Goal: Task Accomplishment & Management: Use online tool/utility

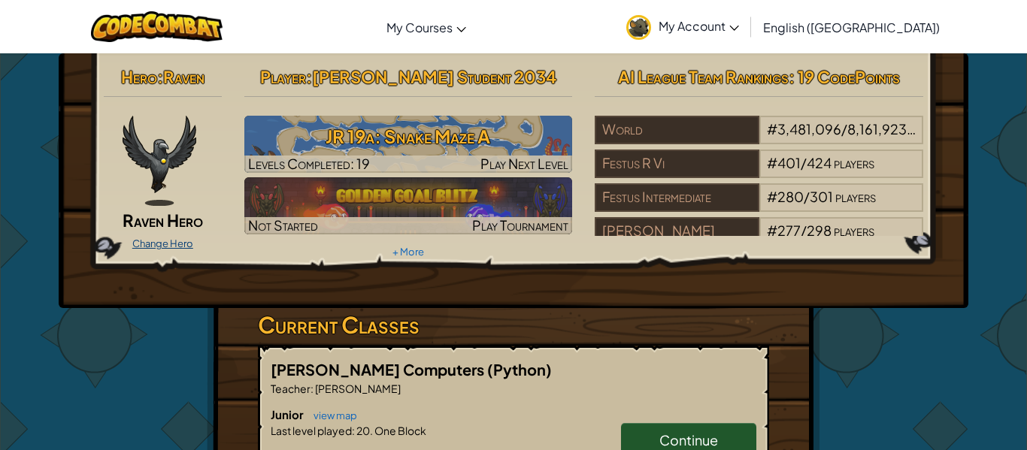
click at [137, 241] on link "Change Hero" at bounding box center [162, 244] width 61 height 12
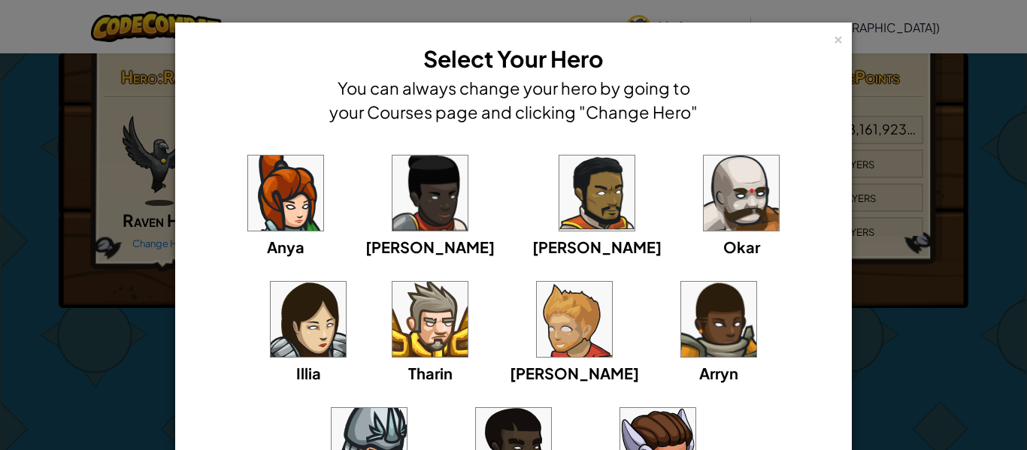
click at [537, 349] on img at bounding box center [574, 319] width 75 height 75
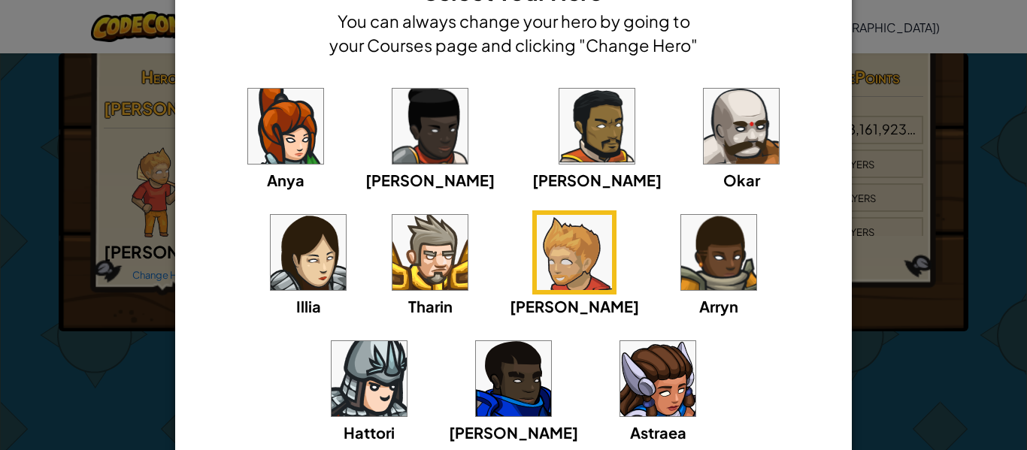
scroll to position [74, 0]
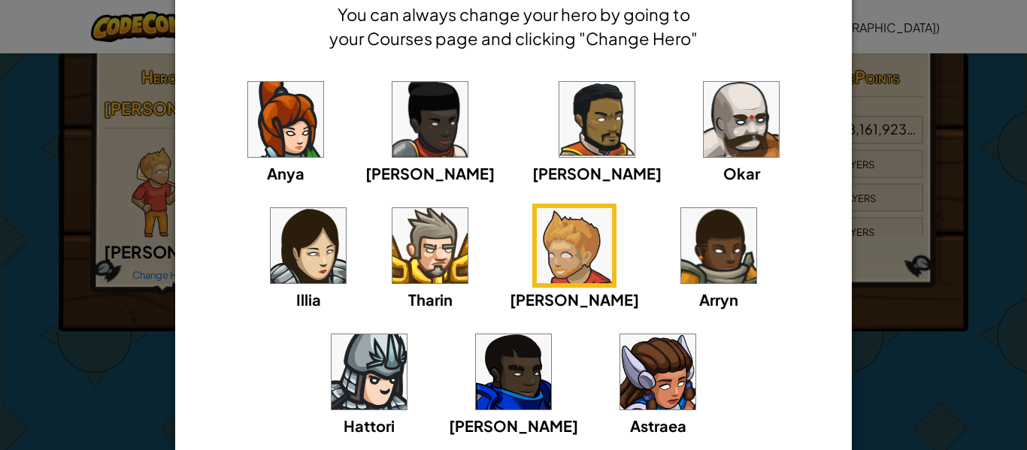
click at [510, 292] on div "[PERSON_NAME]" at bounding box center [574, 257] width 129 height 107
click at [106, 328] on div "× Select Your Hero You can always change your hero by going to your Courses pag…" at bounding box center [513, 225] width 1027 height 450
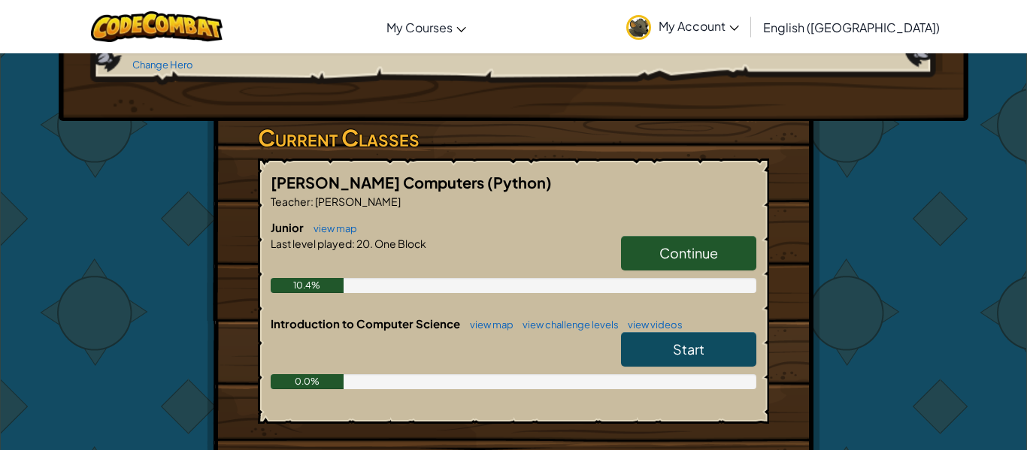
scroll to position [208, 0]
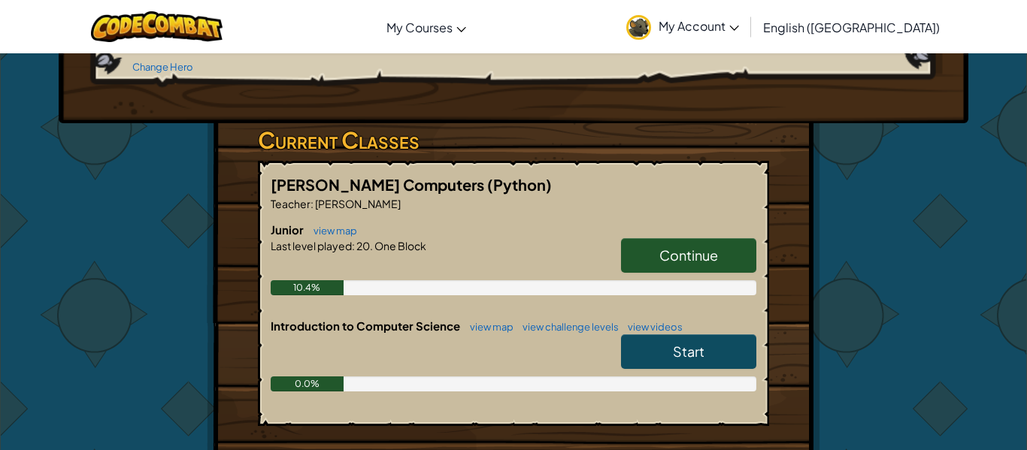
click at [705, 247] on span "Continue" at bounding box center [688, 255] width 59 height 17
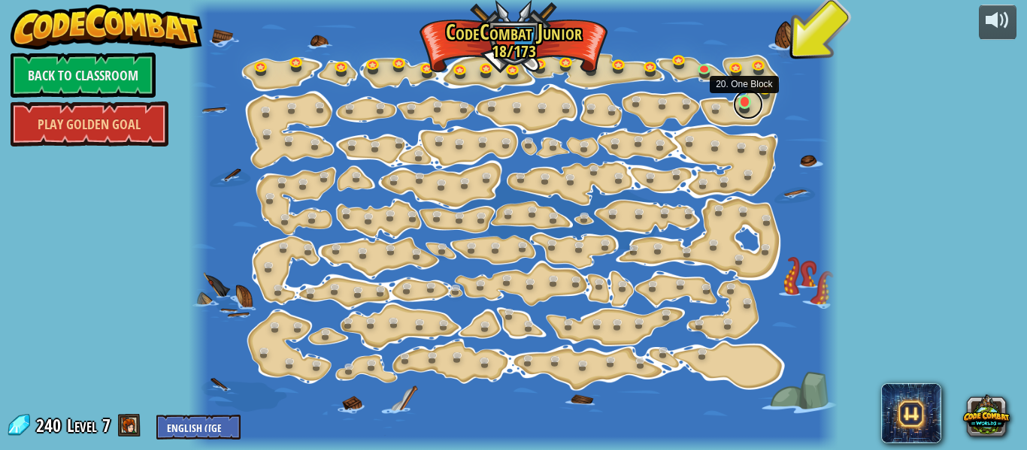
click at [738, 101] on link at bounding box center [748, 104] width 30 height 30
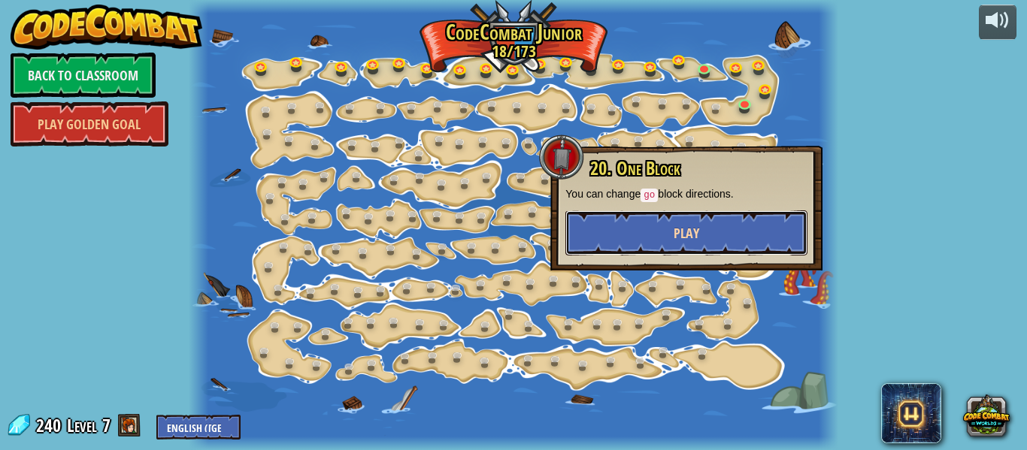
click at [741, 228] on button "Play" at bounding box center [686, 232] width 242 height 45
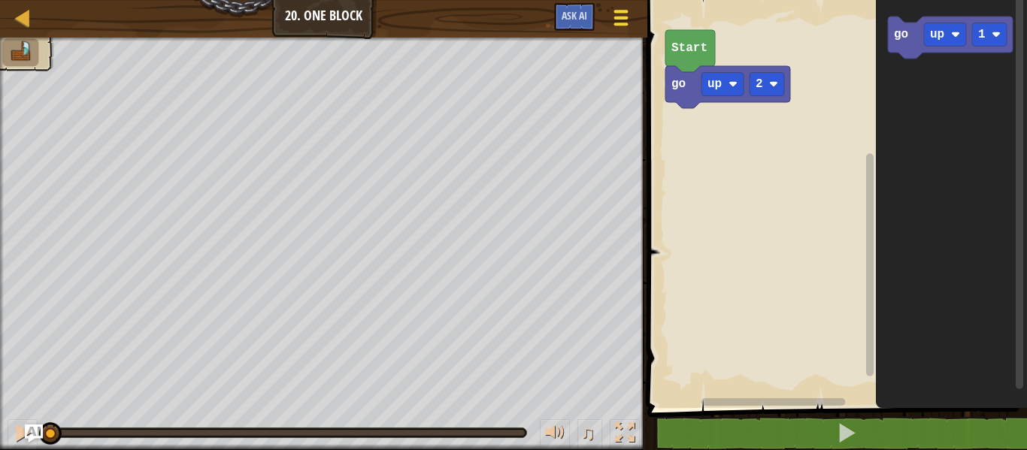
click at [621, 23] on span at bounding box center [621, 24] width 14 height 3
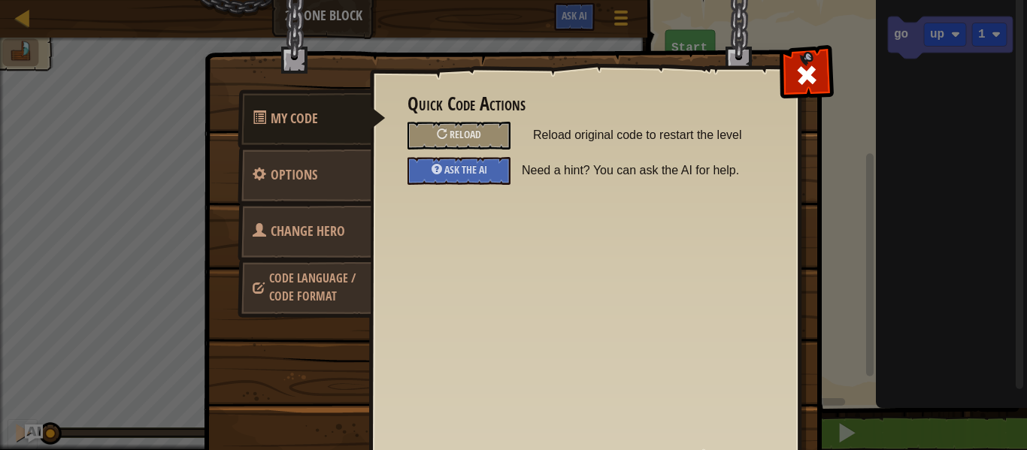
click at [333, 206] on link "Change Hero" at bounding box center [305, 231] width 134 height 59
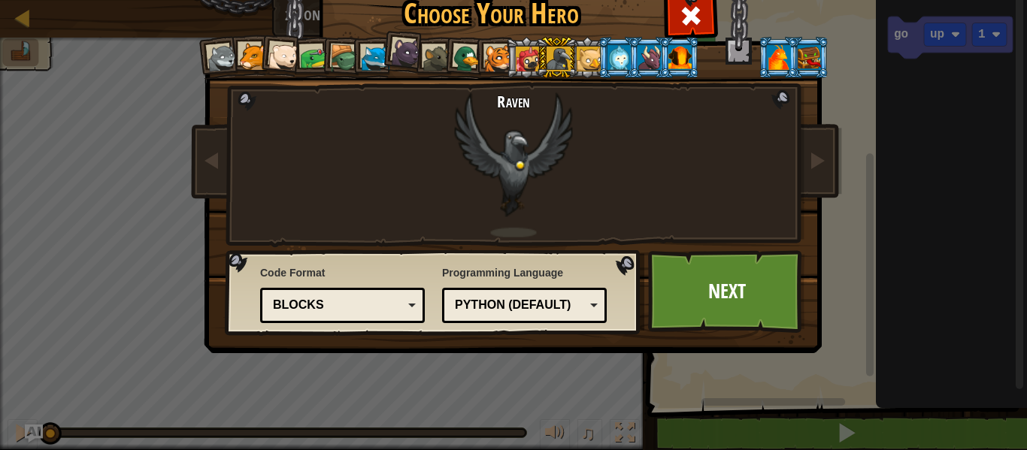
click at [354, 59] on li at bounding box center [372, 57] width 41 height 41
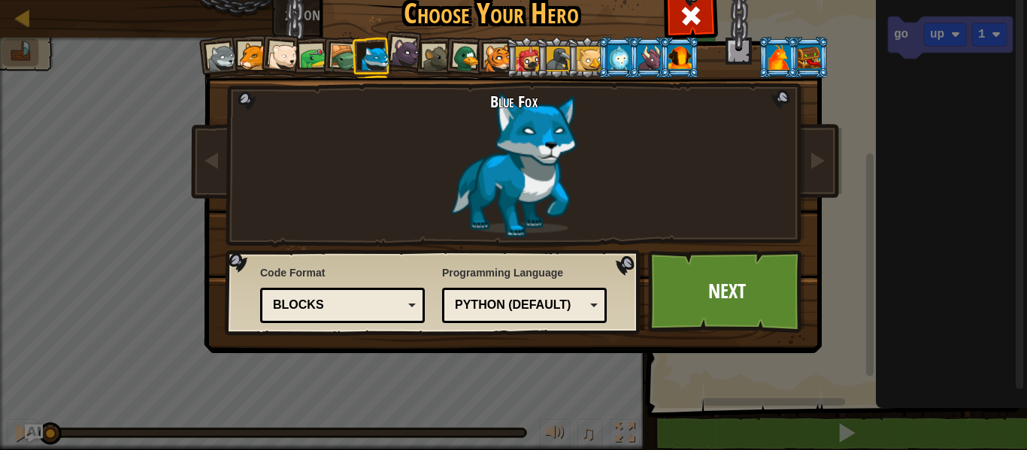
click at [350, 48] on div at bounding box center [344, 58] width 29 height 29
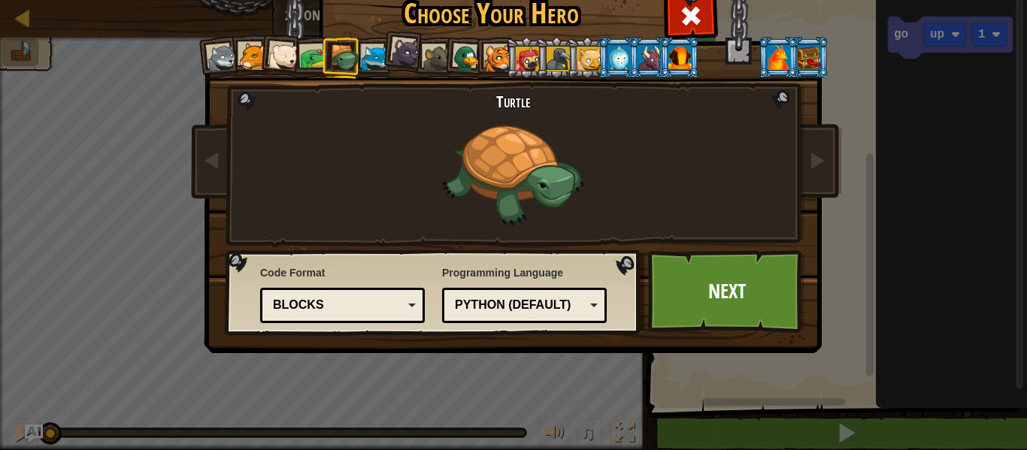
click at [516, 55] on div at bounding box center [528, 59] width 24 height 24
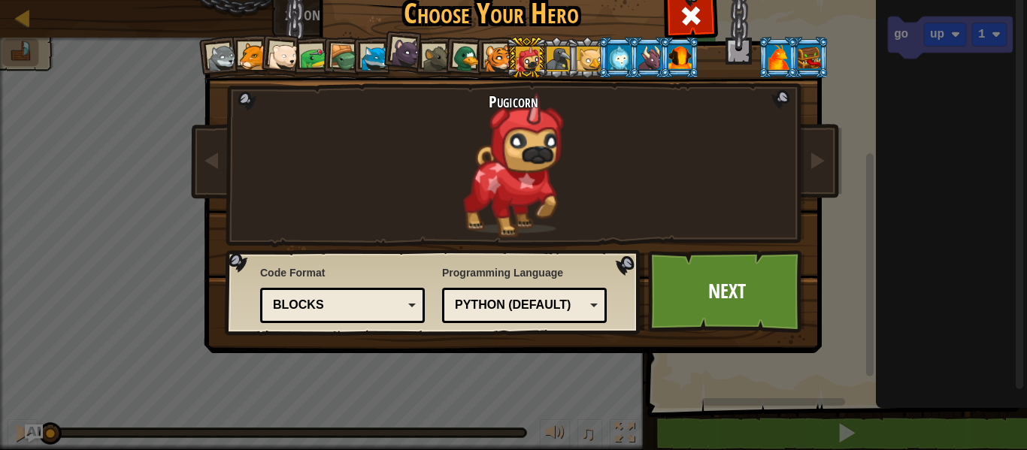
click at [588, 56] on div at bounding box center [588, 59] width 24 height 24
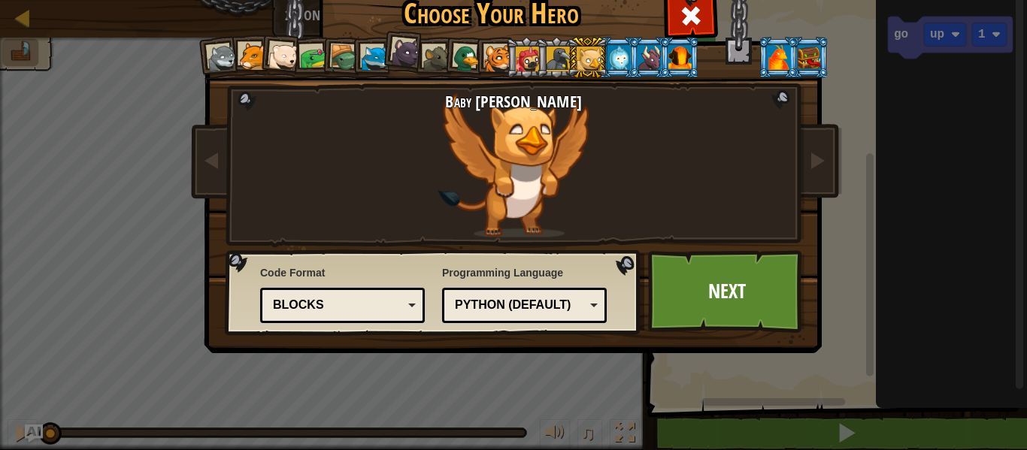
drag, startPoint x: 536, startPoint y: 53, endPoint x: 564, endPoint y: 53, distance: 27.8
click at [540, 37] on ol at bounding box center [514, 37] width 620 height 0
click at [630, 50] on li at bounding box center [648, 57] width 41 height 41
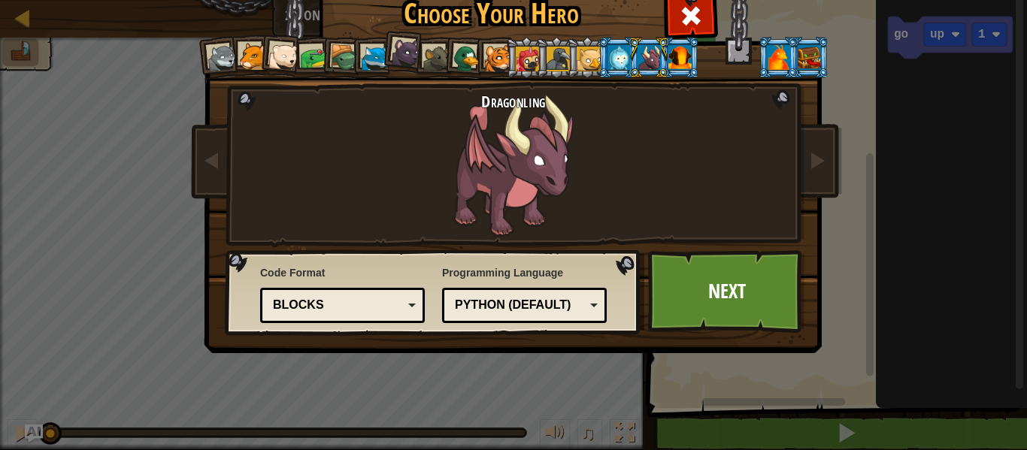
click at [664, 56] on li at bounding box center [648, 57] width 41 height 41
click at [232, 55] on div at bounding box center [222, 59] width 30 height 30
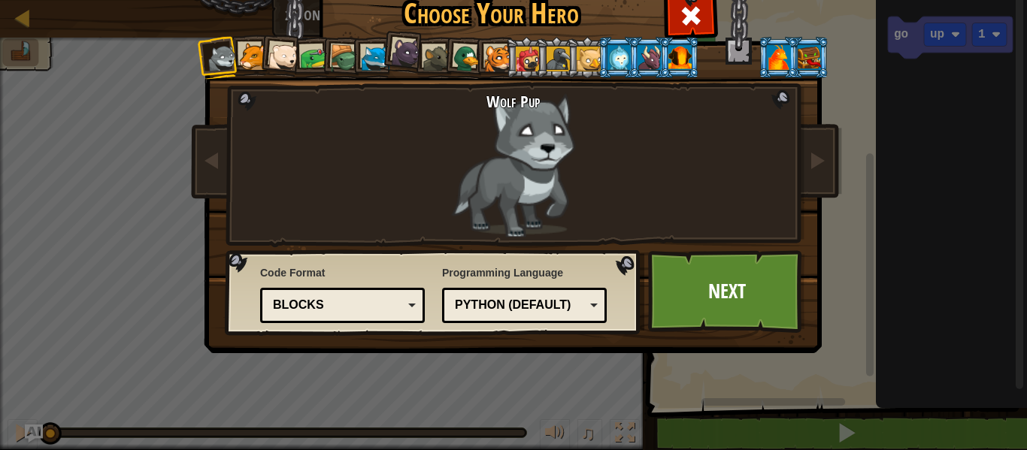
click at [495, 68] on div at bounding box center [498, 59] width 28 height 28
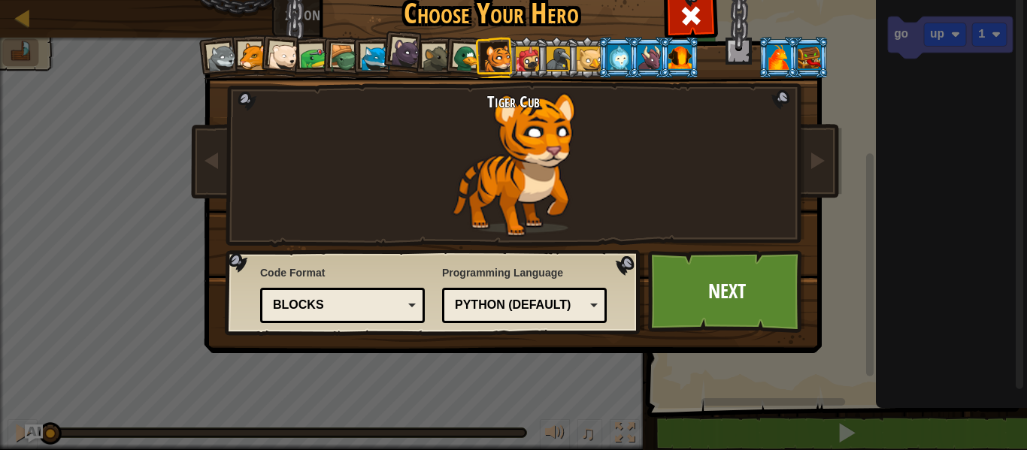
click at [640, 58] on div at bounding box center [648, 57] width 23 height 24
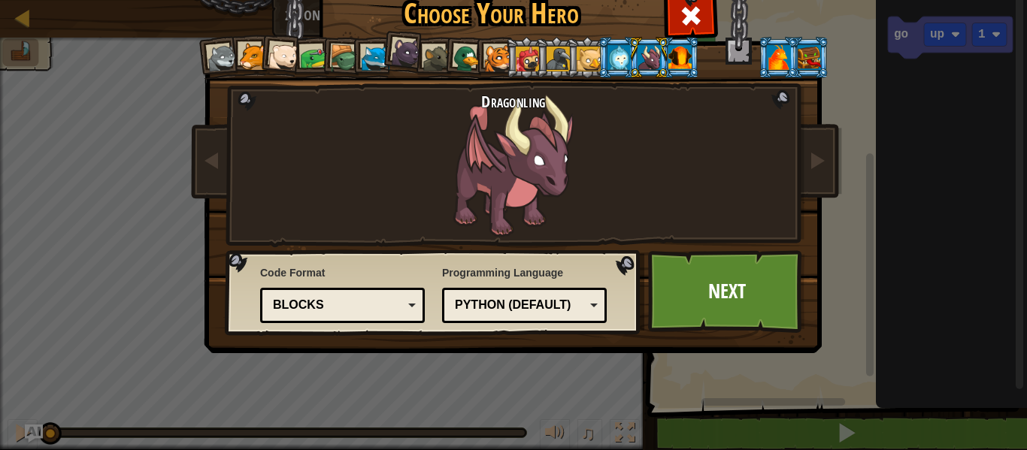
click at [506, 63] on li at bounding box center [526, 57] width 41 height 41
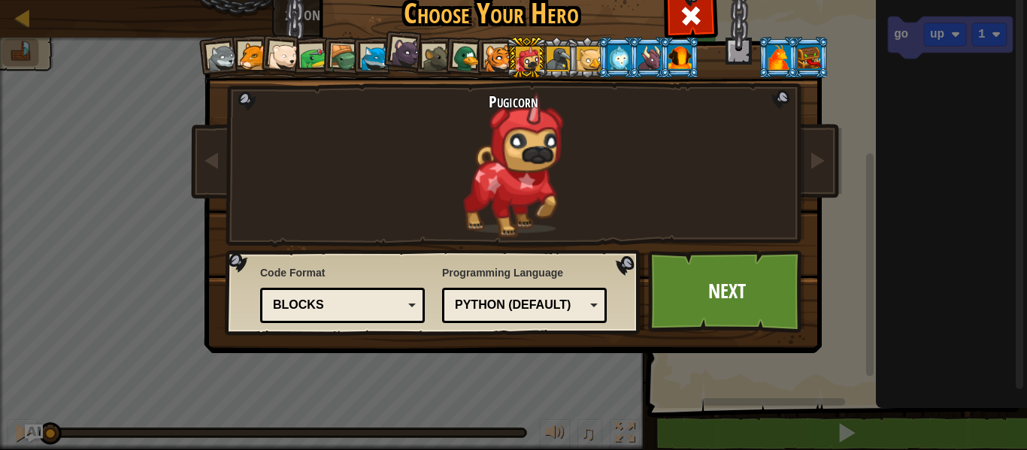
drag, startPoint x: 815, startPoint y: 63, endPoint x: 791, endPoint y: 80, distance: 29.2
click at [791, 80] on div "Wolf Pup Cougar Polar Bear Cub Frog Turtle Blue Fox Panther Cub Brown Rat Duck …" at bounding box center [513, 193] width 564 height 328
click at [434, 58] on div at bounding box center [437, 59] width 28 height 28
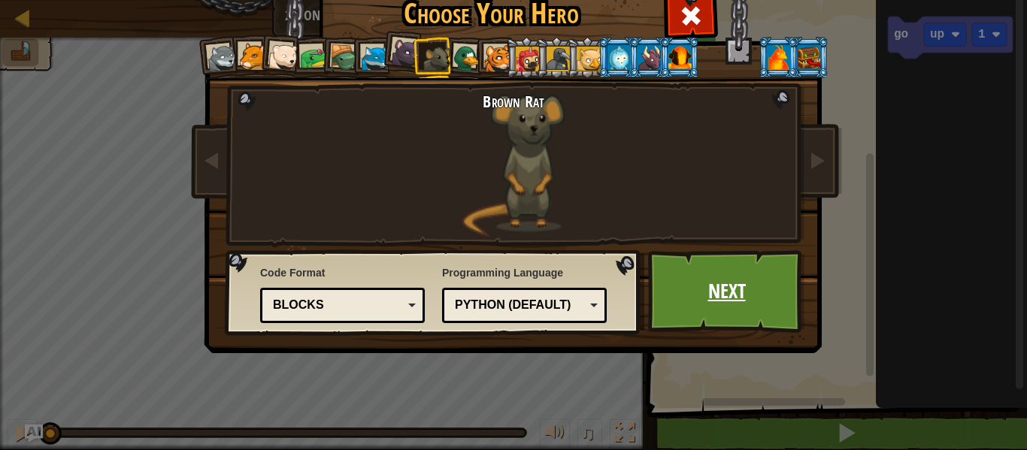
click at [742, 271] on link "Next" at bounding box center [726, 291] width 157 height 83
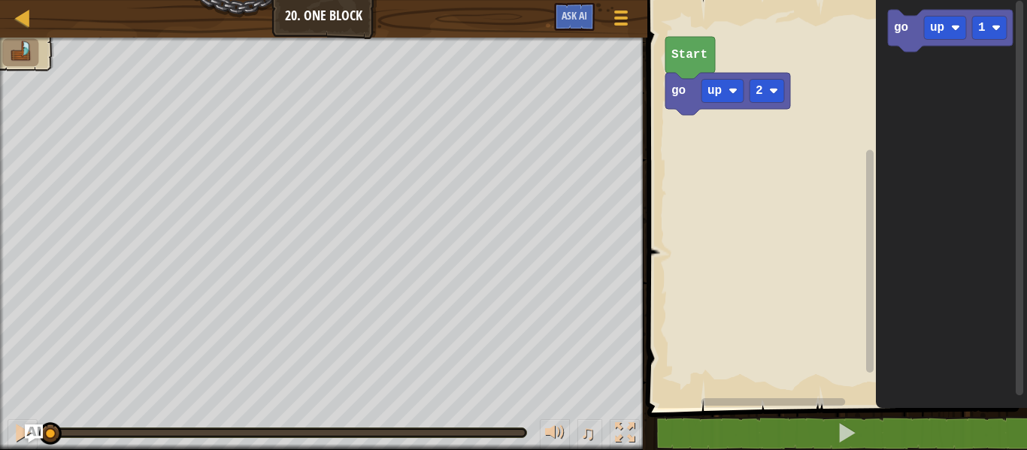
click at [719, 138] on div "go up 2 Start go up 1" at bounding box center [835, 200] width 384 height 416
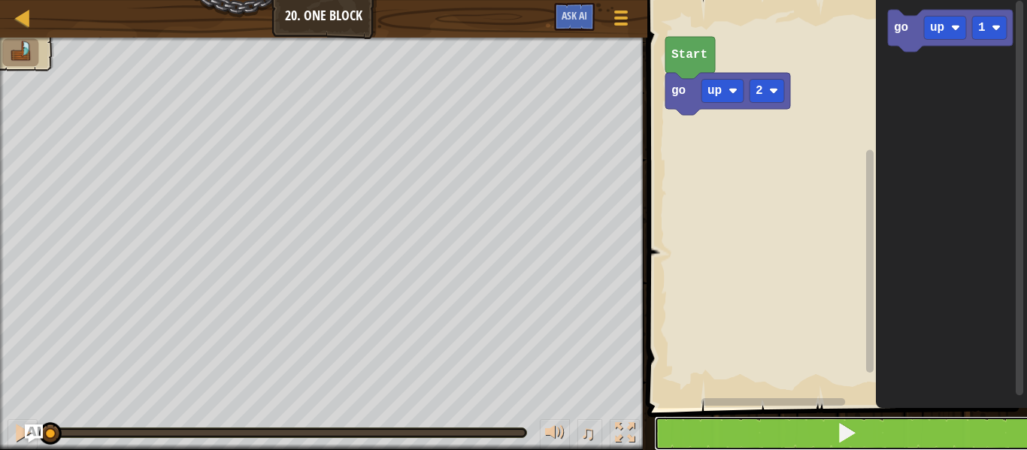
click at [800, 419] on button at bounding box center [846, 433] width 384 height 35
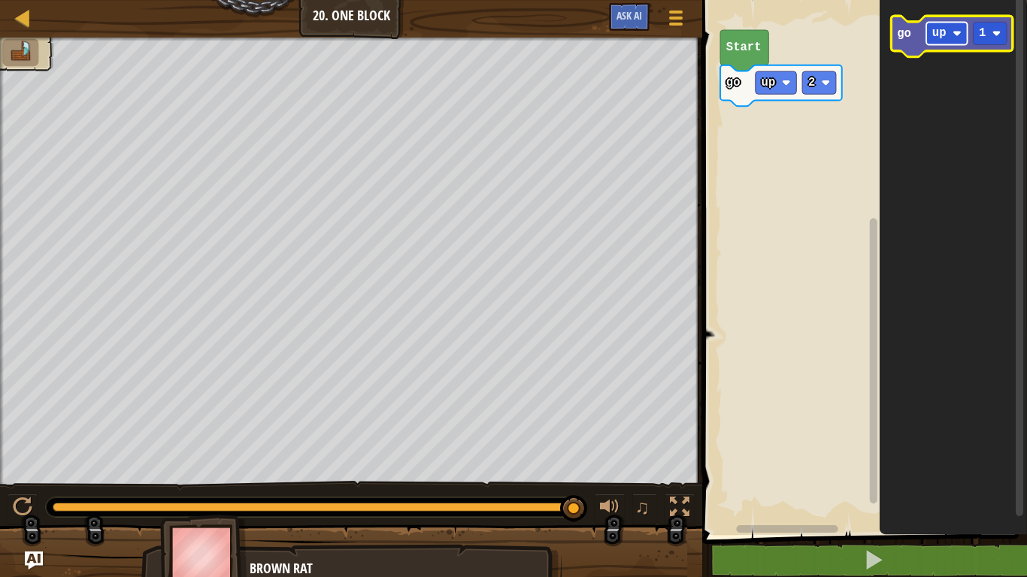
click at [939, 30] on text "up" at bounding box center [939, 34] width 14 height 14
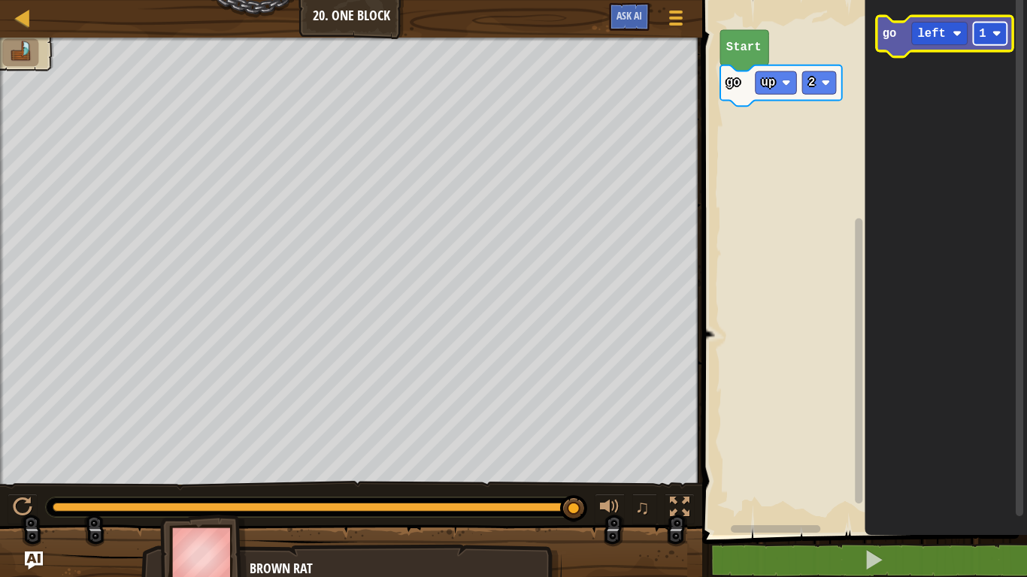
click at [988, 37] on rect "Blockly Workspace" at bounding box center [990, 33] width 34 height 23
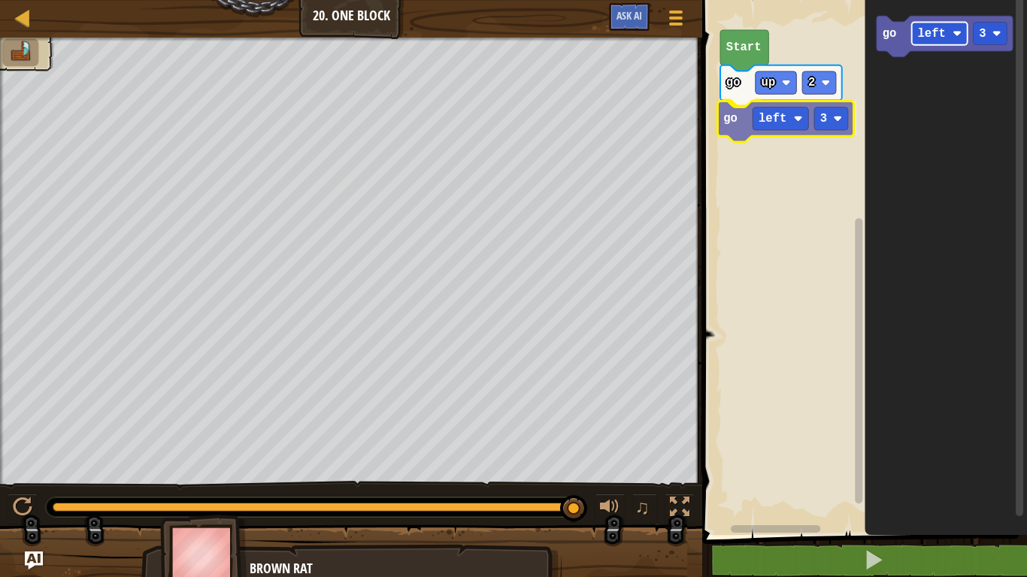
click at [789, 120] on div "Start go up 2 go left 3 go left 3 go left 3" at bounding box center [861, 263] width 329 height 543
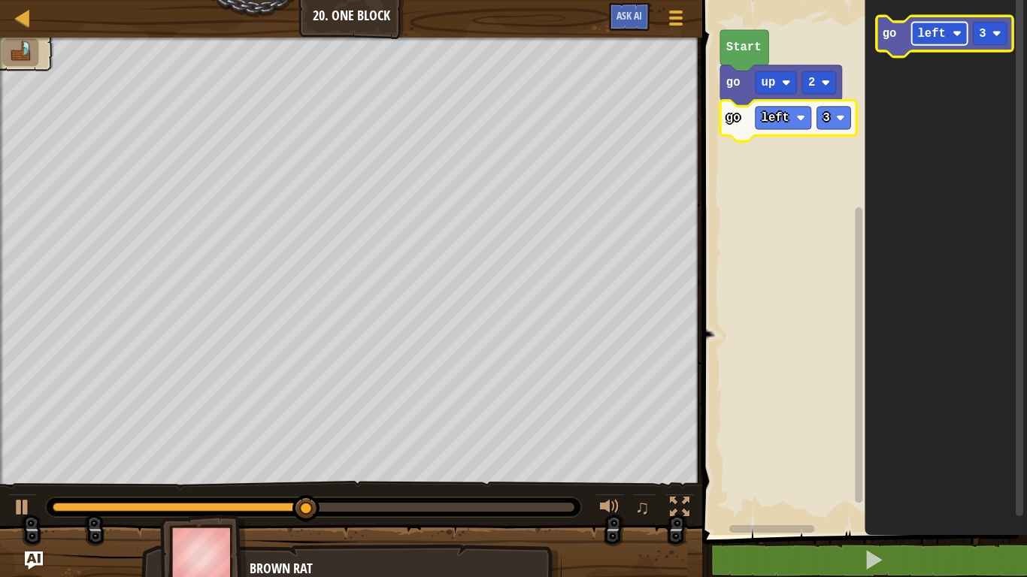
click at [964, 35] on rect "Blockly Workspace" at bounding box center [940, 33] width 56 height 23
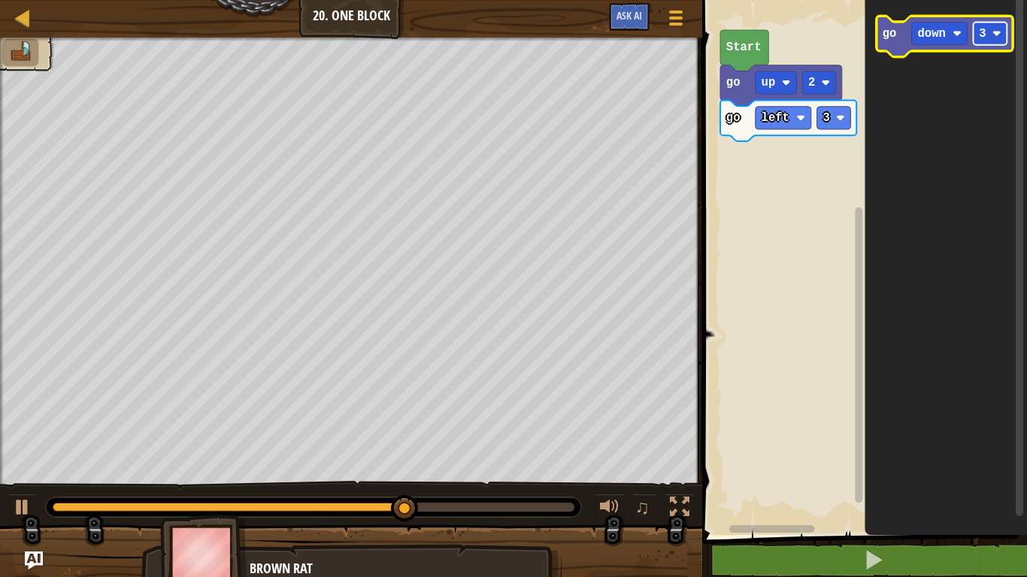
click at [996, 37] on image "Blockly Workspace" at bounding box center [996, 33] width 9 height 9
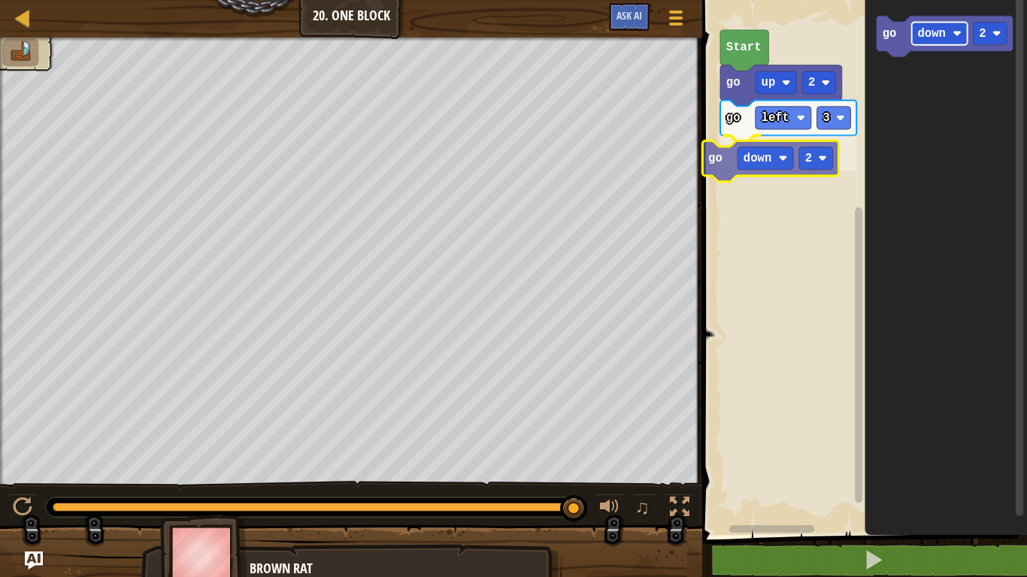
click at [749, 170] on div "Start go up 2 go left 3 go down 2 go down 2 go down 2" at bounding box center [861, 263] width 329 height 543
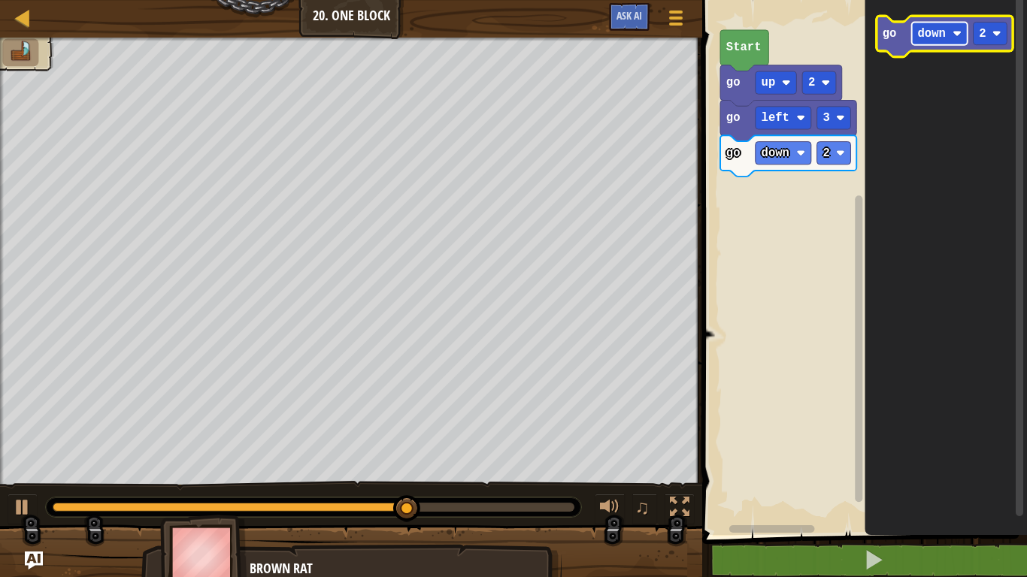
click at [938, 44] on rect "Blockly Workspace" at bounding box center [940, 33] width 56 height 23
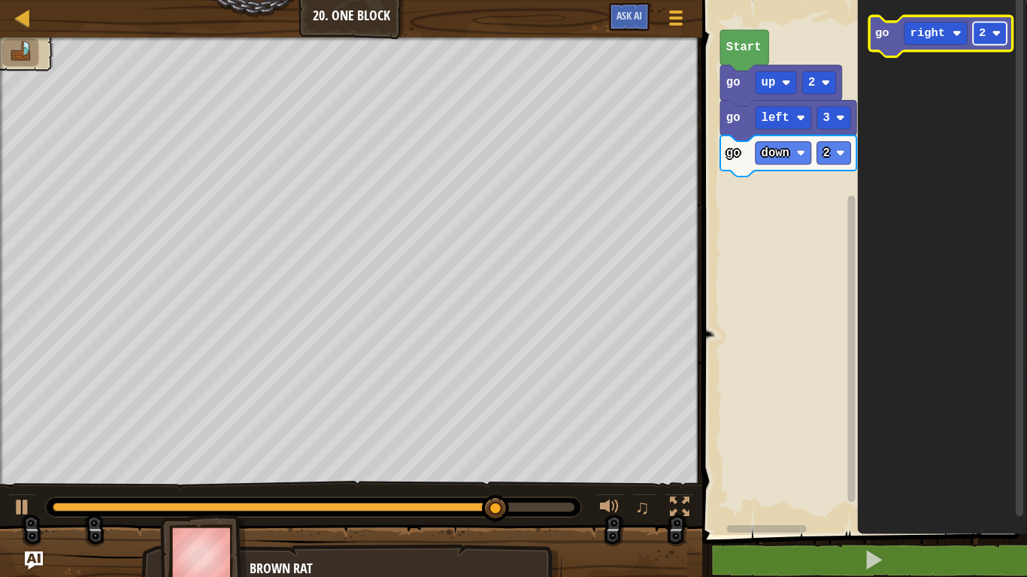
click at [994, 43] on rect "Blockly Workspace" at bounding box center [990, 33] width 34 height 23
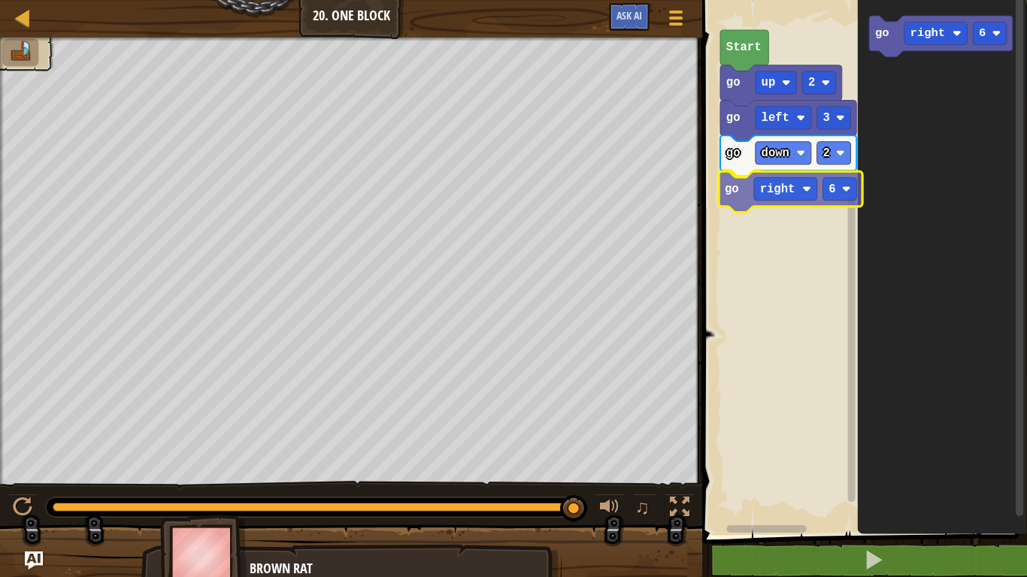
click at [750, 201] on div "Start go up 2 go left 3 go down 2 go right 6 go right 6 go right 6" at bounding box center [861, 263] width 329 height 543
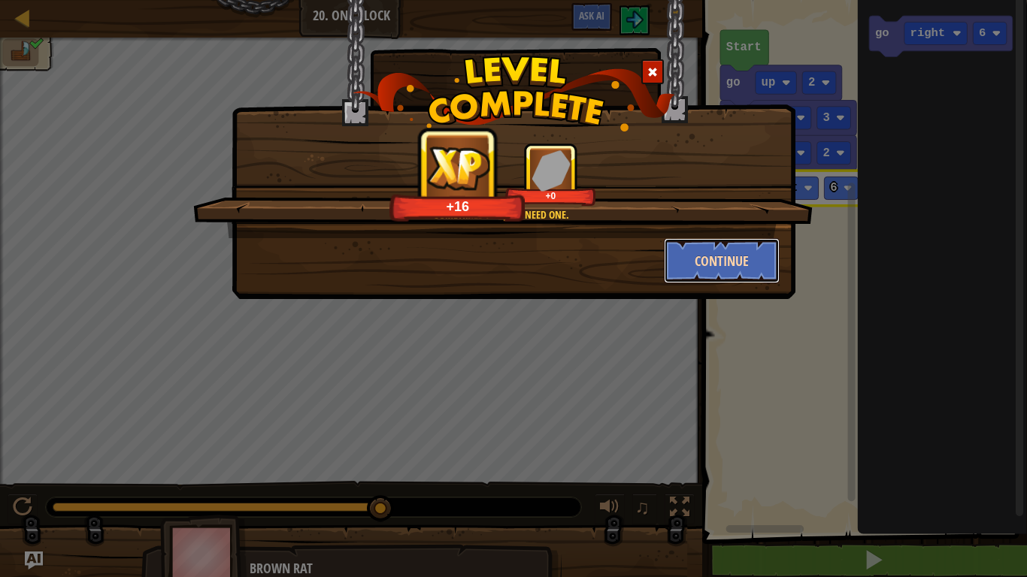
click at [700, 265] on button "Continue" at bounding box center [722, 260] width 116 height 45
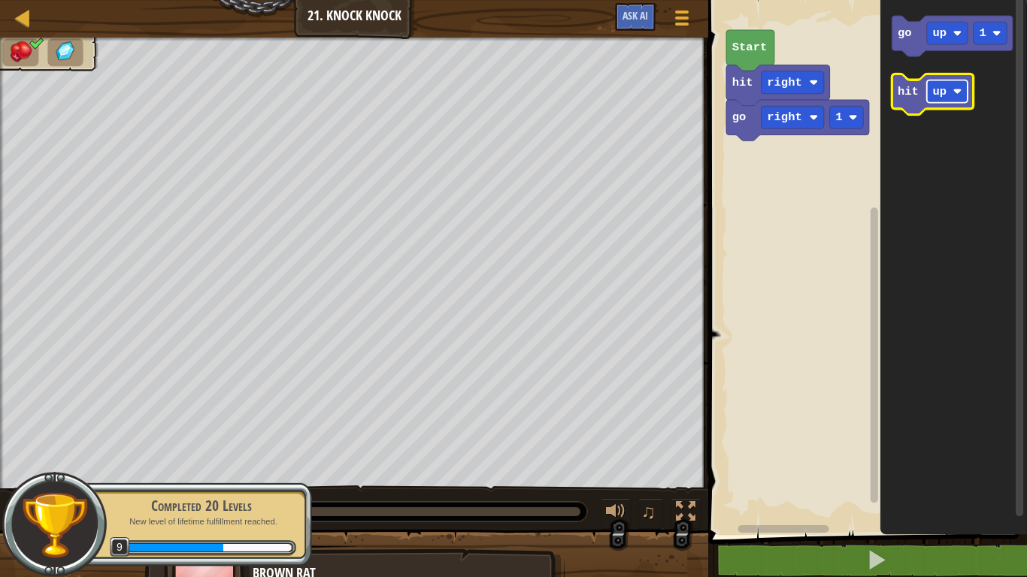
click at [942, 100] on rect "Blockly Workspace" at bounding box center [947, 91] width 41 height 23
click at [948, 80] on g "hit left" at bounding box center [939, 94] width 96 height 41
click at [947, 91] on text "left" at bounding box center [947, 92] width 28 height 14
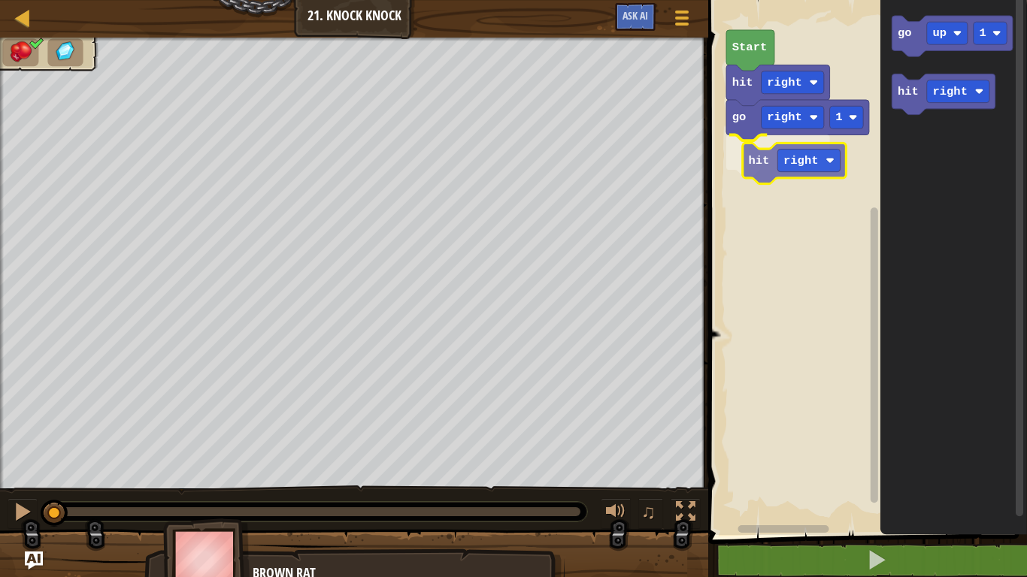
click at [755, 162] on div "go right 1 hit right hit right Start go up 1 hit right hit right" at bounding box center [864, 263] width 323 height 543
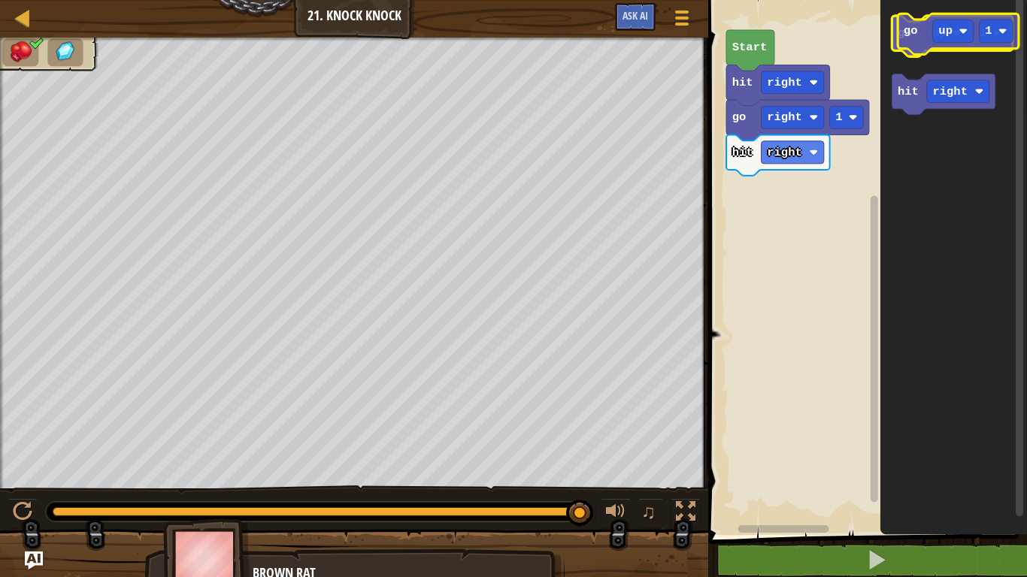
click at [910, 43] on icon "Blockly Workspace" at bounding box center [951, 36] width 121 height 41
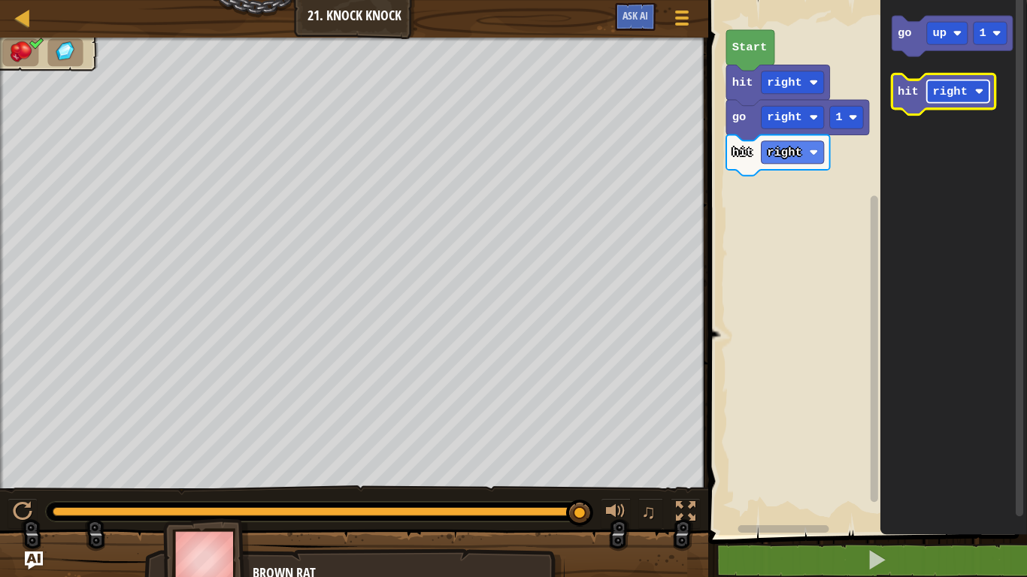
click at [966, 81] on rect "Blockly Workspace" at bounding box center [958, 91] width 62 height 23
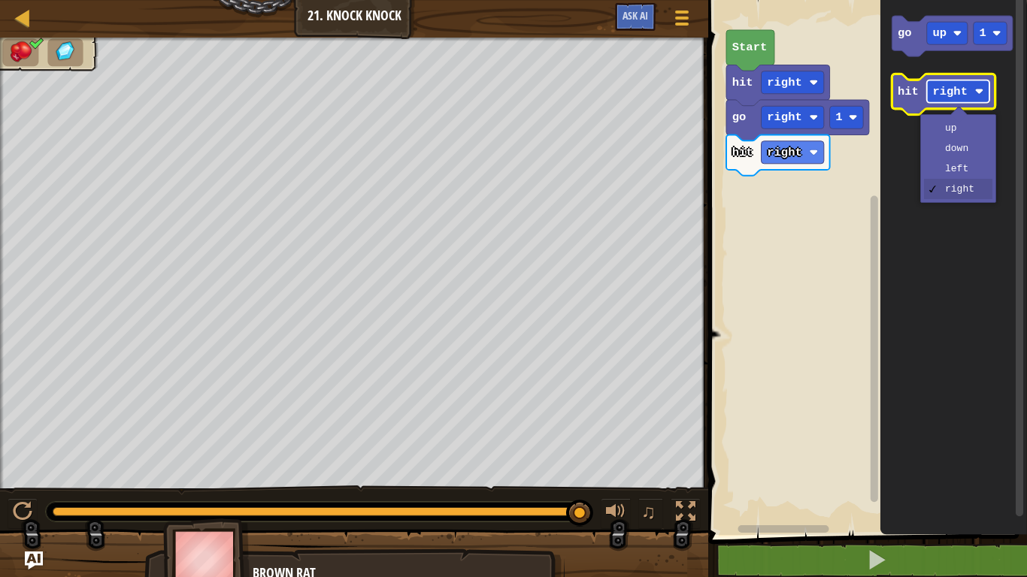
click at [966, 81] on rect "Blockly Workspace" at bounding box center [958, 91] width 62 height 23
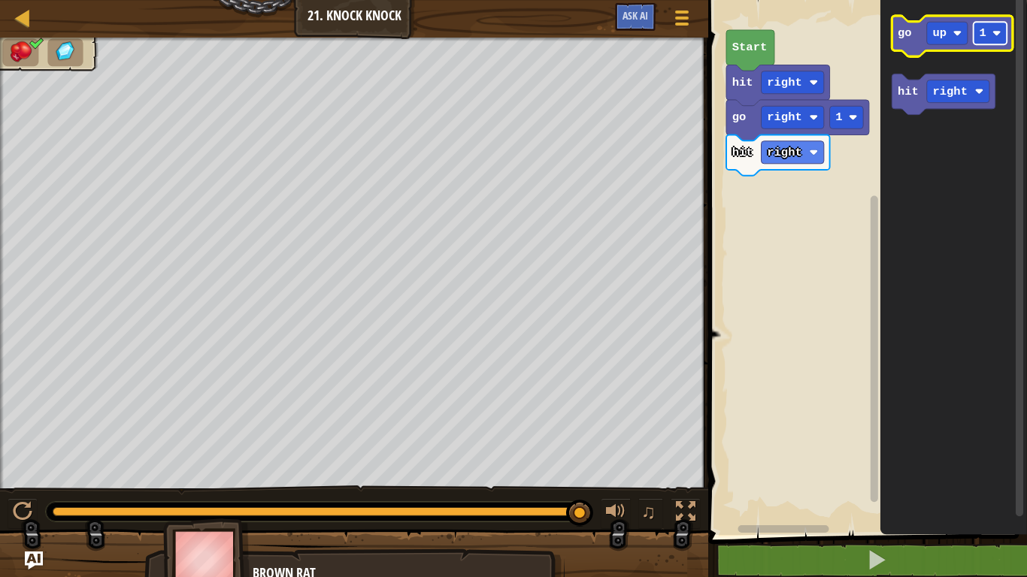
click at [993, 35] on image "Blockly Workspace" at bounding box center [996, 33] width 9 height 9
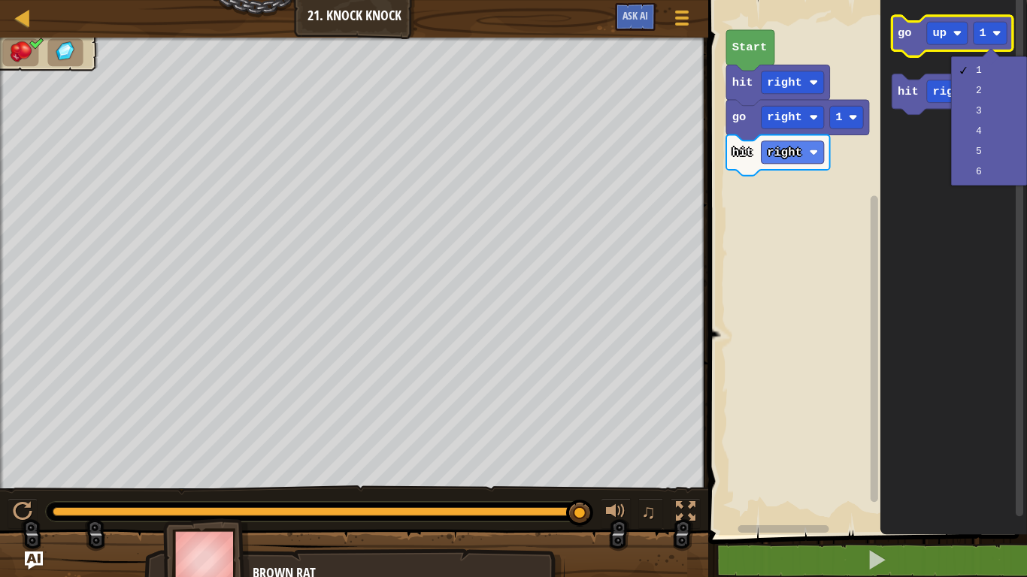
click at [948, 47] on icon "Blockly Workspace" at bounding box center [951, 36] width 121 height 41
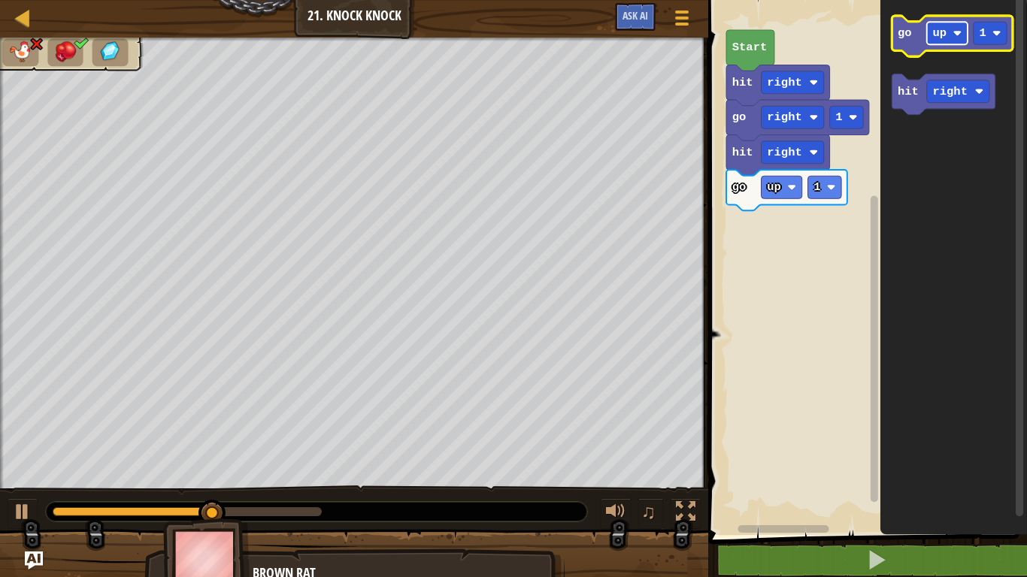
click at [947, 38] on text "up" at bounding box center [940, 33] width 14 height 14
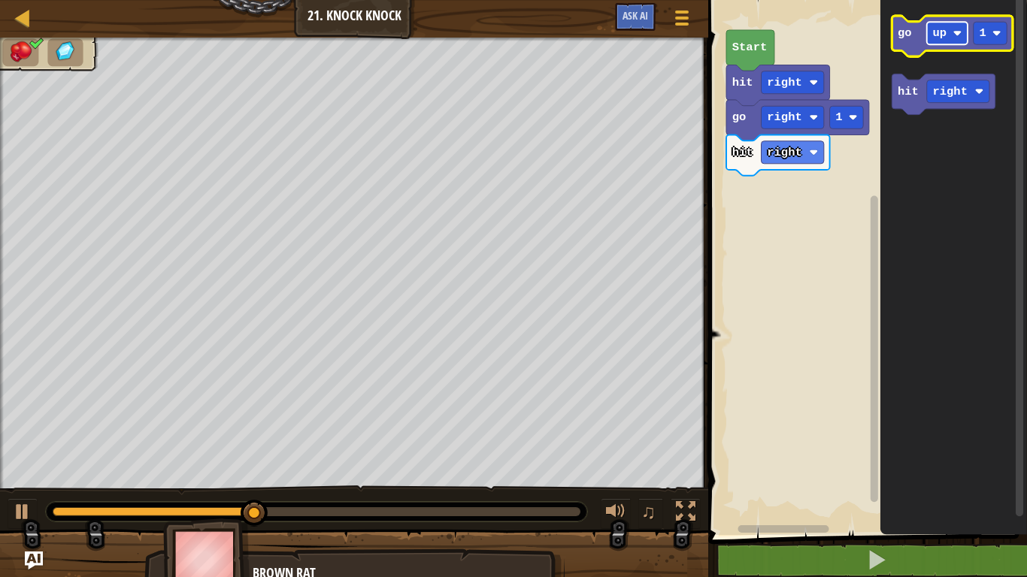
click at [937, 41] on rect "Blockly Workspace" at bounding box center [947, 33] width 41 height 23
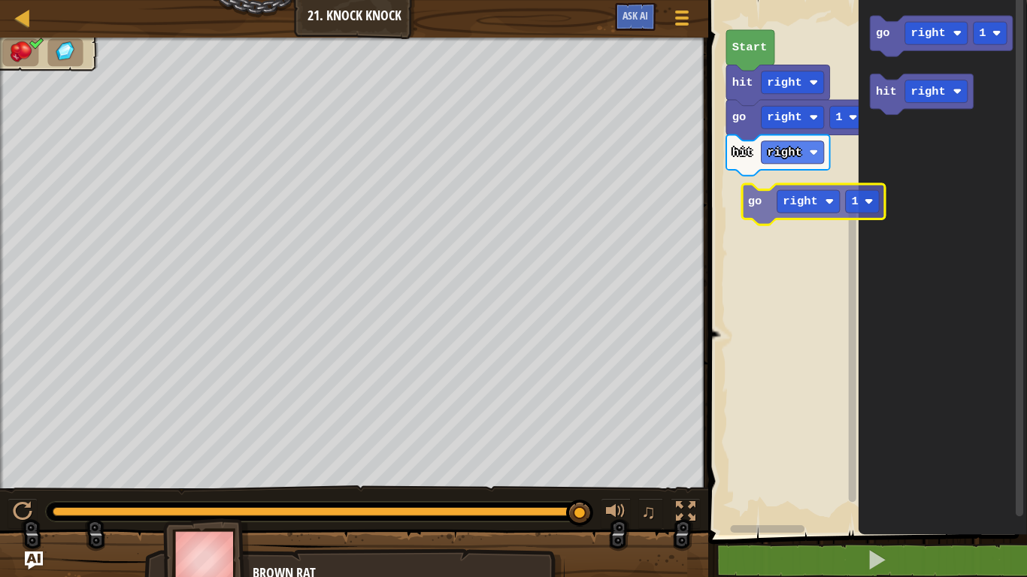
click at [761, 212] on div "go right 1 hit right hit right Start go right 1 hit right go right 1" at bounding box center [864, 263] width 323 height 543
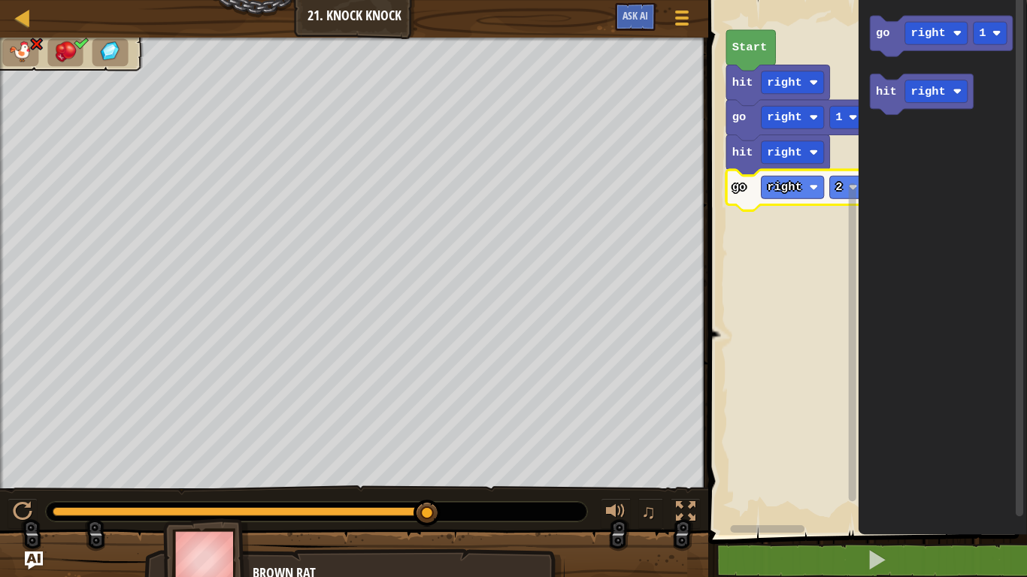
click at [703, 269] on div "Map Junior 21. Knock Knock Game Menu Ask AI 1 ההההההההההההההההההההההההההההההההה…" at bounding box center [513, 288] width 1027 height 577
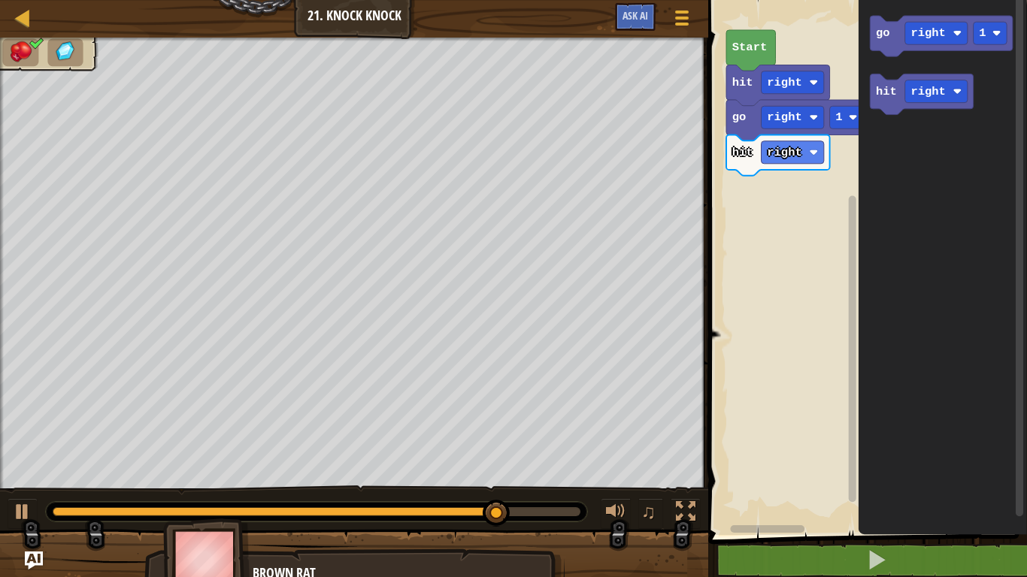
click at [935, 83] on icon "go right 1 hit right" at bounding box center [942, 263] width 168 height 543
click at [936, 97] on text "right" at bounding box center [928, 92] width 35 height 14
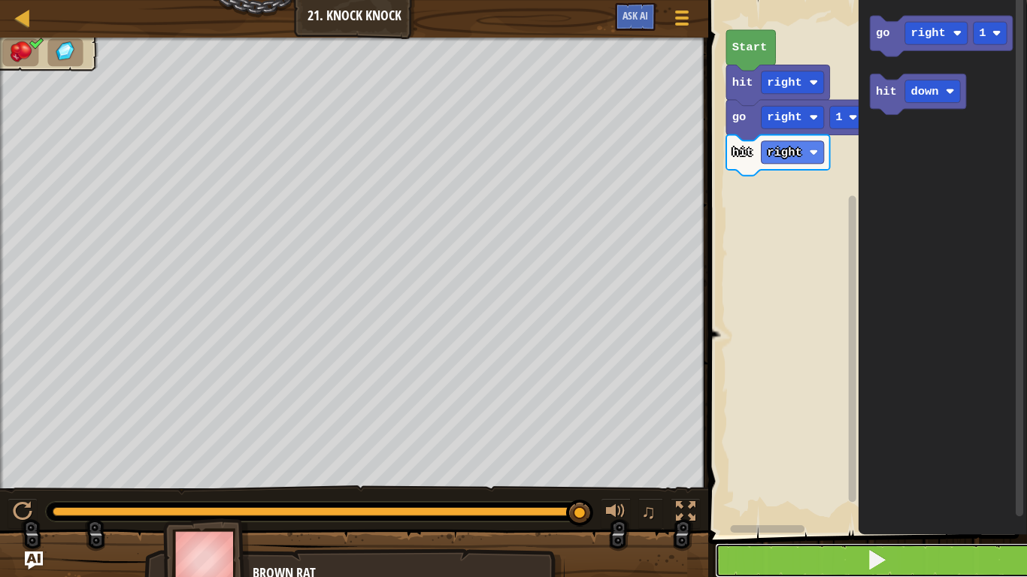
drag, startPoint x: 725, startPoint y: 550, endPoint x: 725, endPoint y: 564, distance: 14.3
click at [725, 449] on button at bounding box center [876, 560] width 323 height 35
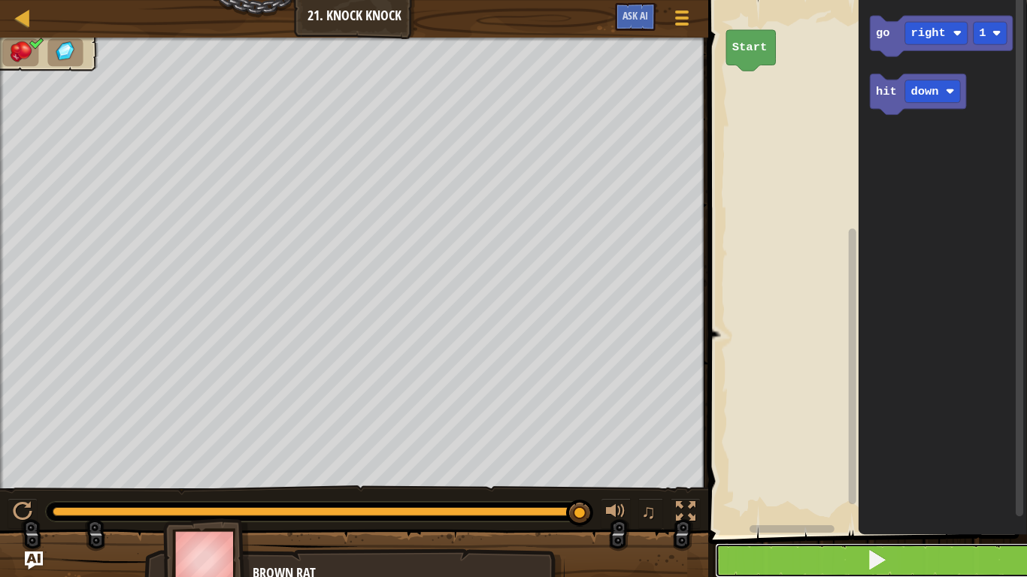
click at [909, 449] on button at bounding box center [876, 560] width 323 height 35
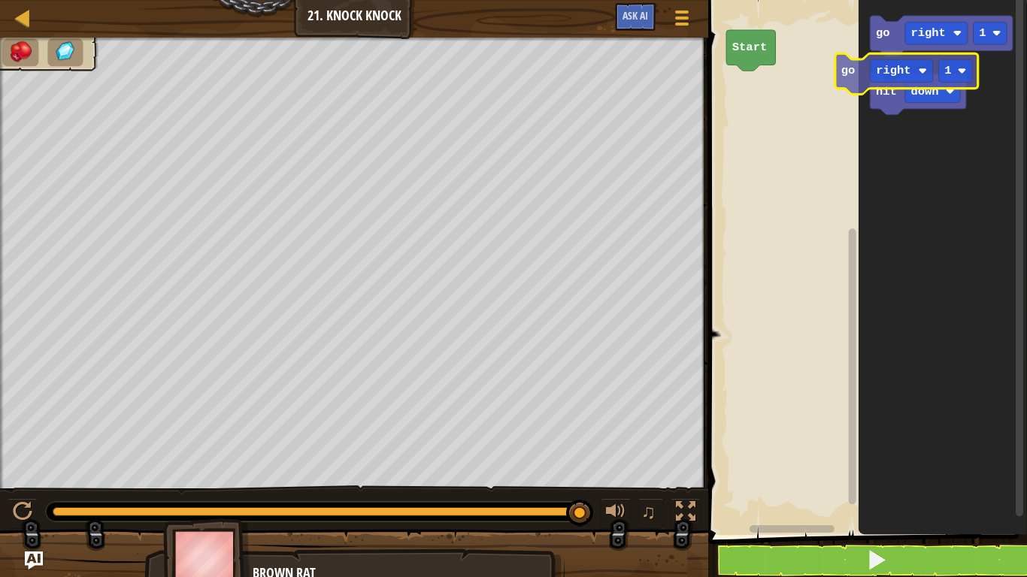
click at [827, 73] on div "Start go right 1 hit down go right 1" at bounding box center [864, 263] width 323 height 543
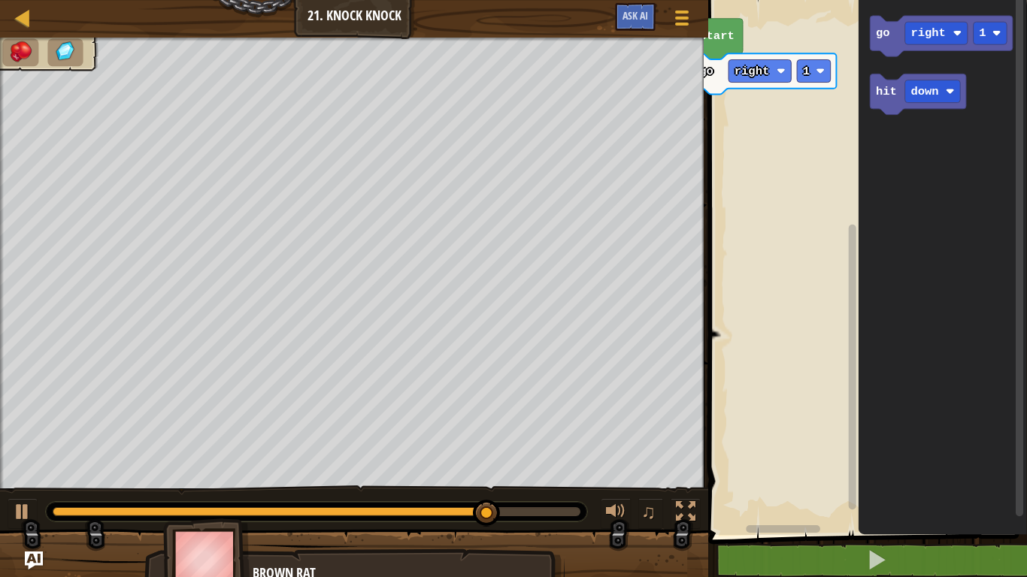
click at [801, 331] on rect "Blockly Workspace" at bounding box center [864, 263] width 323 height 543
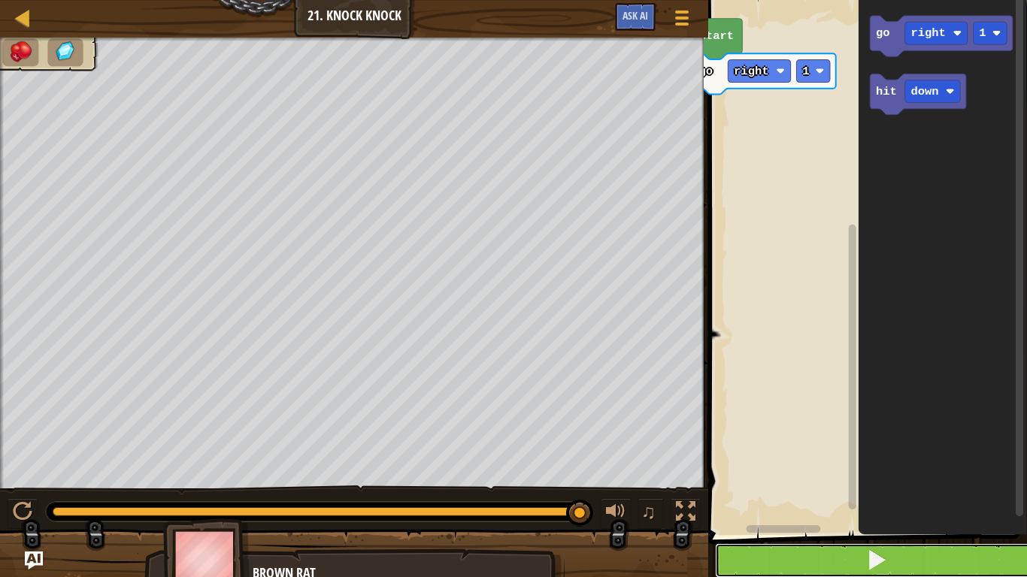
click at [913, 449] on button at bounding box center [876, 560] width 323 height 35
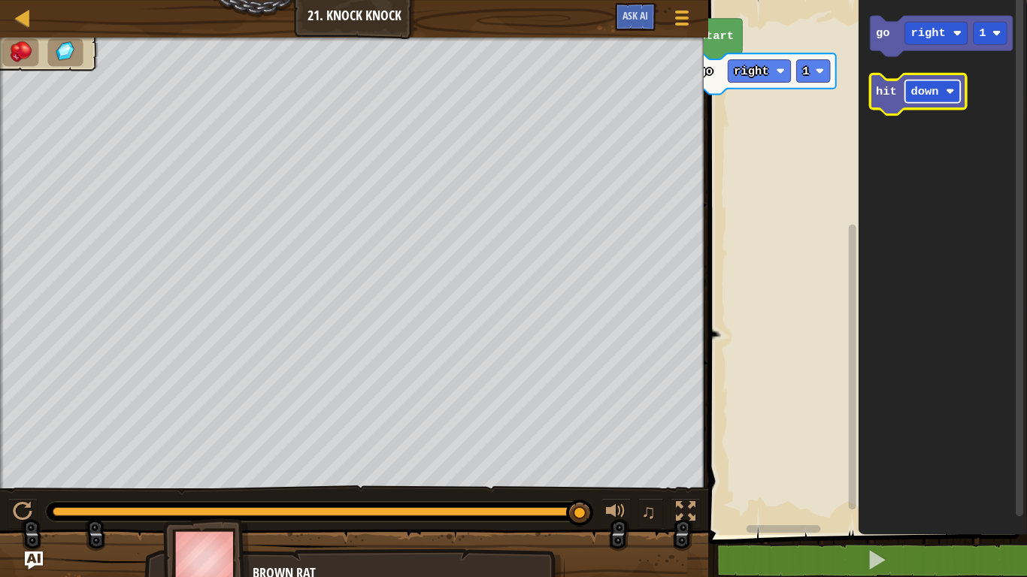
click at [949, 95] on image "Blockly Workspace" at bounding box center [949, 91] width 9 height 9
click at [918, 96] on text "left" at bounding box center [925, 92] width 28 height 14
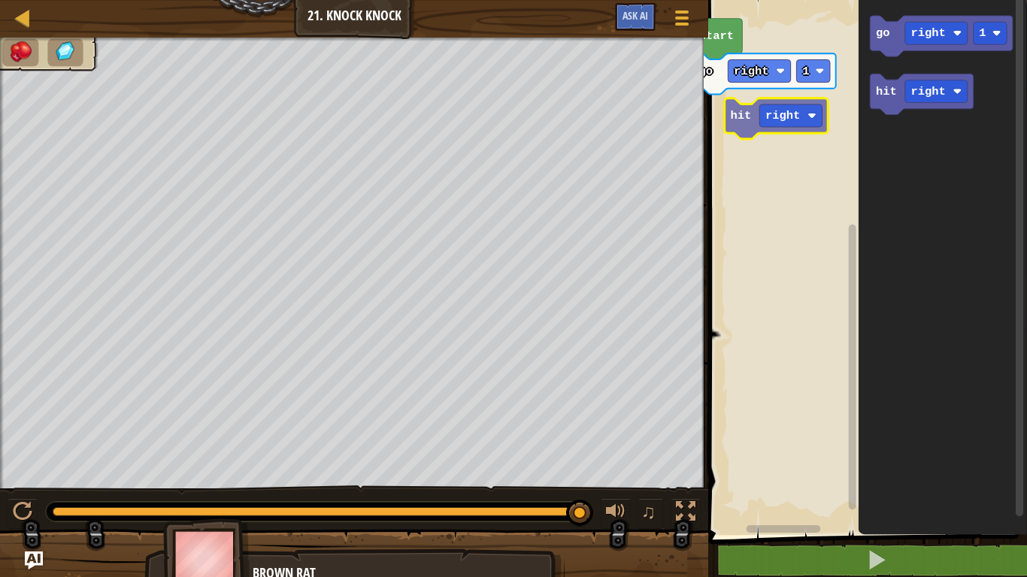
click at [756, 124] on div "Start go right 1 go right 1 hit right hit right" at bounding box center [864, 263] width 323 height 543
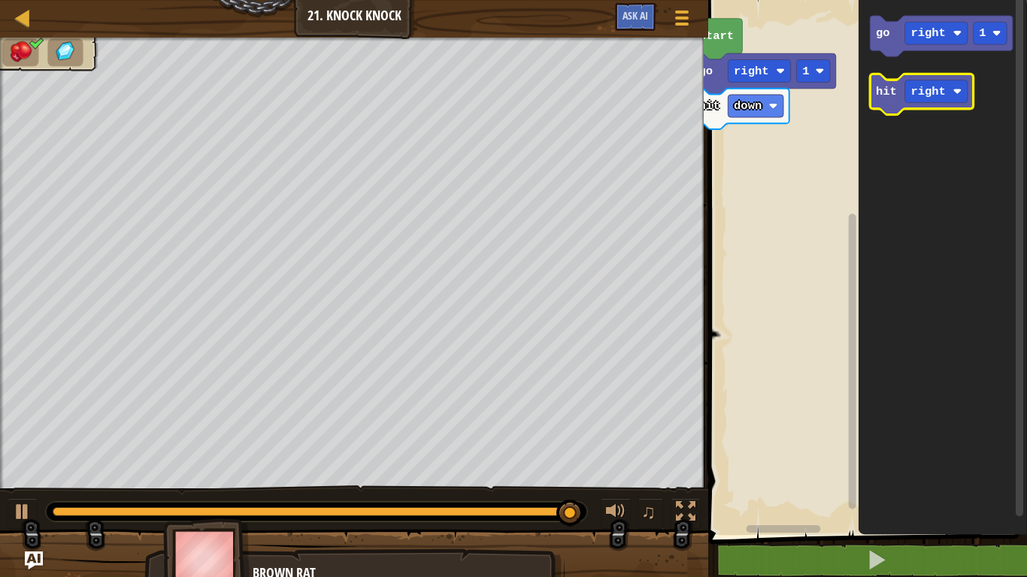
click at [924, 110] on icon "go right 1 hit right" at bounding box center [942, 263] width 168 height 543
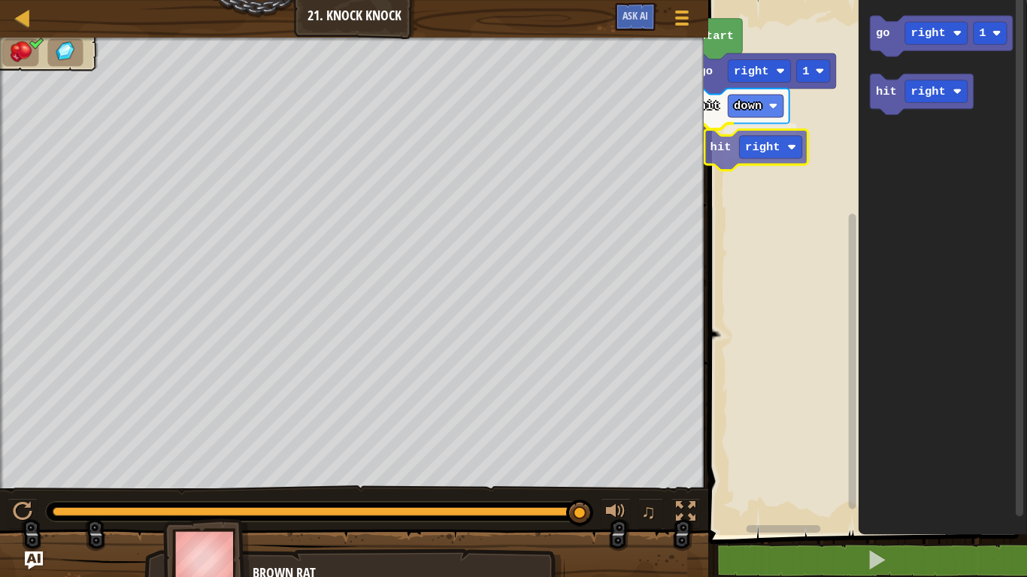
click at [717, 160] on div "Start go right 1 hit down hit right go right 1 hit right hit right" at bounding box center [864, 263] width 323 height 543
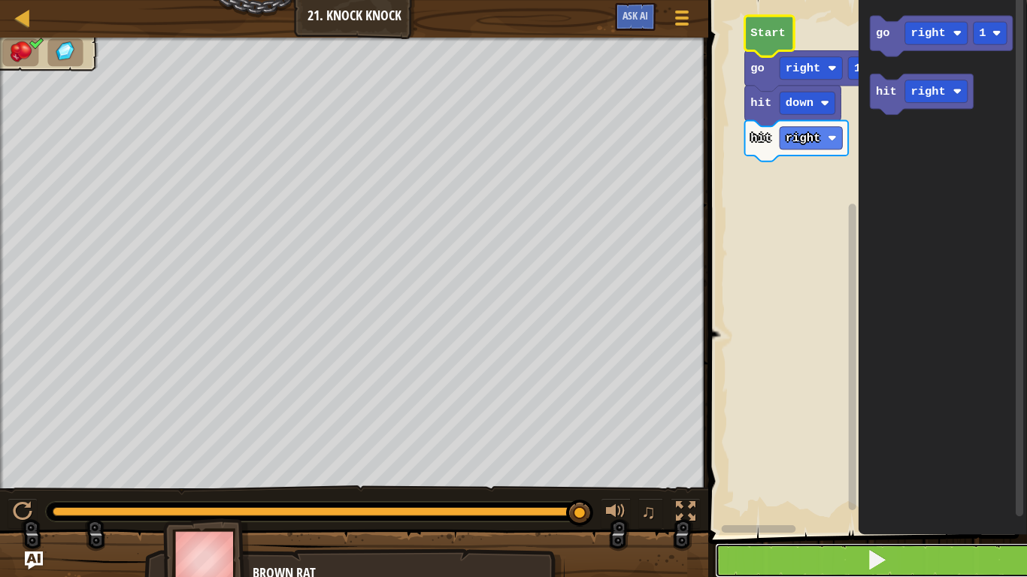
click at [973, 449] on button at bounding box center [876, 560] width 323 height 35
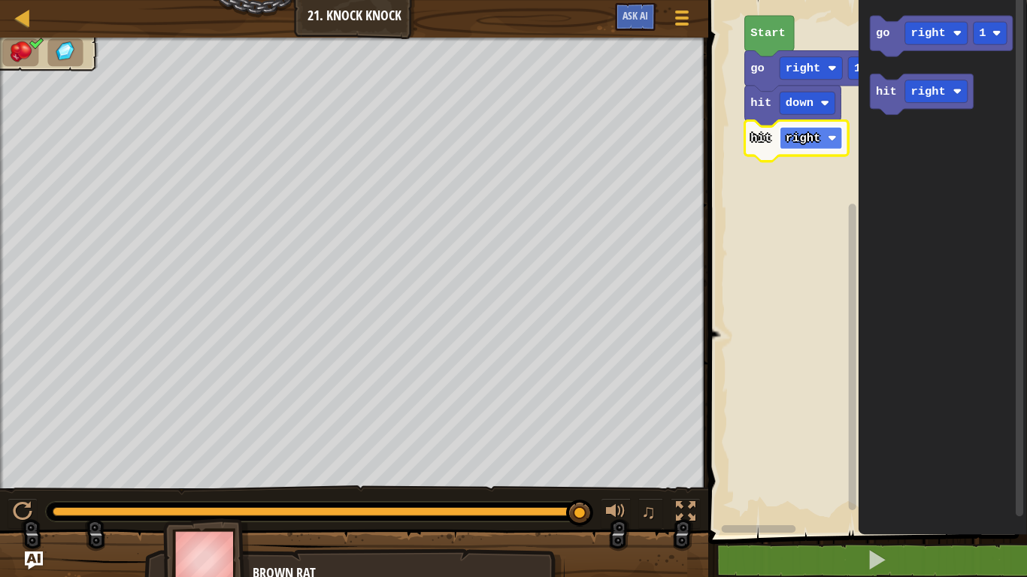
click at [834, 141] on image "Blockly Workspace" at bounding box center [832, 138] width 9 height 9
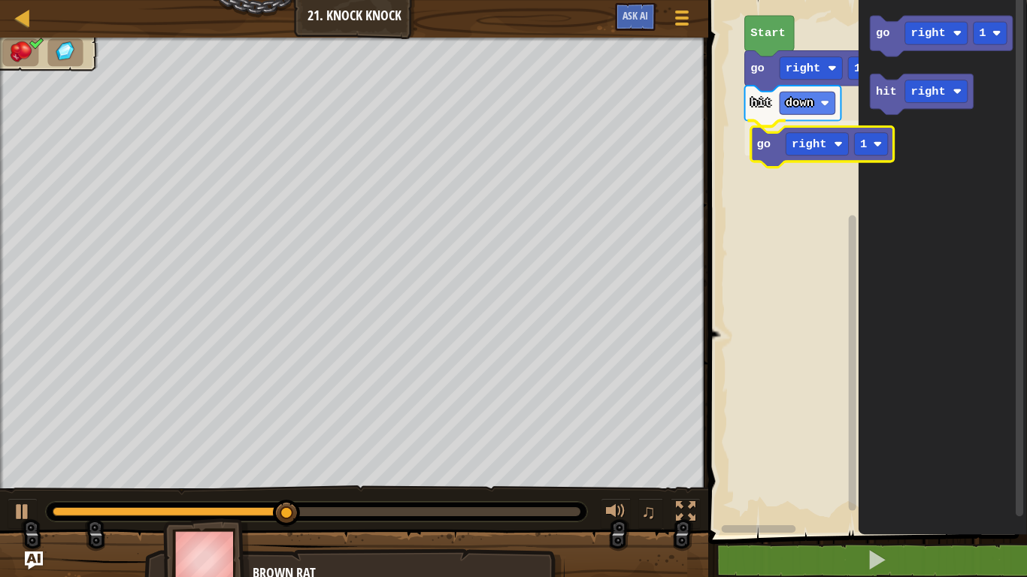
click at [769, 145] on div "Start go right 1 hit down go right 1 go right 1 hit right go right 1" at bounding box center [864, 263] width 323 height 543
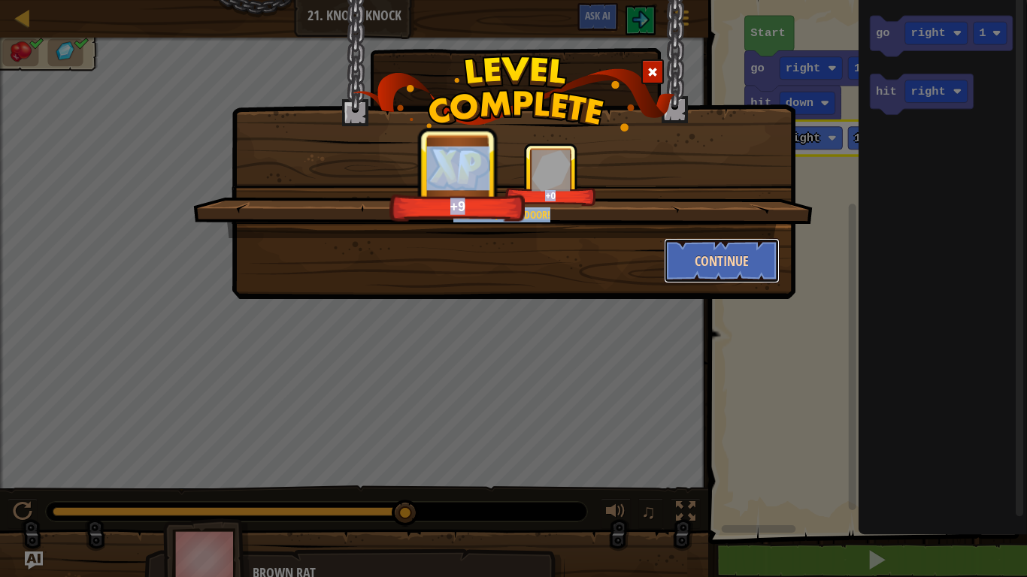
click at [729, 245] on button "Continue" at bounding box center [722, 260] width 116 height 45
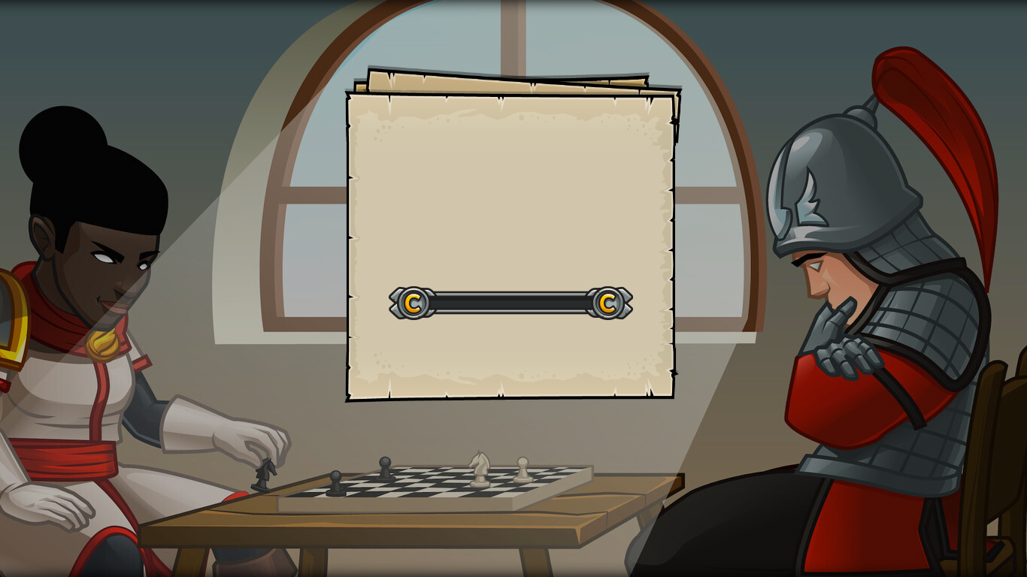
click at [729, 246] on div "Goals Start Level Error loading from server. Try refreshing the page. You'll ne…" at bounding box center [513, 288] width 1027 height 577
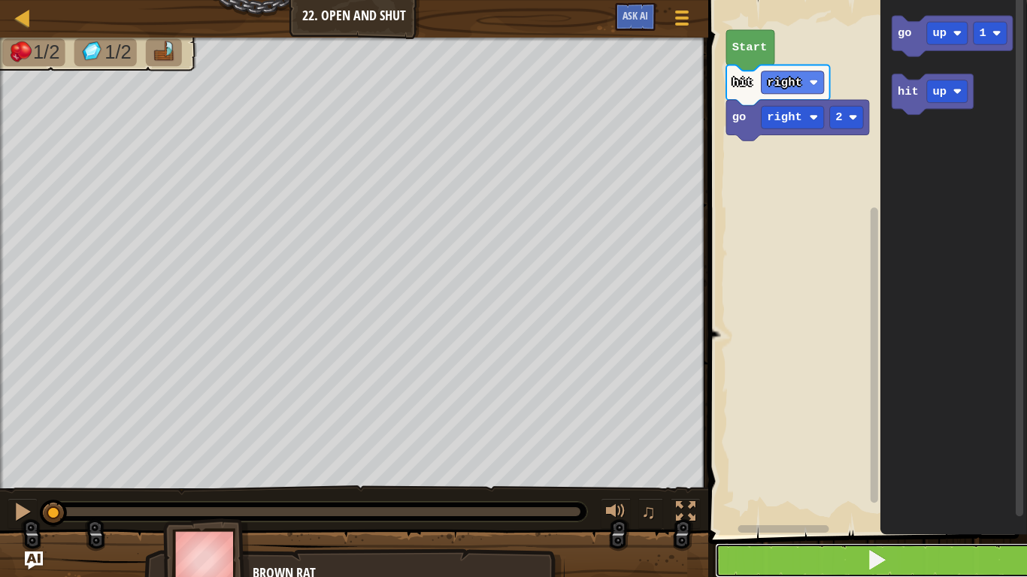
click at [816, 449] on button at bounding box center [876, 560] width 323 height 35
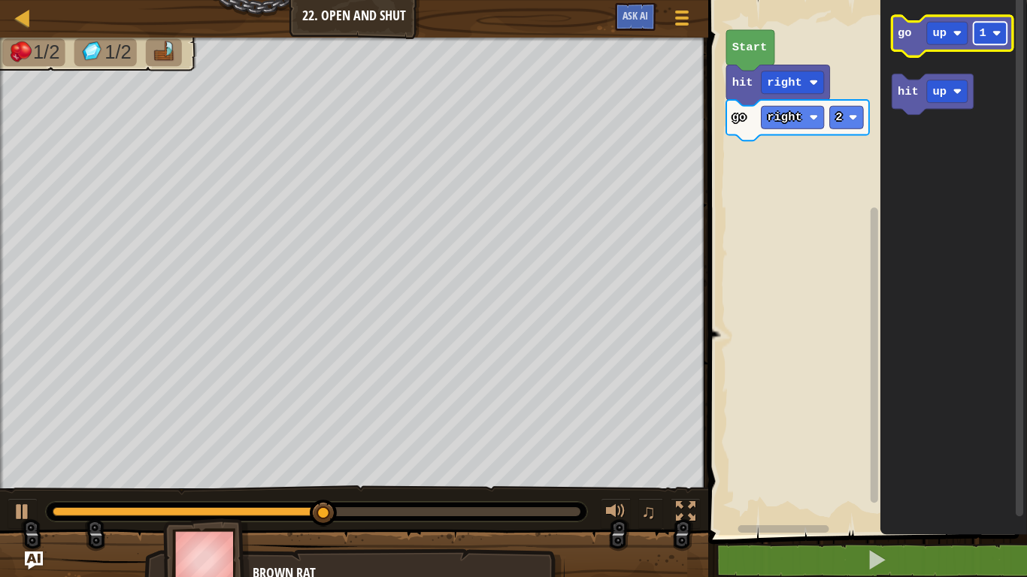
click at [980, 23] on rect "Blockly Workspace" at bounding box center [990, 33] width 34 height 23
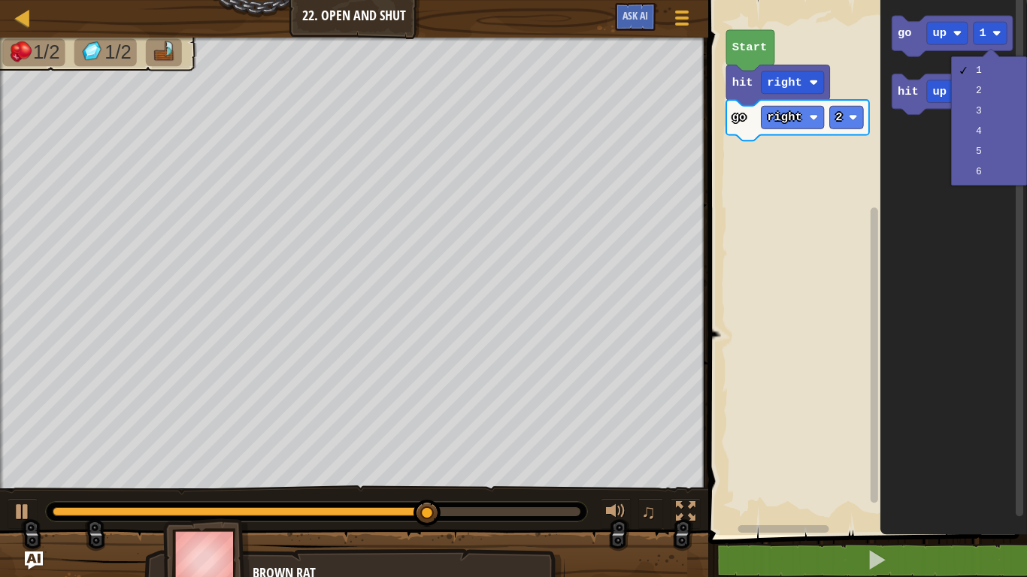
click at [936, 241] on icon "Blockly Workspace" at bounding box center [953, 263] width 147 height 543
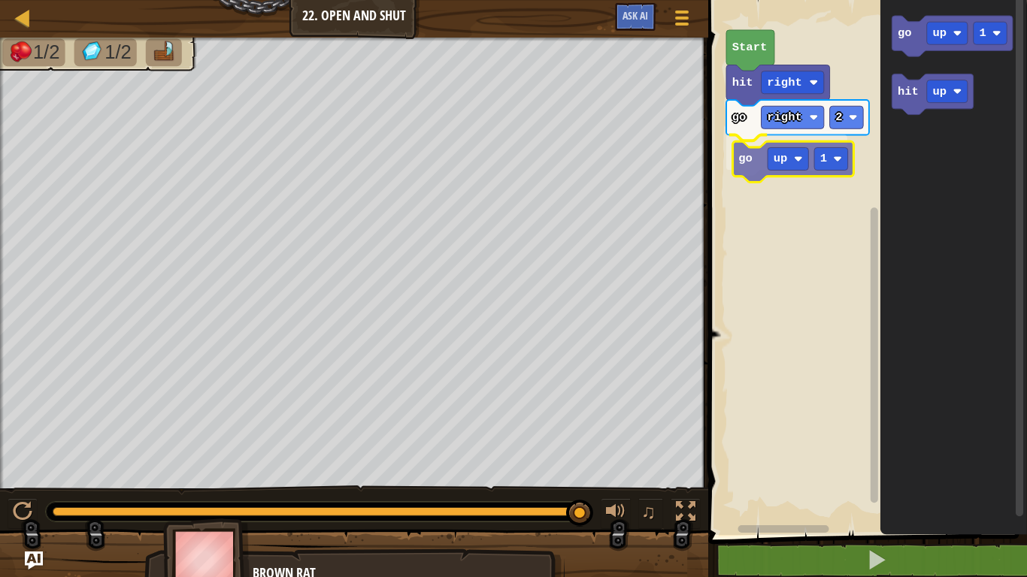
click at [740, 165] on div "go right 2 go up 1 hit right Start go up 1 hit up go up 1" at bounding box center [864, 263] width 323 height 543
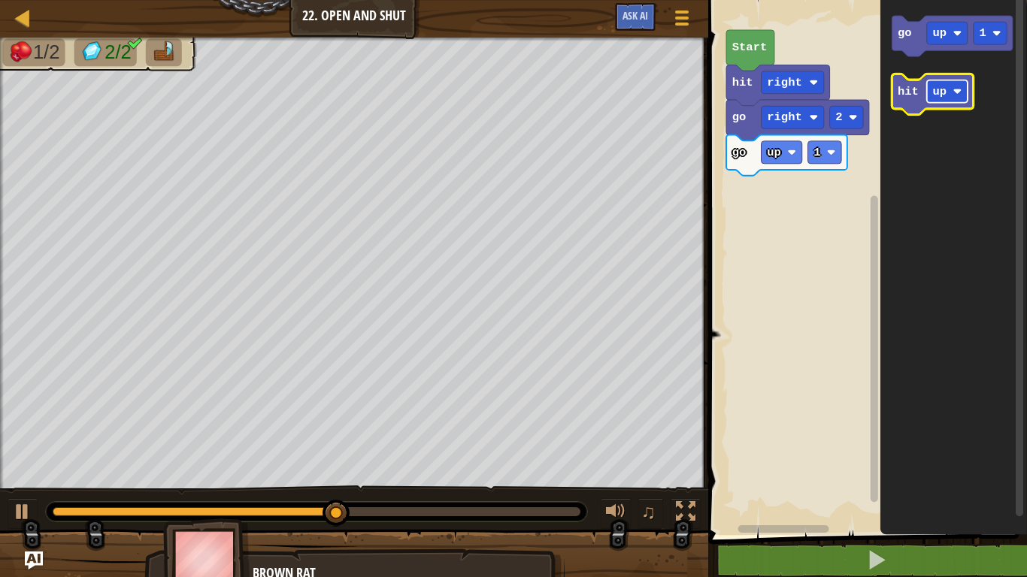
click at [940, 90] on text "up" at bounding box center [940, 92] width 14 height 14
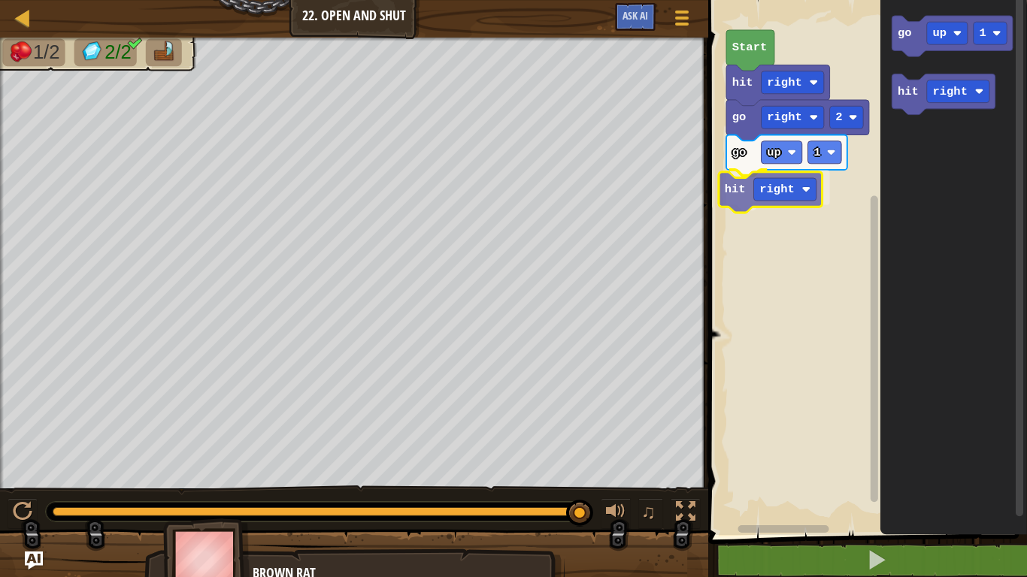
click at [737, 198] on div "go right 2 go up 1 hit right hit right Start go up 1 hit right hit right" at bounding box center [864, 263] width 323 height 543
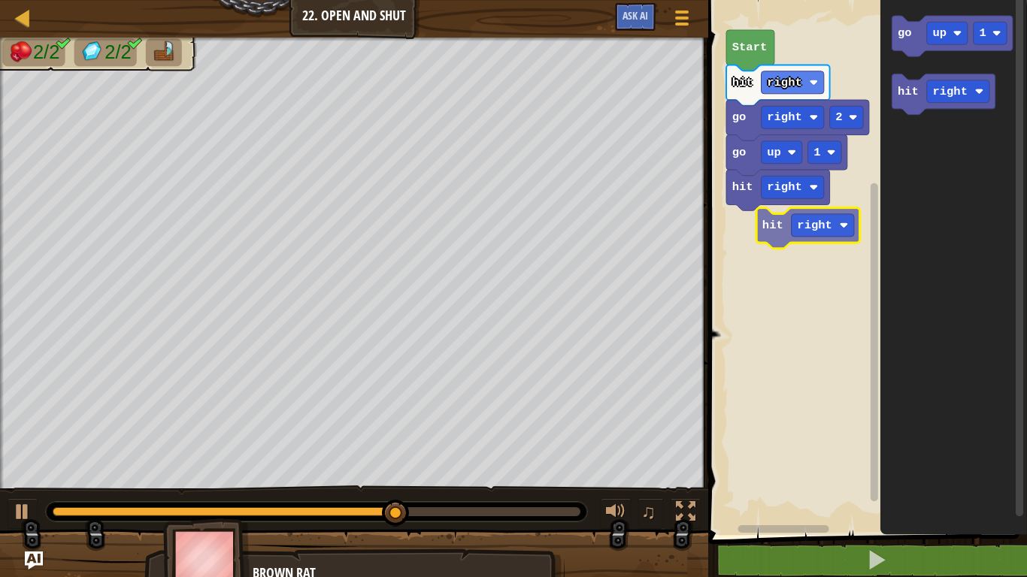
click at [759, 225] on div "go right 2 go up 1 hit right hit right Start go up 1 hit right hit right" at bounding box center [864, 263] width 323 height 543
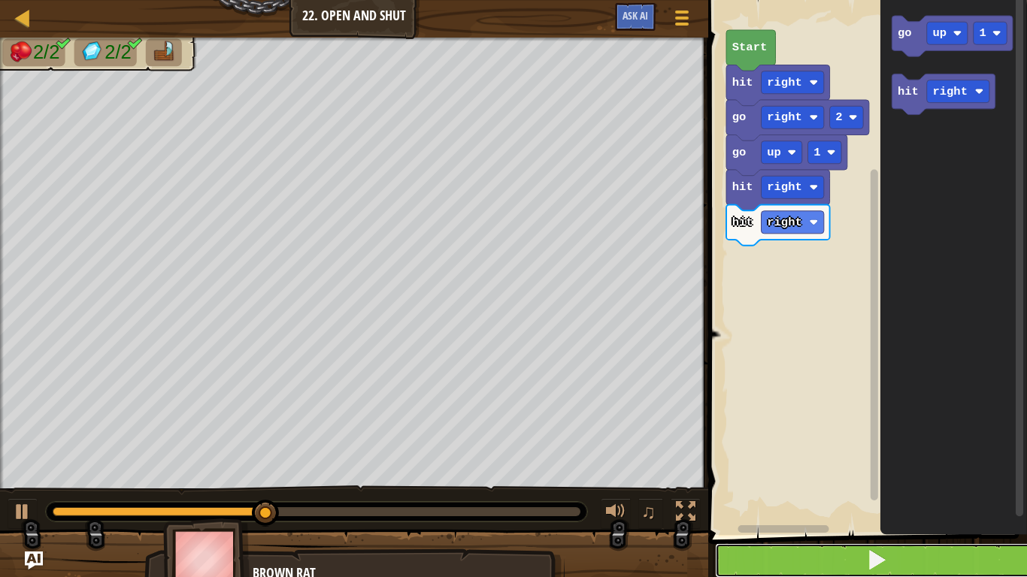
click at [768, 449] on button at bounding box center [876, 560] width 323 height 35
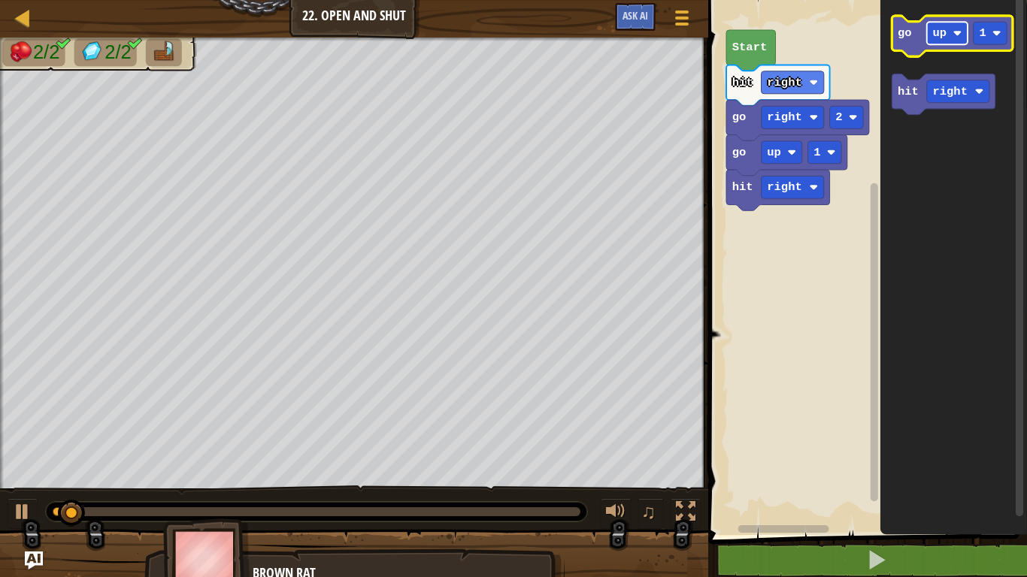
click at [945, 42] on rect "Blockly Workspace" at bounding box center [947, 33] width 41 height 23
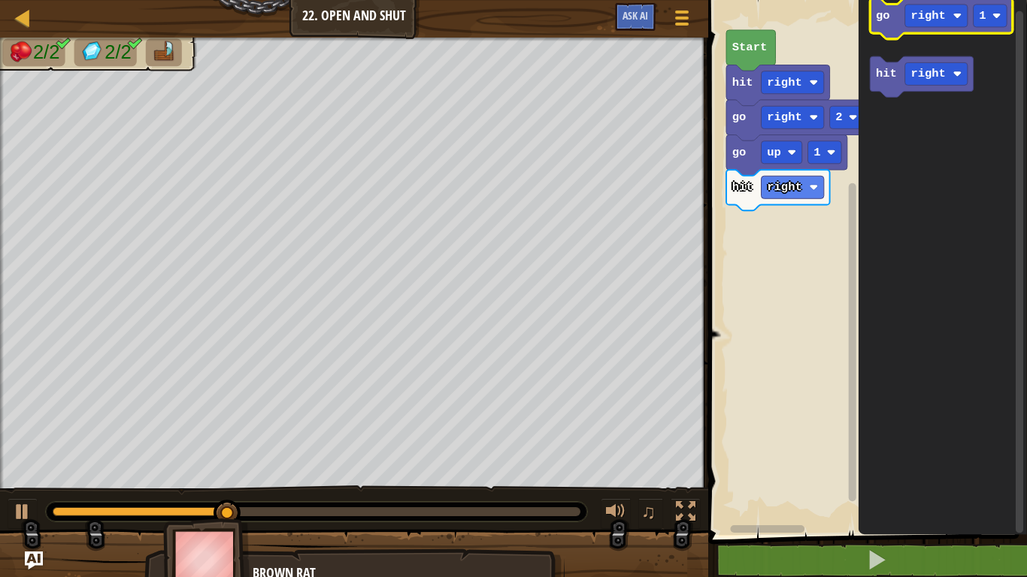
click at [927, 24] on g "go right 1" at bounding box center [941, 18] width 143 height 41
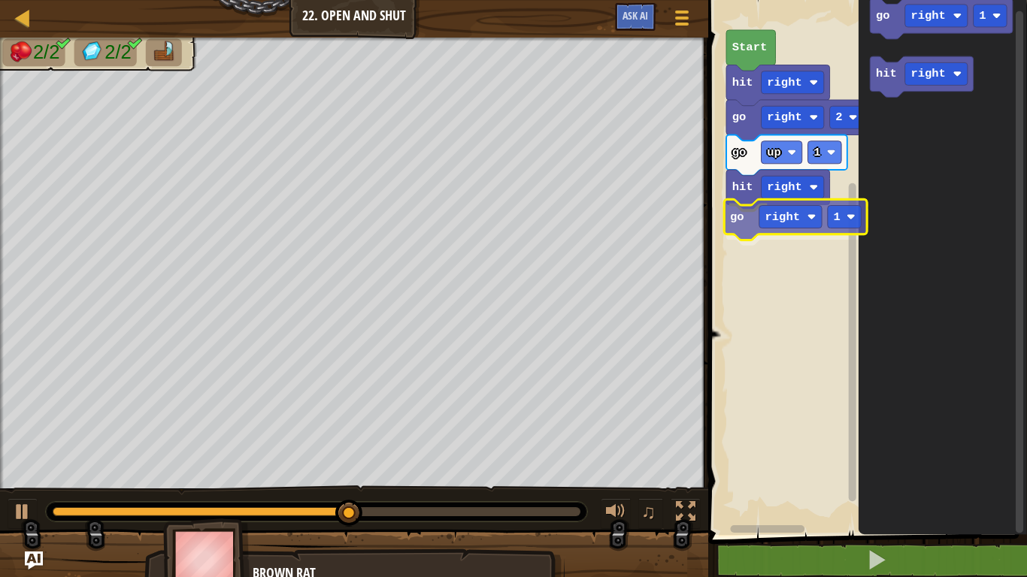
click at [743, 231] on div "hit right go right 1 go up 1 go right 2 hit right Start go right 1 hit right go…" at bounding box center [864, 263] width 323 height 543
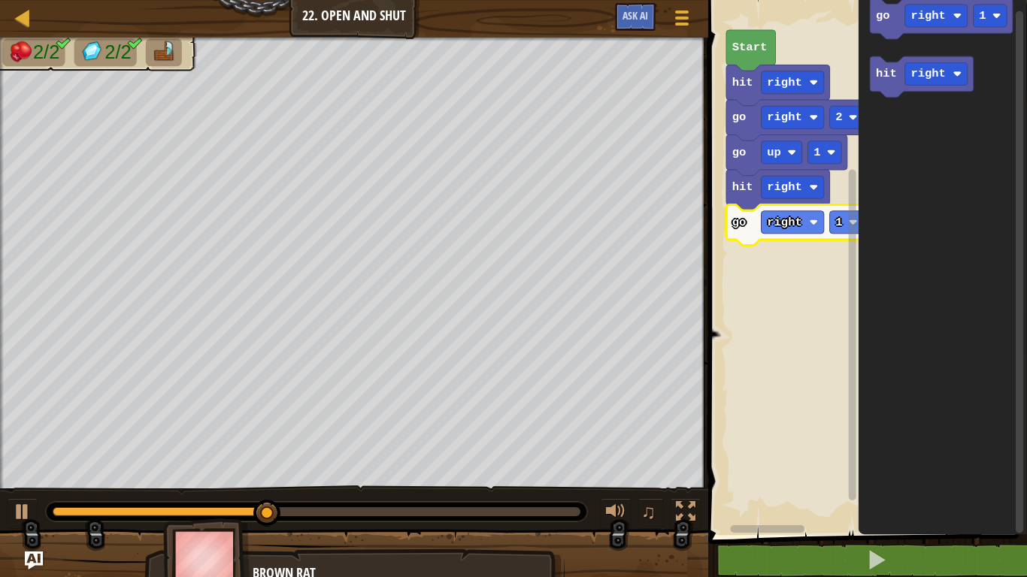
click at [785, 449] on div "1 2 3 hit ( 'right' ) go ( 'right' , 2 ) הההההההההההההההההההההההההההההההההההההה…" at bounding box center [864, 295] width 323 height 575
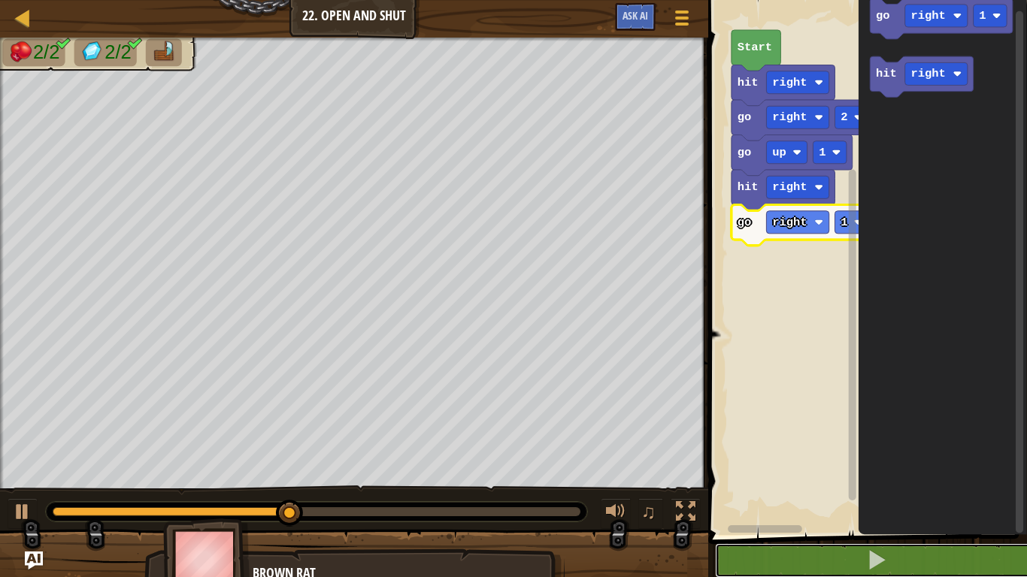
drag, startPoint x: 784, startPoint y: 551, endPoint x: 782, endPoint y: 525, distance: 25.7
click at [782, 449] on div "1 2 3 hit ( 'right' ) go ( 'right' , 2 ) הההההההההההההההההההההההההההההההההההההה…" at bounding box center [864, 295] width 323 height 575
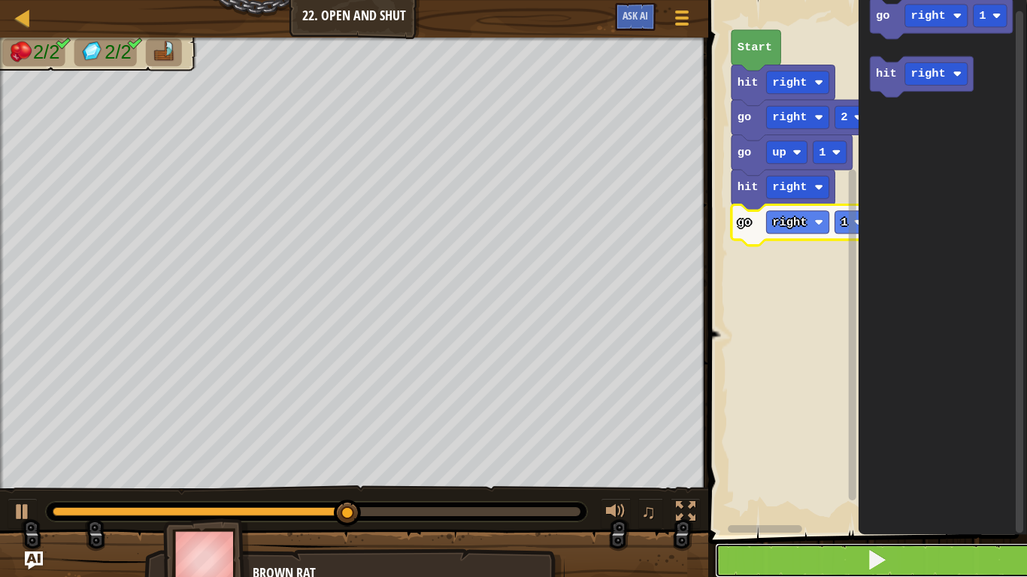
click at [768, 449] on button at bounding box center [876, 560] width 323 height 35
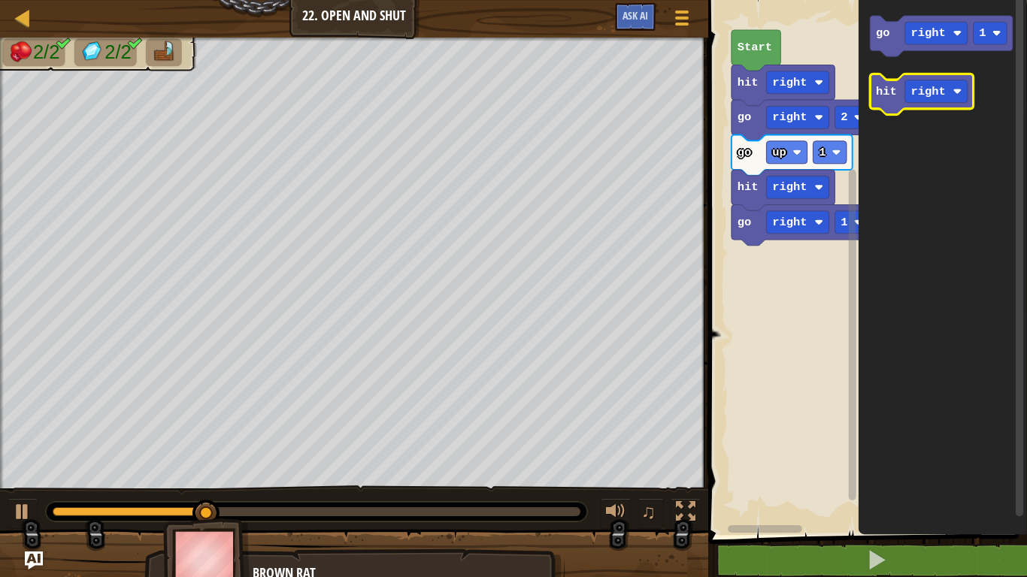
click at [888, 73] on icon "go right 1 hit right" at bounding box center [942, 263] width 168 height 543
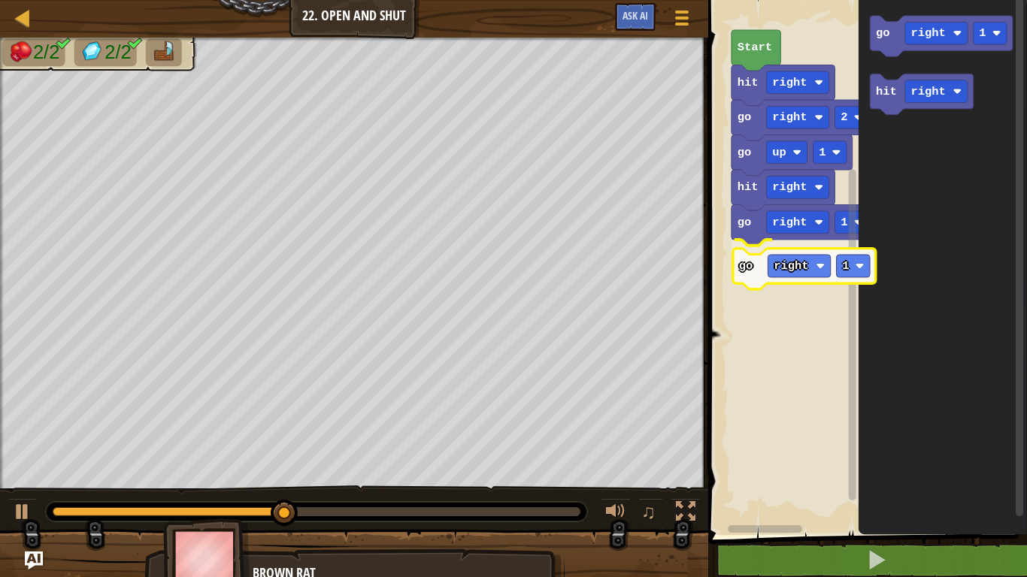
click at [744, 262] on div "hit right go right 1 go right 1 go up 1 go right 2 hit right Start go right 1 h…" at bounding box center [864, 263] width 323 height 543
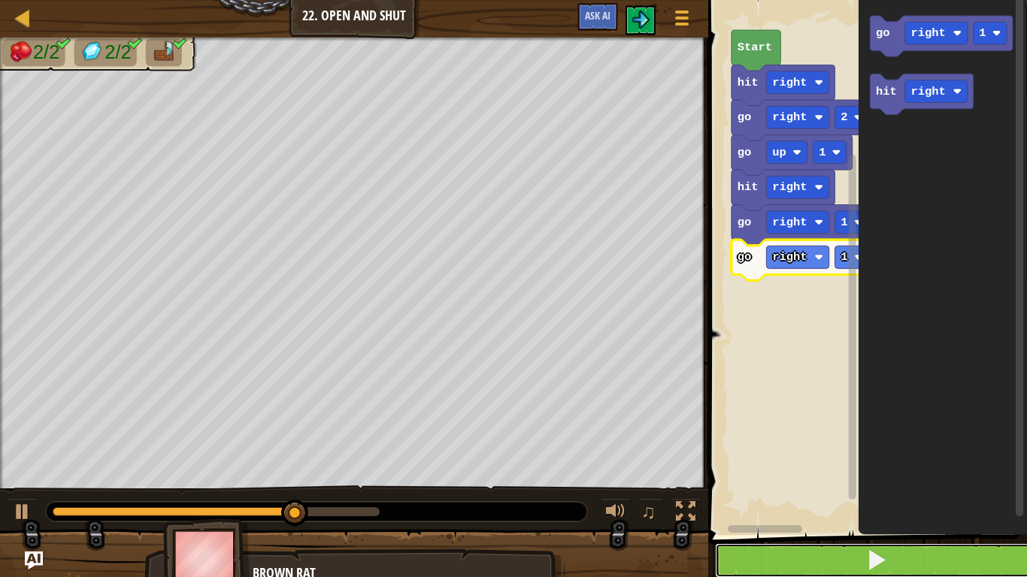
drag, startPoint x: 811, startPoint y: 553, endPoint x: 802, endPoint y: 561, distance: 12.2
click at [810, 449] on button at bounding box center [876, 560] width 323 height 35
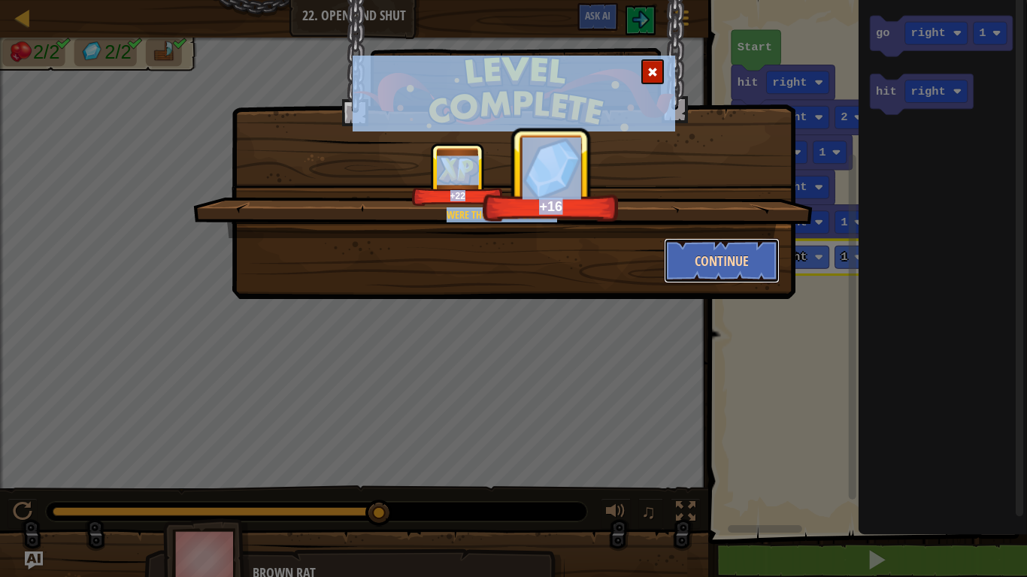
click at [700, 280] on button "Continue" at bounding box center [722, 260] width 116 height 45
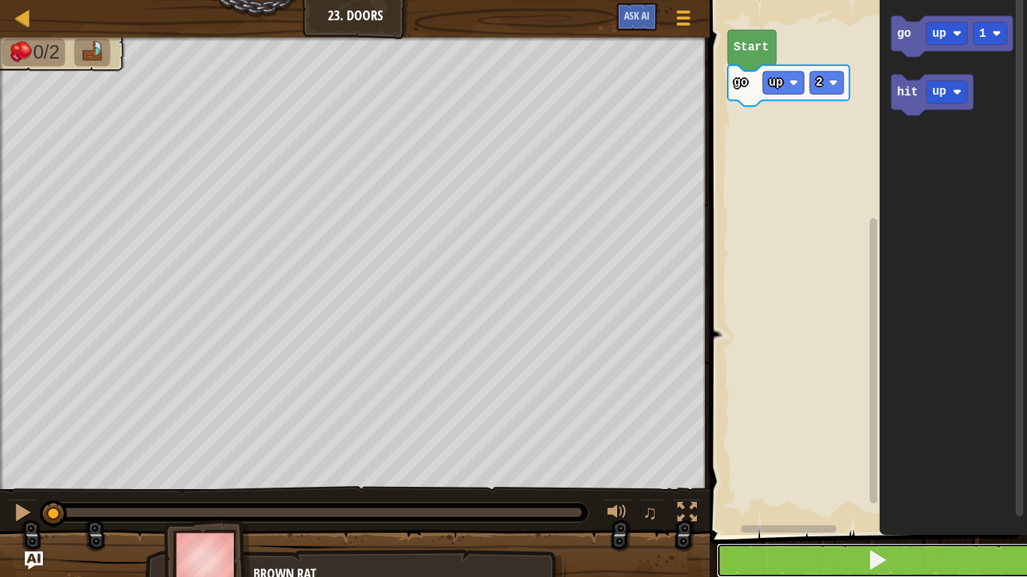
click at [894, 449] on button at bounding box center [877, 560] width 322 height 35
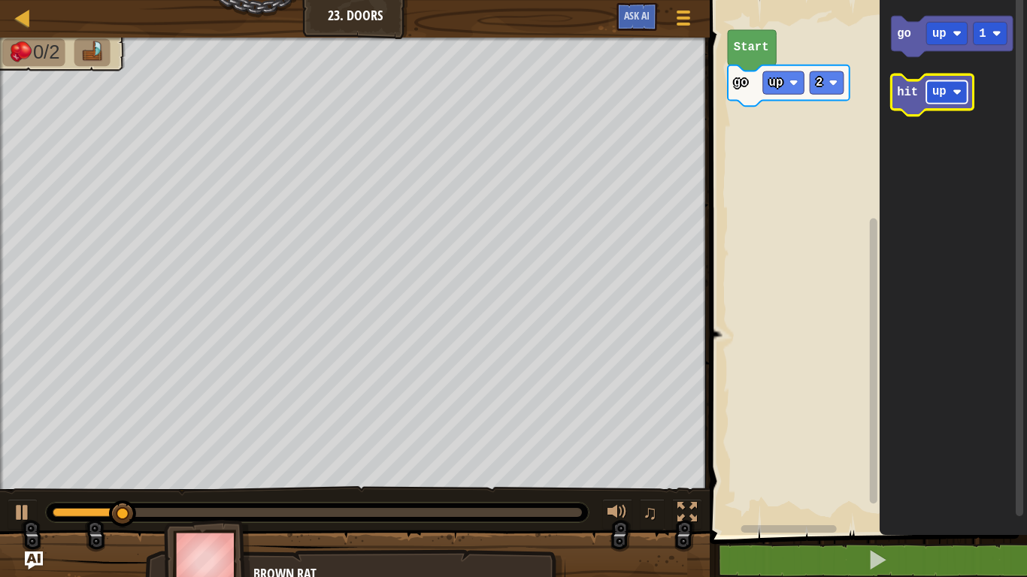
click at [940, 94] on text "up" at bounding box center [939, 93] width 14 height 14
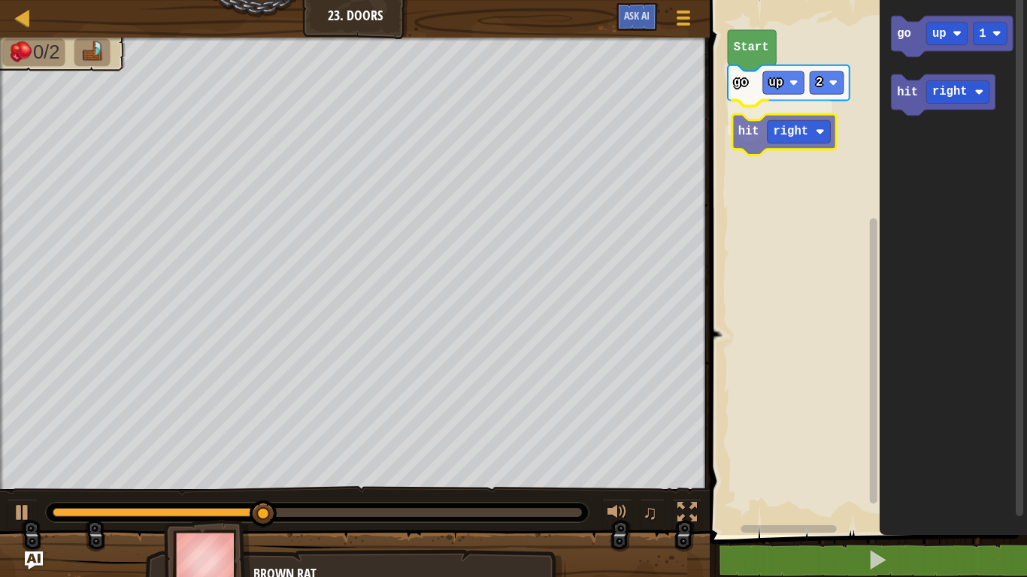
click at [753, 145] on div "go up 2 hit right Start go up 1 hit right hit right" at bounding box center [866, 263] width 322 height 543
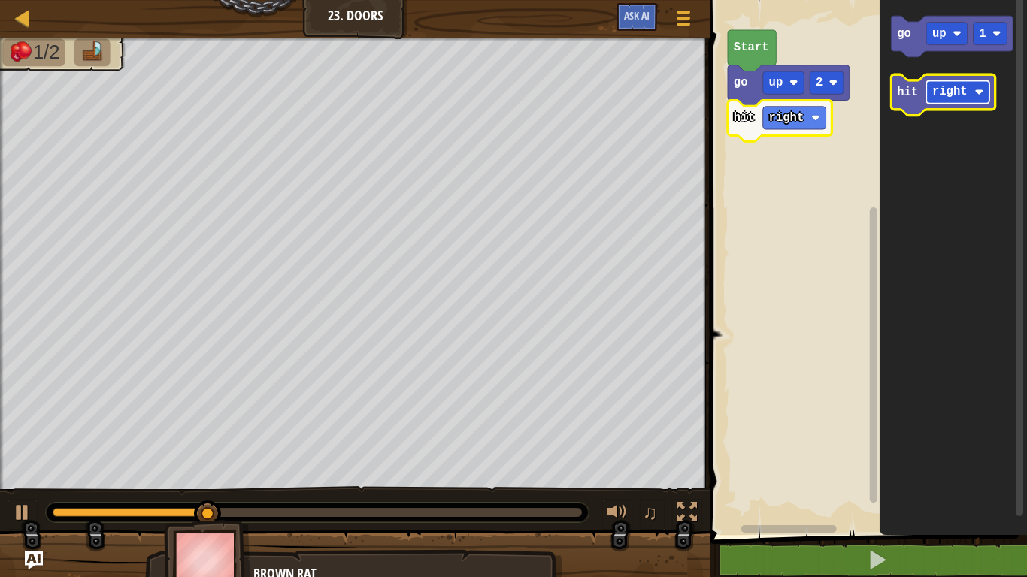
click at [933, 102] on rect "Blockly Workspace" at bounding box center [957, 91] width 63 height 23
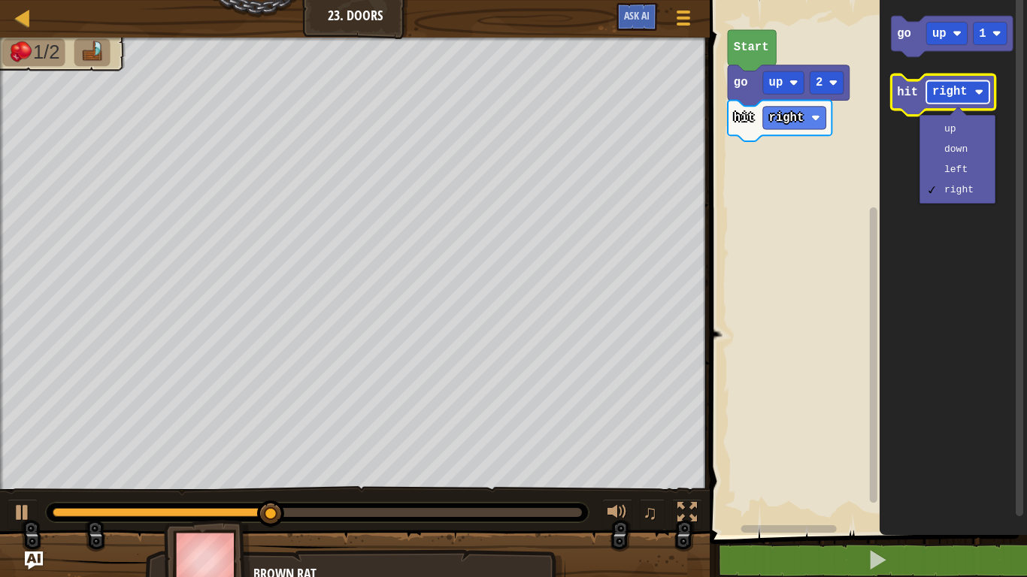
click at [958, 94] on text "right" at bounding box center [949, 93] width 35 height 14
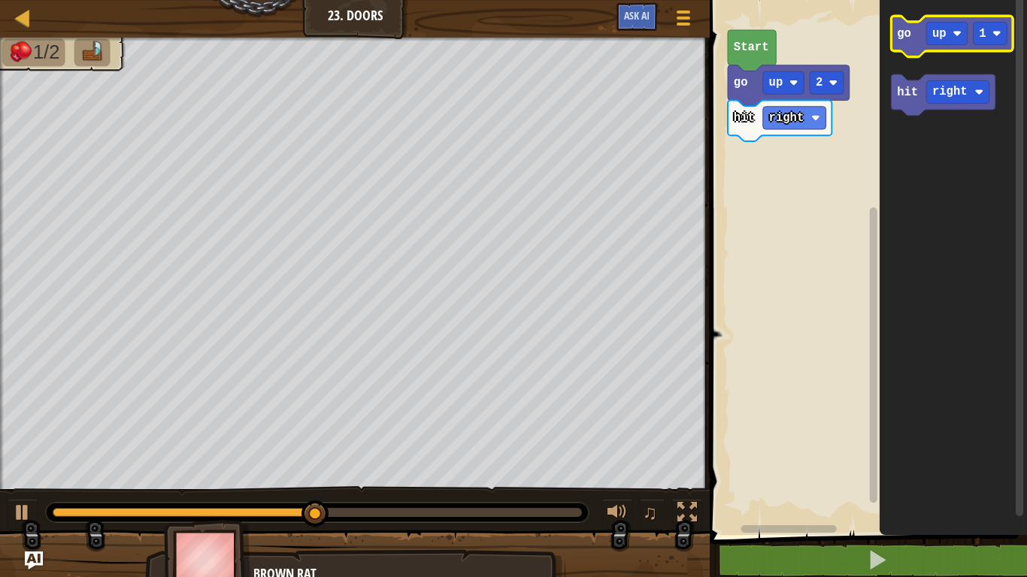
click at [996, 41] on g "go up 1" at bounding box center [952, 36] width 122 height 41
click at [993, 43] on rect "Blockly Workspace" at bounding box center [990, 33] width 34 height 23
click at [929, 35] on rect "Blockly Workspace" at bounding box center [946, 33] width 41 height 23
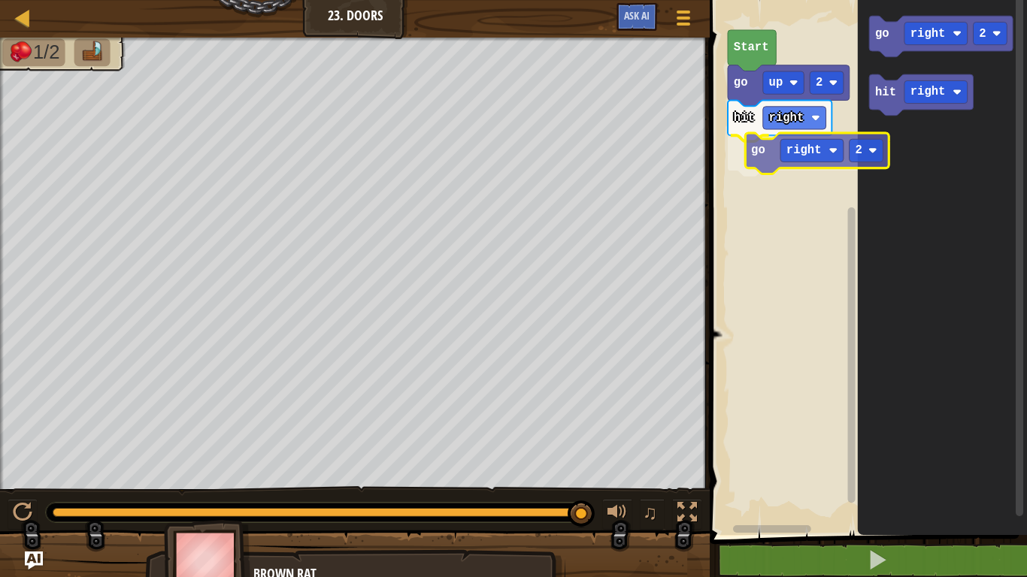
click at [757, 159] on div "go up 2 hit right go right 2 Start go right 2 hit right go right 2" at bounding box center [866, 263] width 322 height 543
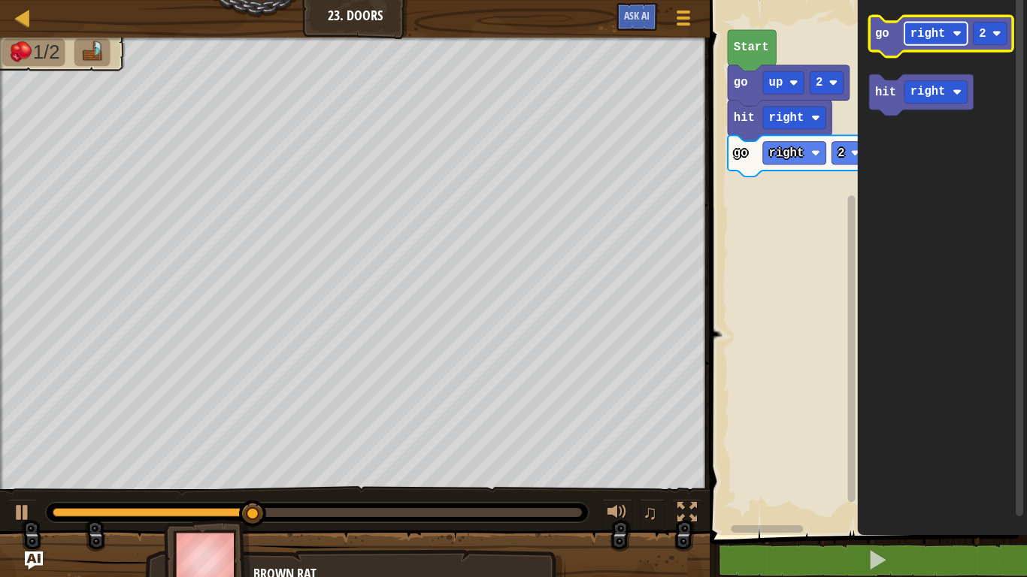
click at [911, 36] on text "right" at bounding box center [927, 34] width 35 height 14
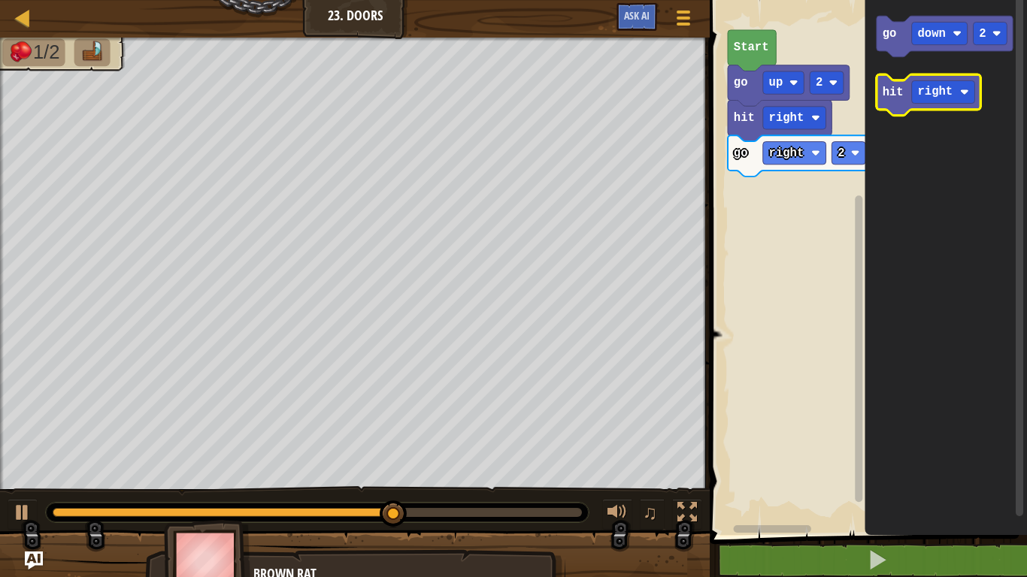
click at [885, 87] on g "go down 2 hit right" at bounding box center [944, 66] width 136 height 100
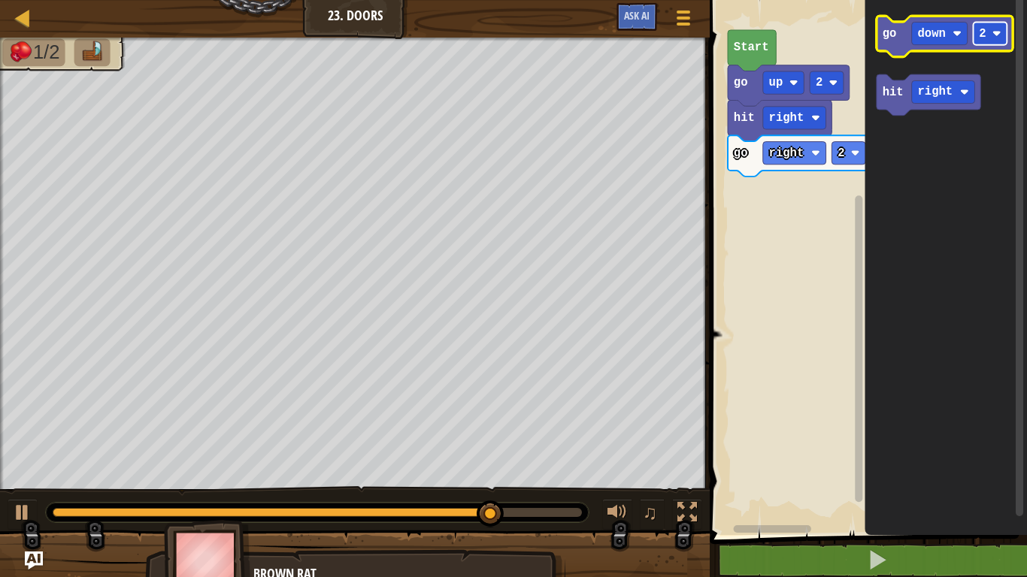
click at [979, 32] on g "2" at bounding box center [990, 33] width 34 height 23
click at [991, 32] on rect "Blockly Workspace" at bounding box center [990, 33] width 34 height 23
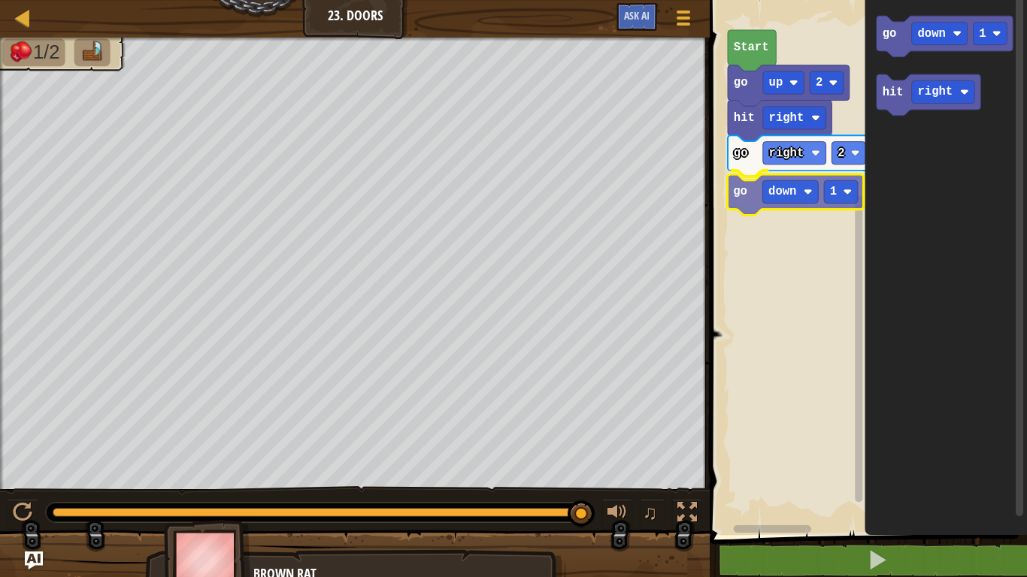
click at [751, 186] on div "go up 2 hit right go right 2 go down 1 Start go down 1 hit right go down 1" at bounding box center [866, 263] width 322 height 543
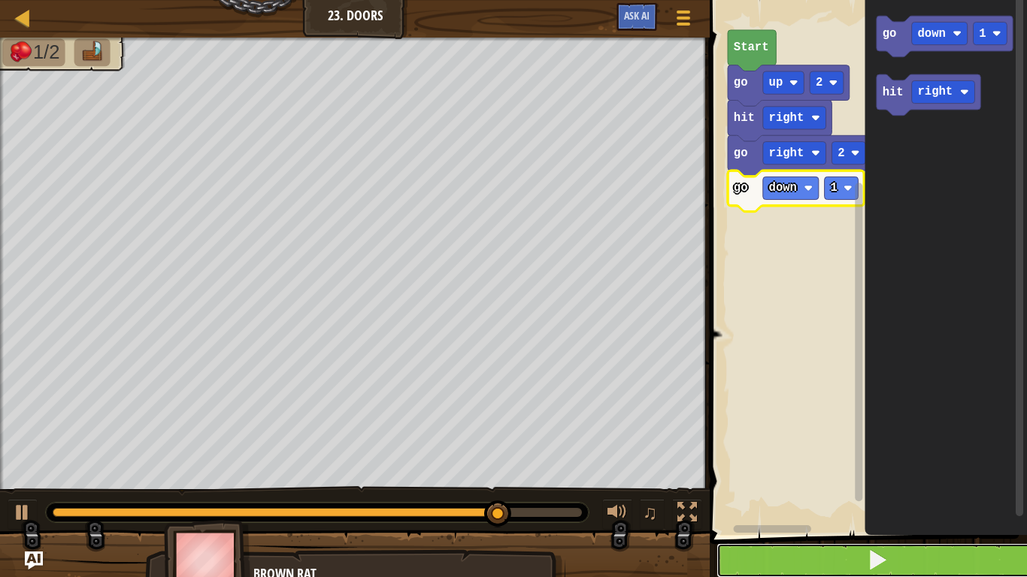
click at [809, 449] on button at bounding box center [877, 560] width 322 height 35
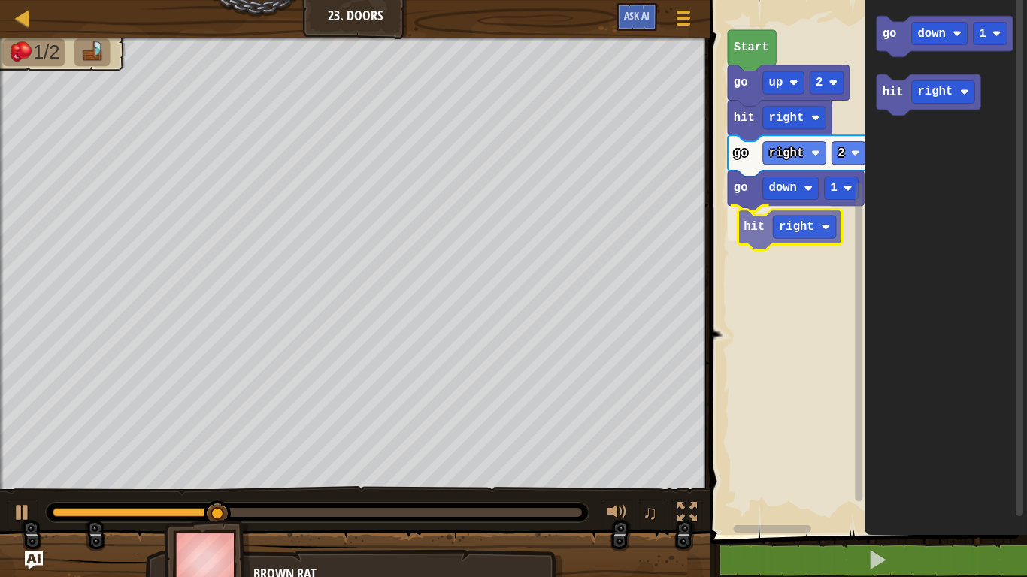
click at [746, 240] on div "go up 2 hit right go right 2 go down 1 hit right Start go down 1 hit right hit …" at bounding box center [866, 263] width 322 height 543
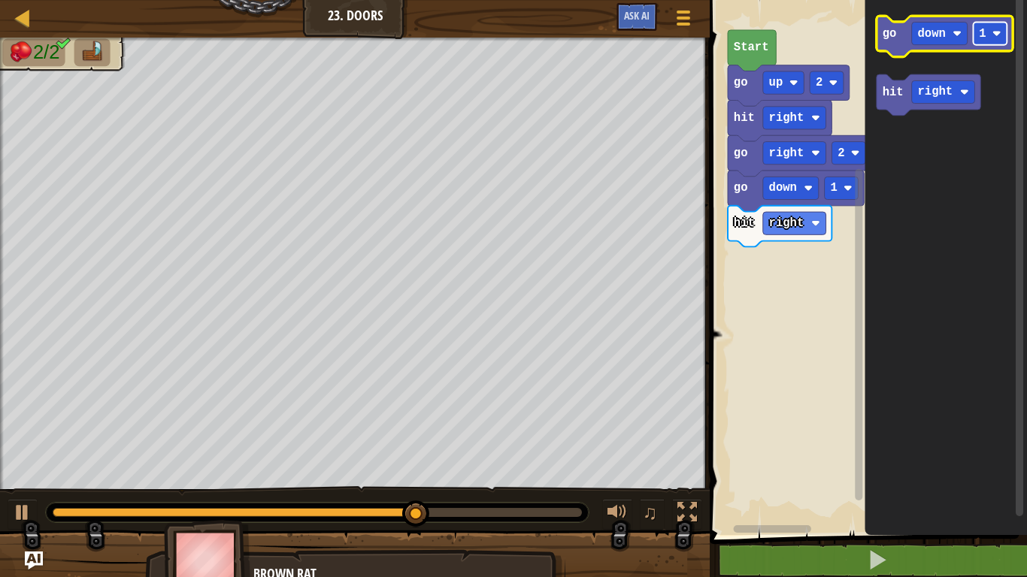
click at [992, 32] on image "Blockly Workspace" at bounding box center [996, 33] width 9 height 9
click at [991, 38] on rect "Blockly Workspace" at bounding box center [990, 33] width 34 height 23
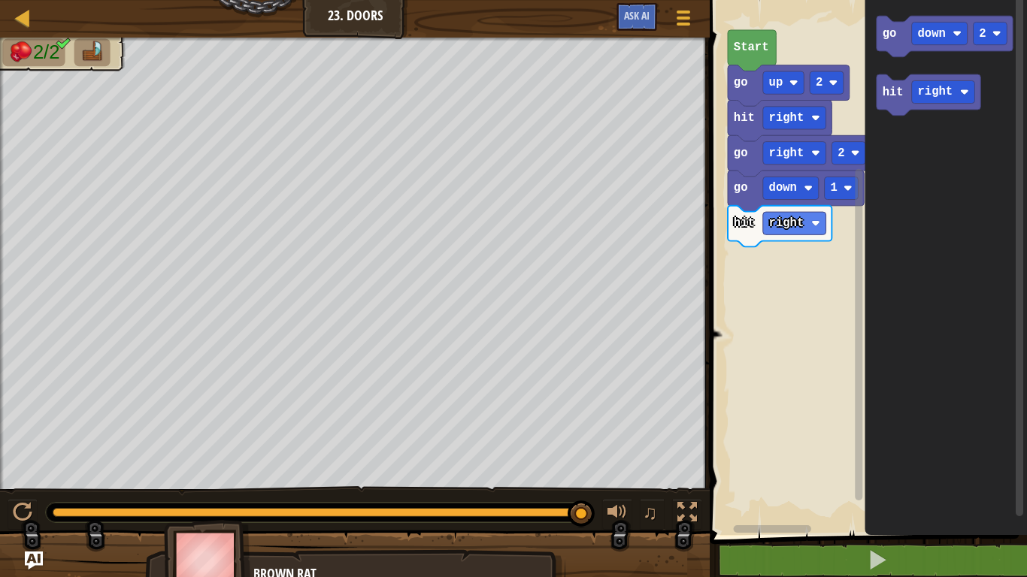
click at [846, 80] on div "go up 2 hit right go right 2 go down 1 hit right Start go down 2 hit right" at bounding box center [866, 263] width 322 height 543
click at [732, 270] on div "go up 2 hit right go right 2 go down 1 hit right go down 2 Start go down 2 hit …" at bounding box center [866, 263] width 322 height 543
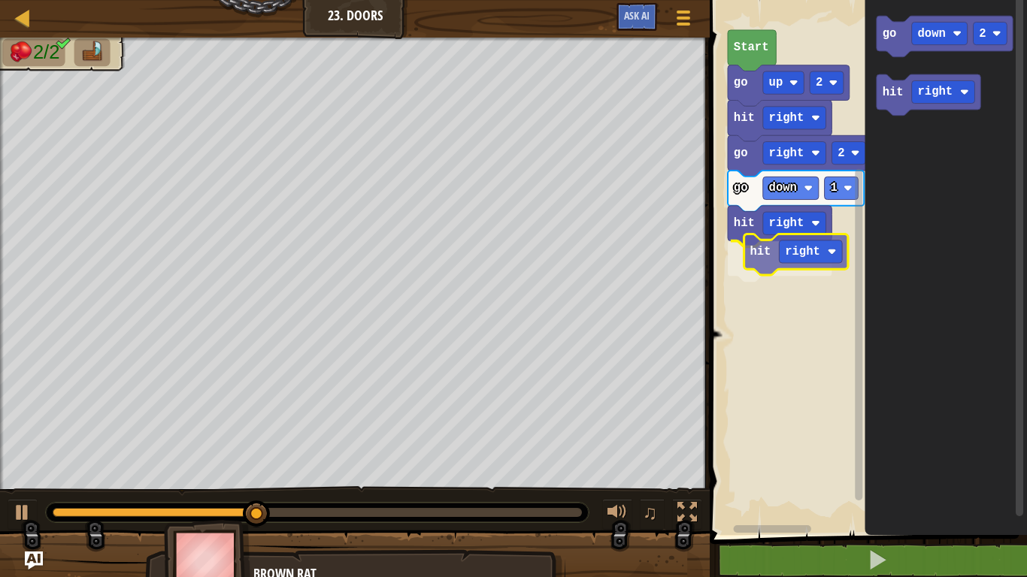
click at [757, 255] on div "go up 2 hit right go right 2 go down 1 hit right hit right Start go down 2 hit …" at bounding box center [866, 263] width 322 height 543
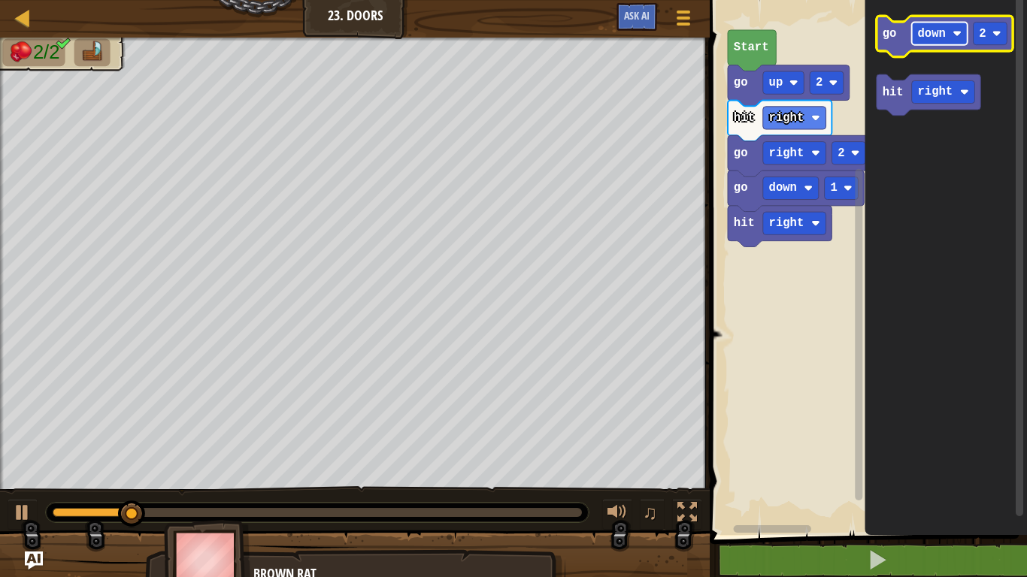
click at [924, 32] on text "down" at bounding box center [932, 34] width 28 height 14
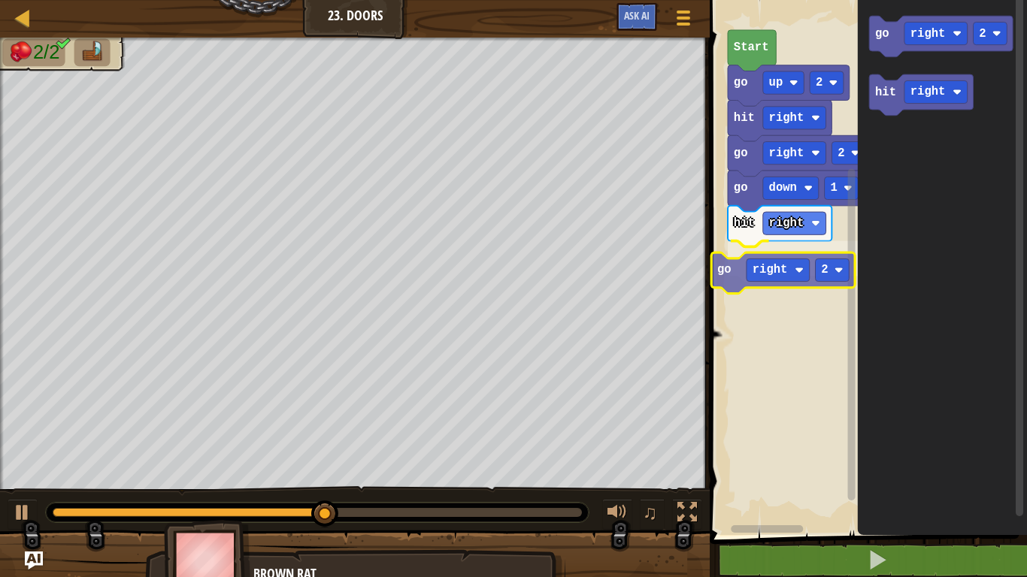
click at [725, 274] on div "go up 2 hit right go right 2 go down 1 hit right go right 2 Start go right 2 hi…" at bounding box center [866, 263] width 322 height 543
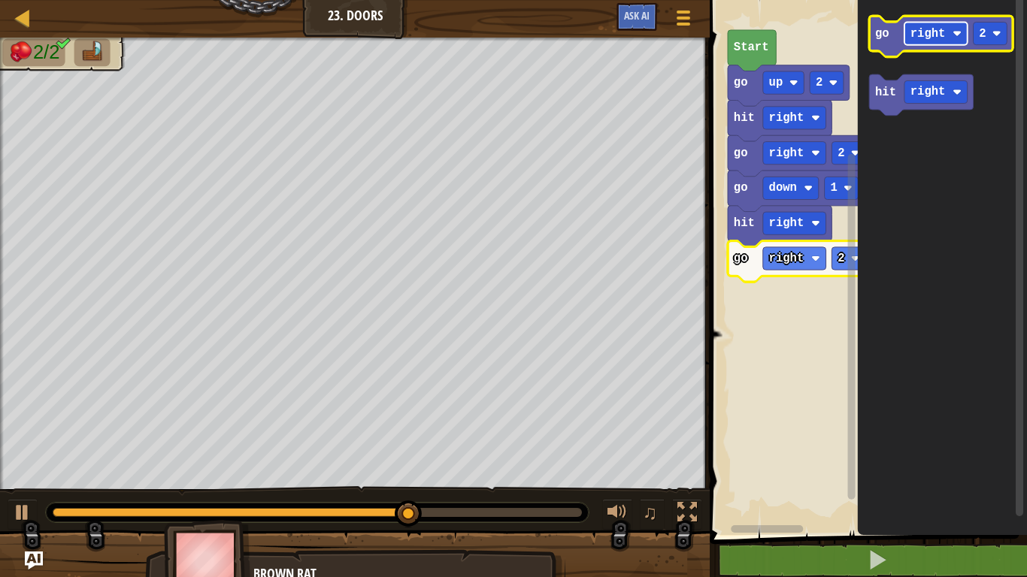
click at [923, 35] on text "right" at bounding box center [927, 34] width 35 height 14
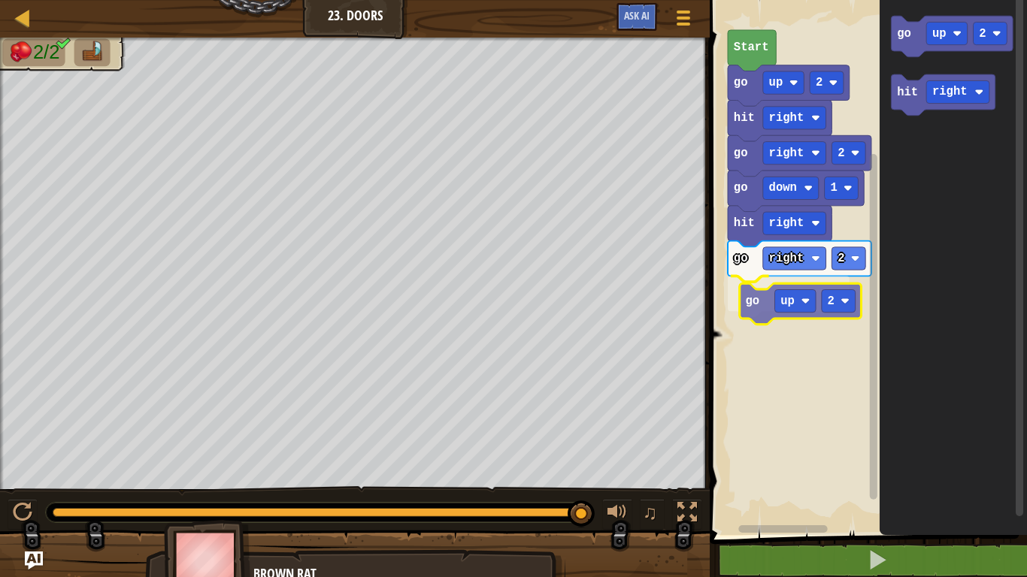
click at [766, 313] on div "go up 2 hit right go right 2 go down 1 hit right go right 2 go up 2 Start go up…" at bounding box center [866, 263] width 322 height 543
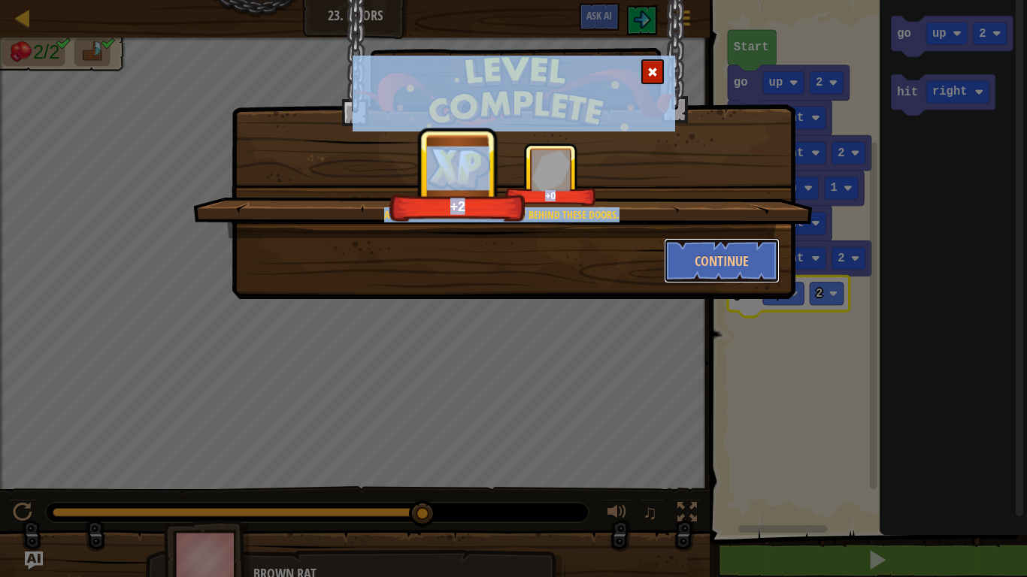
click at [778, 275] on button "Continue" at bounding box center [722, 260] width 116 height 45
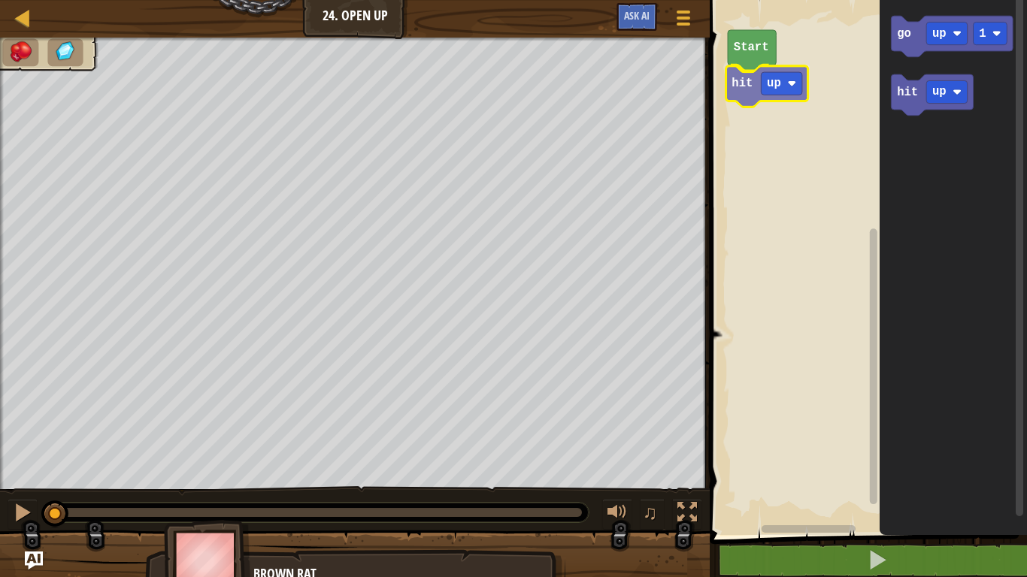
click at [737, 92] on div "Start hit up go up 1 hit up hit up" at bounding box center [866, 263] width 322 height 543
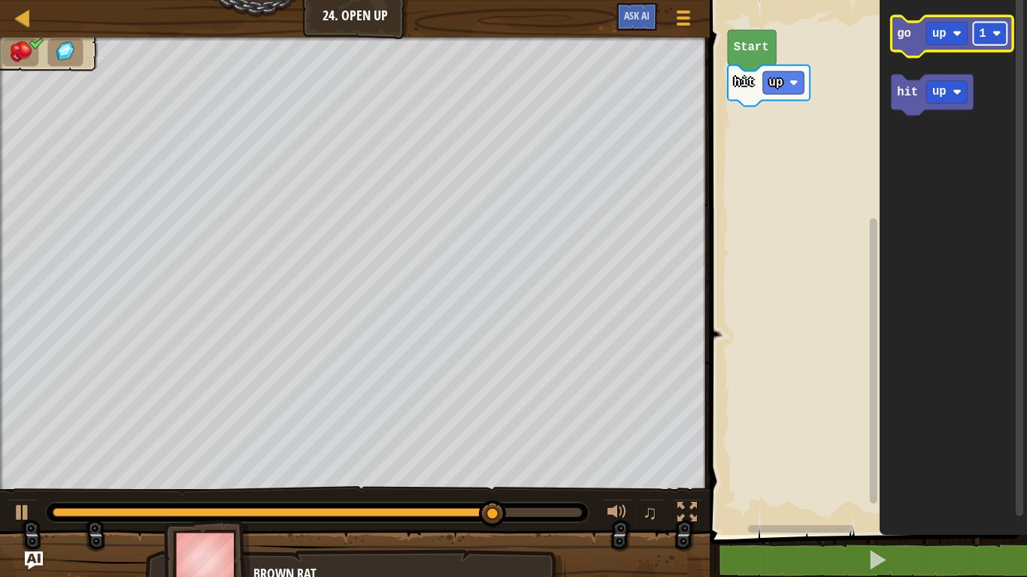
click at [976, 33] on rect "Blockly Workspace" at bounding box center [990, 33] width 34 height 23
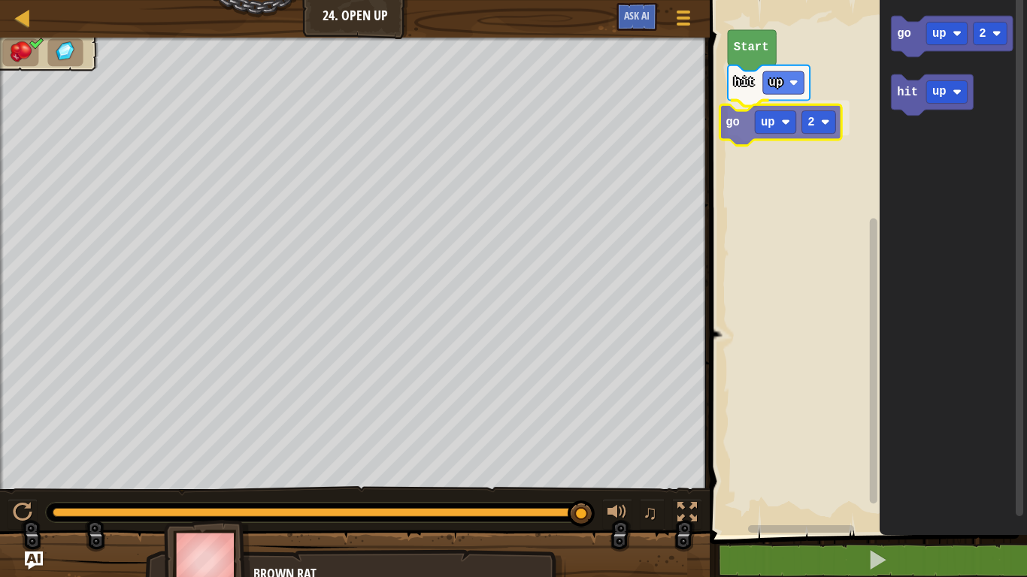
click at [717, 120] on div "Start hit up go up 2 go up 2 hit up go up 2" at bounding box center [866, 263] width 322 height 543
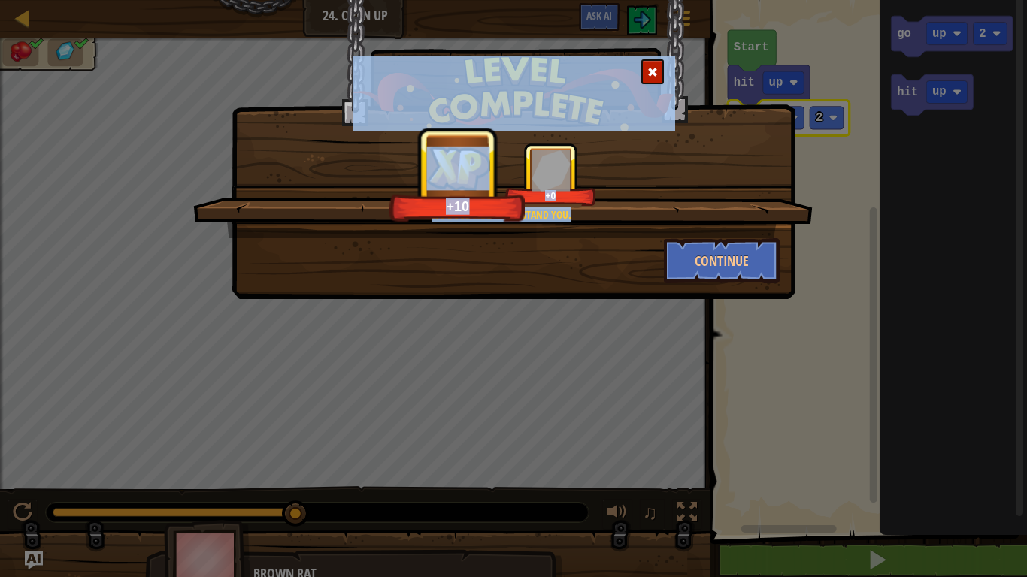
click at [728, 284] on div "No door shall withstand you. +10 +0 Continue" at bounding box center [513, 149] width 564 height 299
click at [732, 274] on button "Continue" at bounding box center [722, 260] width 116 height 45
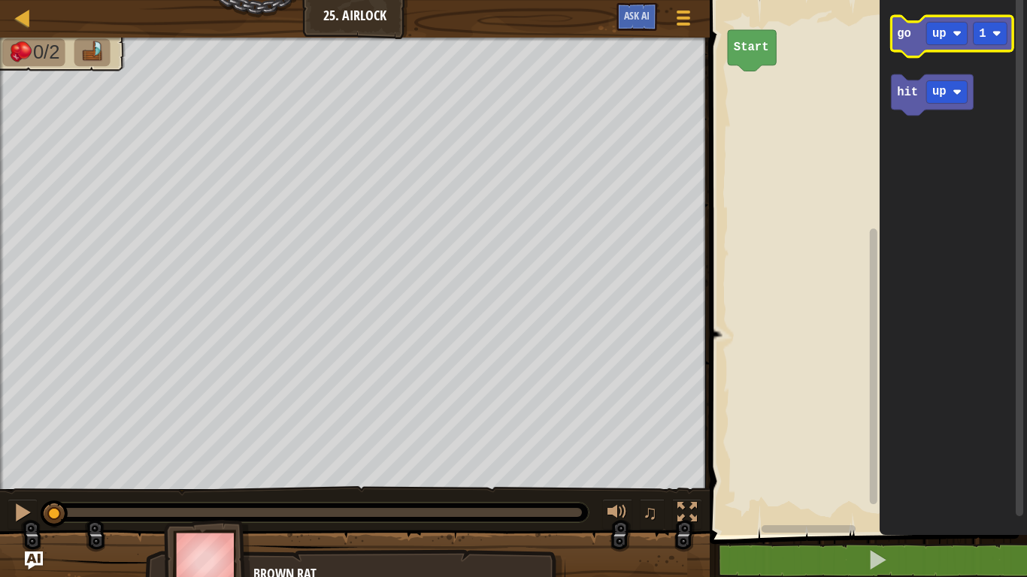
click at [934, 18] on icon "Blockly Workspace" at bounding box center [952, 36] width 122 height 41
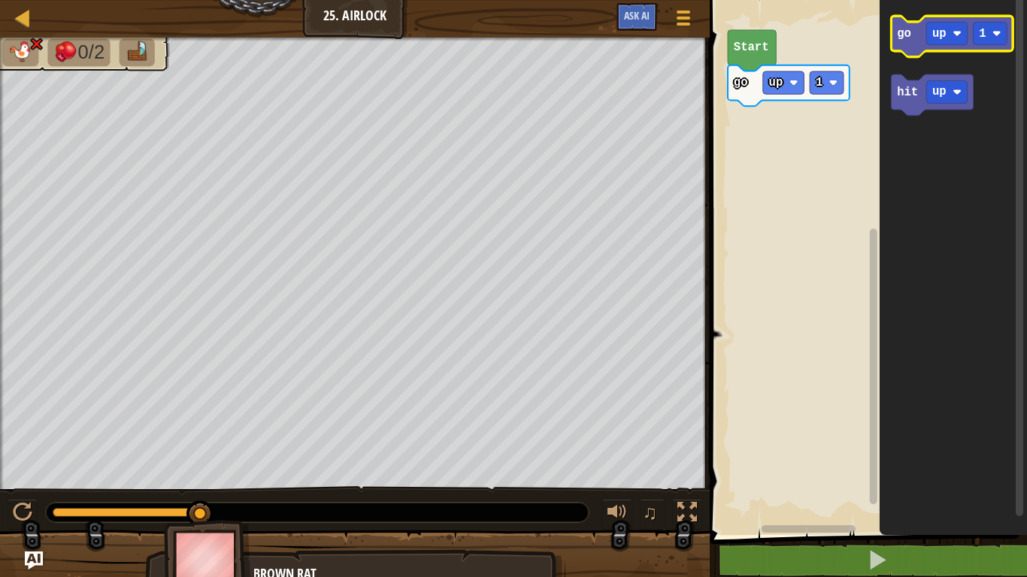
click at [947, 20] on icon "Blockly Workspace" at bounding box center [952, 36] width 122 height 41
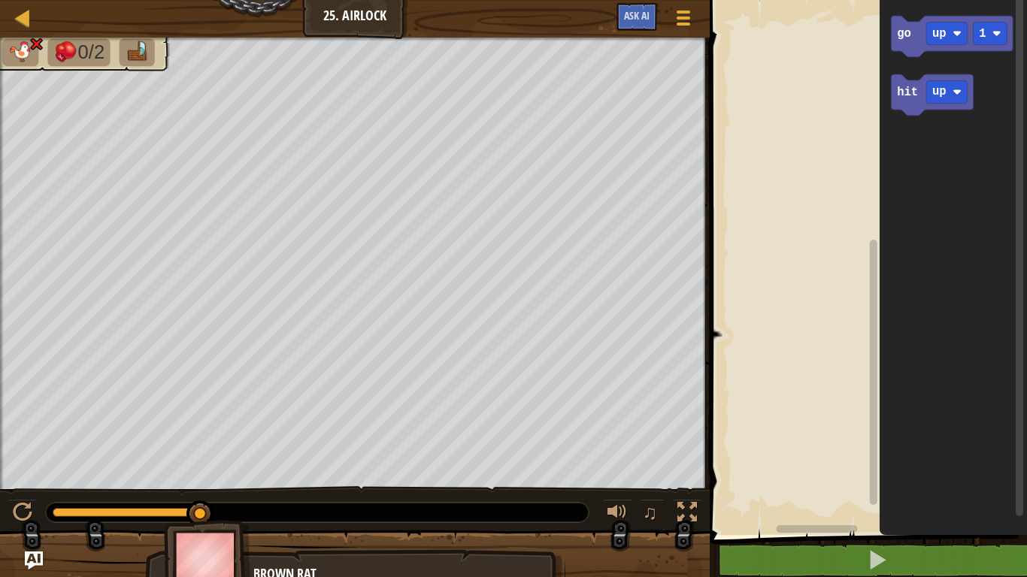
click at [749, 41] on rect "Blockly Workspace" at bounding box center [866, 263] width 322 height 543
click at [880, 45] on icon "go up 1 hit up" at bounding box center [952, 263] width 147 height 543
click at [24, 449] on button at bounding box center [23, 514] width 30 height 31
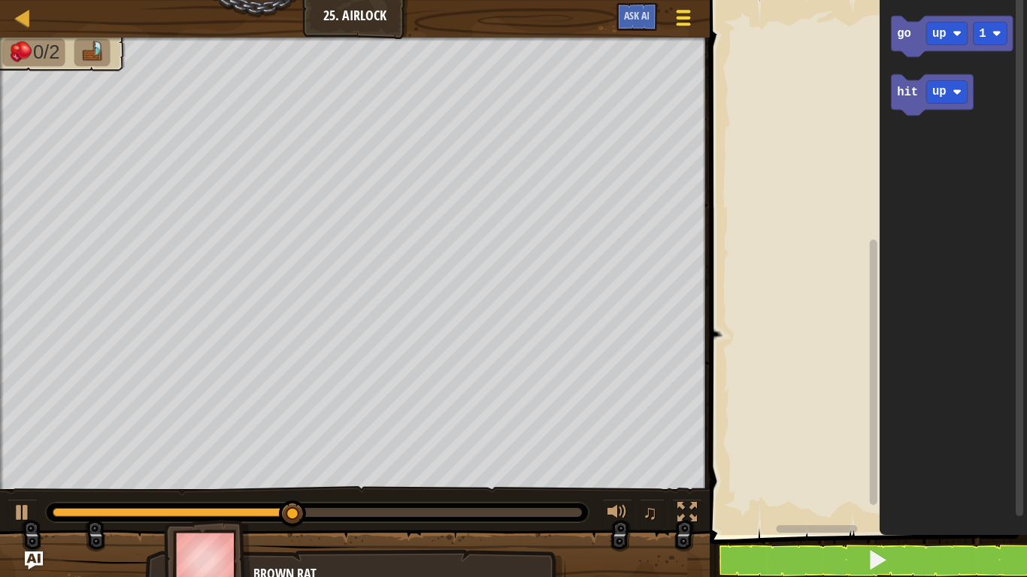
click at [693, 16] on div at bounding box center [683, 18] width 20 height 22
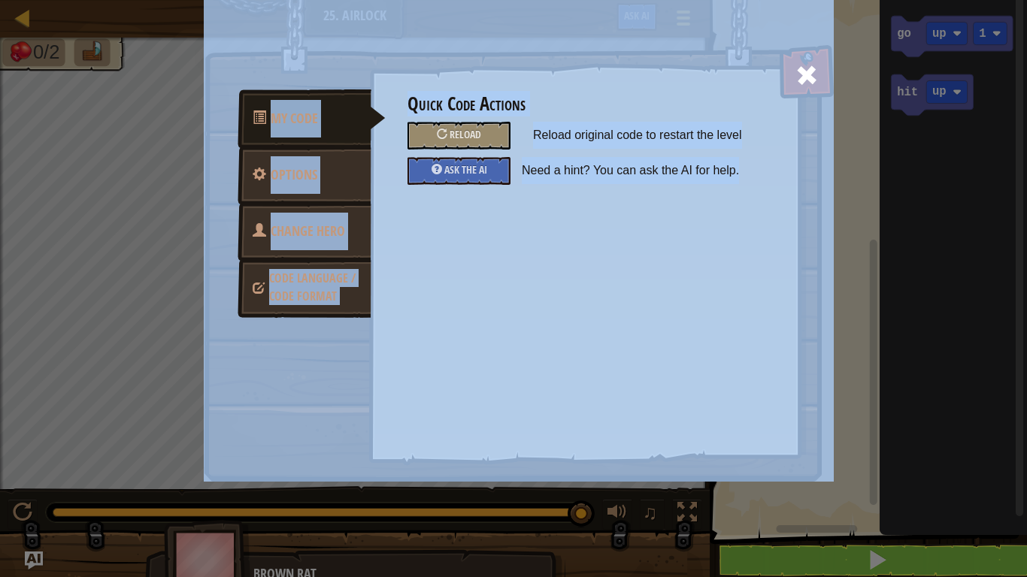
click at [300, 225] on span "Change Hero" at bounding box center [308, 231] width 74 height 19
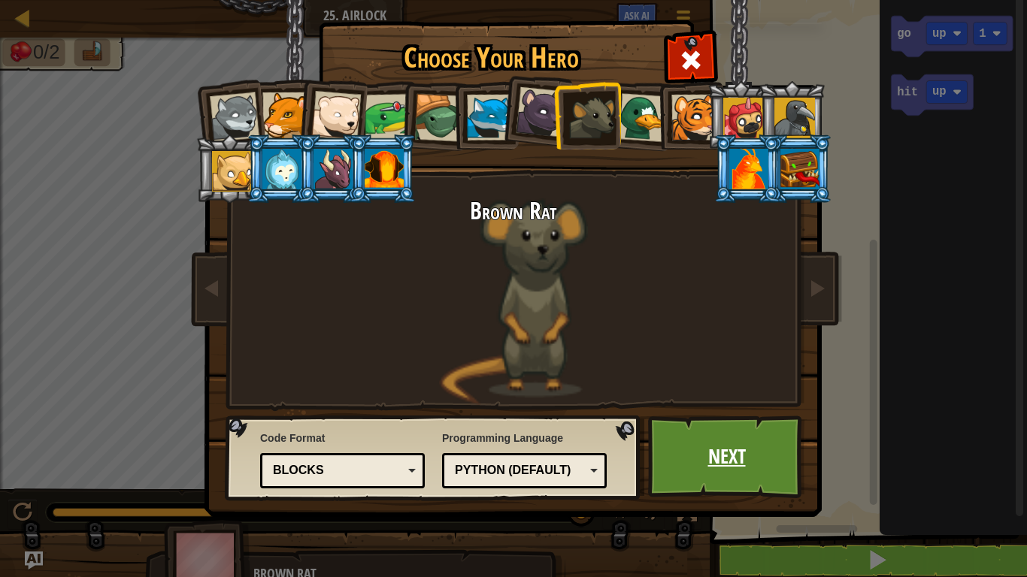
click at [769, 440] on link "Next" at bounding box center [726, 457] width 157 height 83
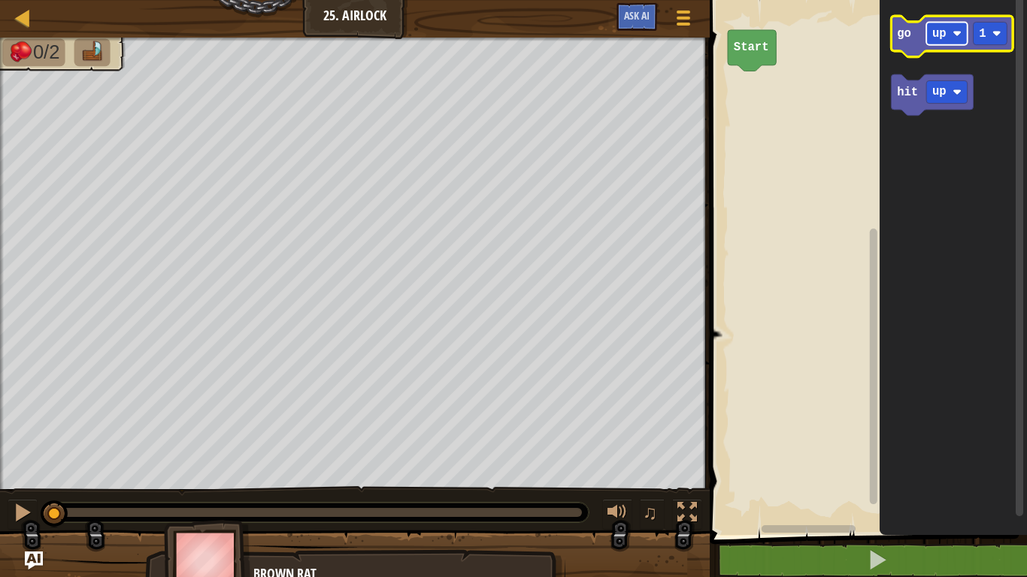
click at [939, 41] on rect "Blockly Workspace" at bounding box center [946, 33] width 41 height 23
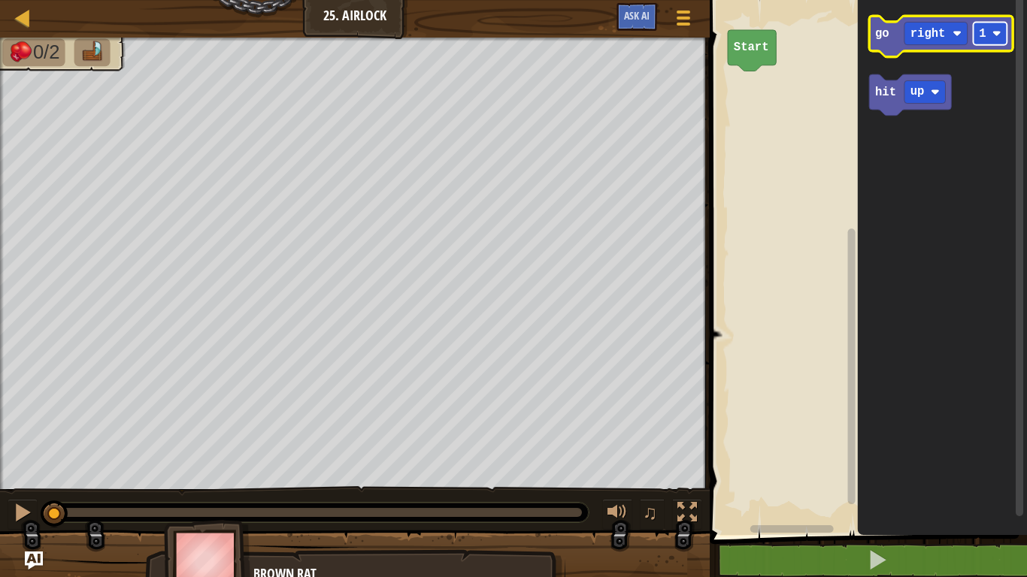
click at [989, 39] on rect "Blockly Workspace" at bounding box center [990, 33] width 34 height 23
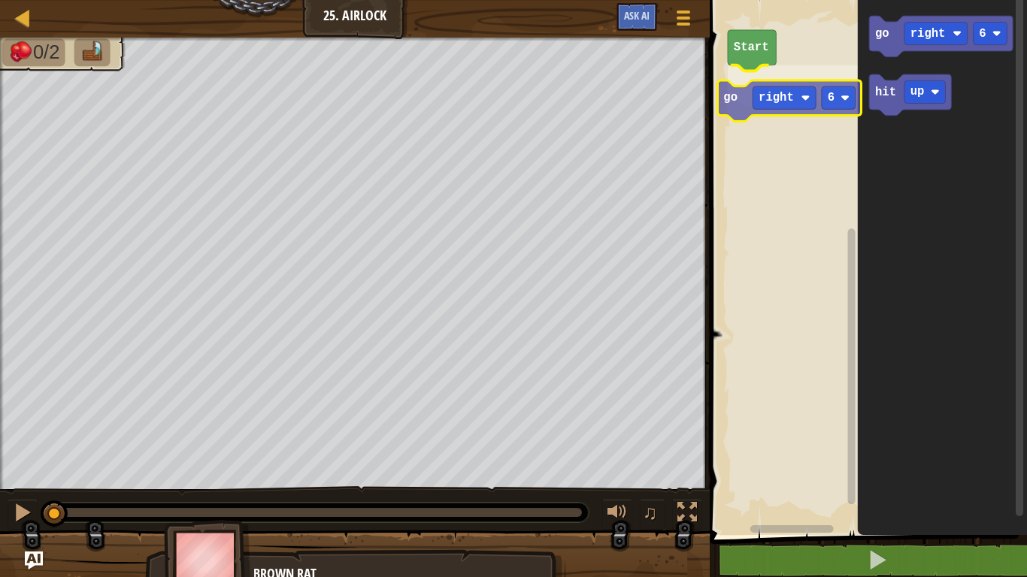
click at [728, 103] on div "Start go right 6 go right 6 hit up go right 6" at bounding box center [866, 263] width 322 height 543
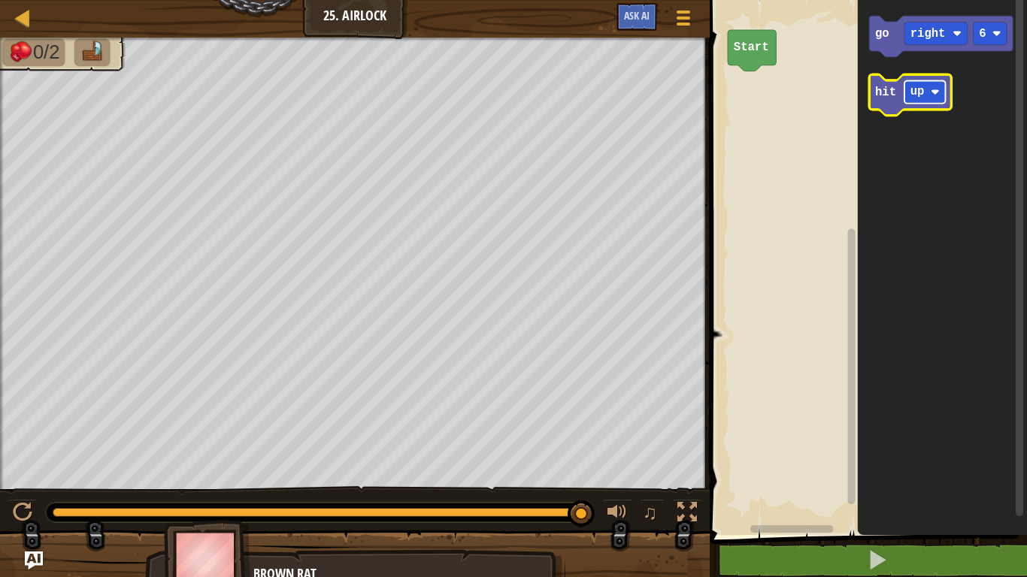
click at [909, 88] on rect "Blockly Workspace" at bounding box center [924, 91] width 41 height 23
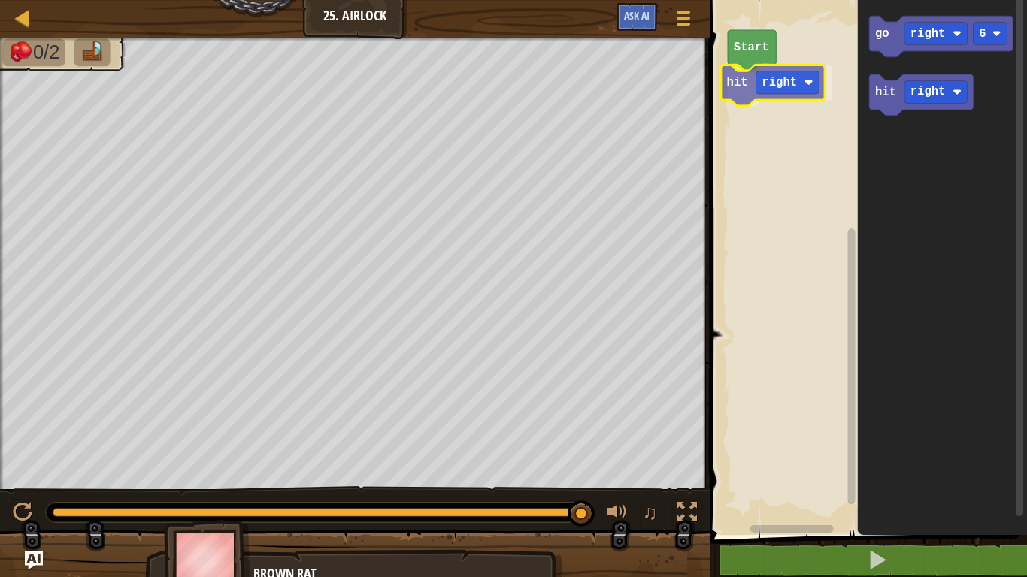
click at [730, 85] on div "Start hit right go right 6 hit right hit right" at bounding box center [866, 263] width 322 height 543
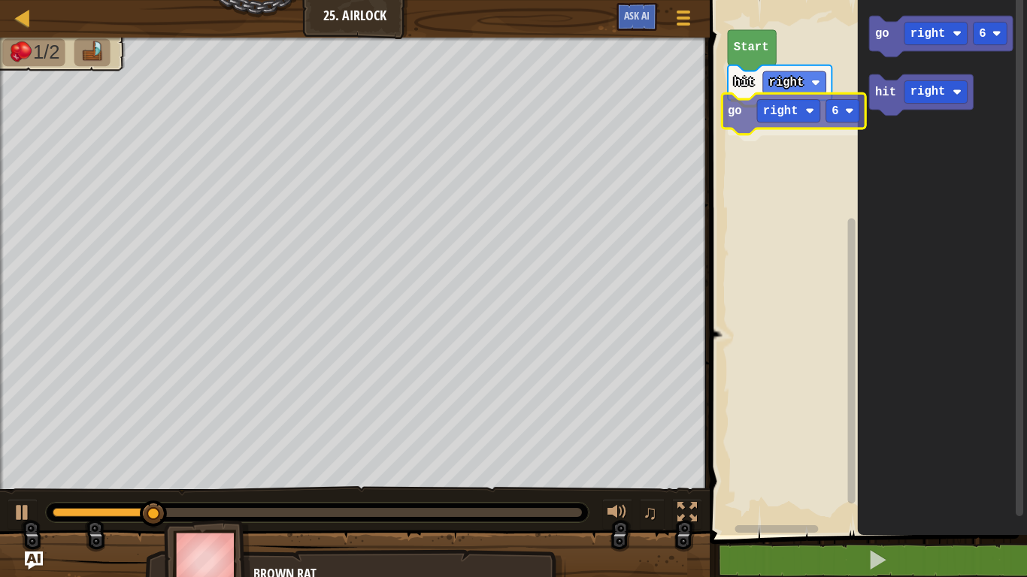
click at [725, 108] on div "Start hit right go right 6 go right 6 hit right go right 6" at bounding box center [866, 263] width 322 height 543
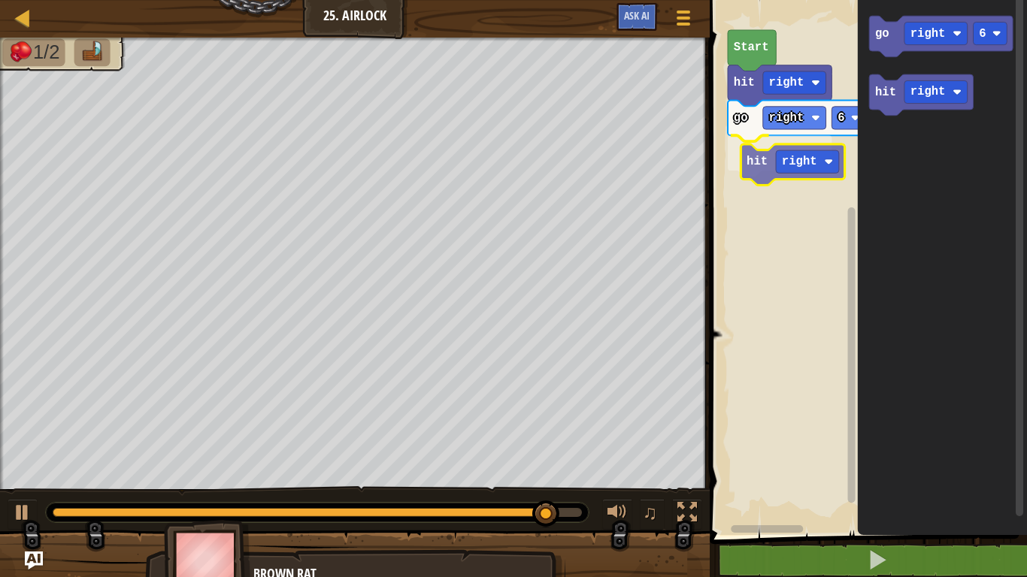
click at [751, 165] on div "Start hit right go right 6 hit right go right 6 hit right hit right" at bounding box center [866, 263] width 322 height 543
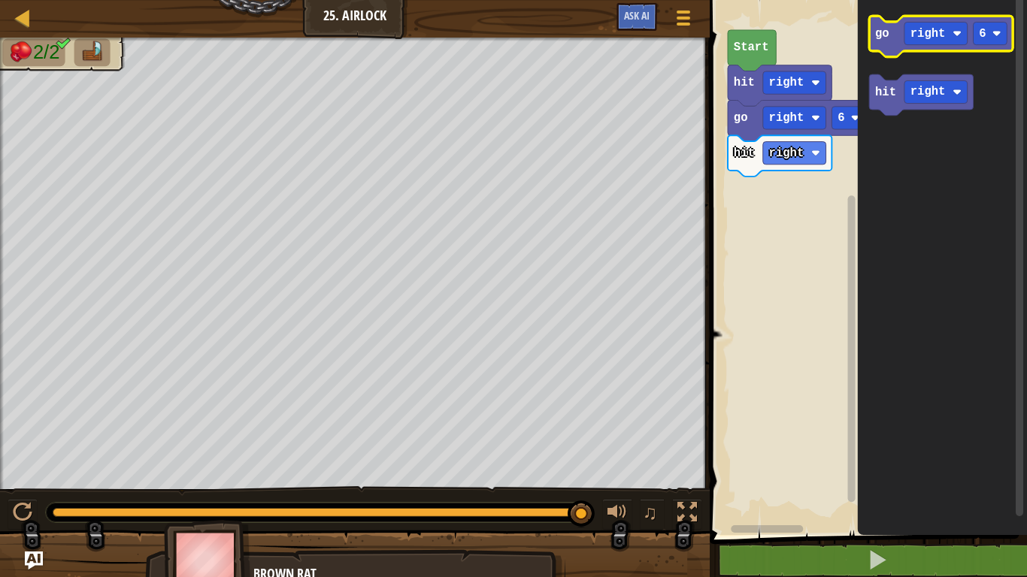
click at [884, 53] on g "go right 6" at bounding box center [941, 36] width 144 height 41
click at [747, 141] on div "Start hit right go right 6 hit right go right 6 hit right" at bounding box center [866, 263] width 322 height 543
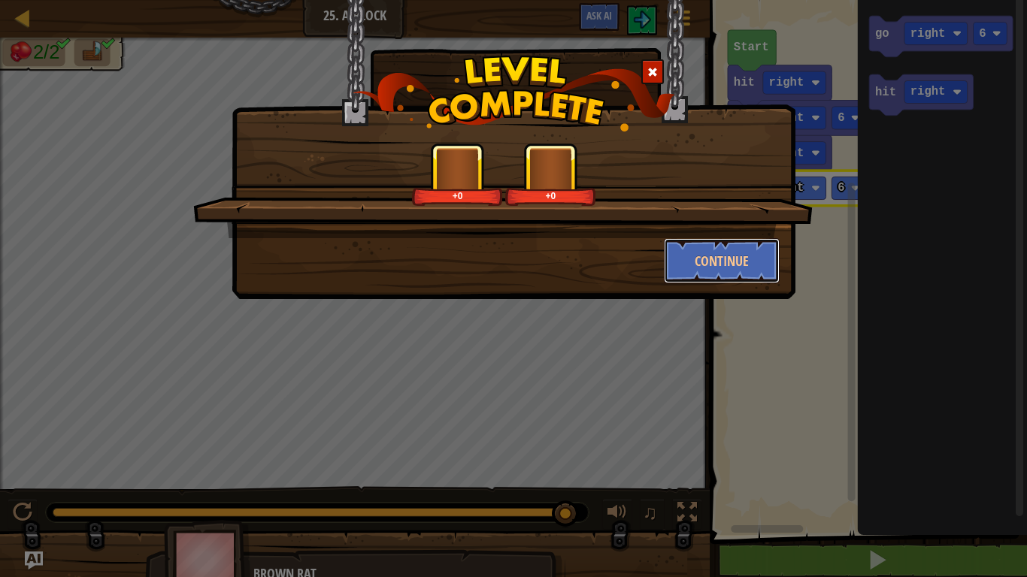
click at [743, 248] on button "Continue" at bounding box center [722, 260] width 116 height 45
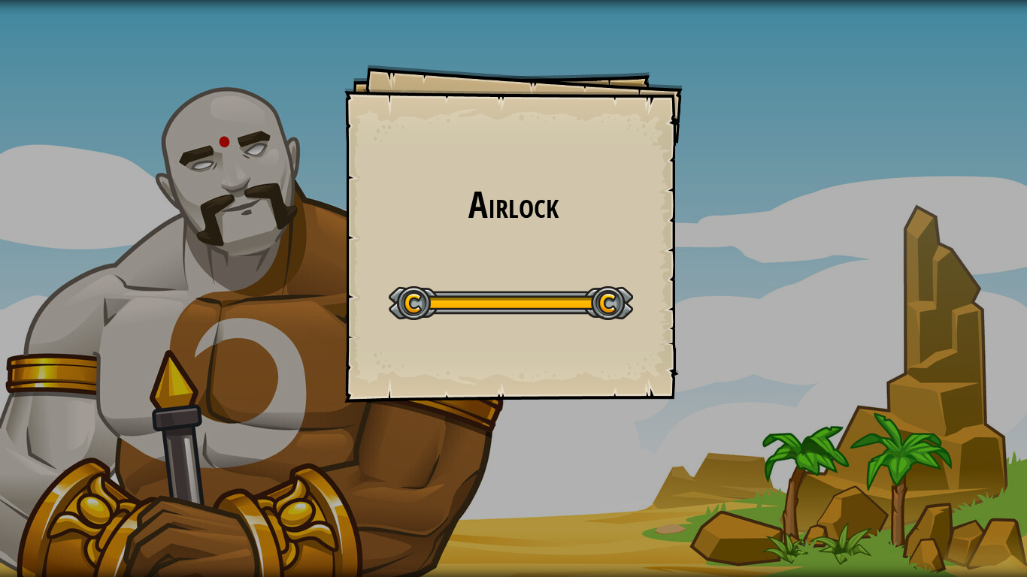
click at [604, 207] on div "Airlock Goals Start Level Error loading from server. Try refreshing the page. Y…" at bounding box center [513, 288] width 1027 height 577
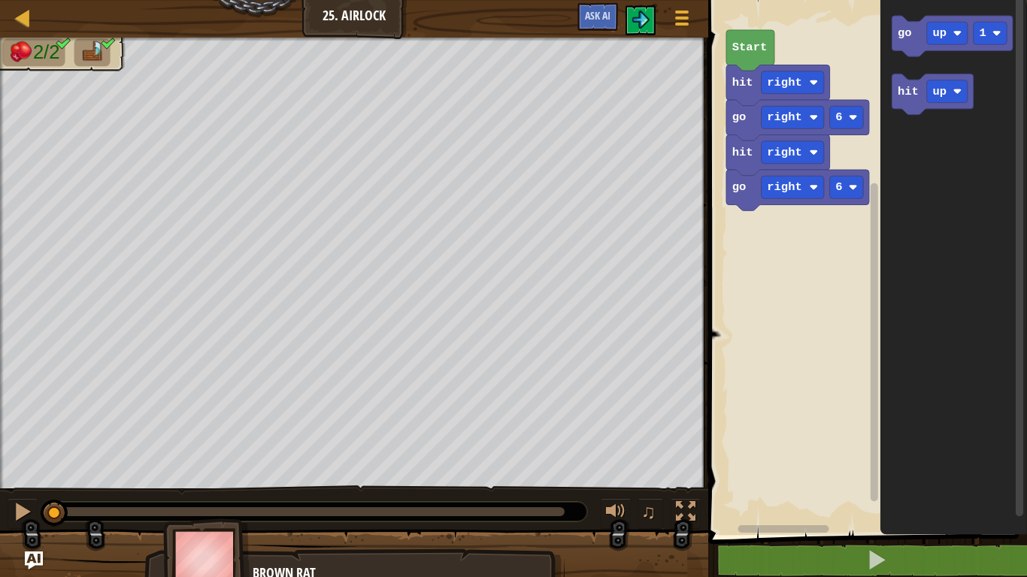
click at [828, 225] on rect "Blockly Workspace" at bounding box center [864, 263] width 323 height 543
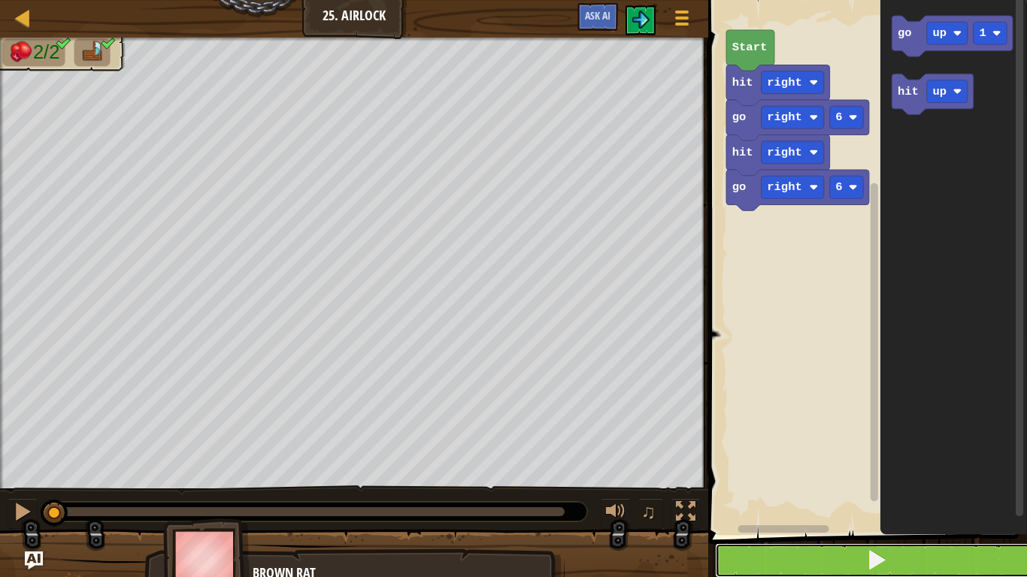
click at [976, 449] on button at bounding box center [876, 560] width 323 height 35
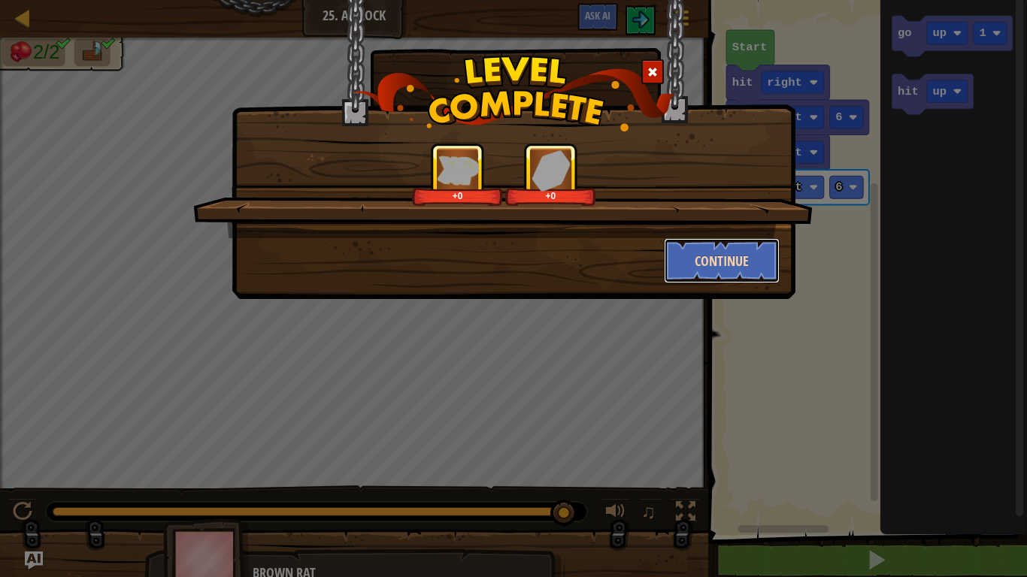
click at [754, 250] on button "Continue" at bounding box center [722, 260] width 116 height 45
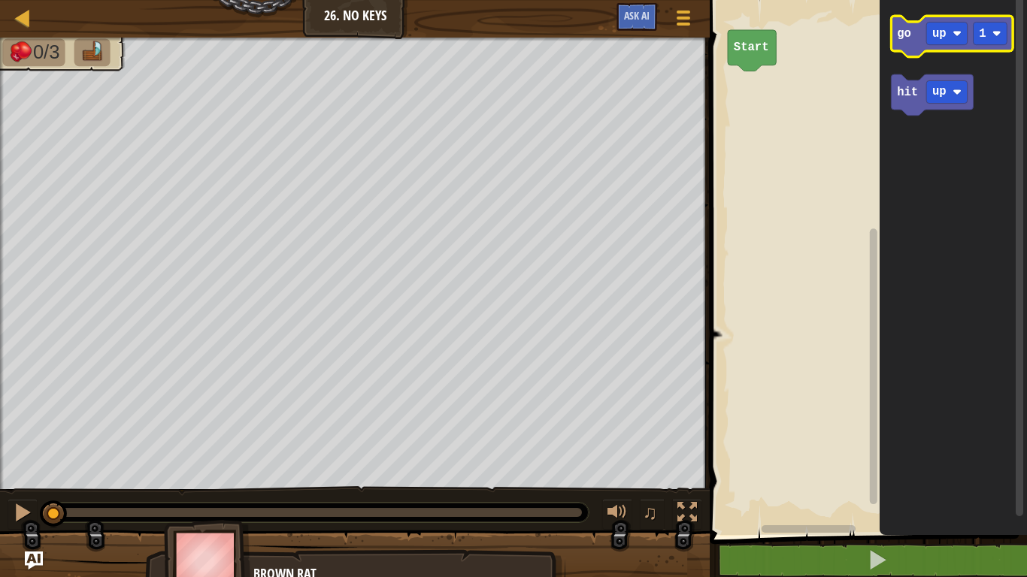
click at [937, 21] on icon "Blockly Workspace" at bounding box center [952, 36] width 122 height 41
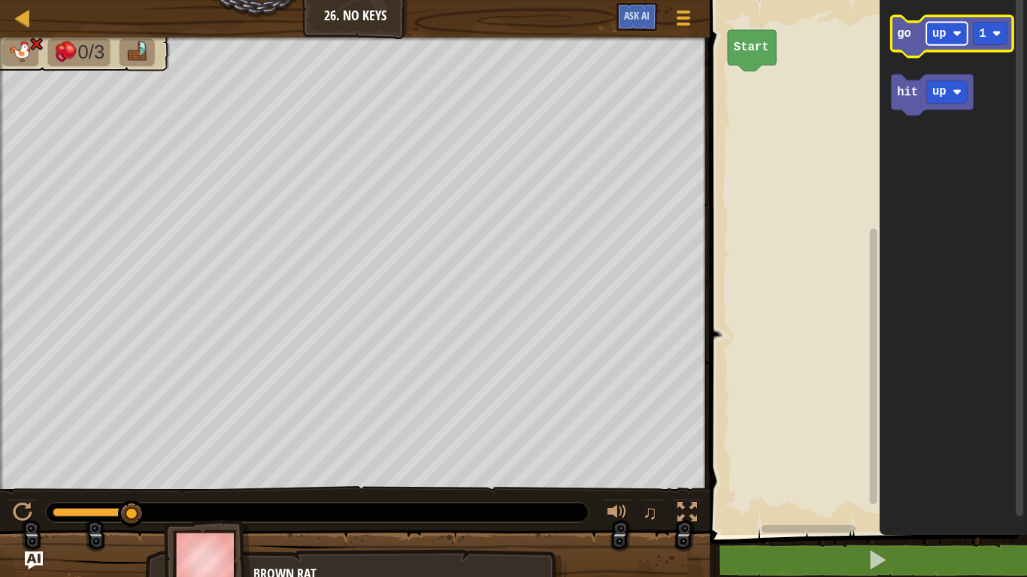
click at [949, 35] on rect "Blockly Workspace" at bounding box center [946, 33] width 41 height 23
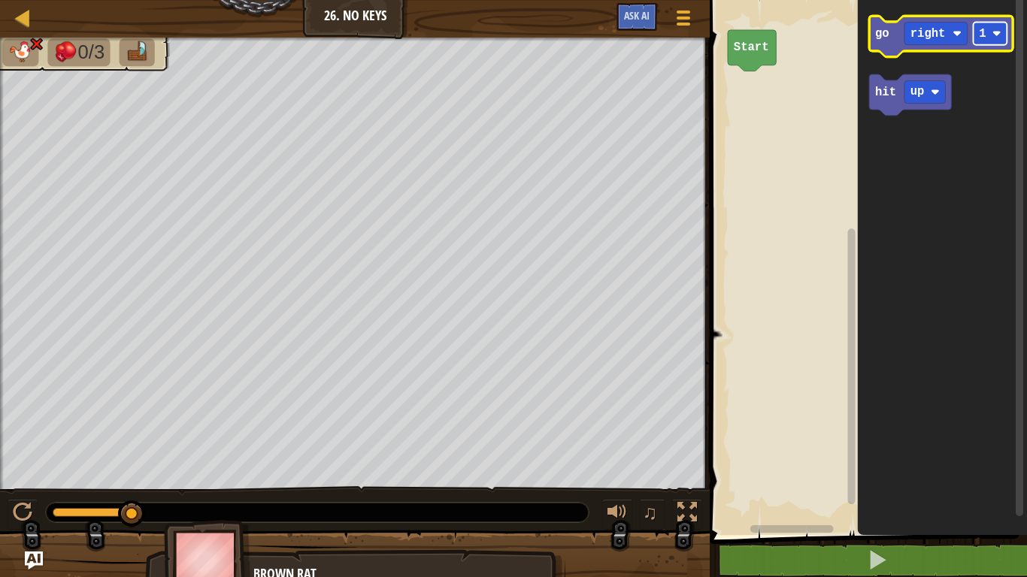
click at [988, 38] on g "1" at bounding box center [990, 33] width 34 height 23
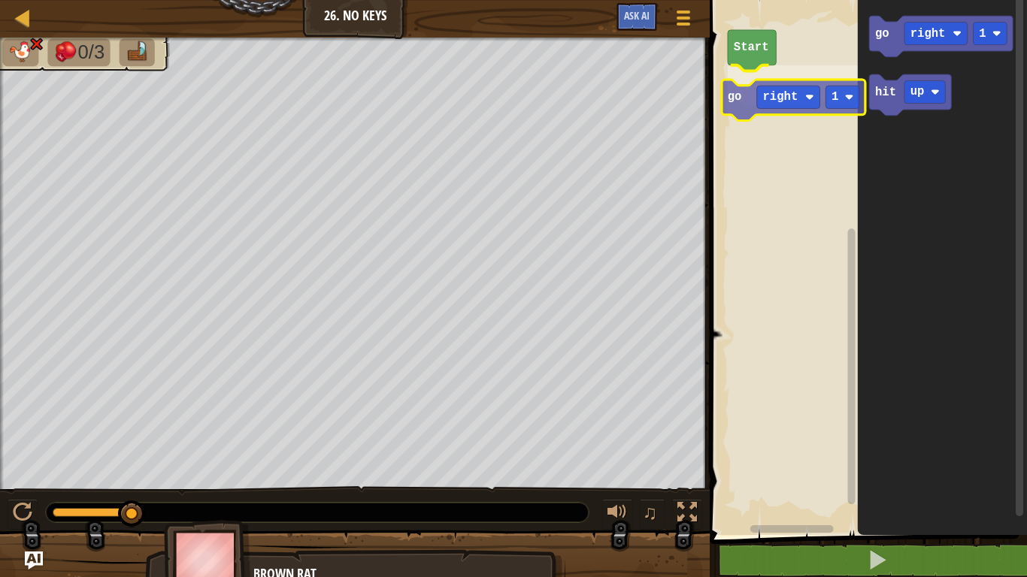
click at [734, 94] on div "Start go right 1 go right 1 hit up go right 1" at bounding box center [866, 263] width 322 height 543
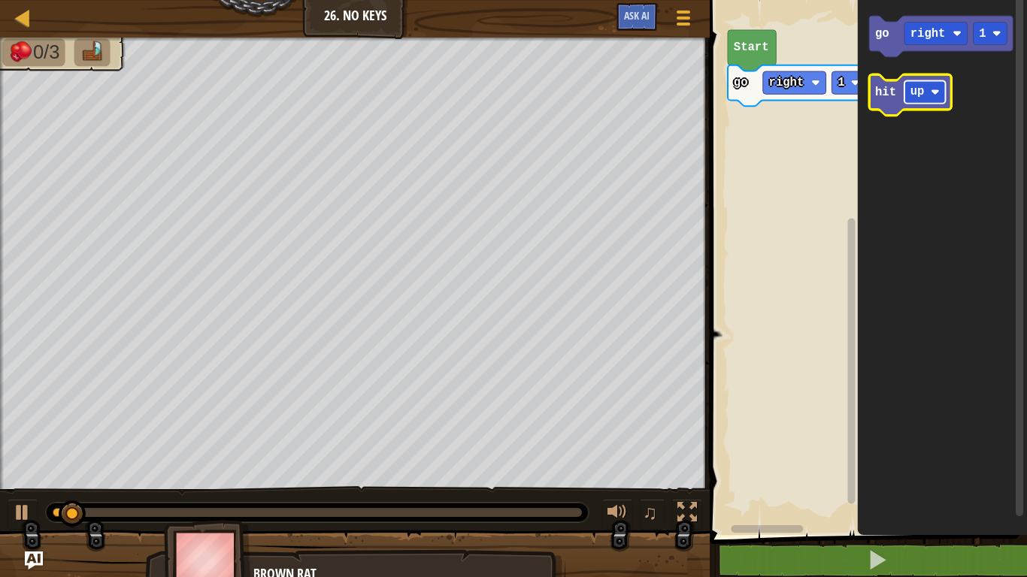
click at [921, 95] on text "up" at bounding box center [917, 93] width 14 height 14
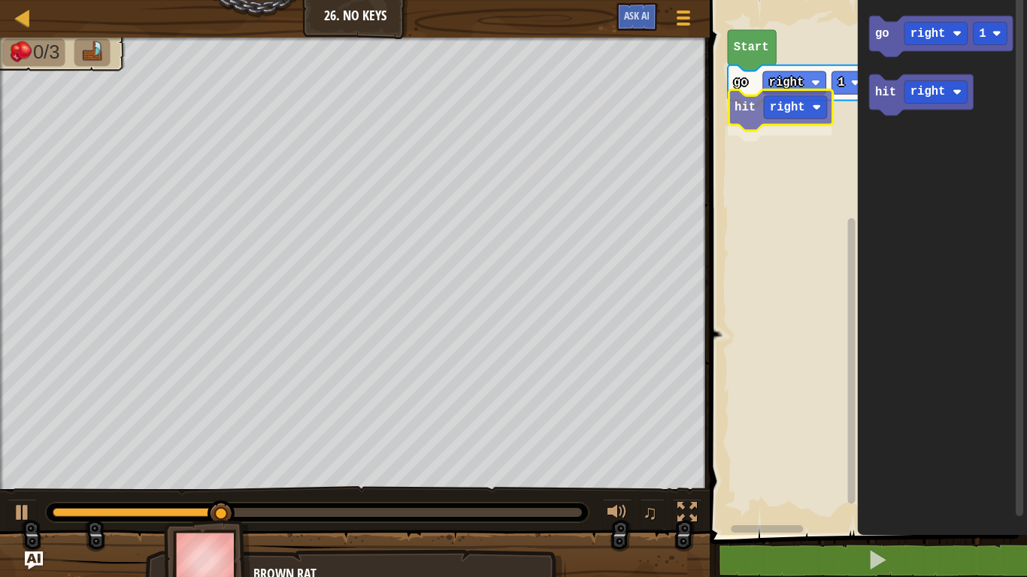
click at [736, 107] on div "Start go right 1 hit right go right 1 hit right hit right" at bounding box center [866, 263] width 322 height 543
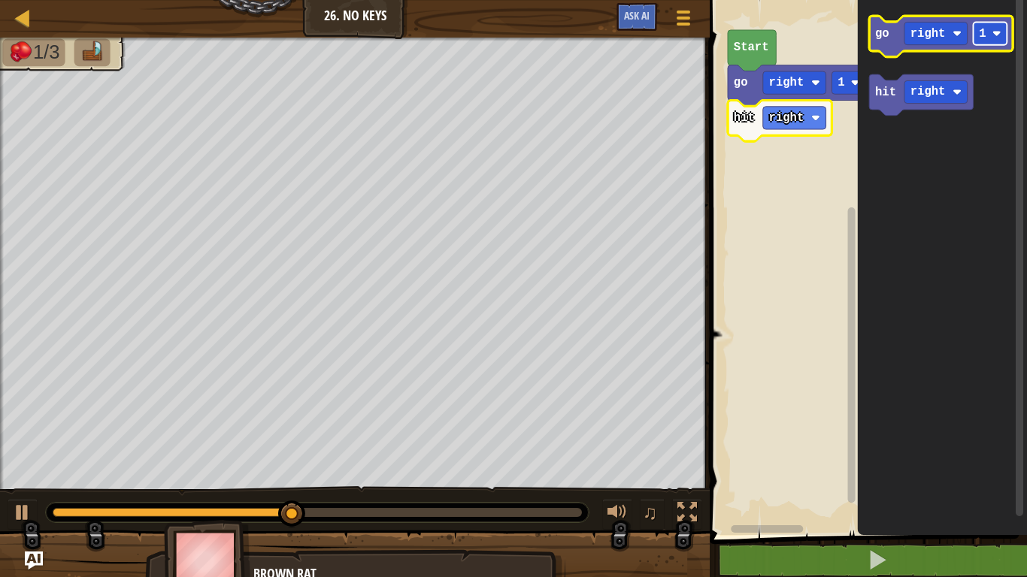
click at [994, 31] on image "Blockly Workspace" at bounding box center [996, 33] width 9 height 9
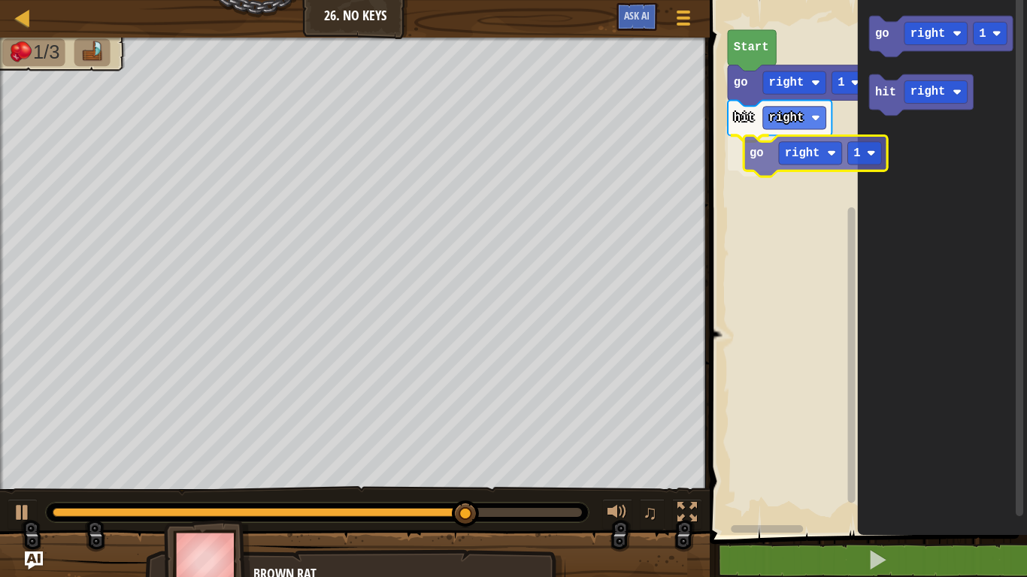
click at [768, 165] on div "Start go right 1 hit right go right 1 go right 1 hit right go right 1" at bounding box center [866, 263] width 322 height 543
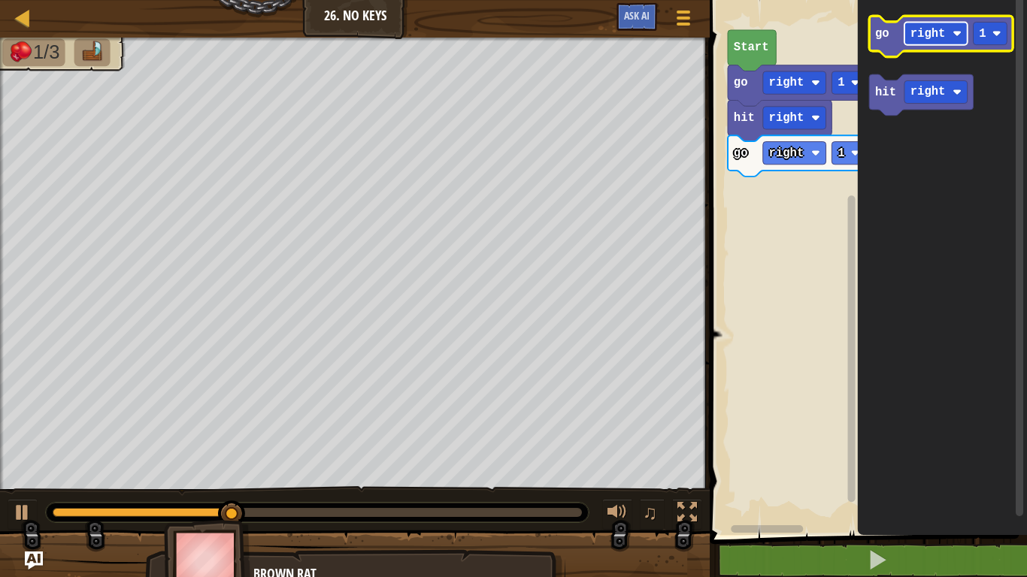
click at [934, 36] on text "right" at bounding box center [927, 34] width 35 height 14
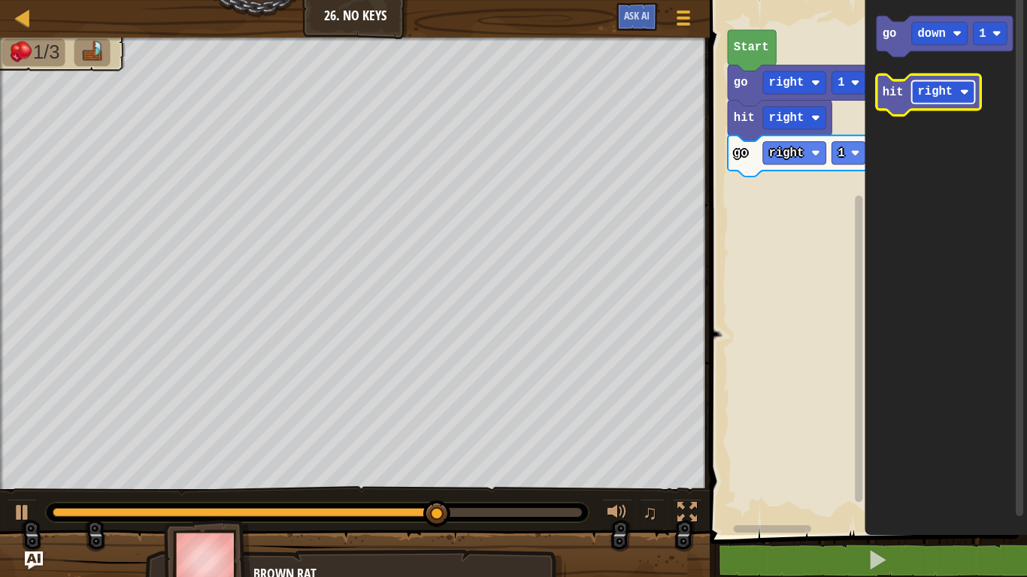
click at [946, 92] on text "right" at bounding box center [935, 93] width 35 height 14
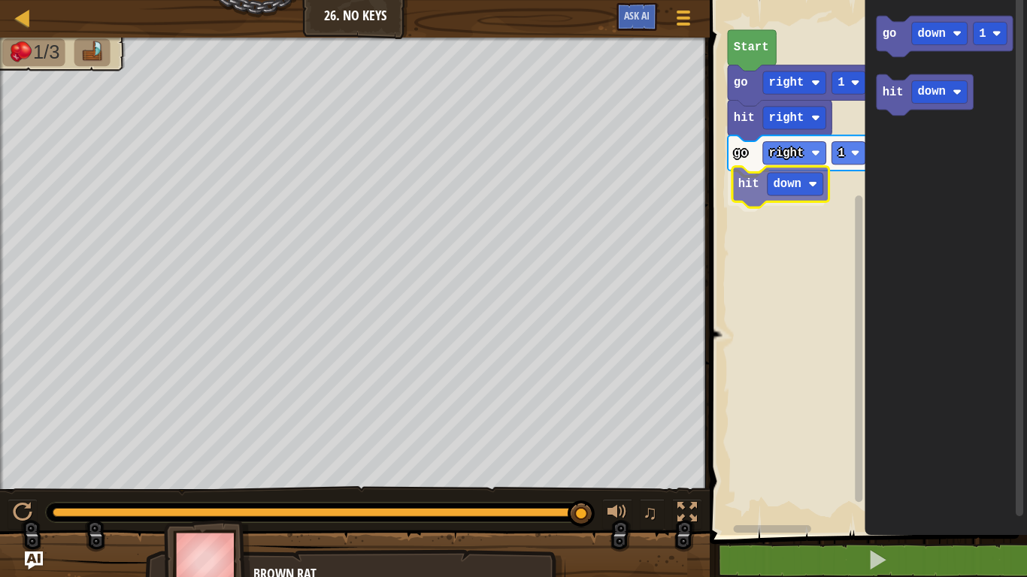
click at [754, 188] on div "Start go right 1 hit right go right 1 hit down go down 1 hit down hit down" at bounding box center [866, 263] width 322 height 543
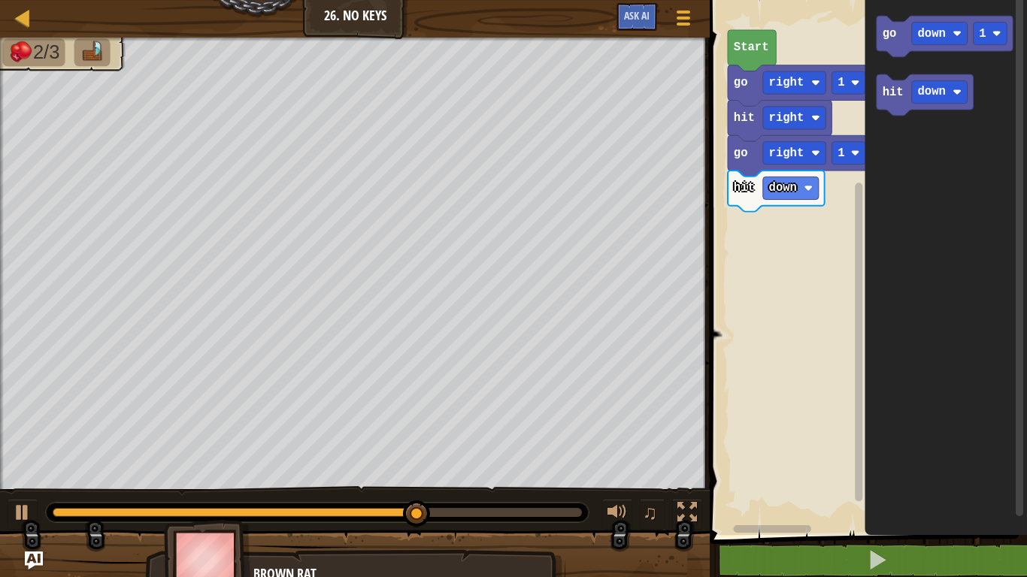
click at [879, 158] on icon "go down 1 hit down" at bounding box center [946, 263] width 162 height 543
click at [785, 240] on div "Start go right 1 hit right go right 1 hit down go down 1 hit down" at bounding box center [866, 263] width 322 height 543
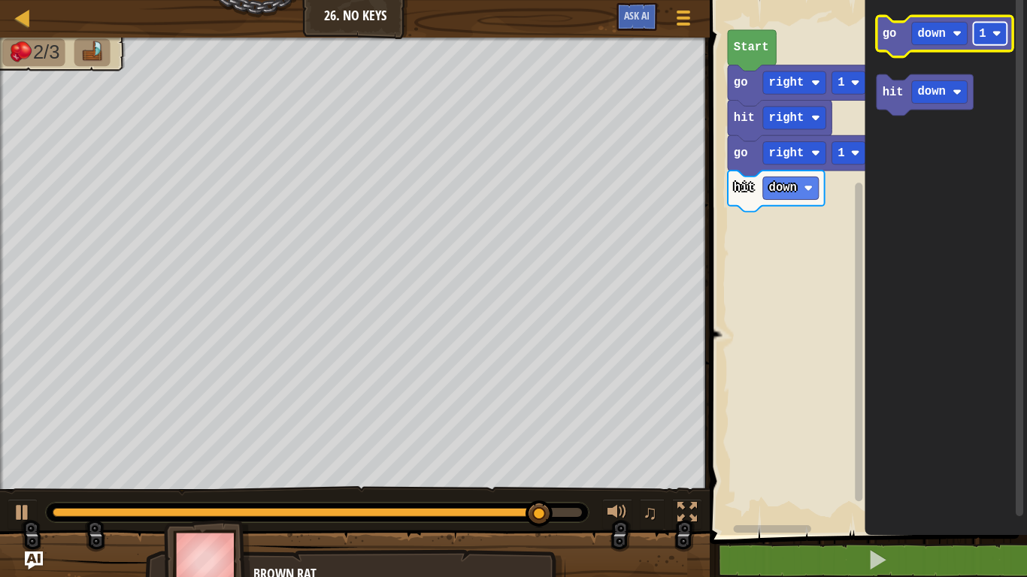
click at [989, 37] on rect "Blockly Workspace" at bounding box center [990, 33] width 34 height 23
click at [876, 42] on icon "Blockly Workspace" at bounding box center [944, 36] width 136 height 41
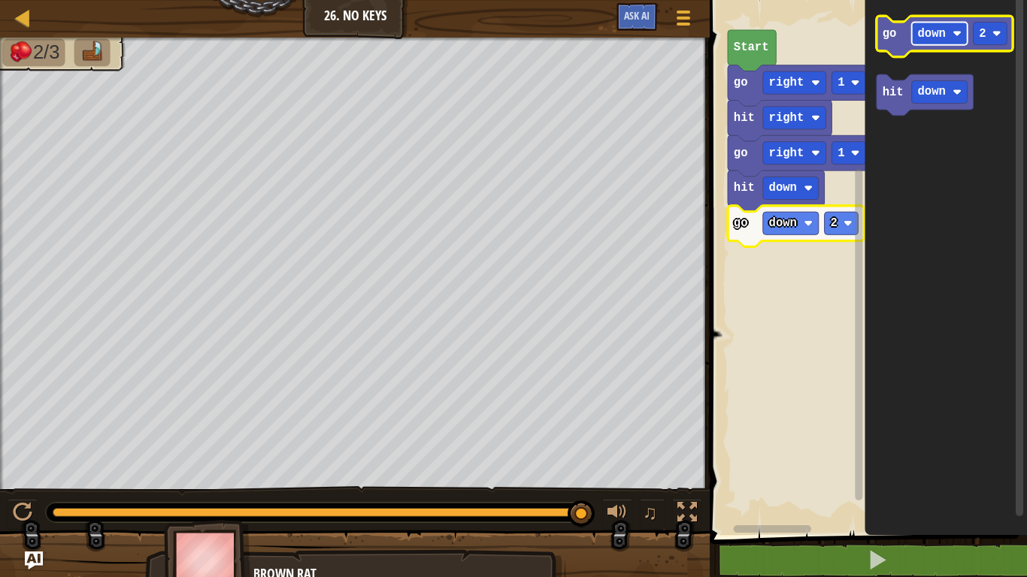
click at [939, 38] on text "down" at bounding box center [932, 34] width 28 height 14
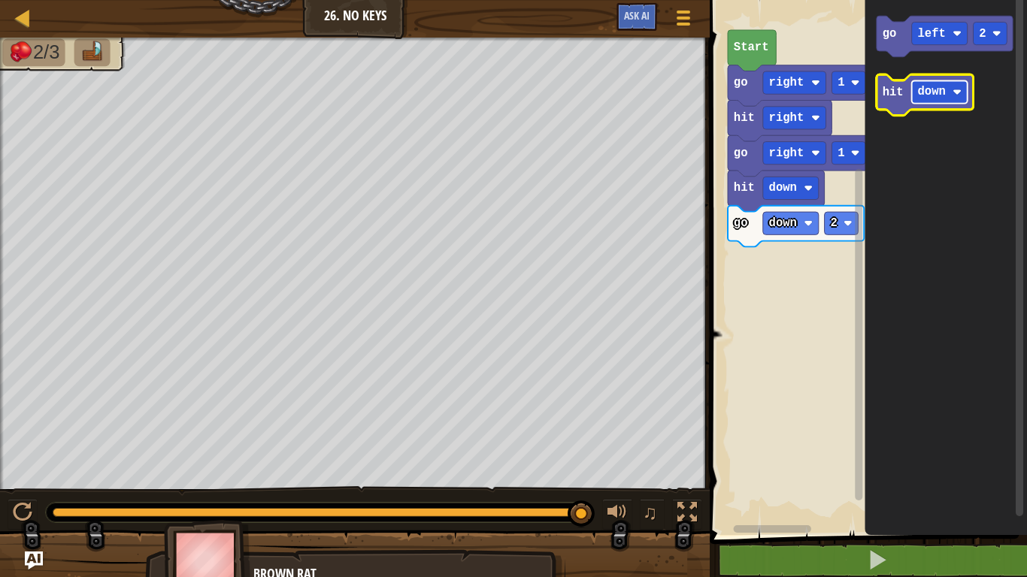
click at [919, 92] on text "down" at bounding box center [932, 93] width 28 height 14
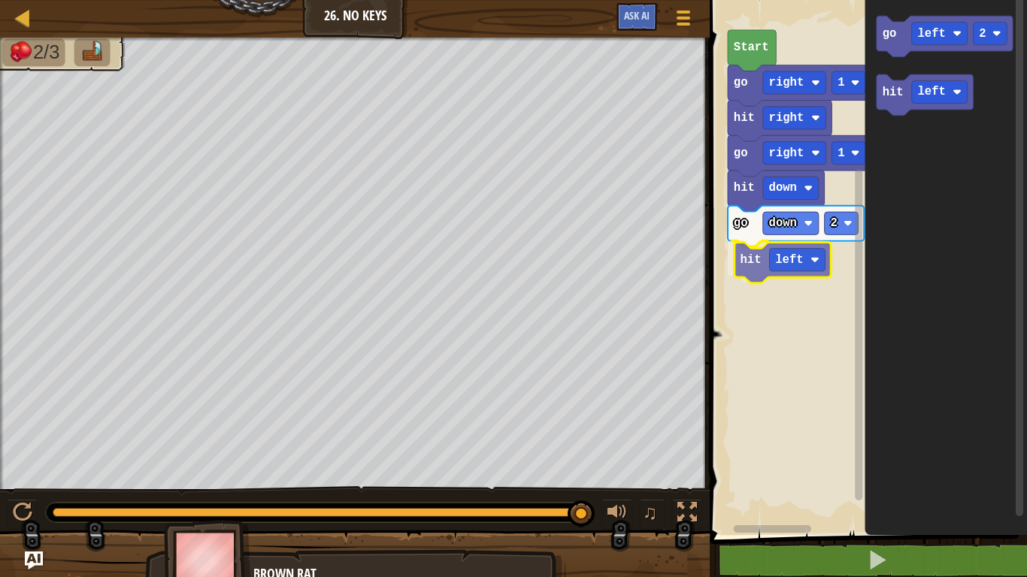
click at [744, 264] on div "Start go right 1 hit right go right 1 hit down go down 2 hit left go left 2 hit…" at bounding box center [866, 263] width 322 height 543
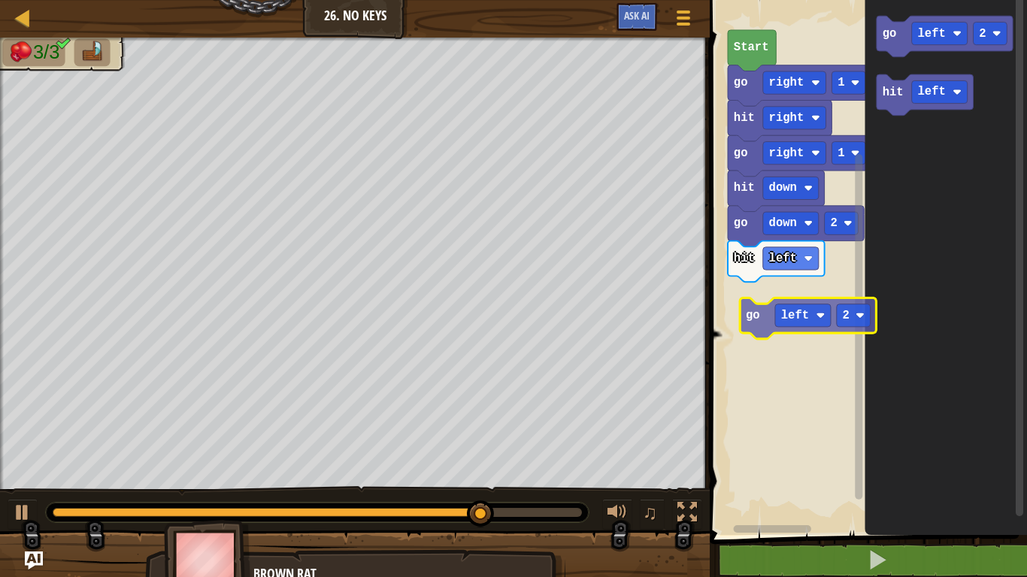
click at [764, 311] on div "Start go right 1 hit right go right 1 hit down go down 2 hit left go left 2 hit…" at bounding box center [866, 263] width 322 height 543
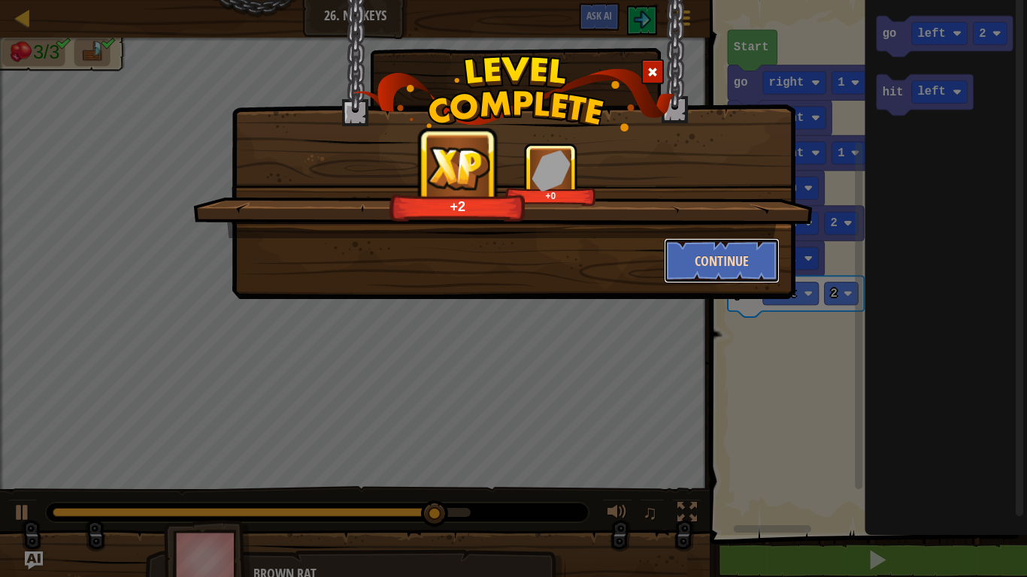
click at [765, 245] on button "Continue" at bounding box center [722, 260] width 116 height 45
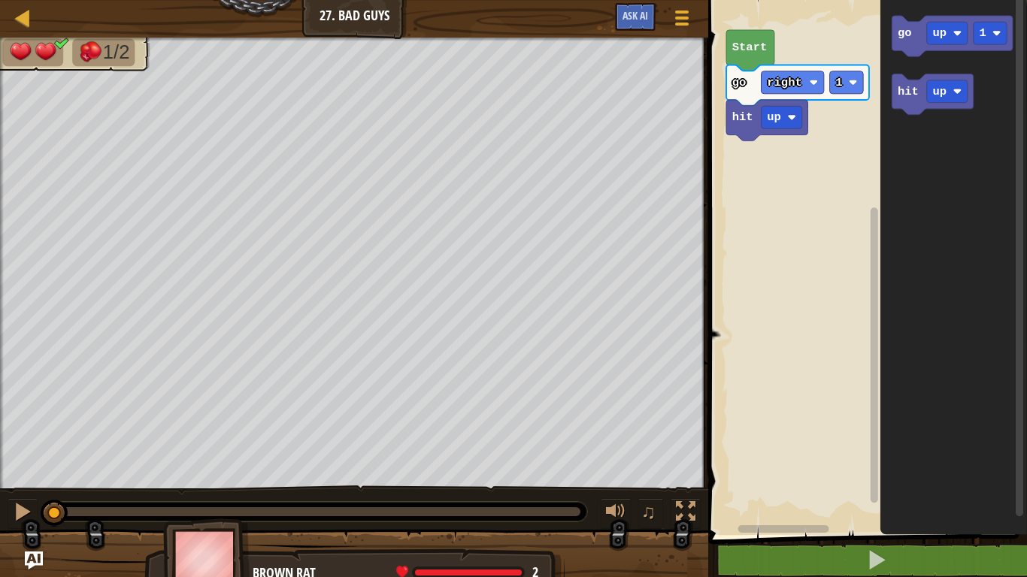
click at [585, 449] on div "1/2 ♫ Brown Rat 2 x: 6 y: 14 x: 14 y: 14 action: move" at bounding box center [513, 314] width 1027 height 553
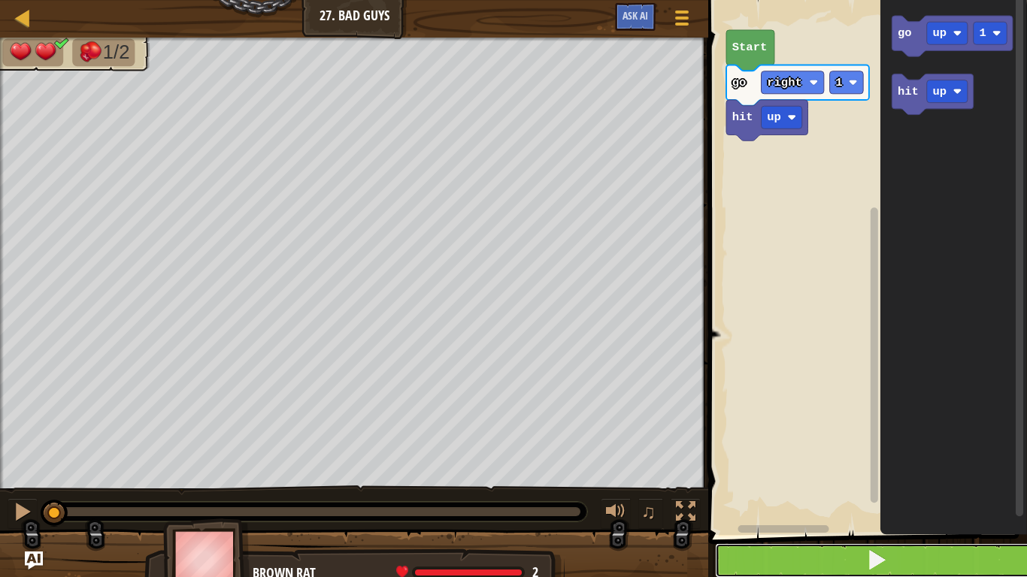
click at [927, 449] on button at bounding box center [876, 560] width 323 height 35
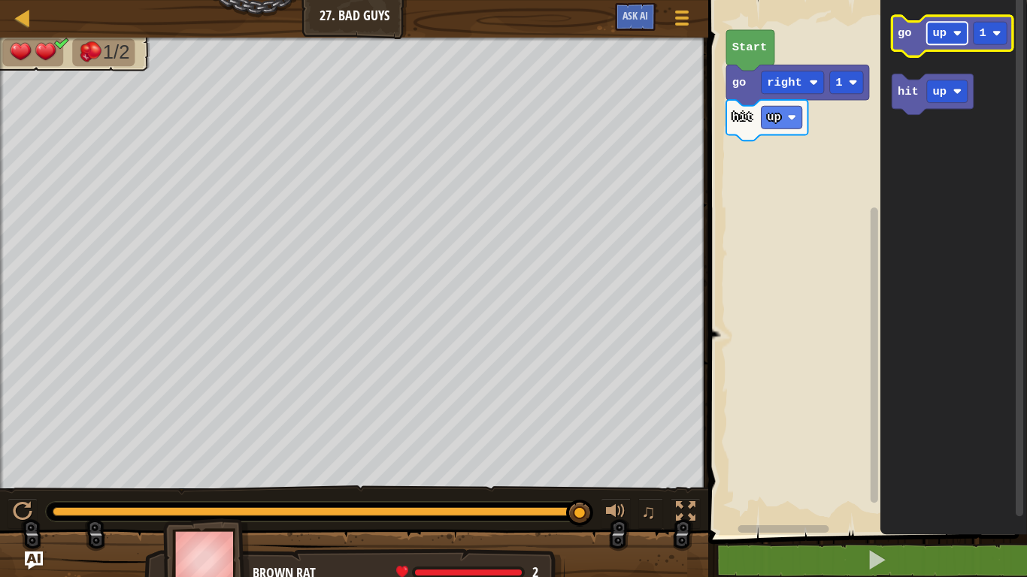
click at [963, 33] on rect "Blockly Workspace" at bounding box center [947, 33] width 41 height 23
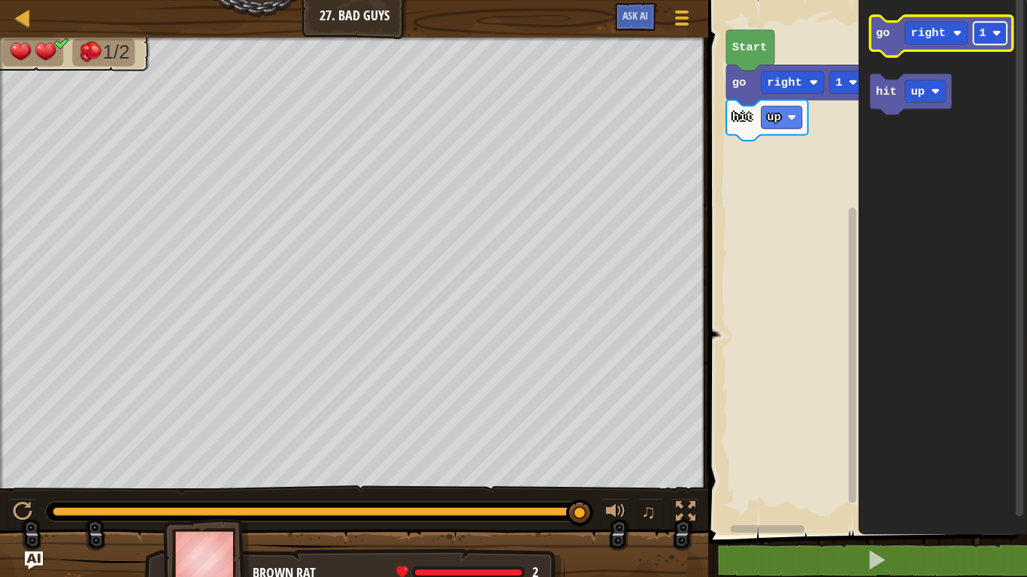
click at [998, 27] on rect "Blockly Workspace" at bounding box center [990, 33] width 34 height 23
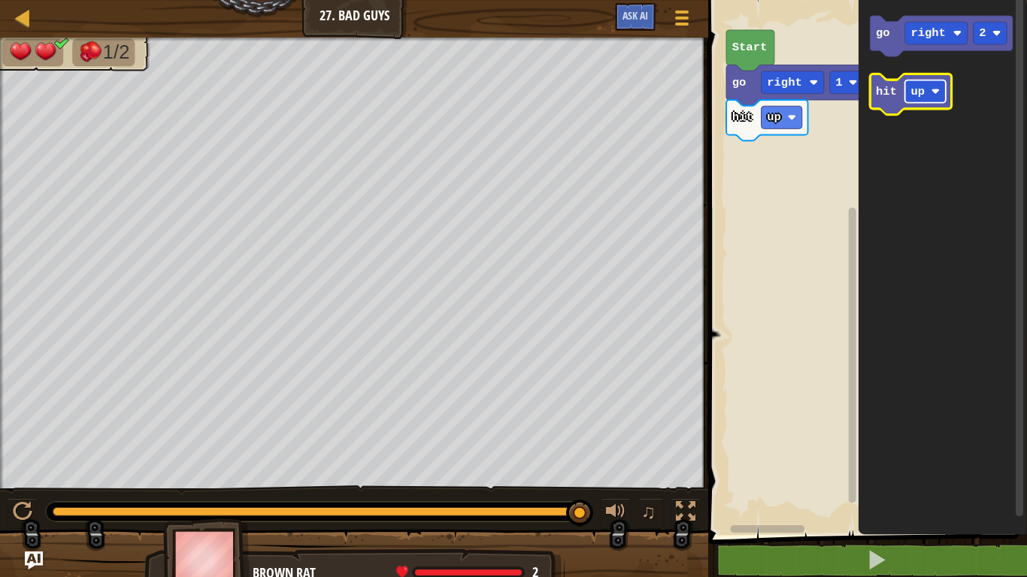
click at [905, 99] on rect "Blockly Workspace" at bounding box center [925, 91] width 41 height 23
click at [888, 253] on icon "Blockly Workspace" at bounding box center [942, 263] width 168 height 543
click at [836, 88] on div "hit up go right 1 Start go right 2 hit up" at bounding box center [864, 263] width 323 height 543
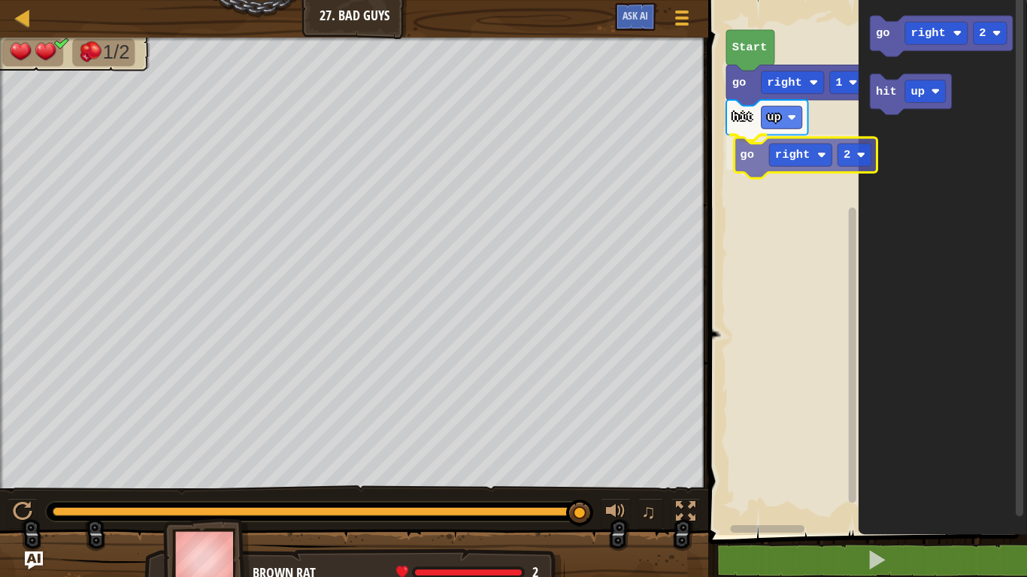
click at [735, 154] on div "hit up go right 2 go right 1 Start go right 2 hit up go right 2" at bounding box center [864, 263] width 323 height 543
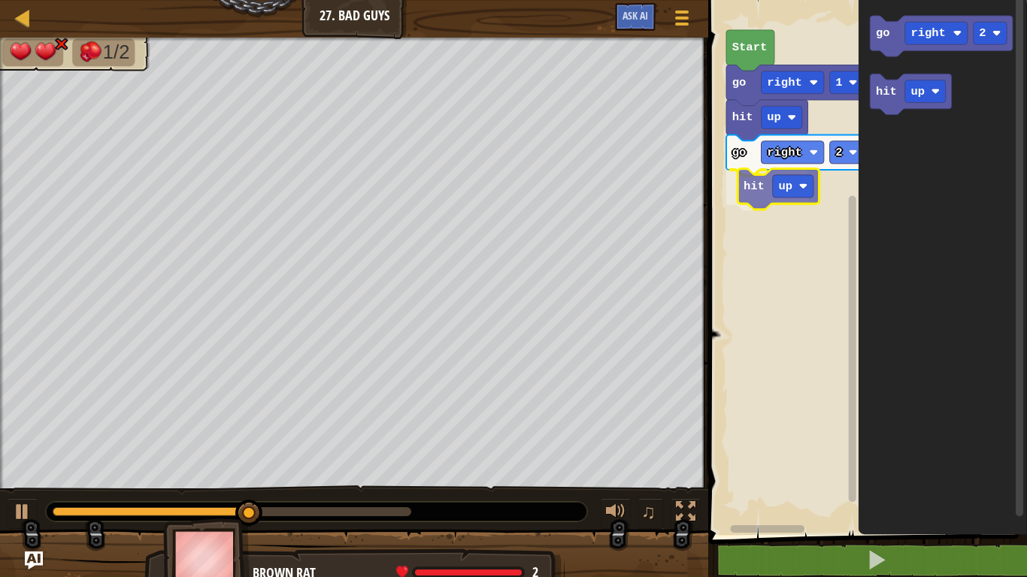
click at [758, 184] on div "hit up go right 2 hit up go right 1 Start go right 2 hit up hit up" at bounding box center [864, 263] width 323 height 543
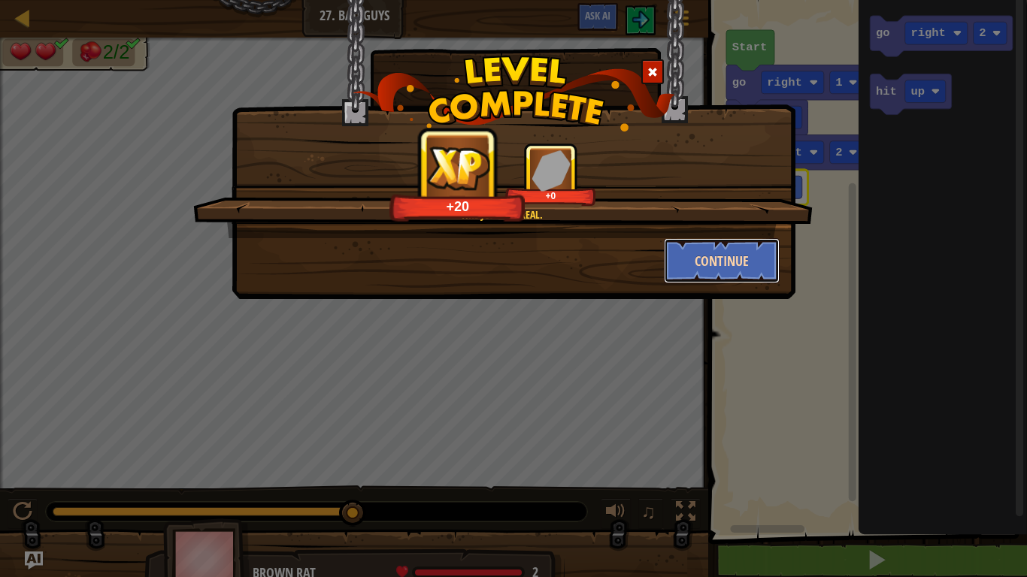
click at [709, 261] on button "Continue" at bounding box center [722, 260] width 116 height 45
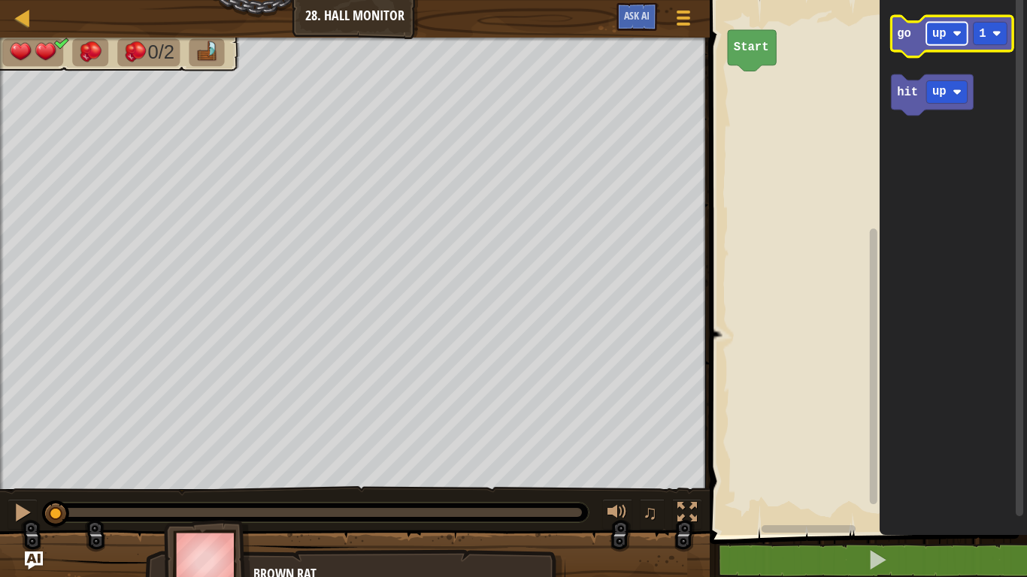
click at [955, 39] on rect "Blockly Workspace" at bounding box center [946, 33] width 41 height 23
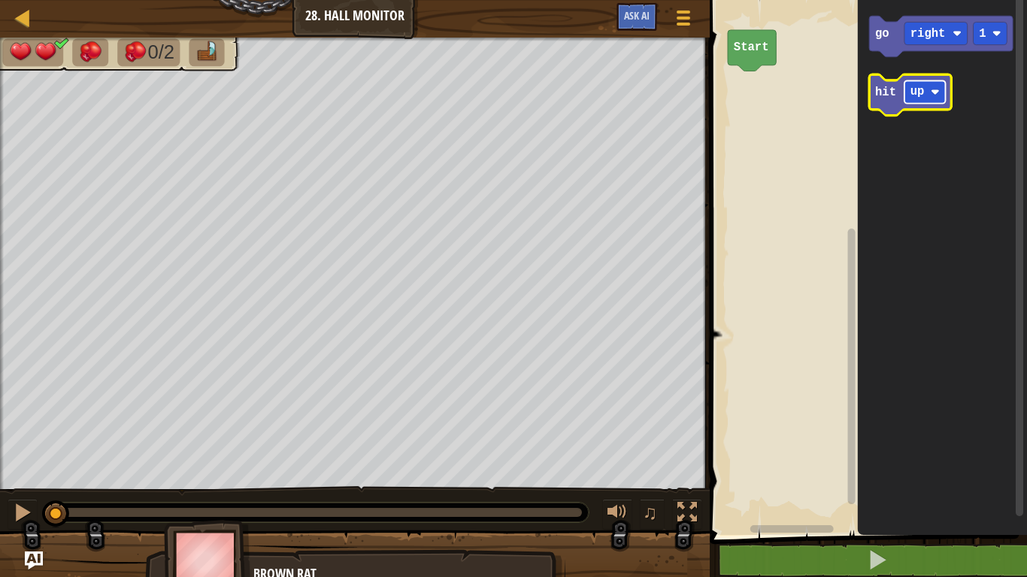
click at [918, 86] on text "up" at bounding box center [917, 93] width 14 height 14
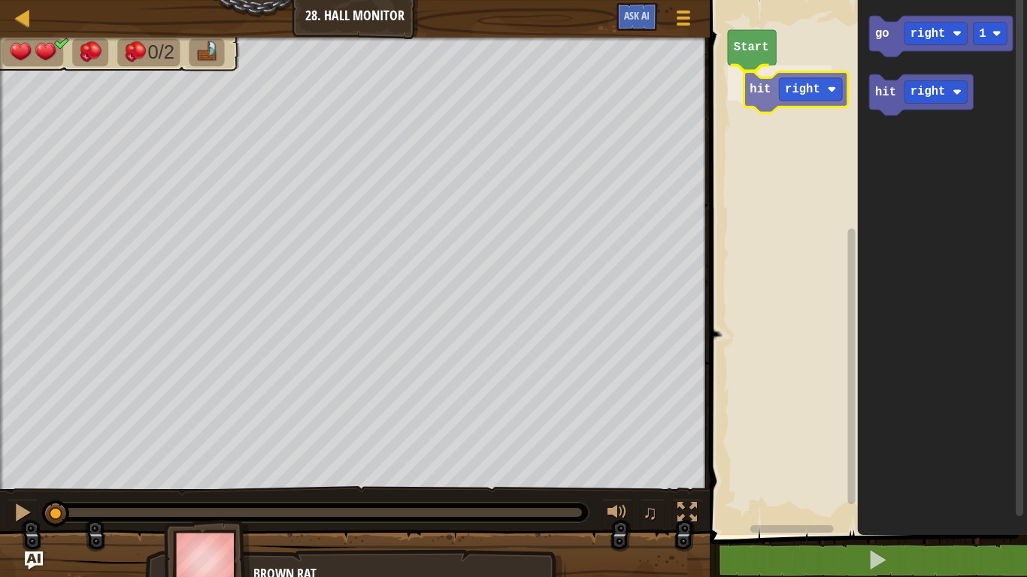
click at [752, 92] on div "Start hit right go right 1 hit right hit right" at bounding box center [866, 263] width 322 height 543
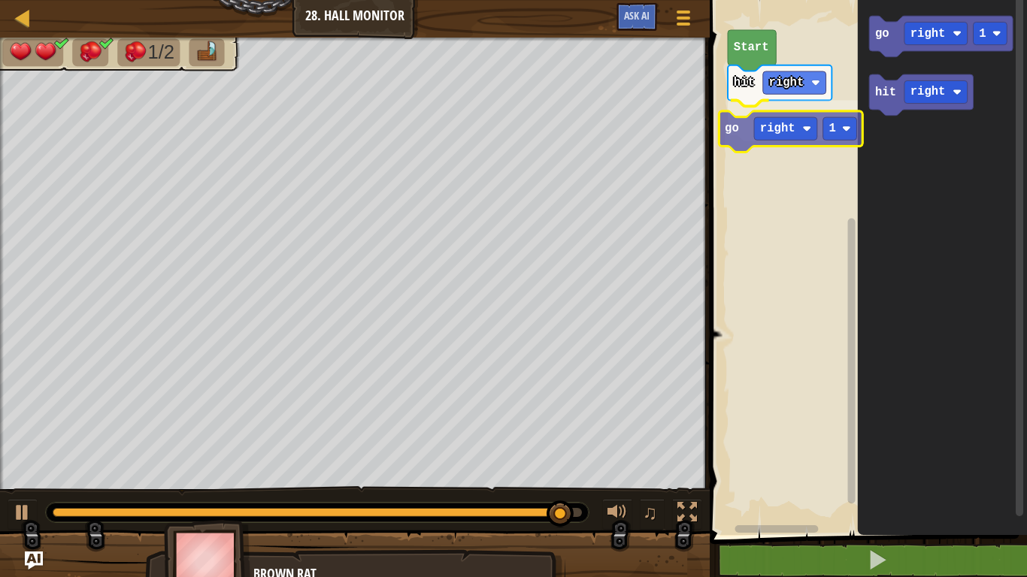
click at [743, 120] on div "Start hit right go right 1 go right 1 hit right go right 1" at bounding box center [866, 263] width 322 height 543
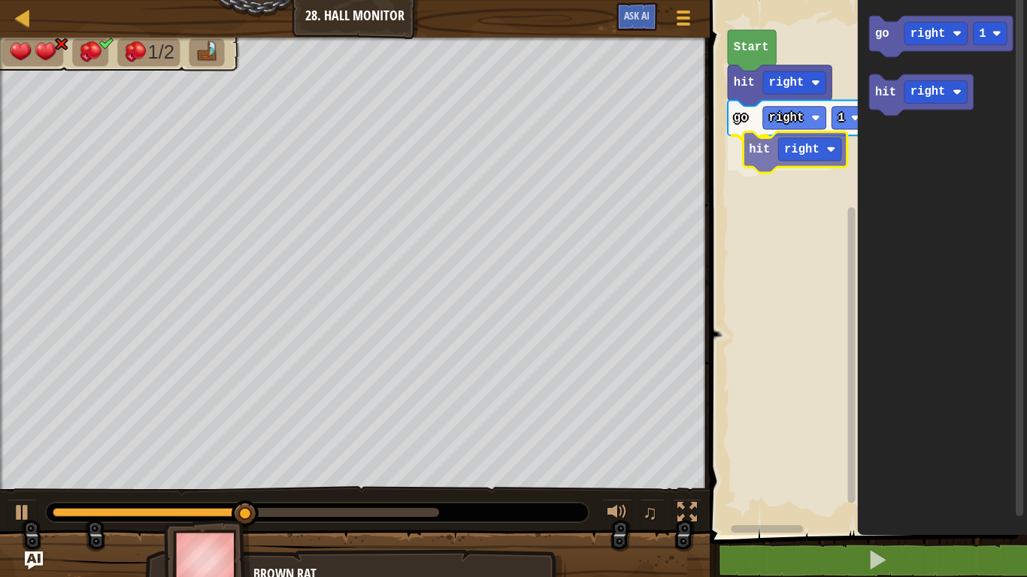
click at [754, 142] on div "Start hit right go right 1 hit right go right 1 hit right hit right" at bounding box center [866, 263] width 322 height 543
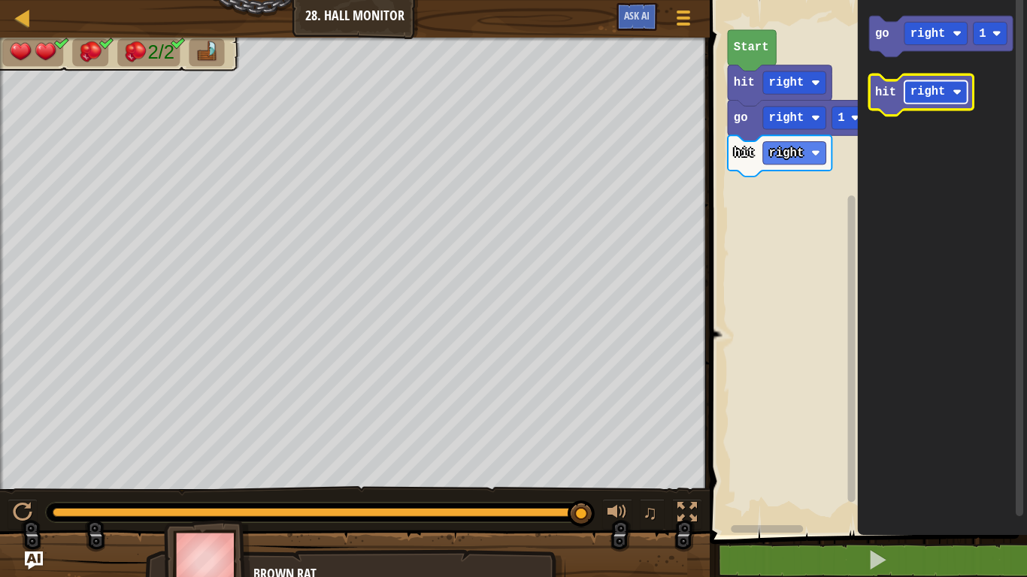
click at [961, 96] on rect "Blockly Workspace" at bounding box center [935, 91] width 63 height 23
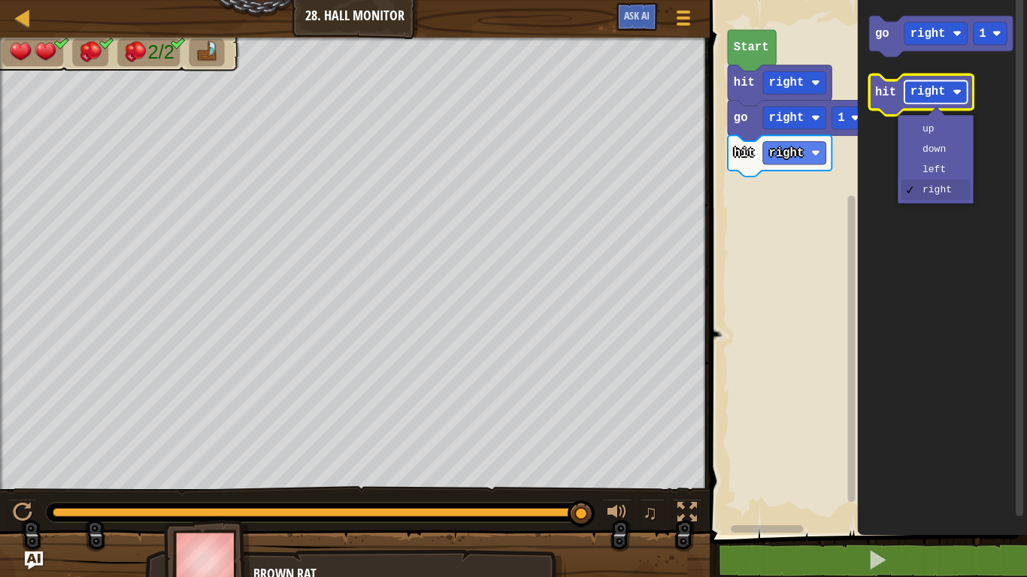
click at [961, 96] on rect "Blockly Workspace" at bounding box center [935, 91] width 63 height 23
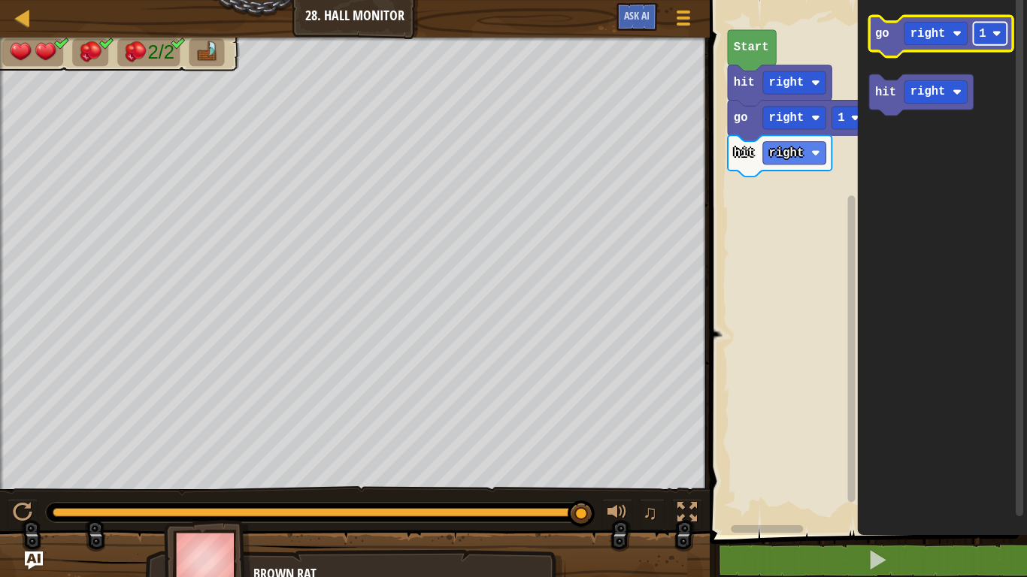
click at [974, 34] on rect "Blockly Workspace" at bounding box center [990, 33] width 34 height 23
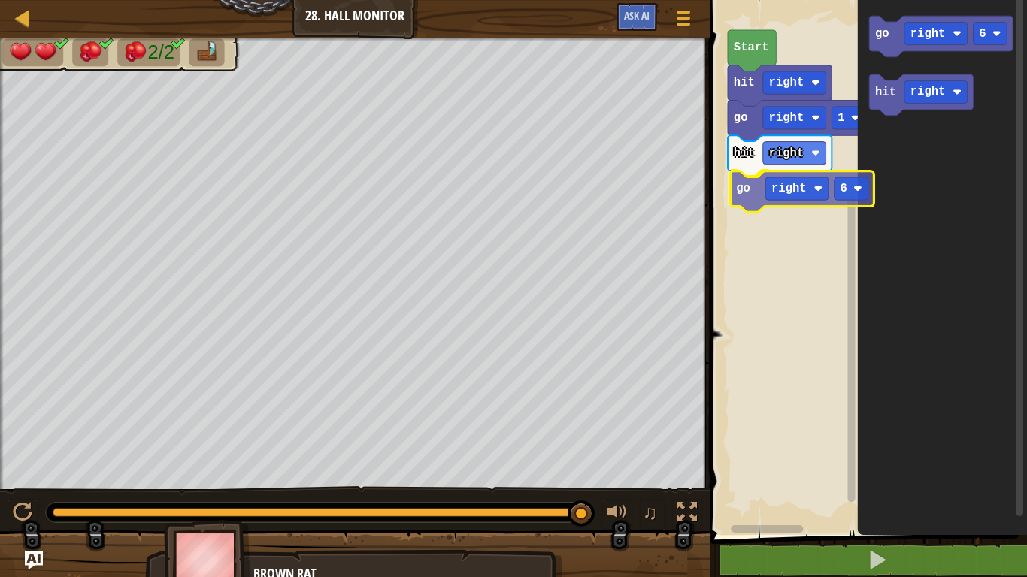
click at [747, 192] on div "Start hit right go right 1 hit right go right 6 go right 6 hit right go right 6" at bounding box center [866, 263] width 322 height 543
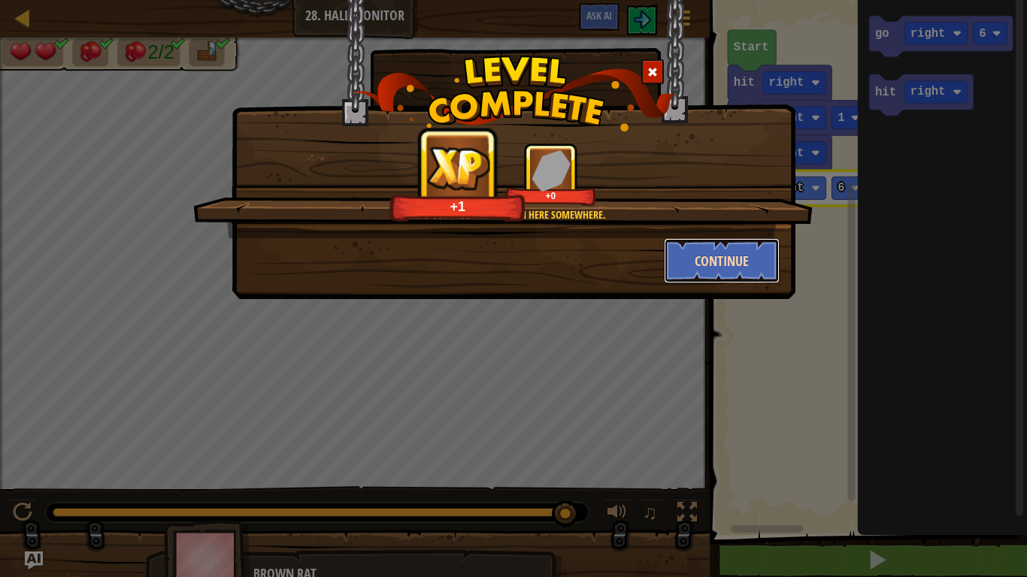
click at [746, 269] on button "Continue" at bounding box center [722, 260] width 116 height 45
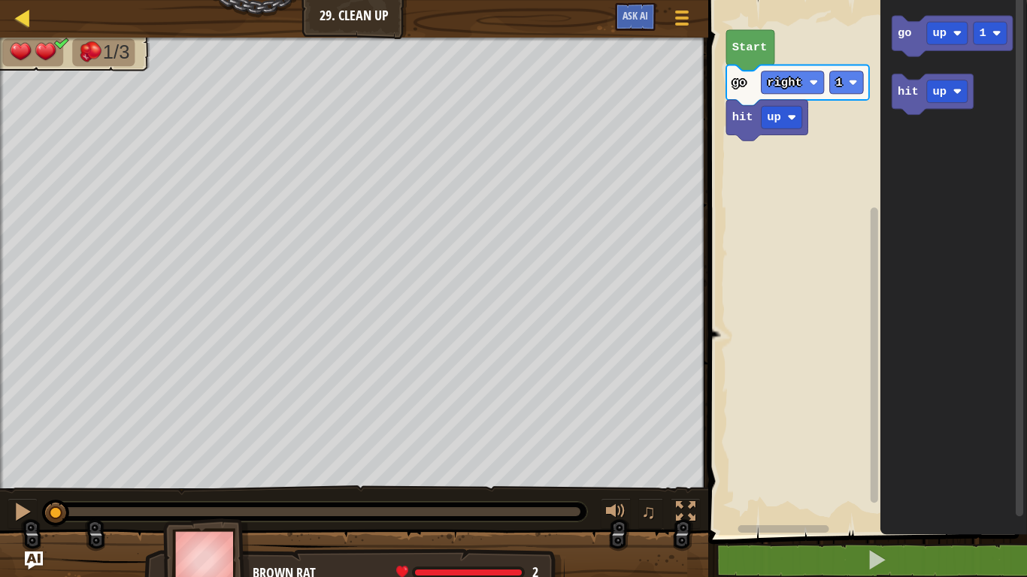
click at [32, 0] on div "Map" at bounding box center [34, 19] width 8 height 38
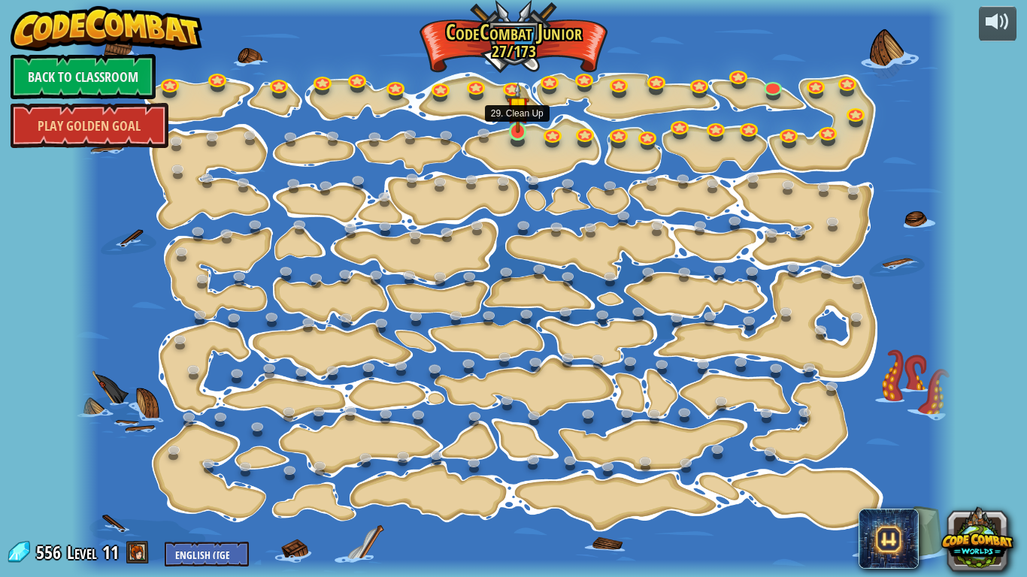
click at [513, 130] on img at bounding box center [518, 107] width 23 height 51
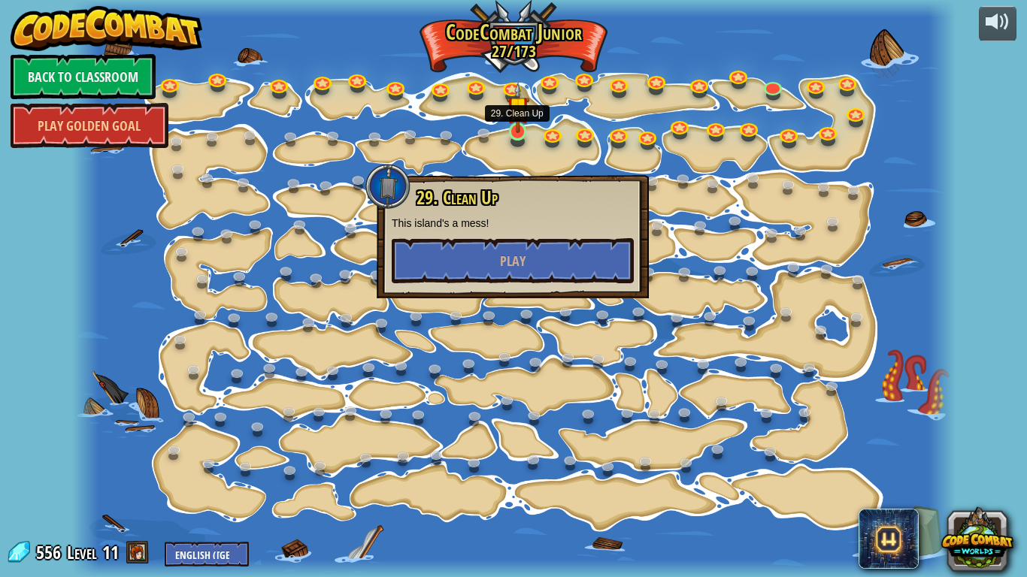
click at [513, 130] on img at bounding box center [518, 107] width 23 height 51
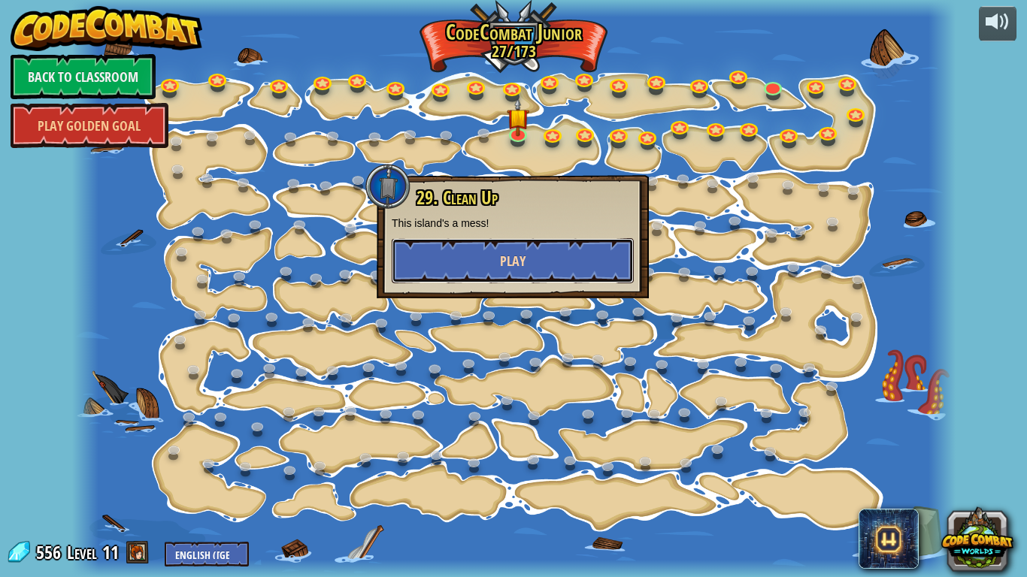
click at [476, 261] on button "Play" at bounding box center [513, 260] width 242 height 45
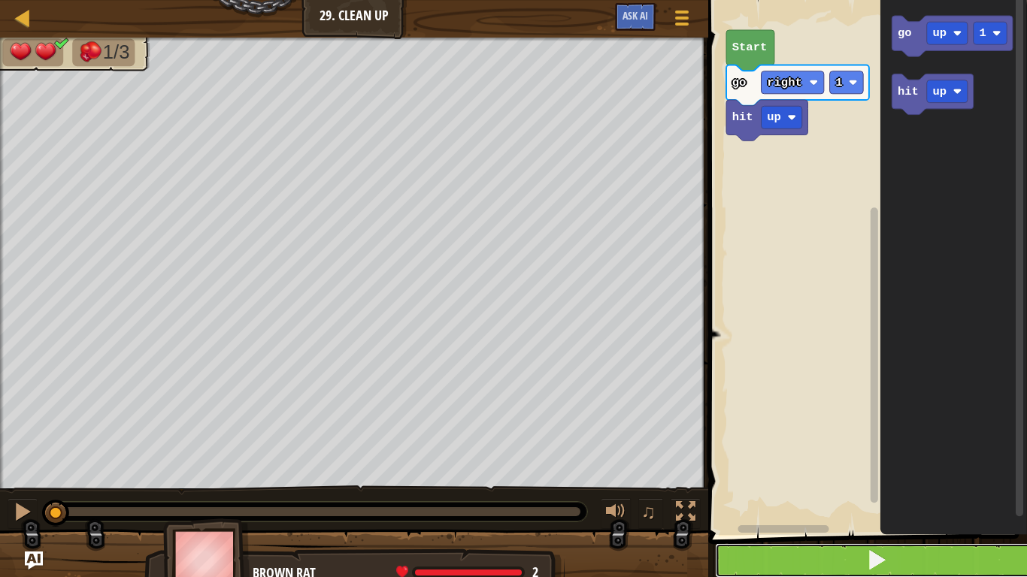
click at [909, 449] on button at bounding box center [876, 560] width 323 height 35
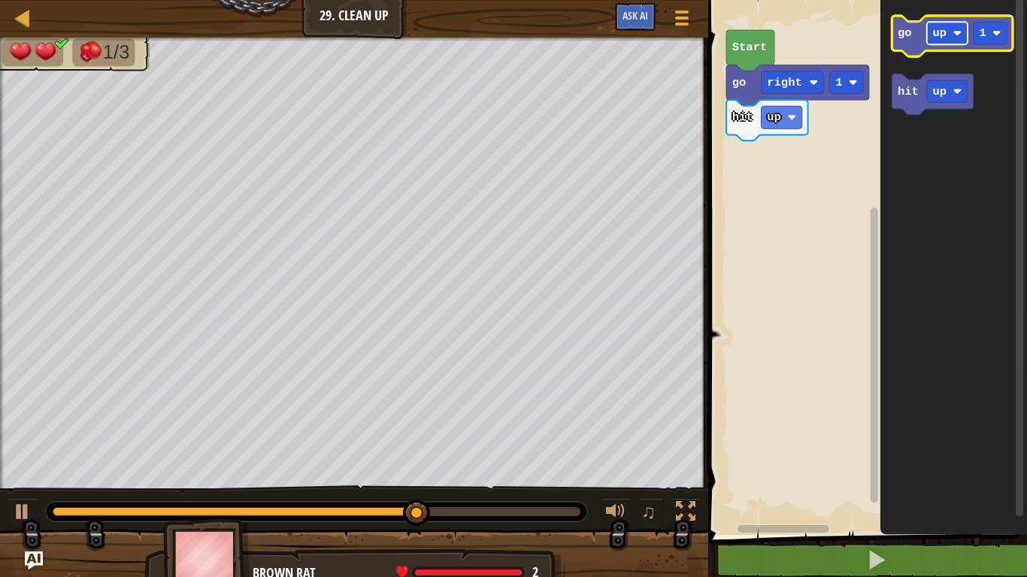
click at [940, 35] on text "up" at bounding box center [940, 33] width 14 height 14
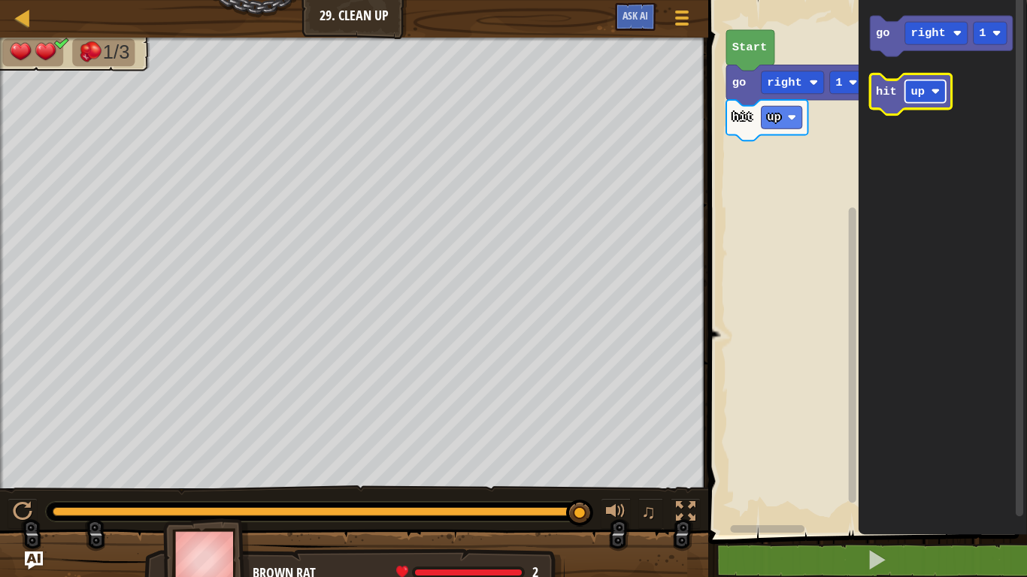
click at [906, 95] on rect "Blockly Workspace" at bounding box center [925, 91] width 41 height 23
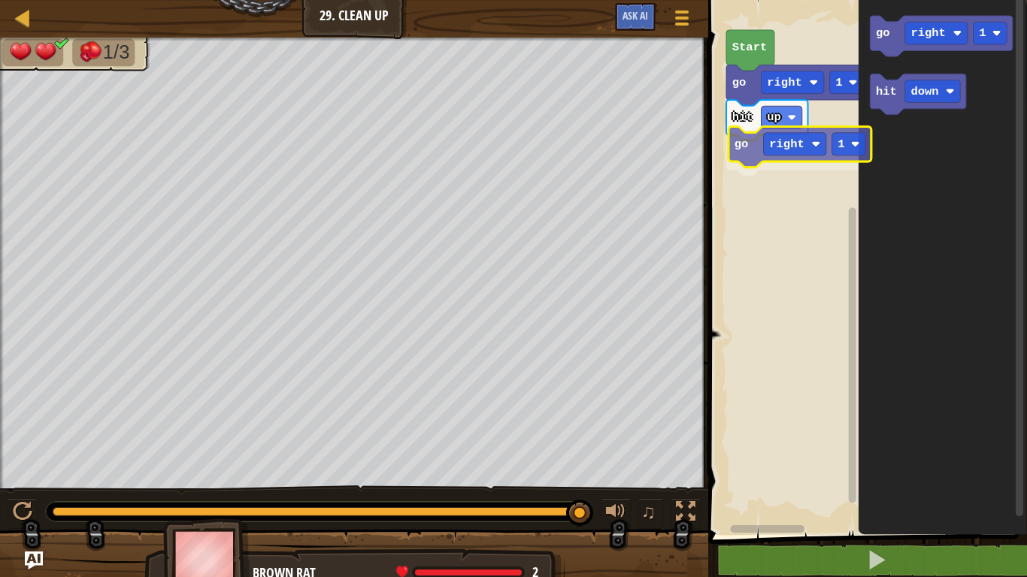
click at [735, 154] on div "hit up go right 1 go right 1 Start go right 1 hit down go right 1" at bounding box center [864, 263] width 323 height 543
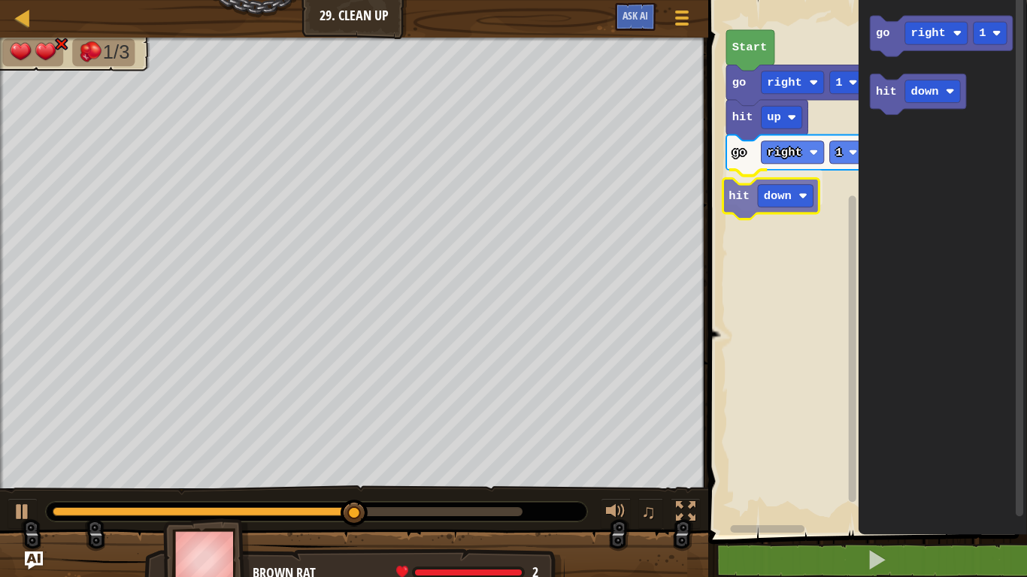
click at [739, 198] on div "hit up go right 1 hit down go right 1 Start go right 1 hit down hit down" at bounding box center [864, 263] width 323 height 543
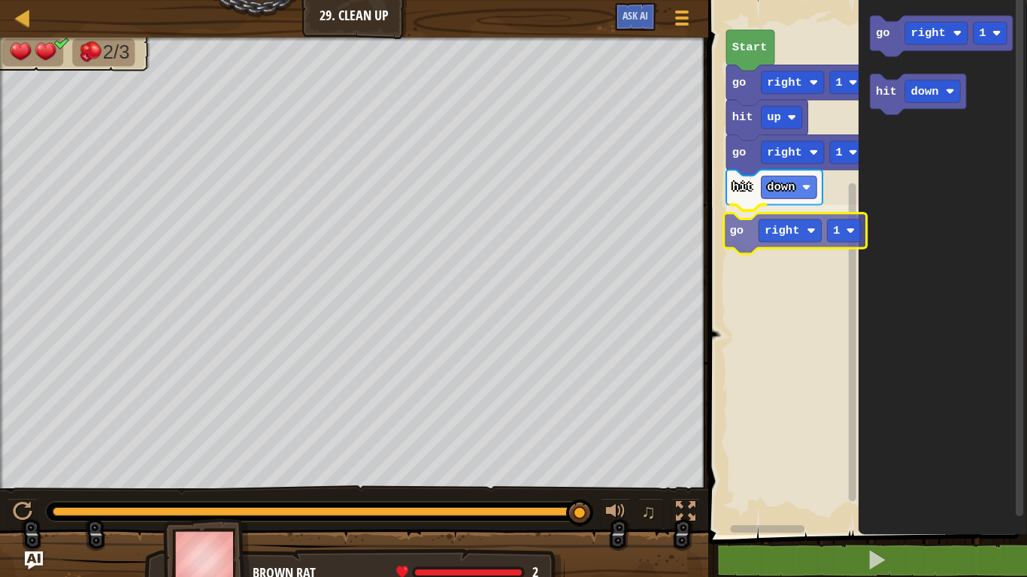
click at [734, 233] on div "hit up go right 1 hit down go right 1 go right 1 Start go right 1 hit down go r…" at bounding box center [864, 263] width 323 height 543
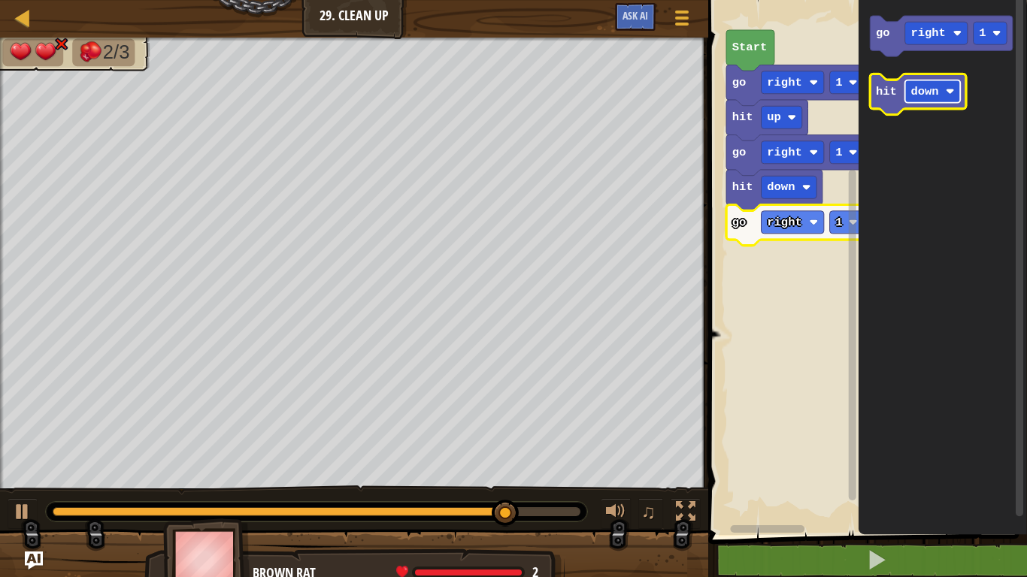
click at [916, 88] on text "down" at bounding box center [925, 92] width 28 height 14
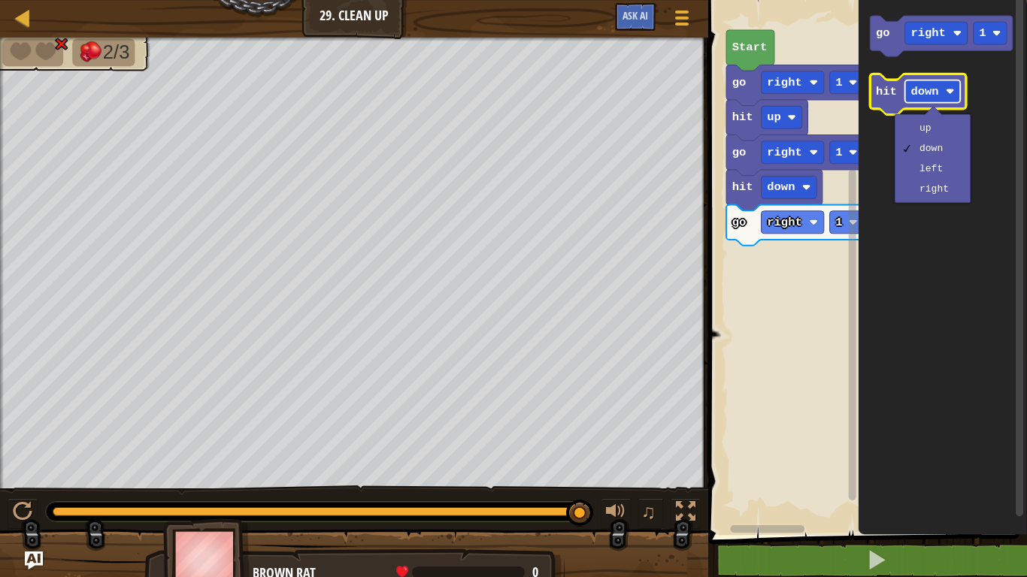
click at [912, 99] on rect "Blockly Workspace" at bounding box center [933, 91] width 56 height 23
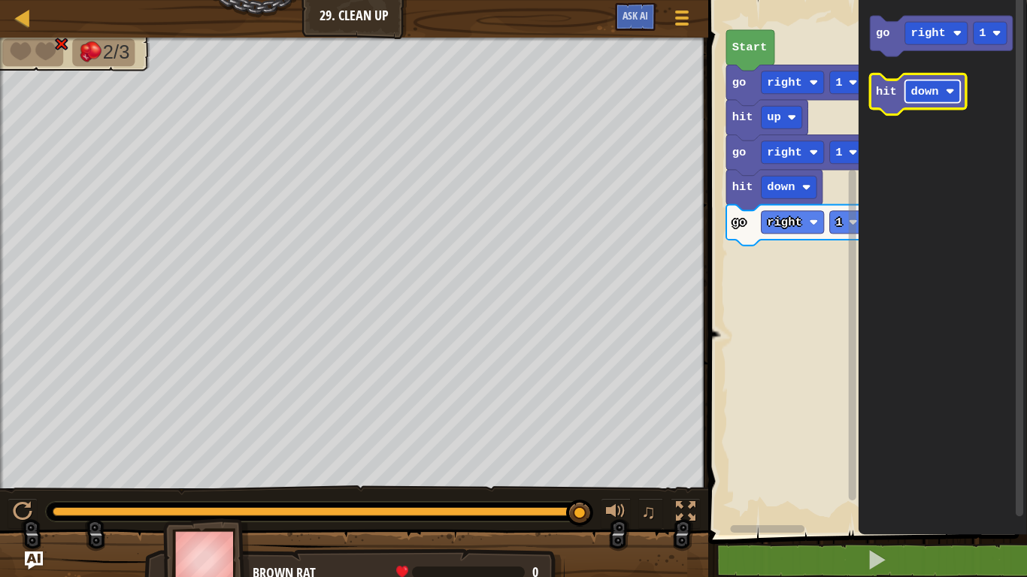
click at [922, 98] on rect "Blockly Workspace" at bounding box center [933, 91] width 56 height 23
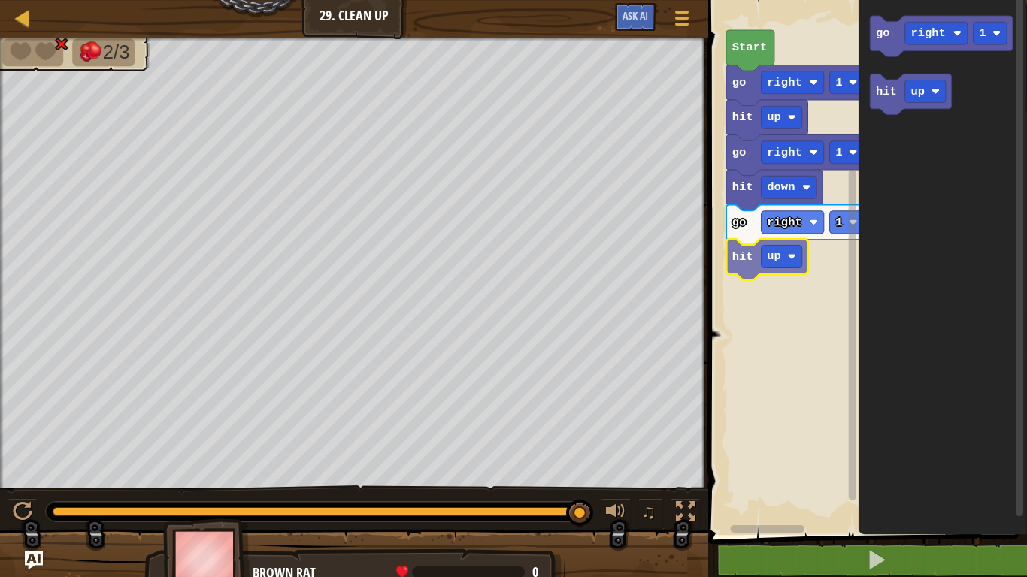
click at [742, 263] on div "hit up go right 1 hit down go right 1 hit up go right 1 Start go right 1 hit up…" at bounding box center [864, 263] width 323 height 543
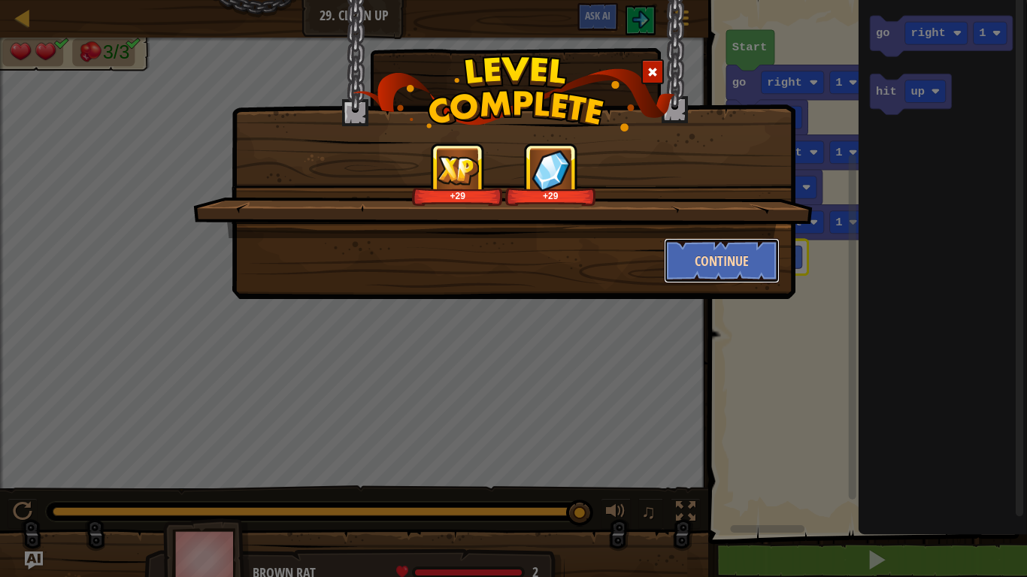
click at [698, 268] on button "Continue" at bounding box center [722, 260] width 116 height 45
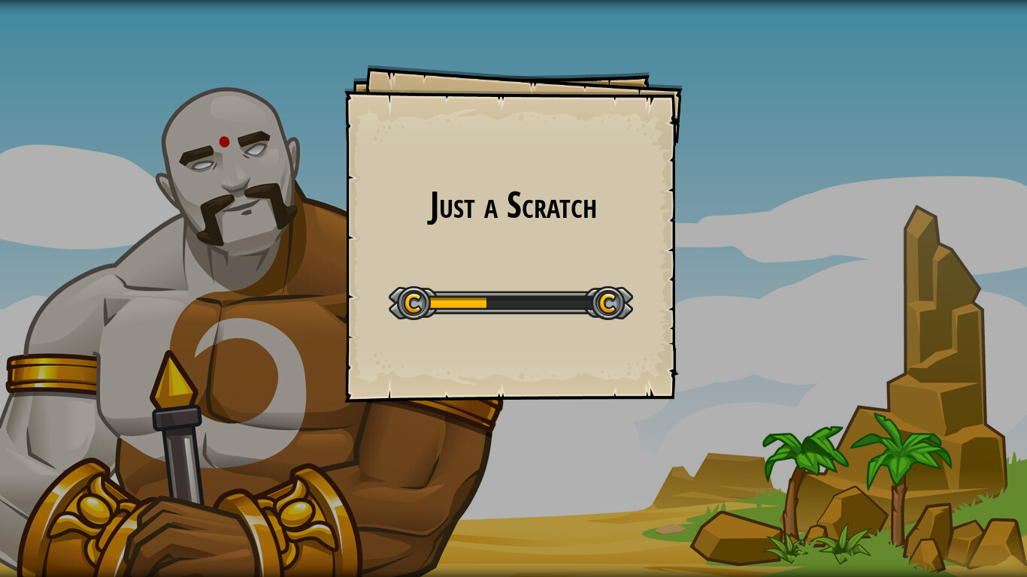
click at [470, 352] on div "Just a Scratch Goals Start Level Error loading from server. Try refreshing the …" at bounding box center [513, 234] width 338 height 338
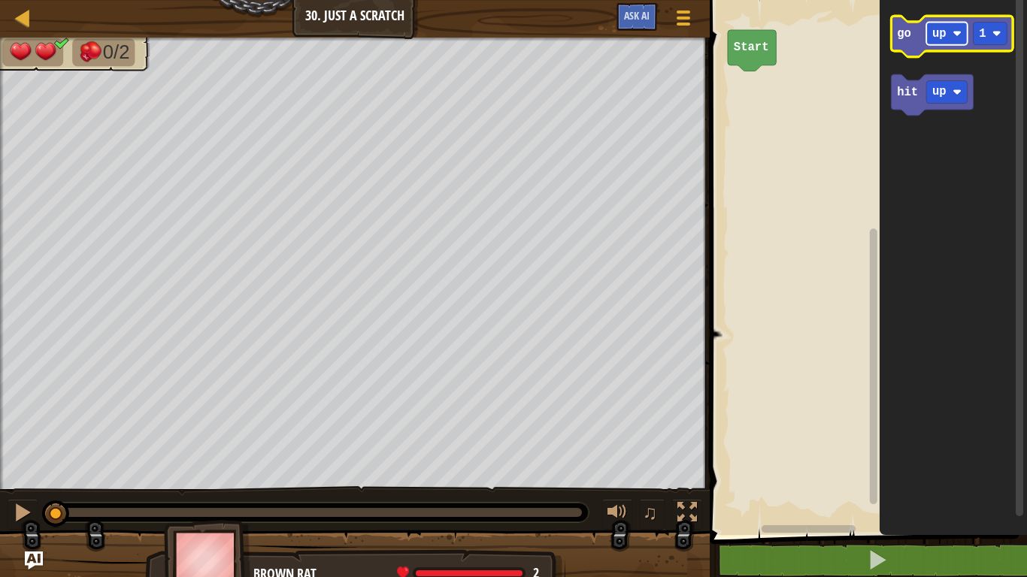
click at [948, 41] on rect "Blockly Workspace" at bounding box center [946, 33] width 41 height 23
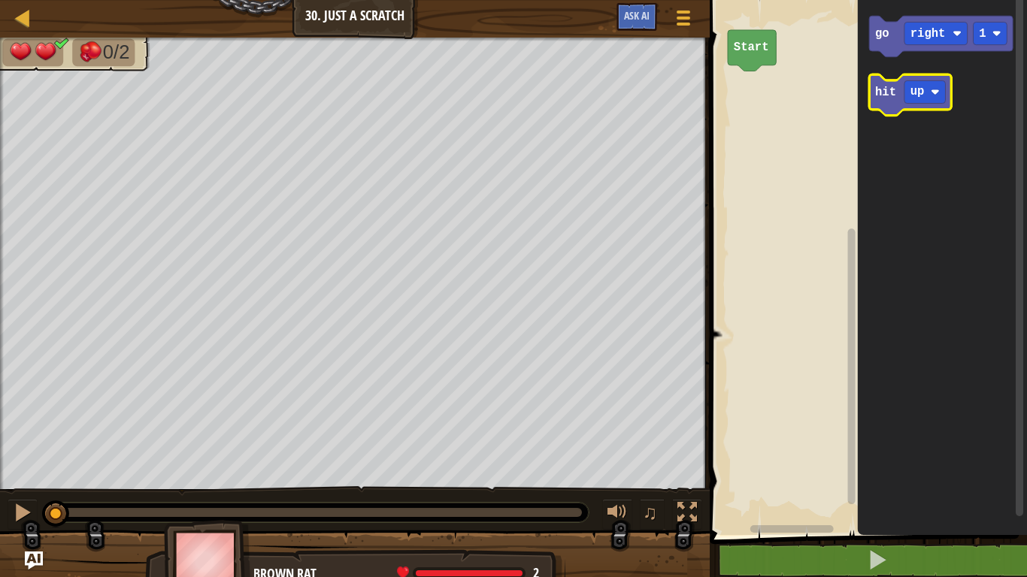
click at [915, 79] on icon "Blockly Workspace" at bounding box center [910, 94] width 82 height 41
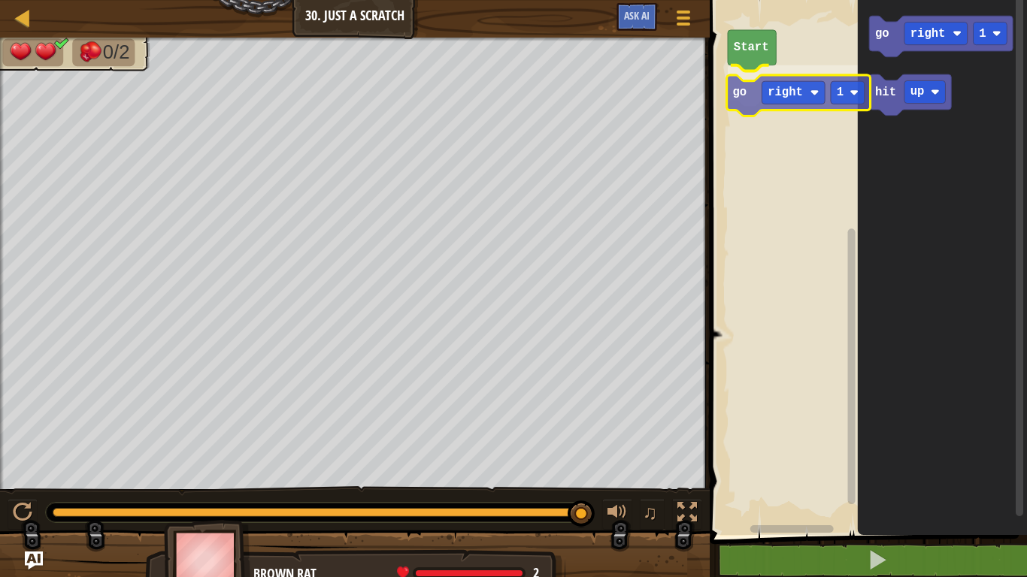
click at [741, 95] on div "Start go right 1 go right 1 hit up go right 1" at bounding box center [866, 263] width 322 height 543
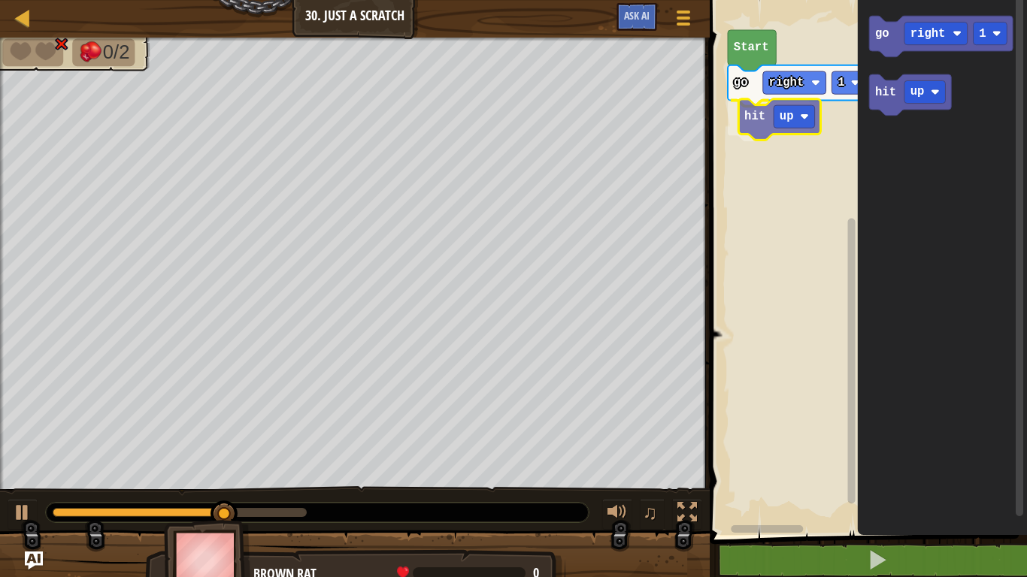
click at [734, 123] on div "Start go right 1 hit up go right 1 hit up hit up" at bounding box center [866, 263] width 322 height 543
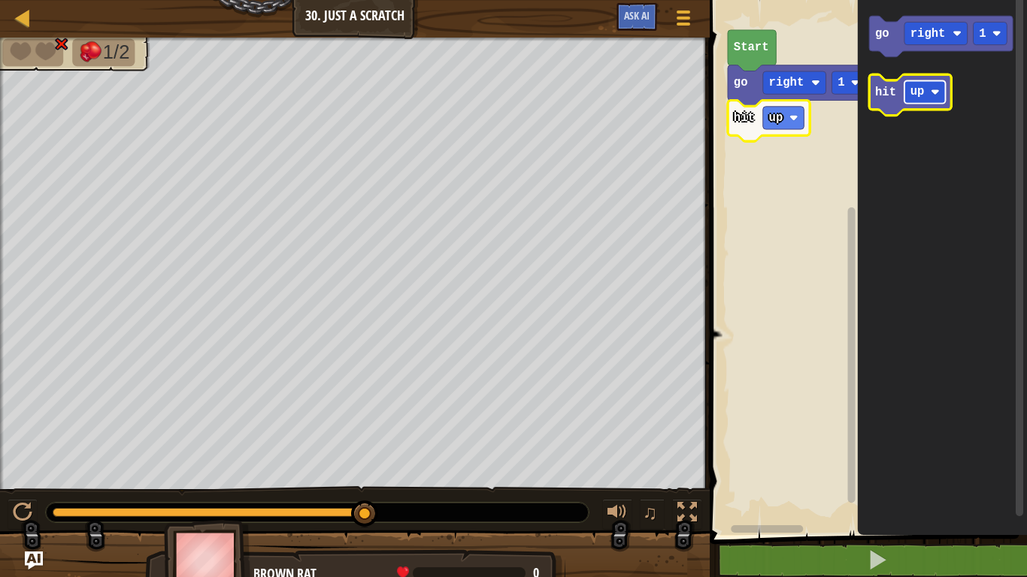
click at [924, 101] on rect "Blockly Workspace" at bounding box center [924, 91] width 41 height 23
click at [872, 83] on icon "Blockly Workspace" at bounding box center [917, 94] width 97 height 41
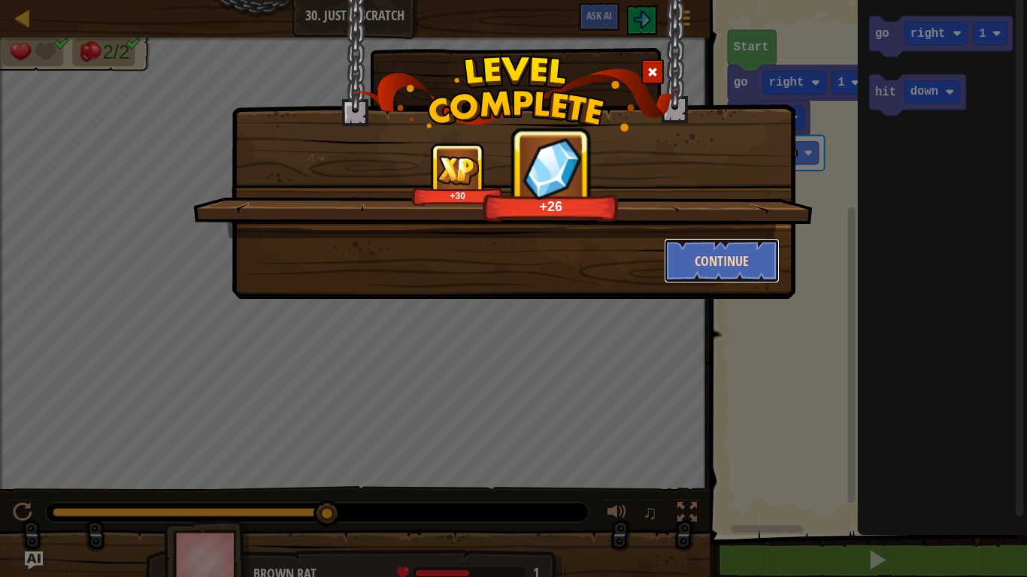
click at [709, 283] on button "Continue" at bounding box center [722, 260] width 116 height 45
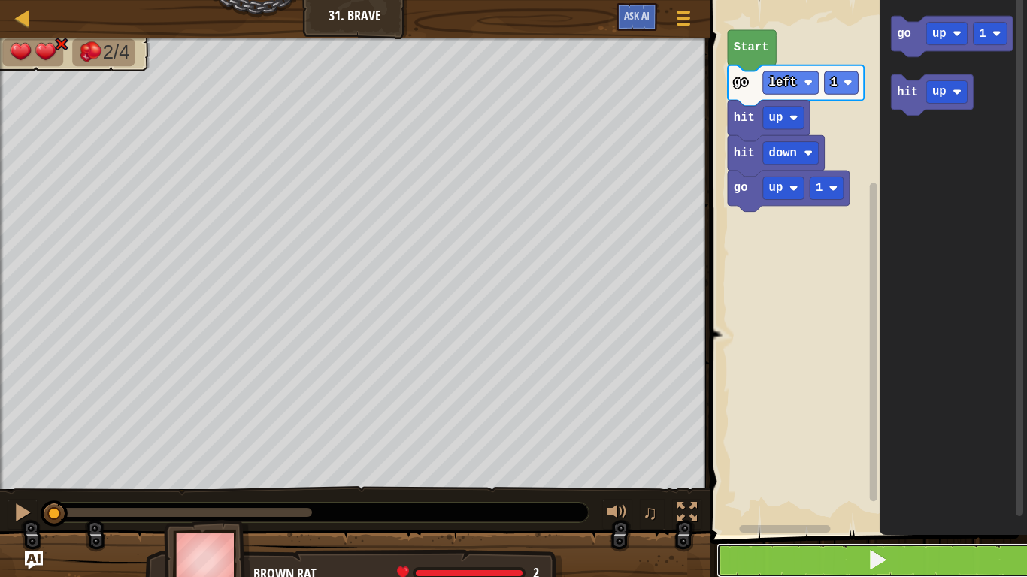
click at [785, 449] on button at bounding box center [877, 560] width 322 height 35
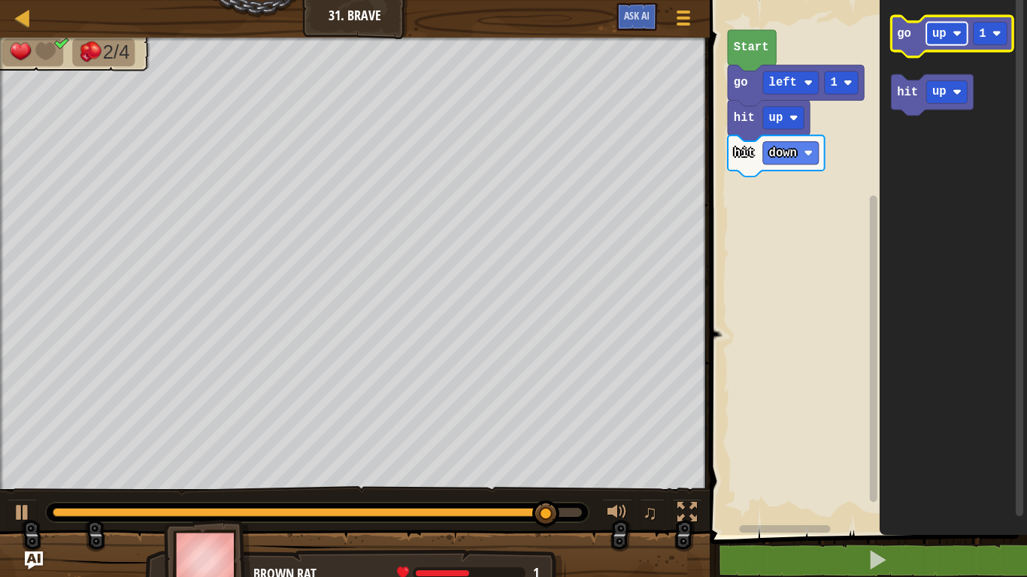
click at [958, 31] on image "Blockly Workspace" at bounding box center [957, 33] width 9 height 9
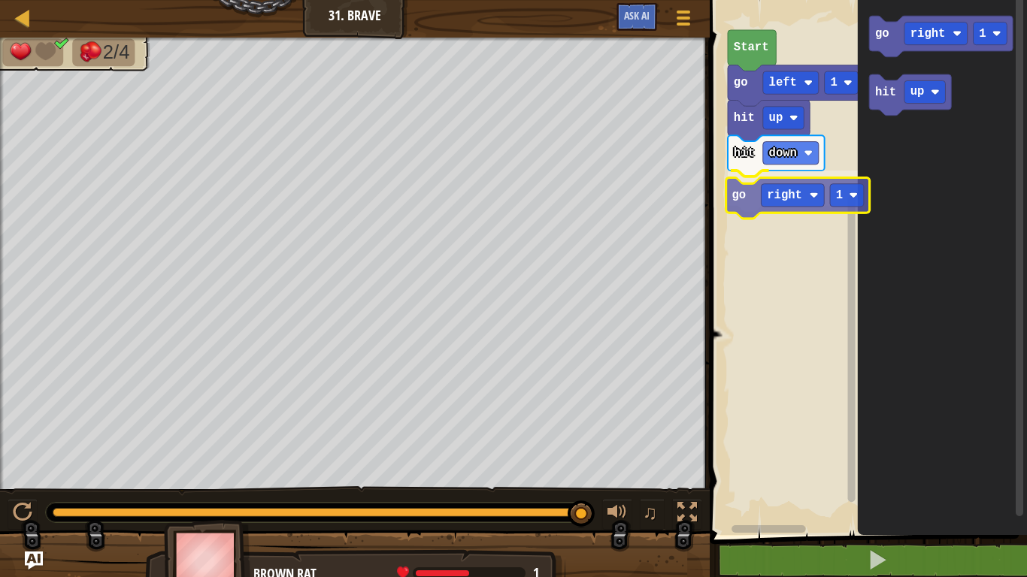
click at [746, 209] on div "hit up hit down go right 1 go left 1 Start go right 1 hit up go right 1" at bounding box center [866, 263] width 322 height 543
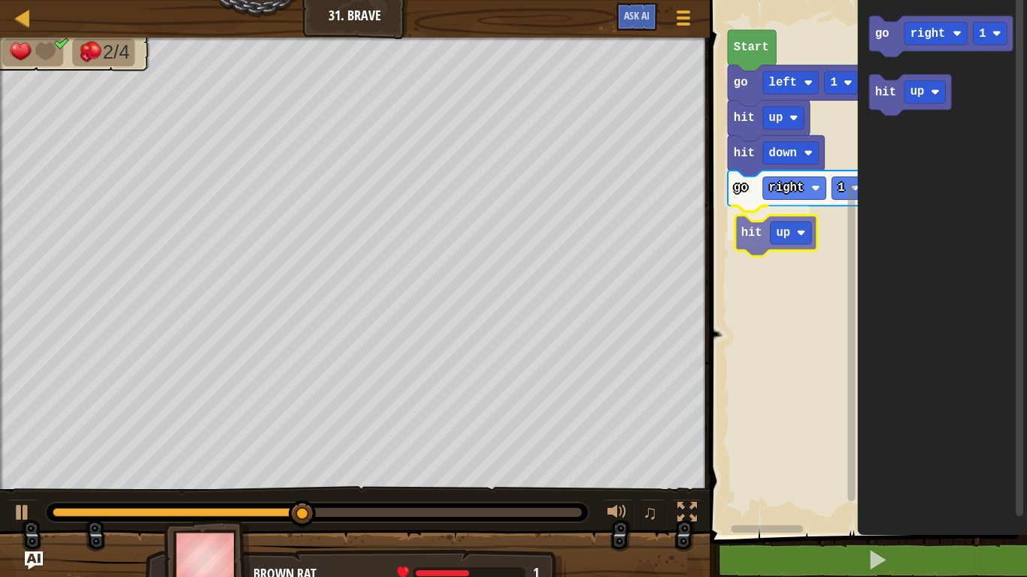
click at [748, 247] on div "hit up hit down go right 1 hit up go left 1 Start go right 1 hit up hit up" at bounding box center [866, 263] width 322 height 543
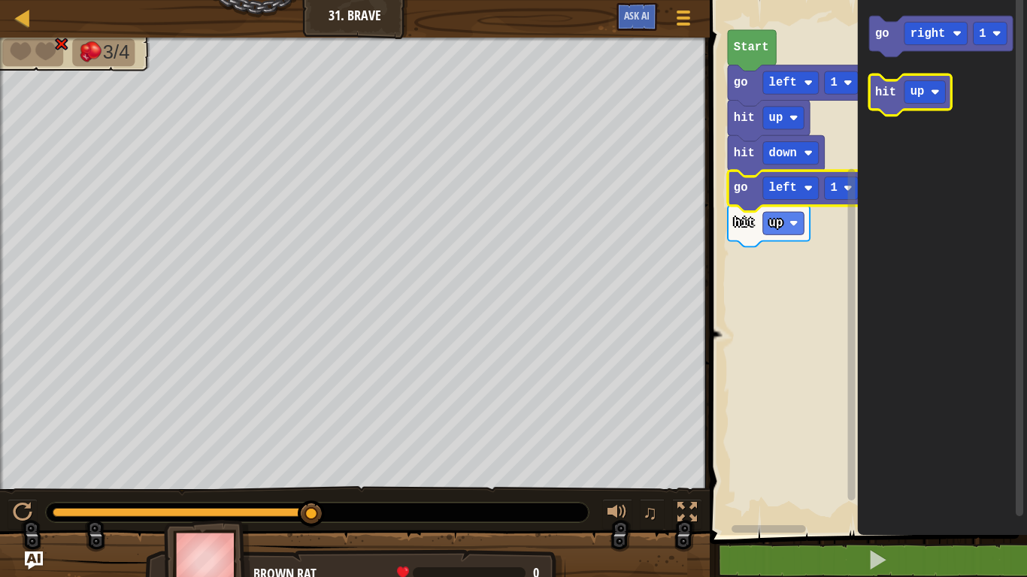
click at [900, 86] on icon "Blockly Workspace" at bounding box center [910, 94] width 82 height 41
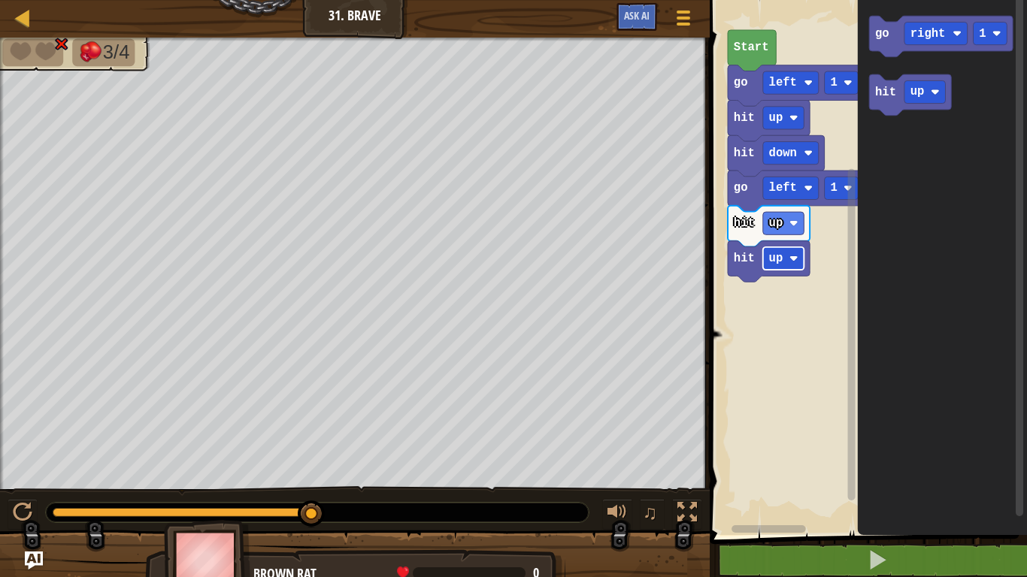
click at [782, 253] on text "up" at bounding box center [776, 259] width 14 height 14
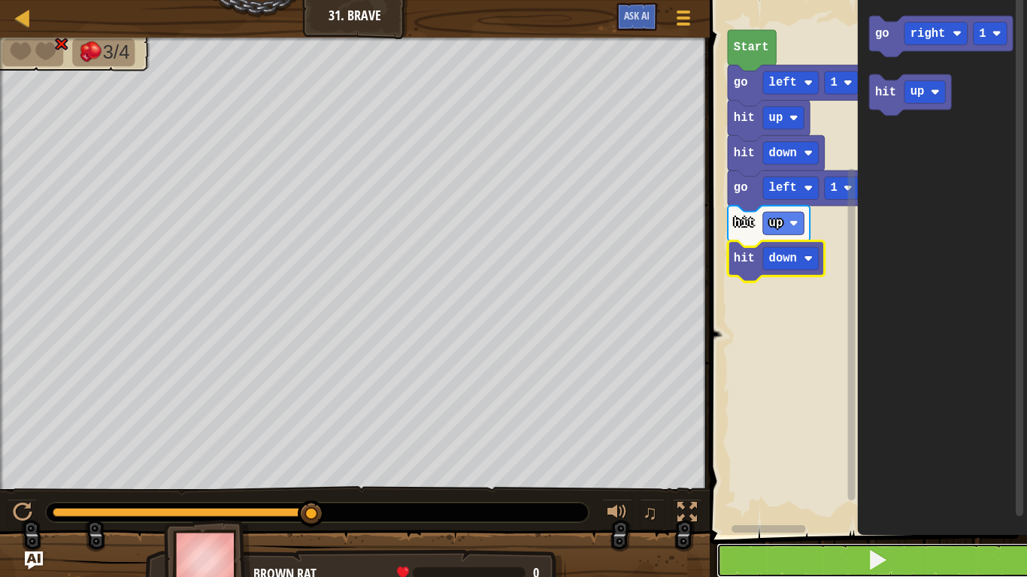
click at [981, 449] on button at bounding box center [877, 560] width 322 height 35
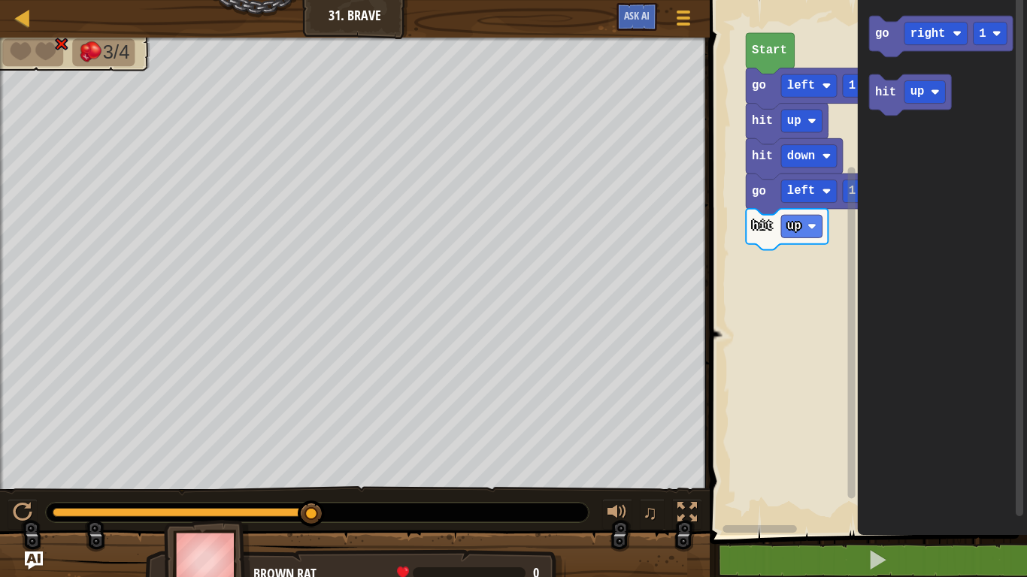
click at [745, 185] on rect "Blockly Workspace" at bounding box center [866, 263] width 322 height 543
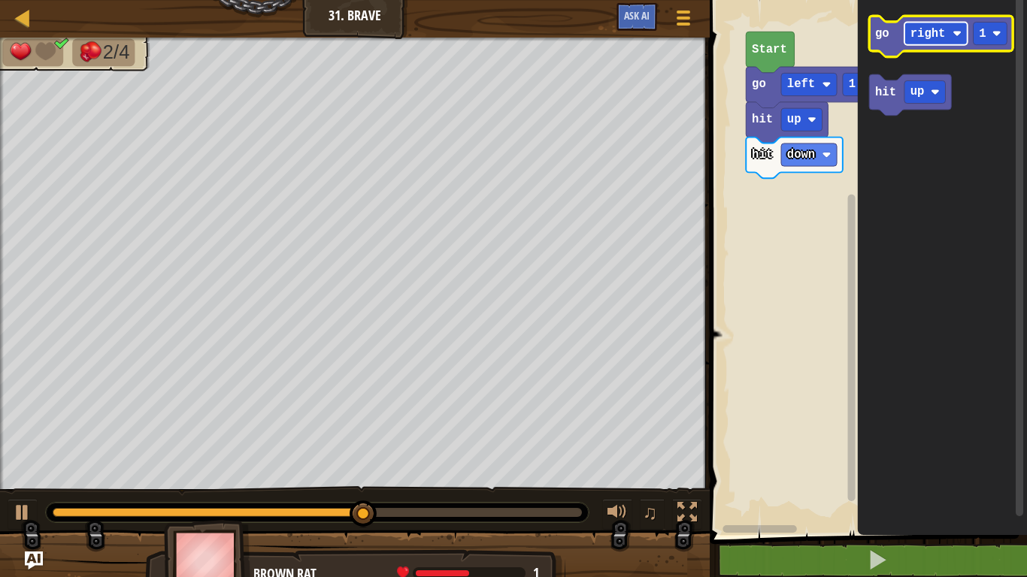
click at [917, 43] on rect "Blockly Workspace" at bounding box center [935, 33] width 63 height 23
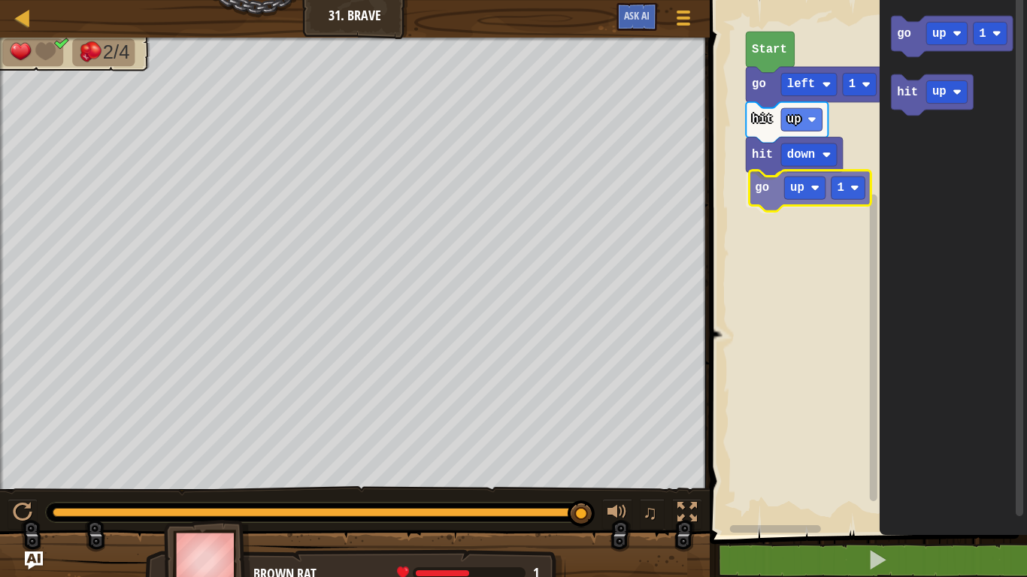
click at [767, 201] on div "Start go left 1 hit up hit down go up 1 go up 1 hit up go up 1" at bounding box center [866, 263] width 322 height 543
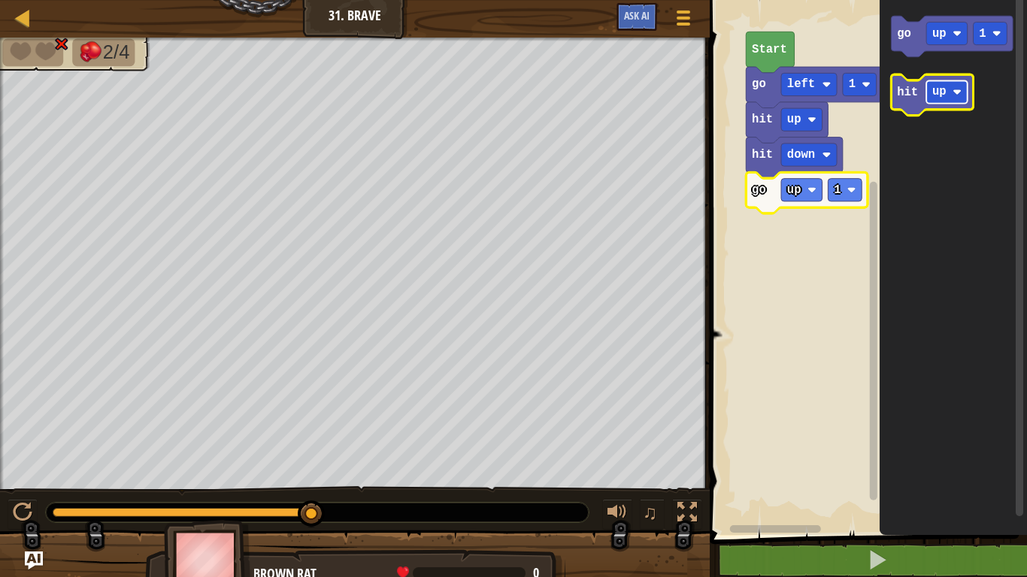
click at [945, 86] on text "up" at bounding box center [939, 93] width 14 height 14
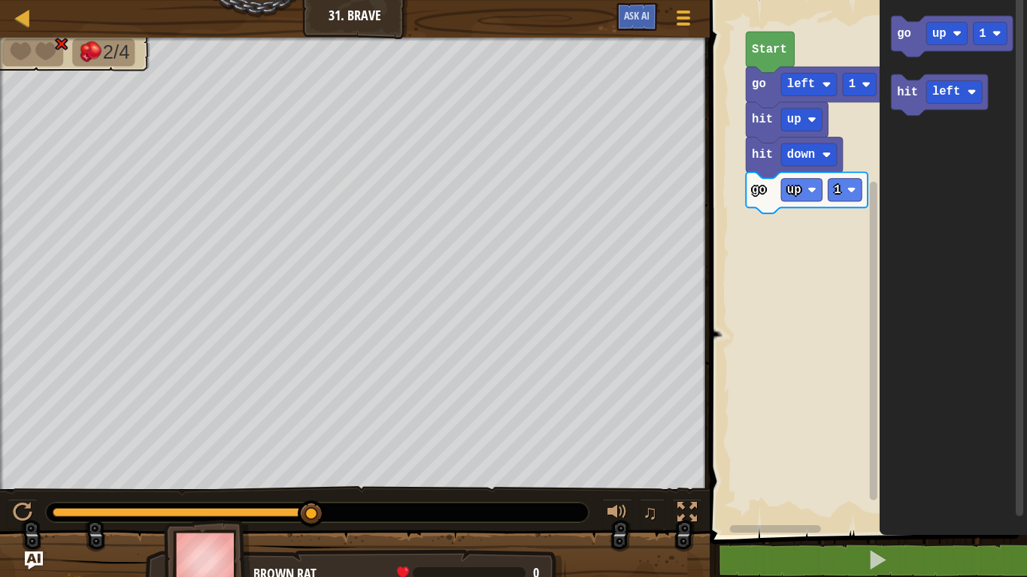
click at [876, 177] on div "Start go left 1 hit up hit down go up 1 go up 1 hit left" at bounding box center [866, 263] width 322 height 543
click at [950, 62] on icon "go up 1 hit left" at bounding box center [952, 263] width 147 height 543
click at [908, 92] on text "hit" at bounding box center [907, 93] width 21 height 14
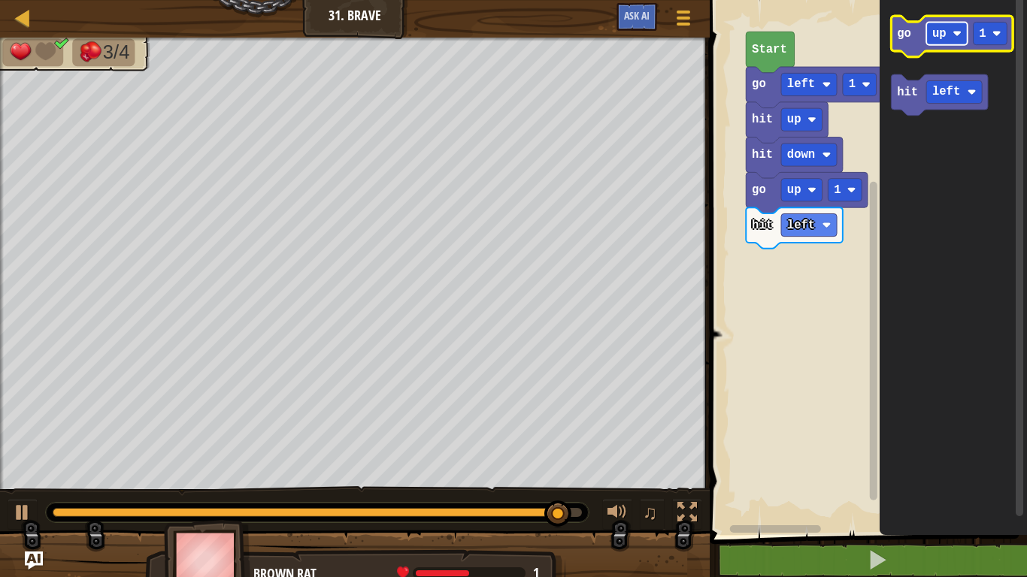
click at [945, 32] on text "up" at bounding box center [939, 34] width 14 height 14
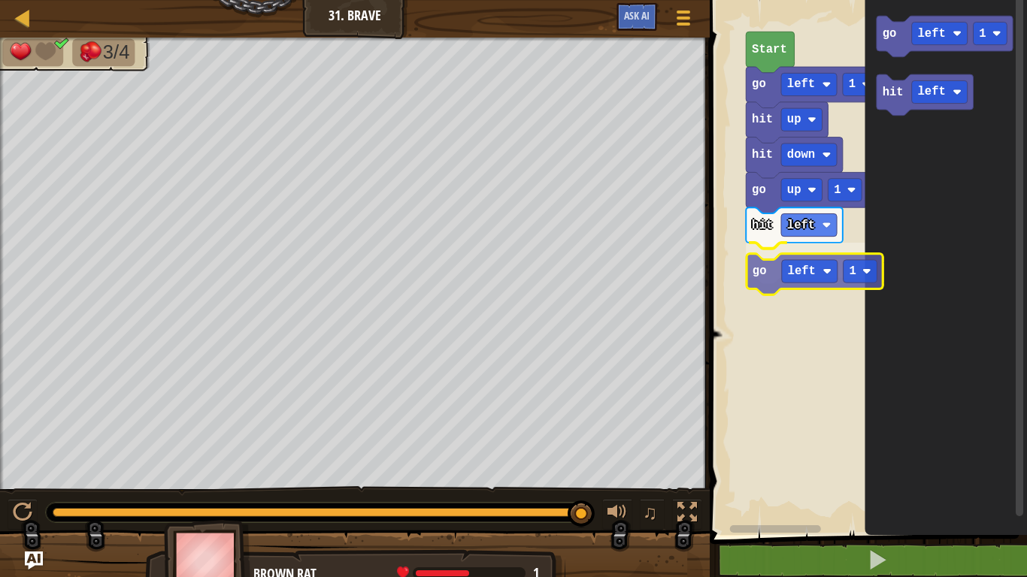
click at [758, 274] on div "Start go left 1 hit up hit down go up 1 hit left go left 1 go left 1 hit left g…" at bounding box center [866, 263] width 322 height 543
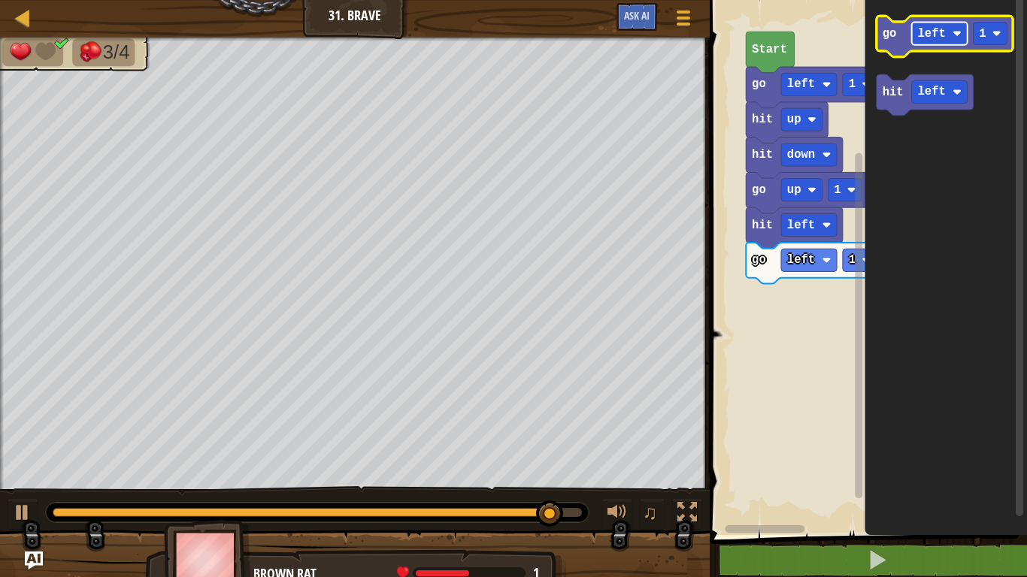
click at [919, 38] on text "left" at bounding box center [932, 34] width 28 height 14
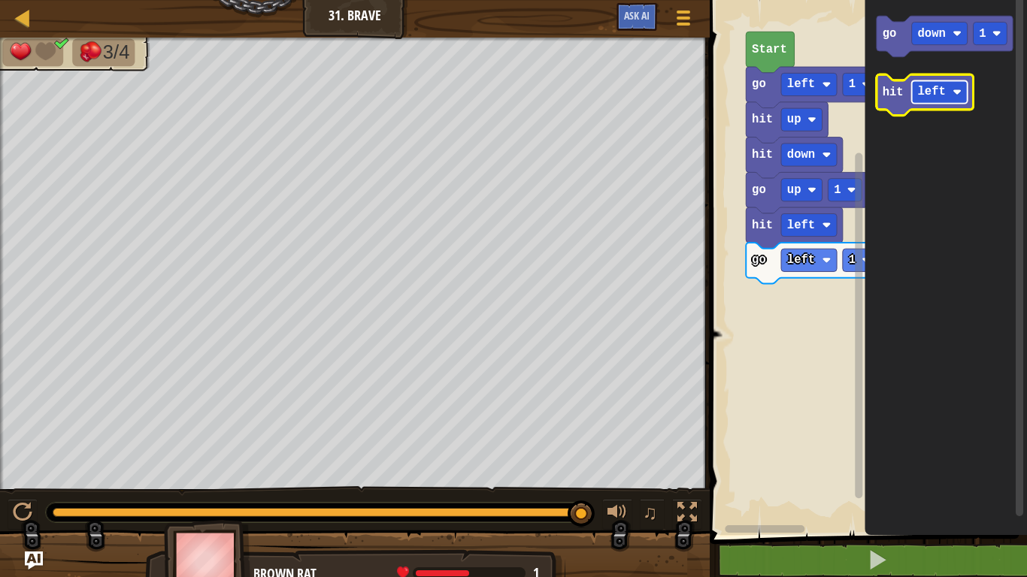
click at [951, 84] on rect "Blockly Workspace" at bounding box center [940, 91] width 56 height 23
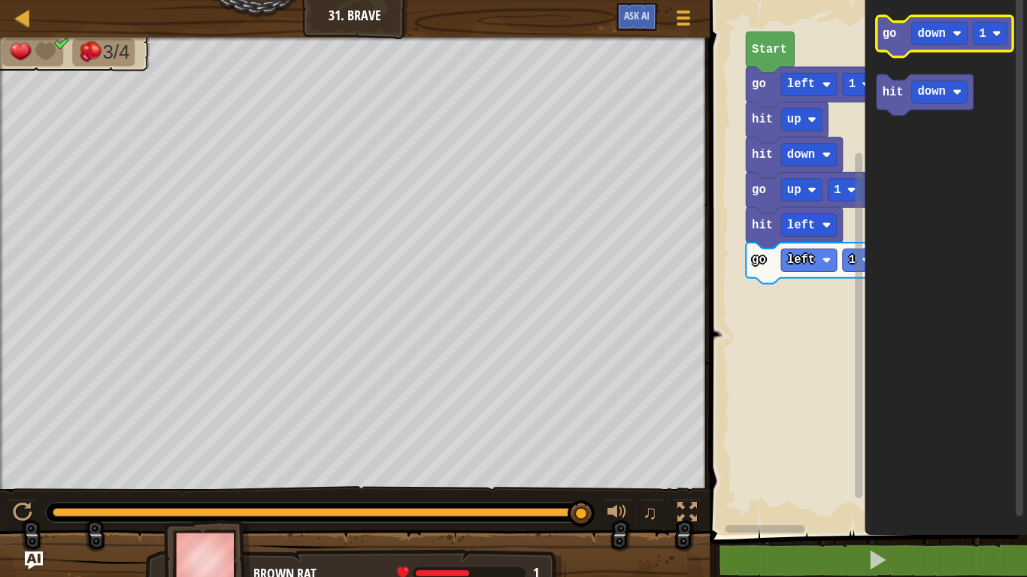
click at [885, 48] on icon "Blockly Workspace" at bounding box center [944, 36] width 136 height 41
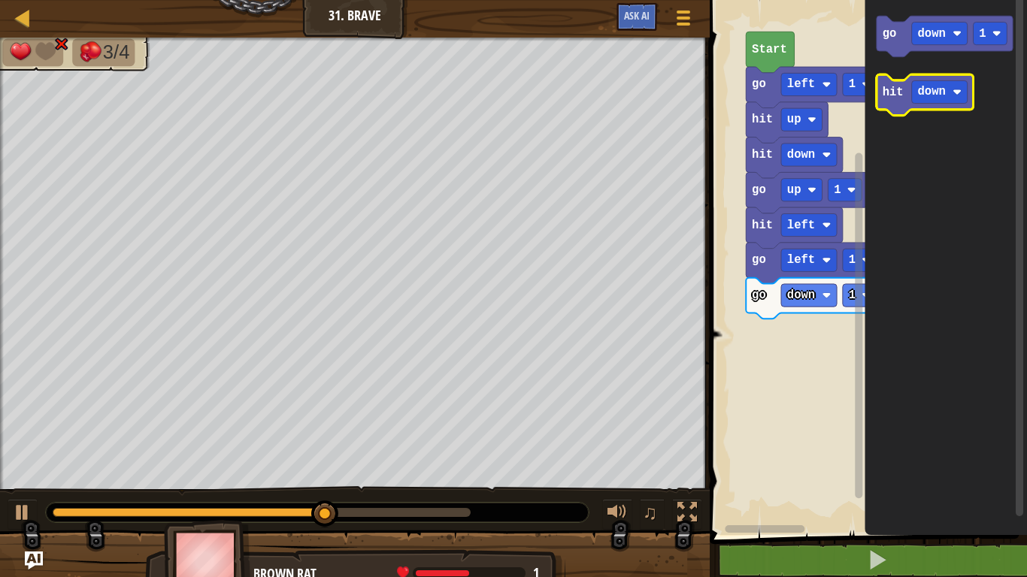
click at [894, 93] on text "hit" at bounding box center [892, 93] width 21 height 14
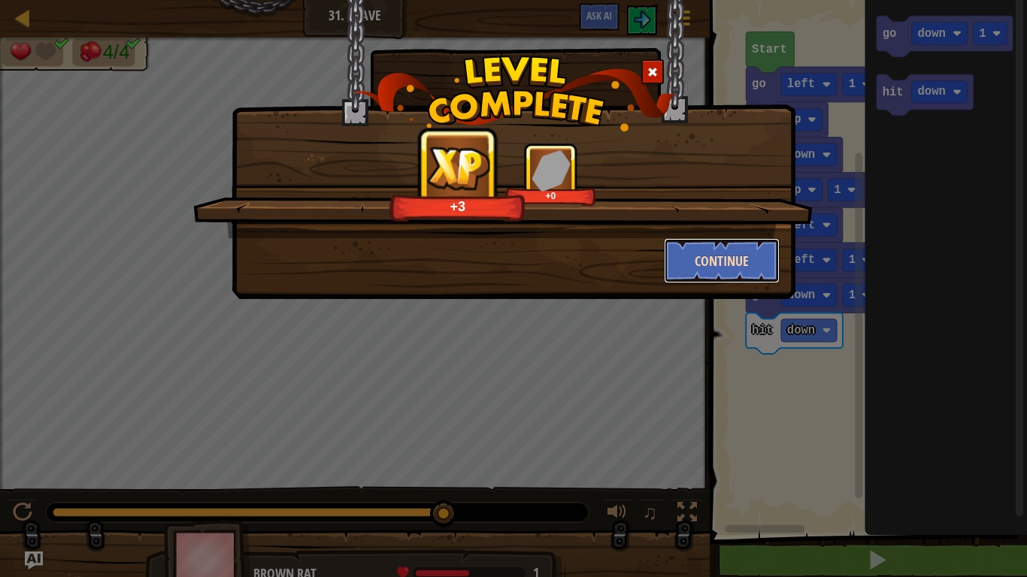
click at [692, 257] on button "Continue" at bounding box center [722, 260] width 116 height 45
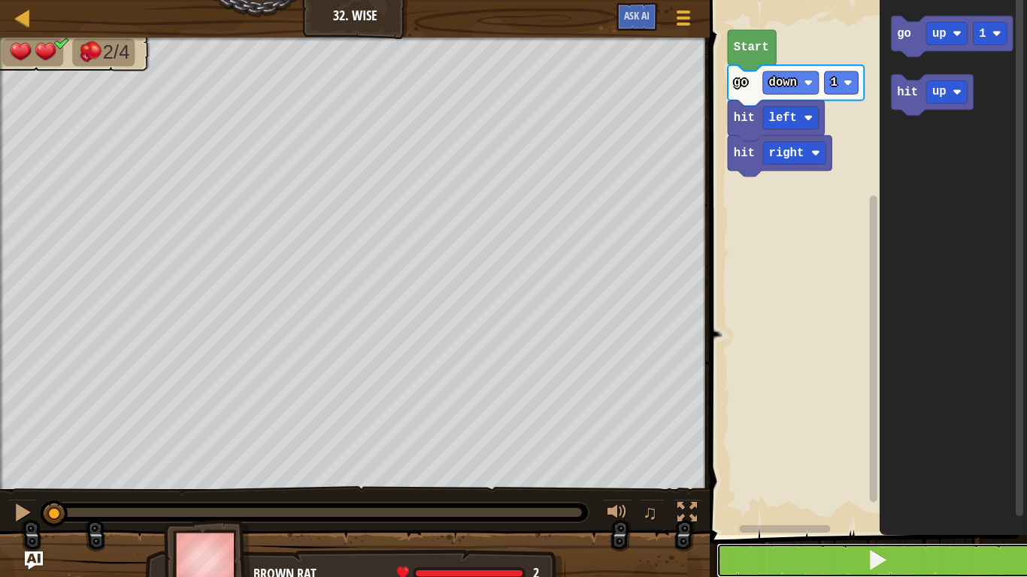
click at [746, 449] on button at bounding box center [877, 560] width 322 height 35
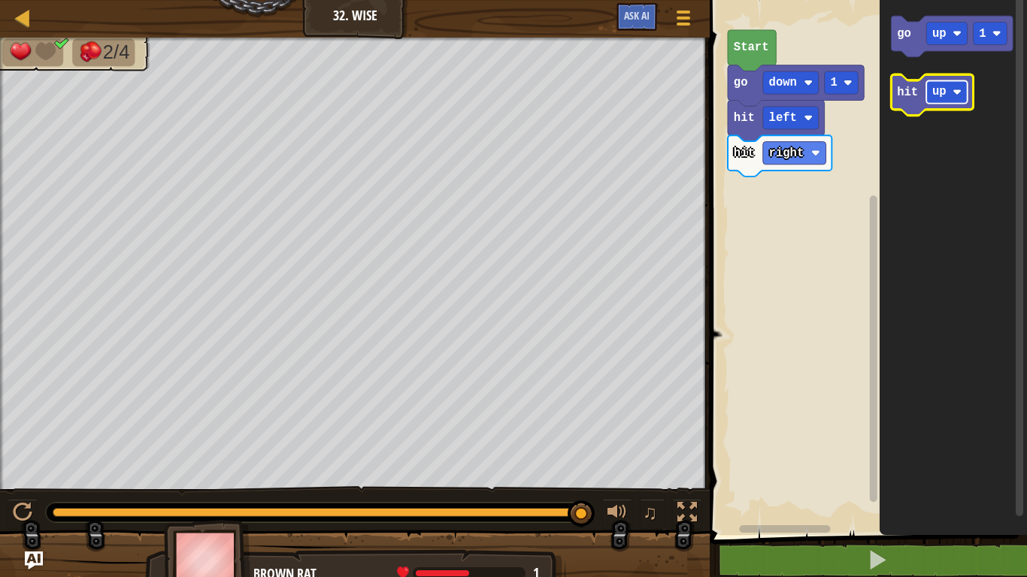
click at [932, 87] on text "up" at bounding box center [939, 93] width 14 height 14
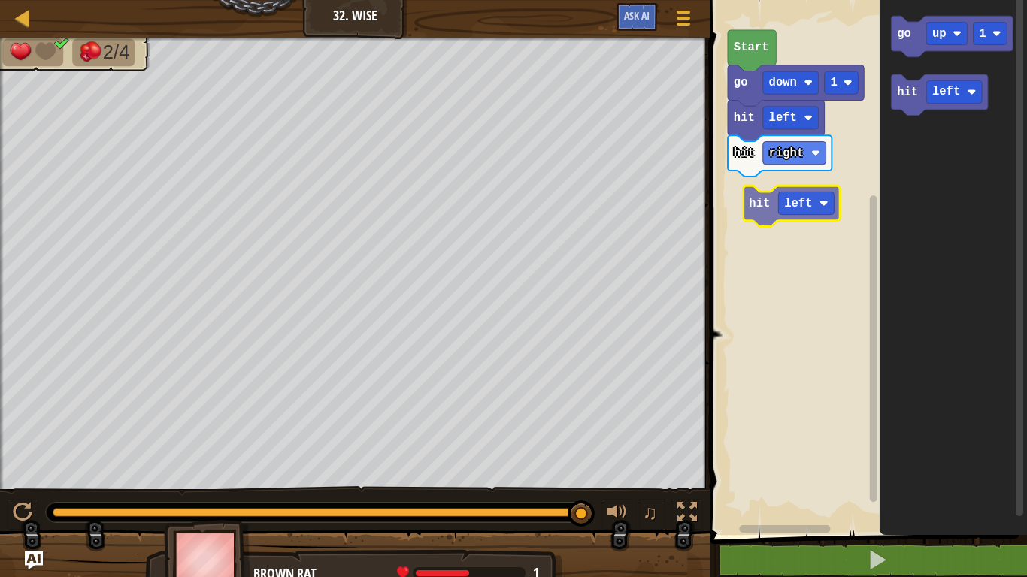
click at [753, 198] on div "hit right hit left go down 1 Start go up 1 hit left hit left" at bounding box center [866, 263] width 322 height 543
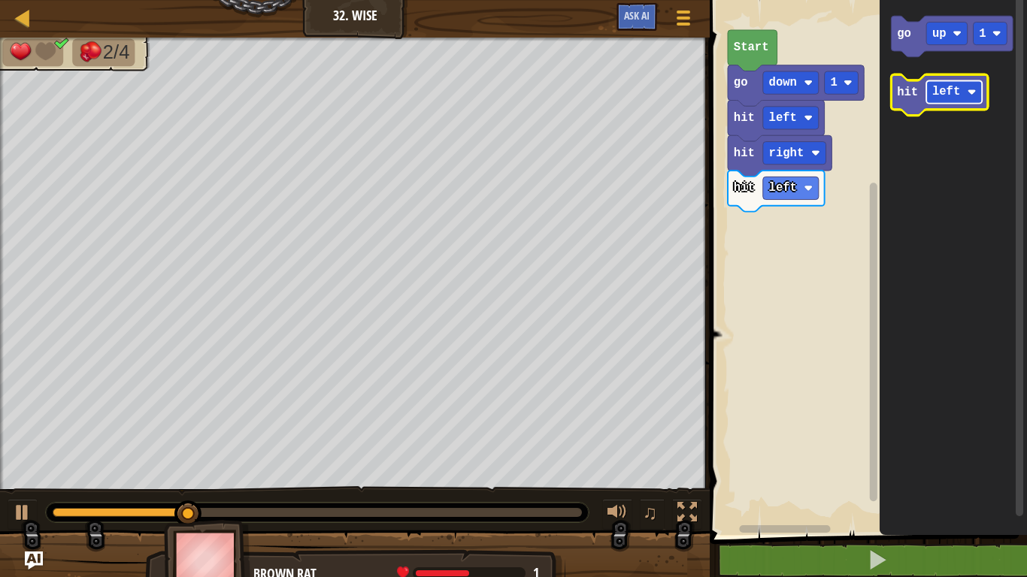
click at [950, 86] on text "left" at bounding box center [946, 93] width 28 height 14
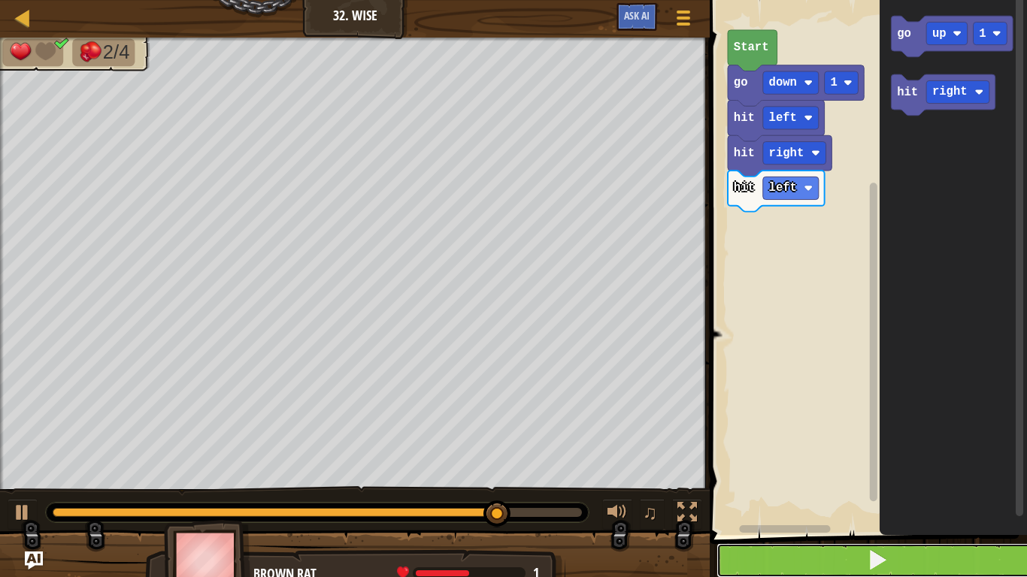
click at [760, 449] on button at bounding box center [877, 560] width 322 height 35
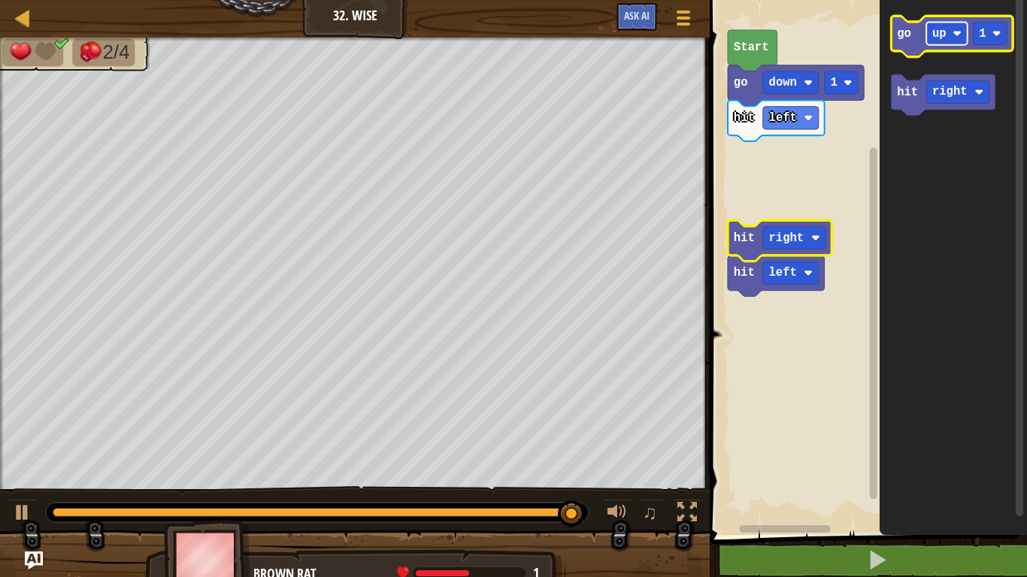
click at [937, 27] on text "up" at bounding box center [939, 34] width 14 height 14
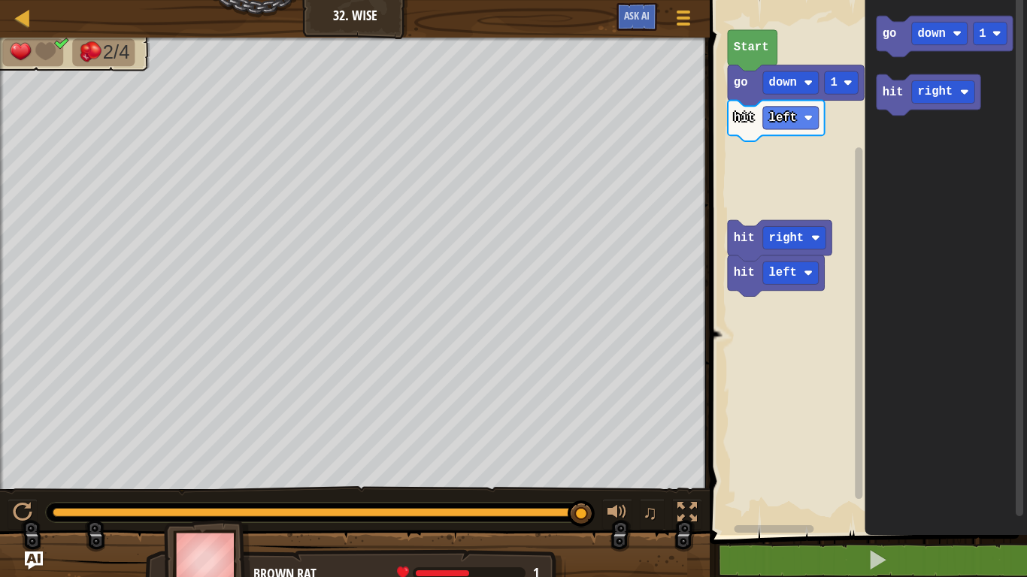
click at [765, 168] on div "hit left go down 1 Start hit left hit right go down 1 hit right" at bounding box center [866, 263] width 322 height 543
click at [742, 149] on div "hit left go down 1 go down 1 Start hit left hit right go down 1 hit right go do…" at bounding box center [866, 263] width 322 height 543
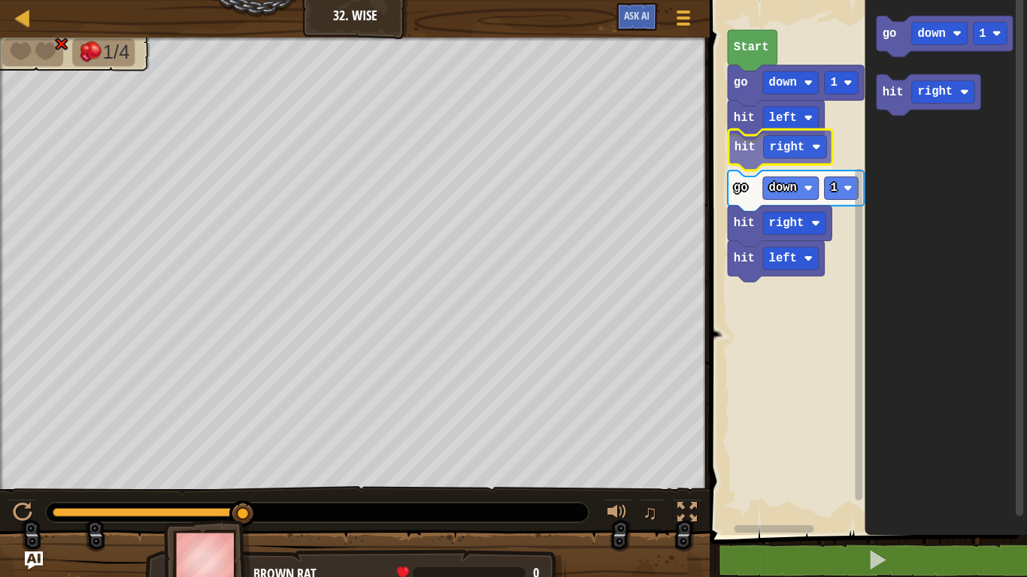
click at [737, 154] on div "hit left hit right hit left hit right go down 1 go down 1 Start go down 1 hit r…" at bounding box center [866, 263] width 322 height 543
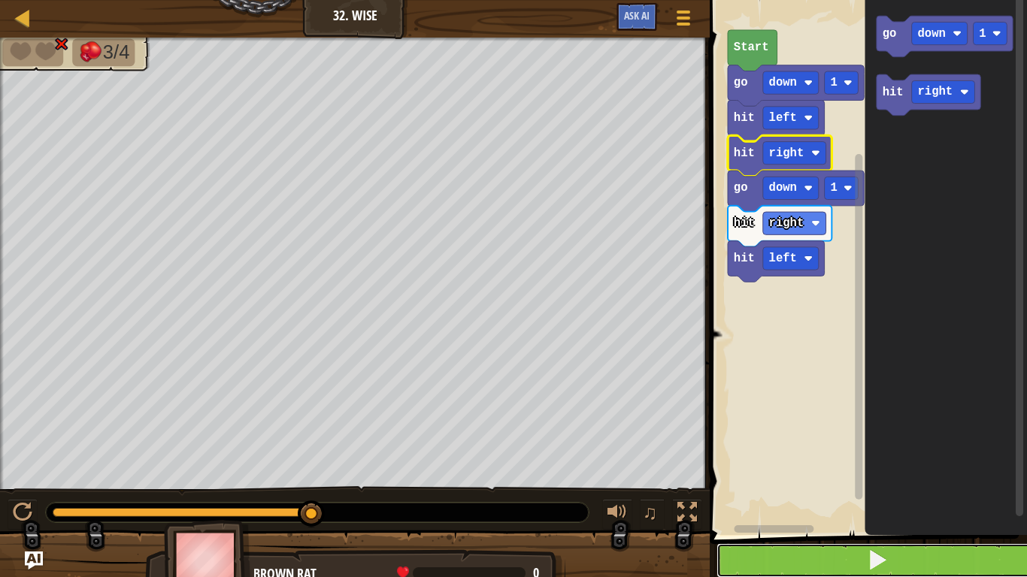
click at [743, 449] on button at bounding box center [877, 560] width 322 height 35
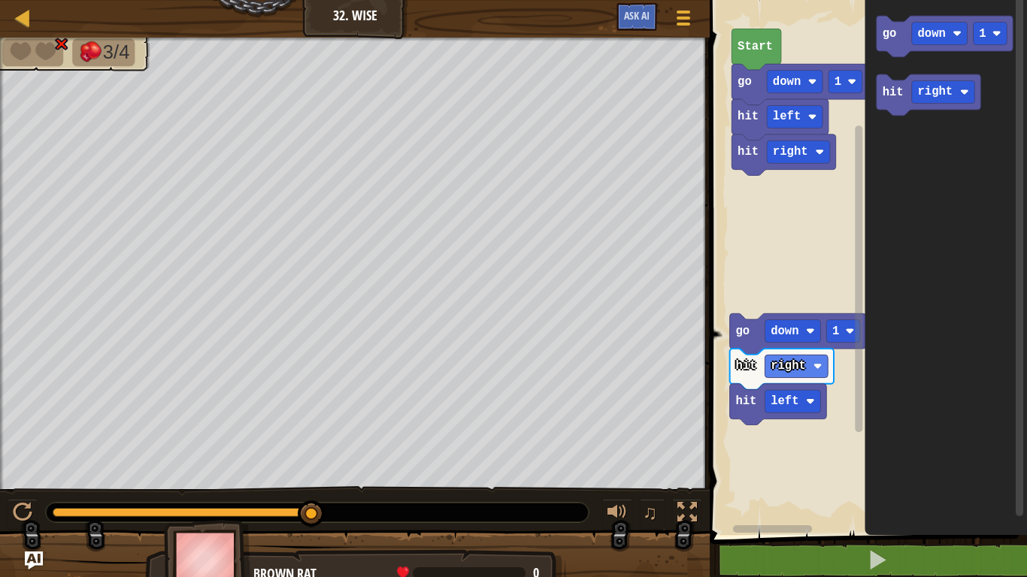
click at [755, 313] on rect "Blockly Workspace" at bounding box center [866, 263] width 322 height 543
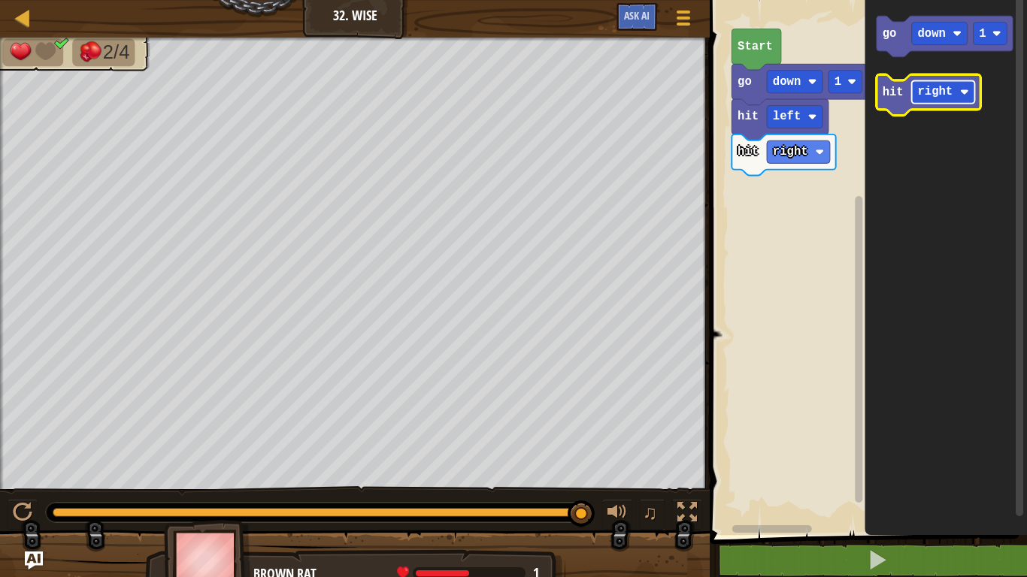
click at [927, 101] on rect "Blockly Workspace" at bounding box center [943, 91] width 63 height 23
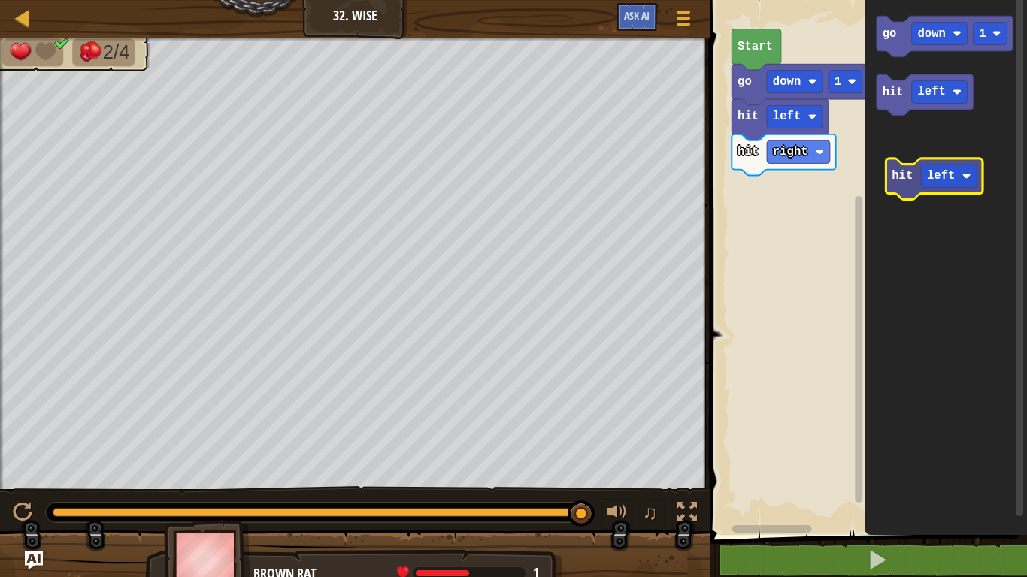
click at [900, 171] on icon "go down 1 hit left" at bounding box center [946, 263] width 162 height 543
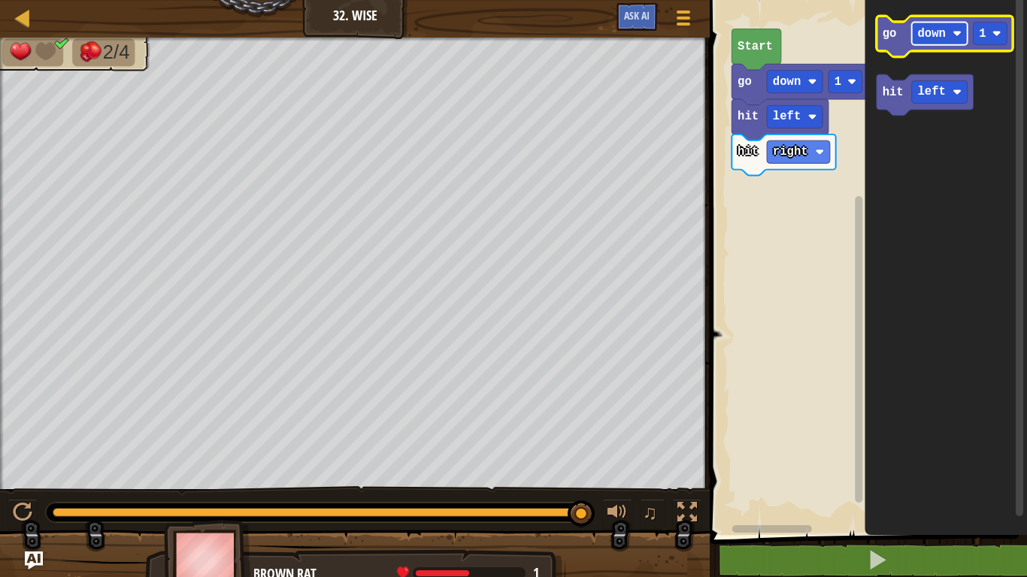
click at [941, 36] on text "down" at bounding box center [932, 34] width 28 height 14
click at [894, 47] on icon "Blockly Workspace" at bounding box center [944, 36] width 136 height 41
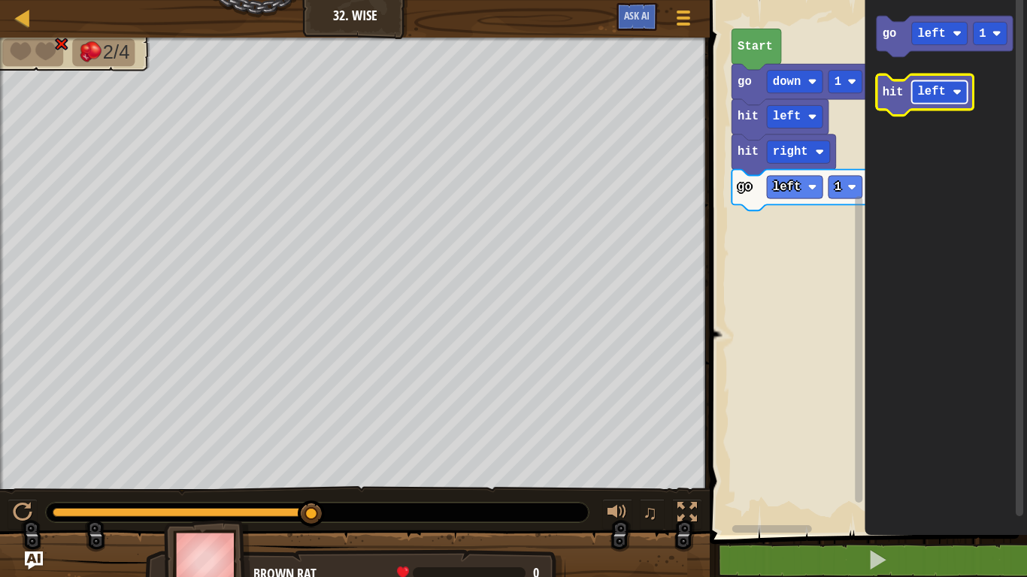
click at [930, 94] on text "left" at bounding box center [932, 93] width 28 height 14
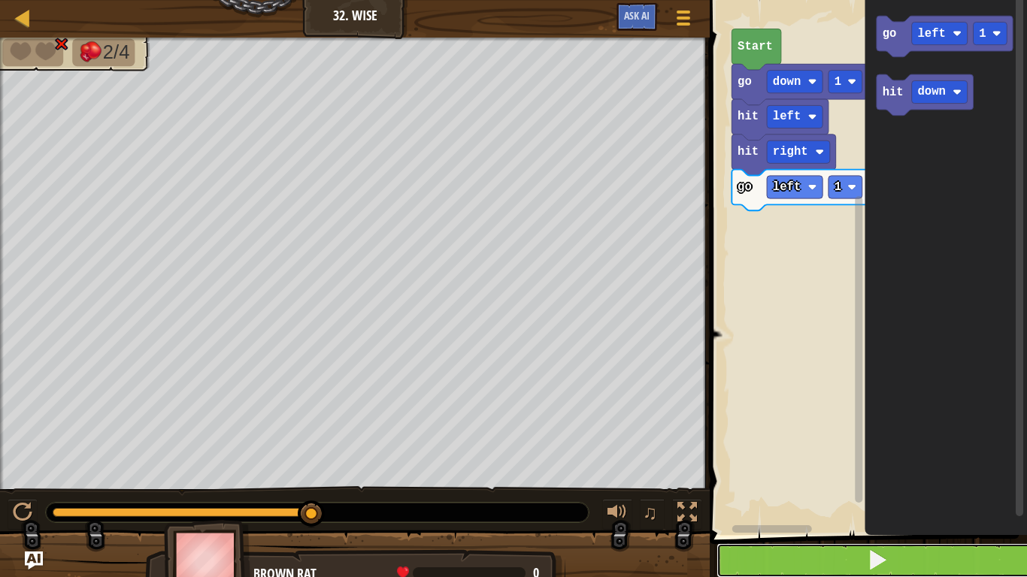
click at [979, 449] on button at bounding box center [877, 560] width 322 height 35
click at [741, 449] on button at bounding box center [877, 560] width 322 height 35
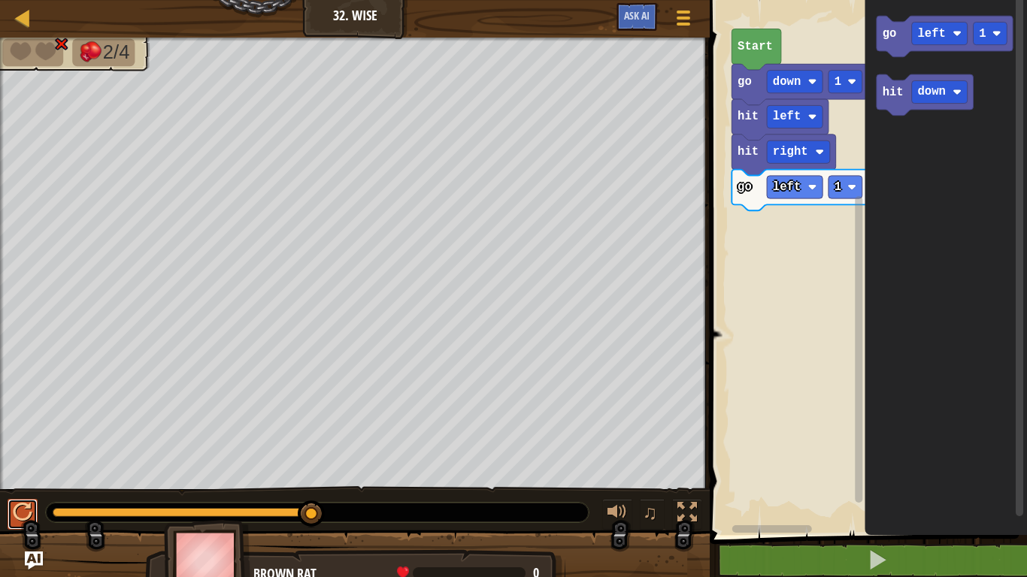
click at [14, 449] on button at bounding box center [23, 514] width 30 height 31
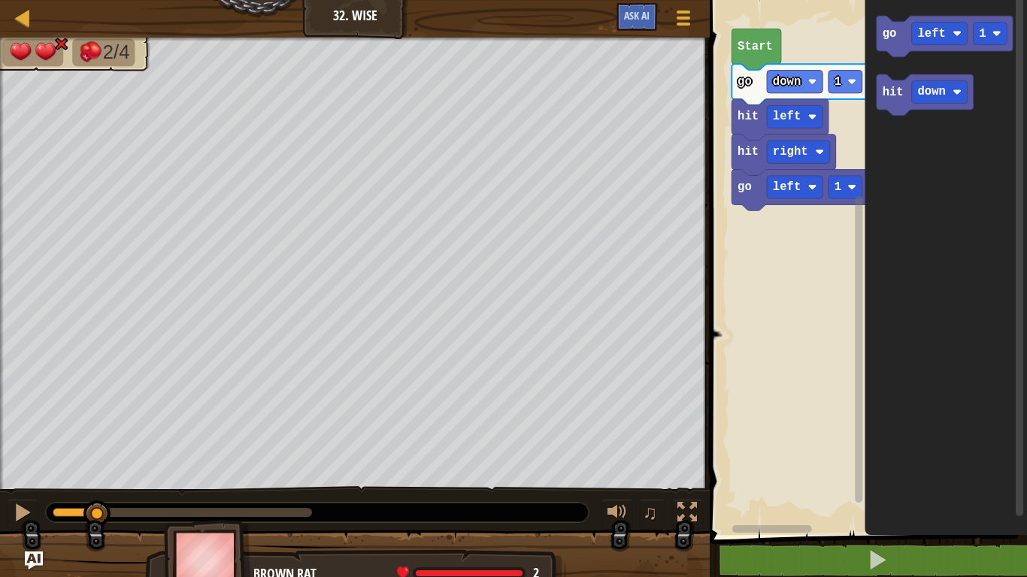
drag, startPoint x: 314, startPoint y: 519, endPoint x: 91, endPoint y: 516, distance: 223.2
click at [91, 449] on div at bounding box center [96, 514] width 27 height 27
drag, startPoint x: 92, startPoint y: 516, endPoint x: 0, endPoint y: 502, distance: 93.4
click at [0, 449] on div "♫" at bounding box center [355, 508] width 710 height 45
drag, startPoint x: 59, startPoint y: 513, endPoint x: 26, endPoint y: 519, distance: 34.2
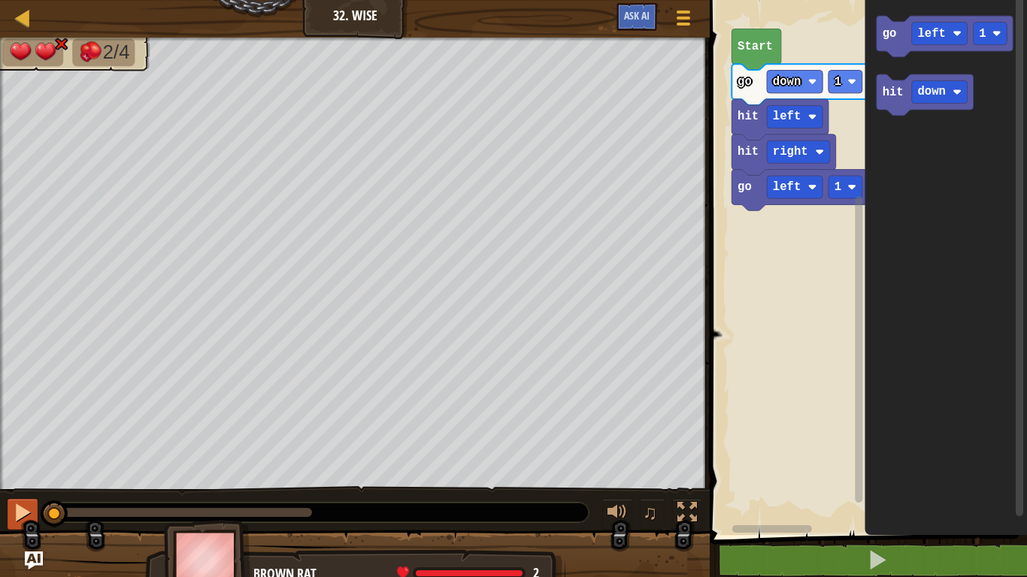
click at [26, 449] on div "♫" at bounding box center [355, 508] width 710 height 45
click at [26, 449] on div at bounding box center [23, 513] width 20 height 20
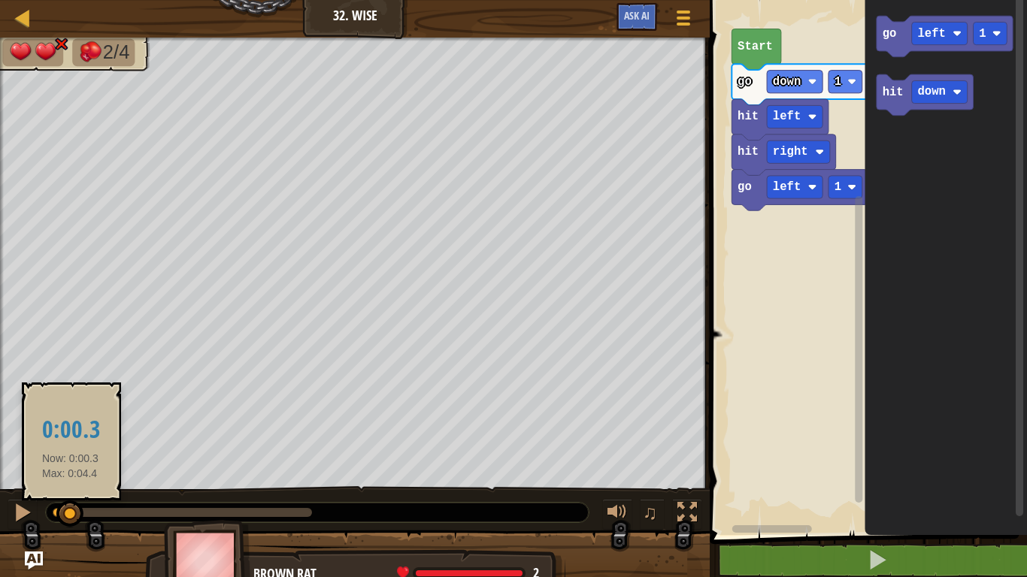
drag, startPoint x: 66, startPoint y: 501, endPoint x: 74, endPoint y: 501, distance: 7.6
click at [74, 449] on div at bounding box center [69, 514] width 27 height 27
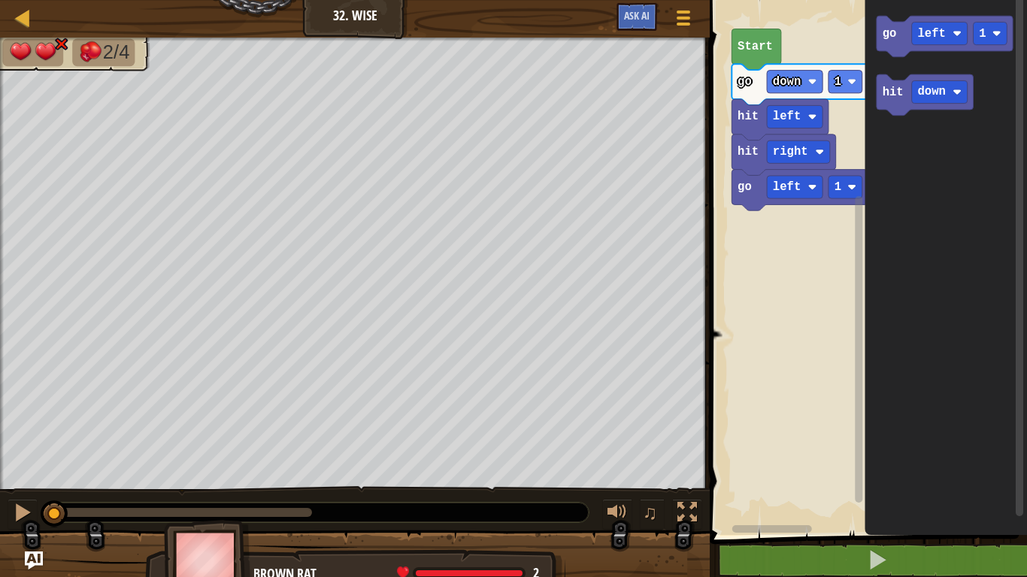
drag, startPoint x: 313, startPoint y: 517, endPoint x: 5, endPoint y: 526, distance: 307.5
click at [5, 449] on div "♫" at bounding box center [355, 508] width 710 height 45
click at [21, 449] on div at bounding box center [23, 513] width 20 height 20
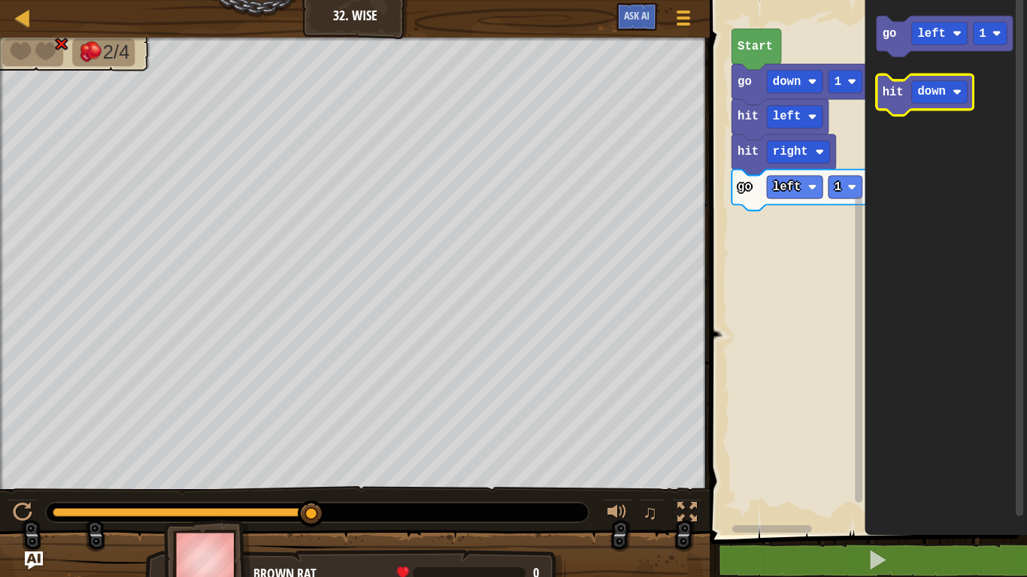
click at [898, 94] on text "hit" at bounding box center [892, 93] width 21 height 14
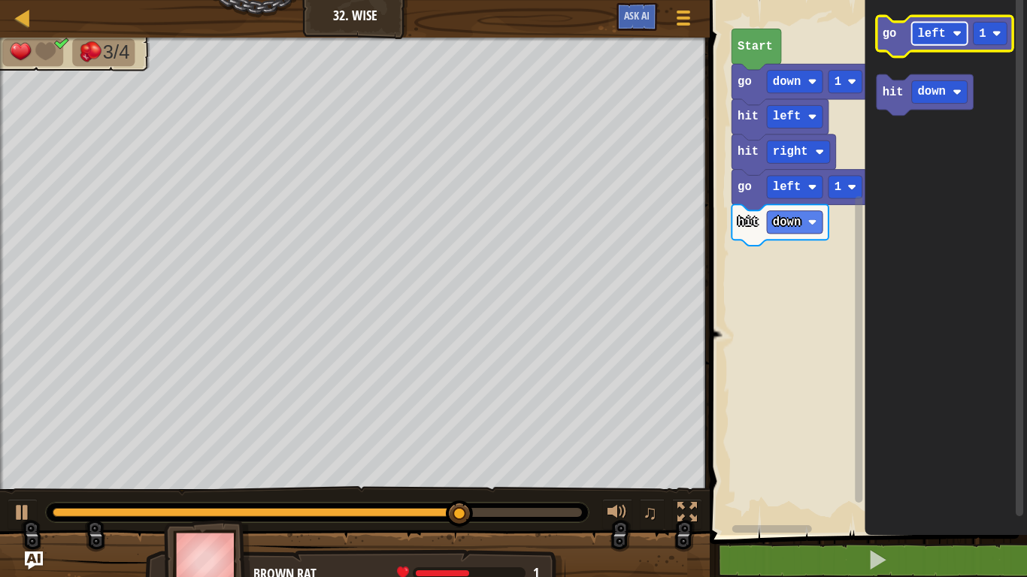
click at [921, 37] on text "left" at bounding box center [932, 34] width 28 height 14
click at [887, 37] on text "go" at bounding box center [889, 34] width 14 height 14
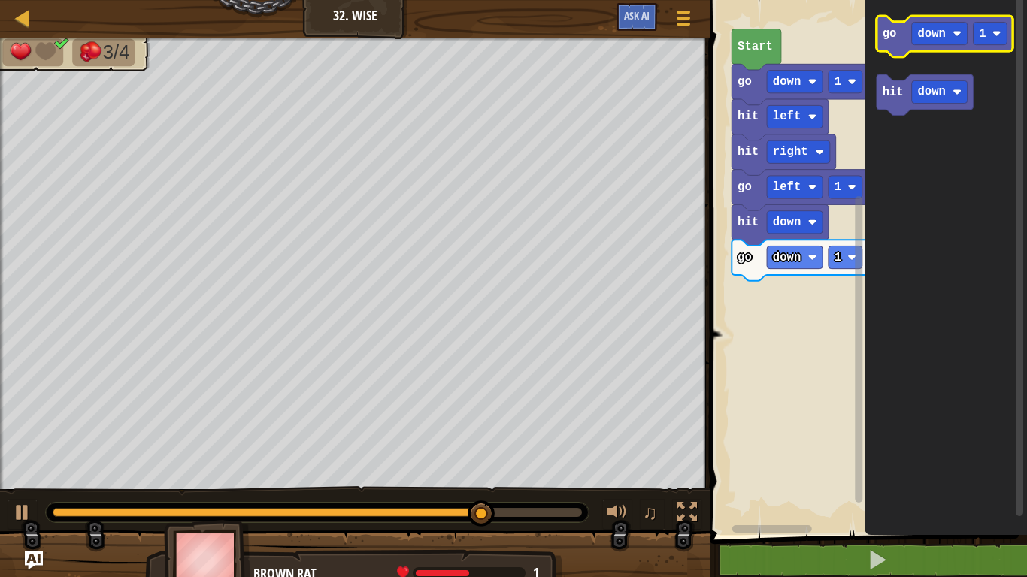
click at [923, 46] on icon "Blockly Workspace" at bounding box center [944, 36] width 136 height 41
click at [912, 42] on rect "Blockly Workspace" at bounding box center [940, 33] width 56 height 23
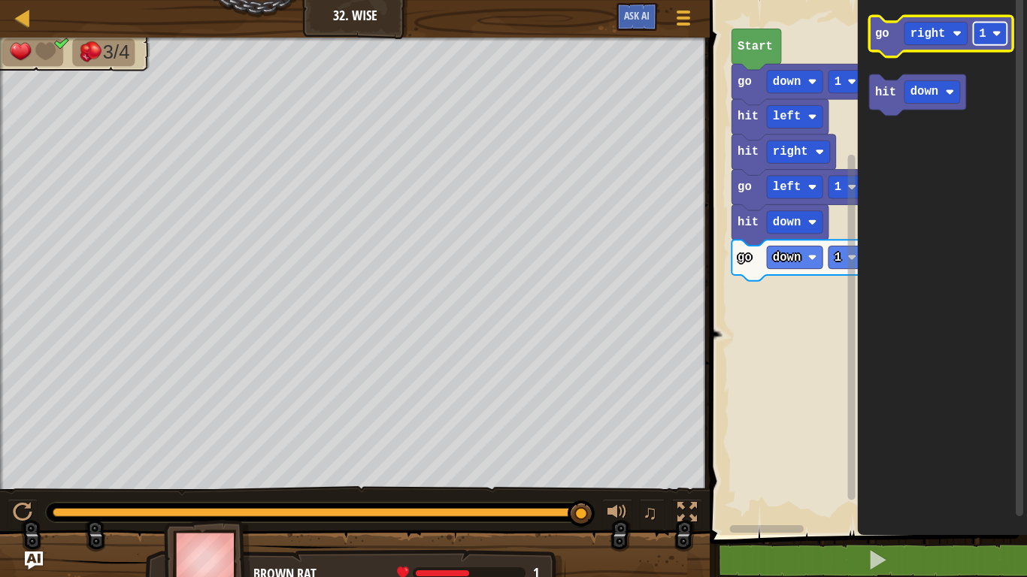
click at [992, 32] on image "Blockly Workspace" at bounding box center [996, 33] width 9 height 9
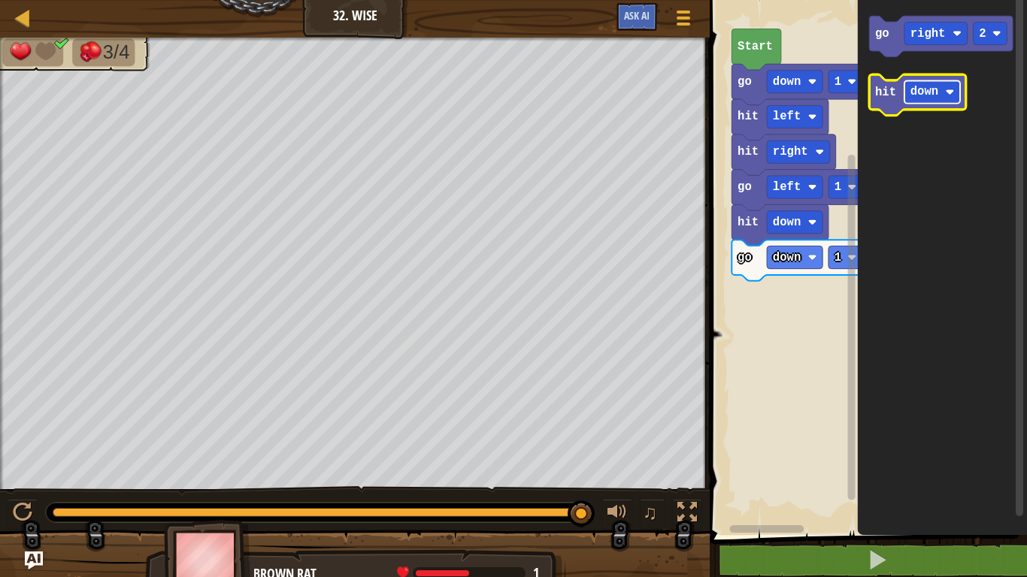
click at [936, 95] on text "down" at bounding box center [924, 93] width 28 height 14
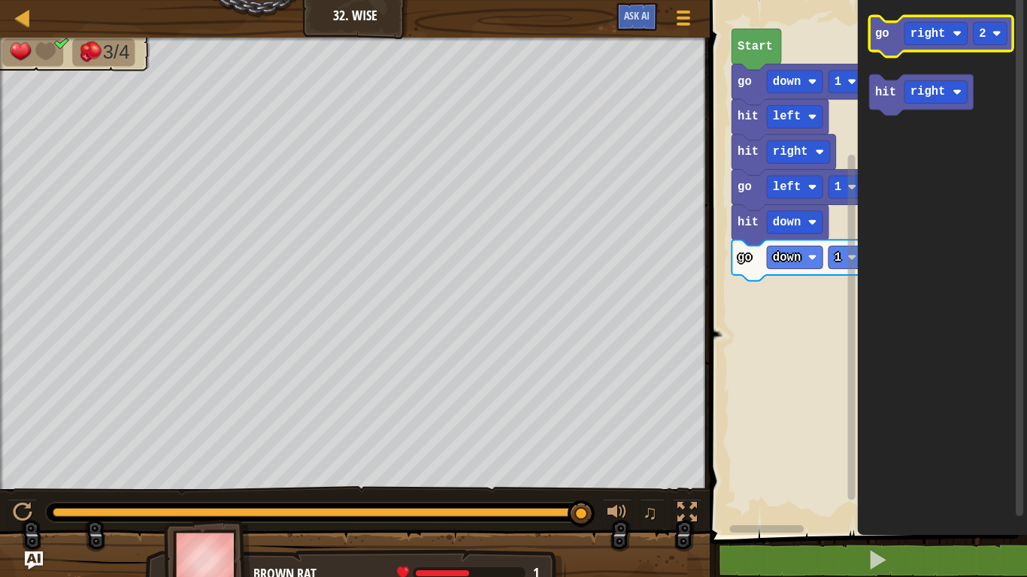
click at [878, 23] on icon "Blockly Workspace" at bounding box center [941, 36] width 144 height 41
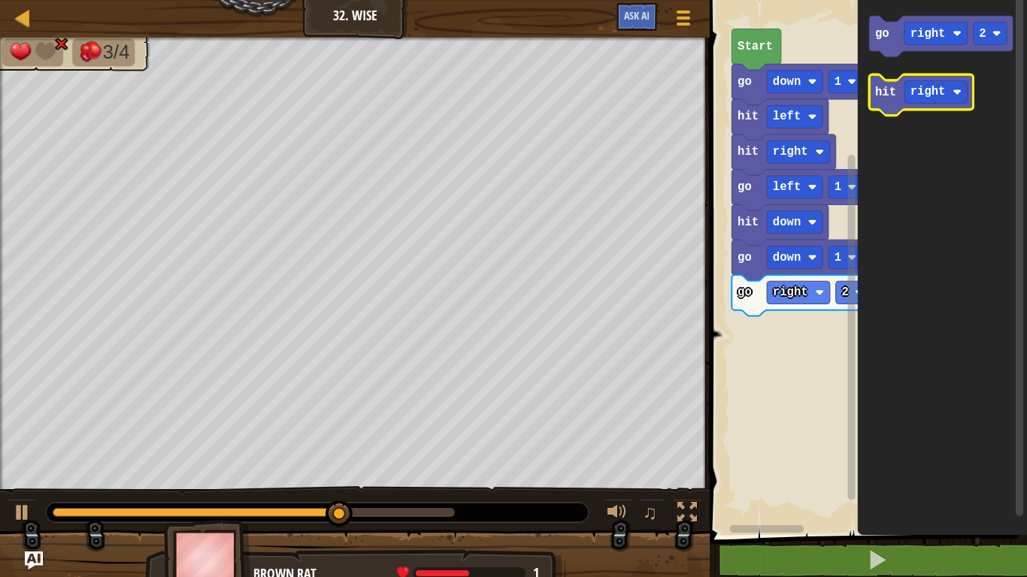
click at [876, 77] on icon "Blockly Workspace" at bounding box center [921, 94] width 104 height 41
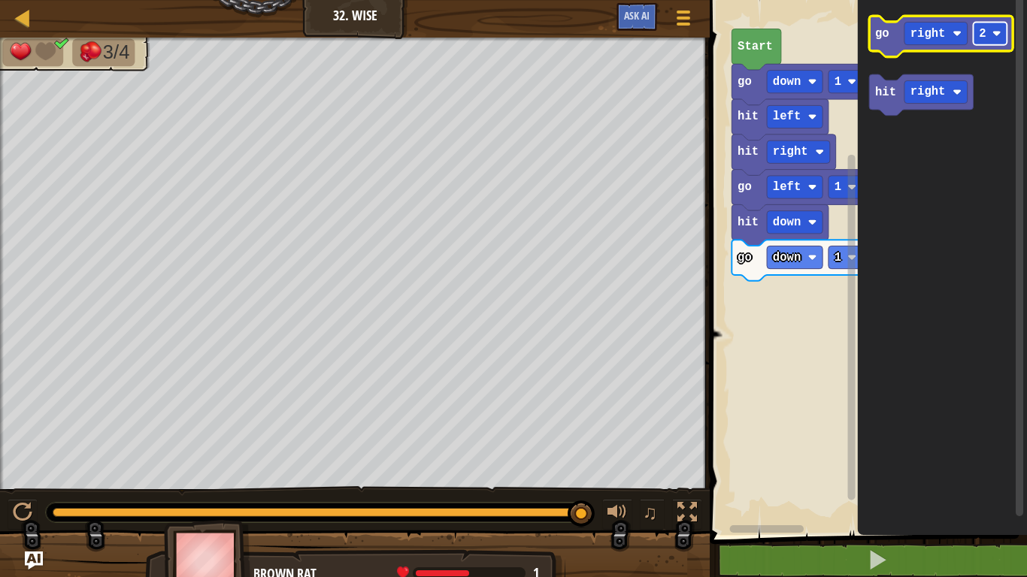
click at [984, 26] on rect "Blockly Workspace" at bounding box center [990, 33] width 34 height 23
click at [879, 120] on icon "go right 1 hit right" at bounding box center [942, 263] width 169 height 543
click at [883, 41] on icon "Blockly Workspace" at bounding box center [941, 36] width 144 height 41
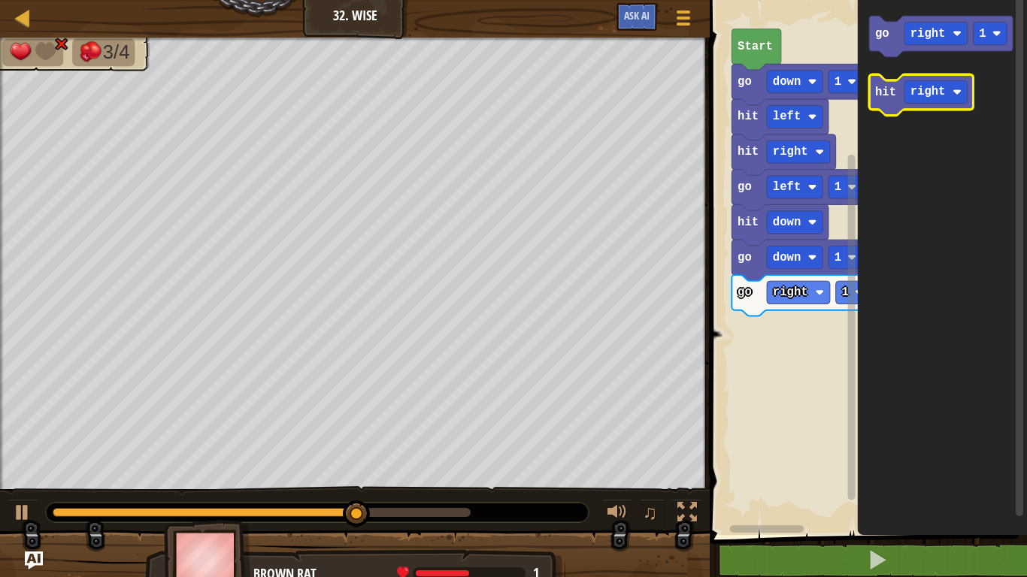
click at [892, 109] on icon "Blockly Workspace" at bounding box center [921, 94] width 104 height 41
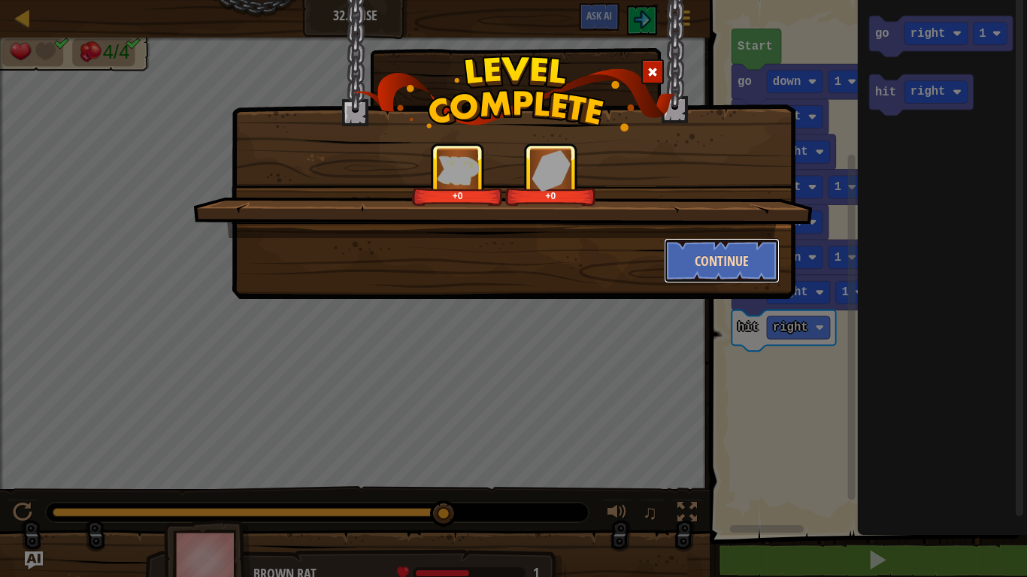
click at [701, 247] on button "Continue" at bounding box center [722, 260] width 116 height 45
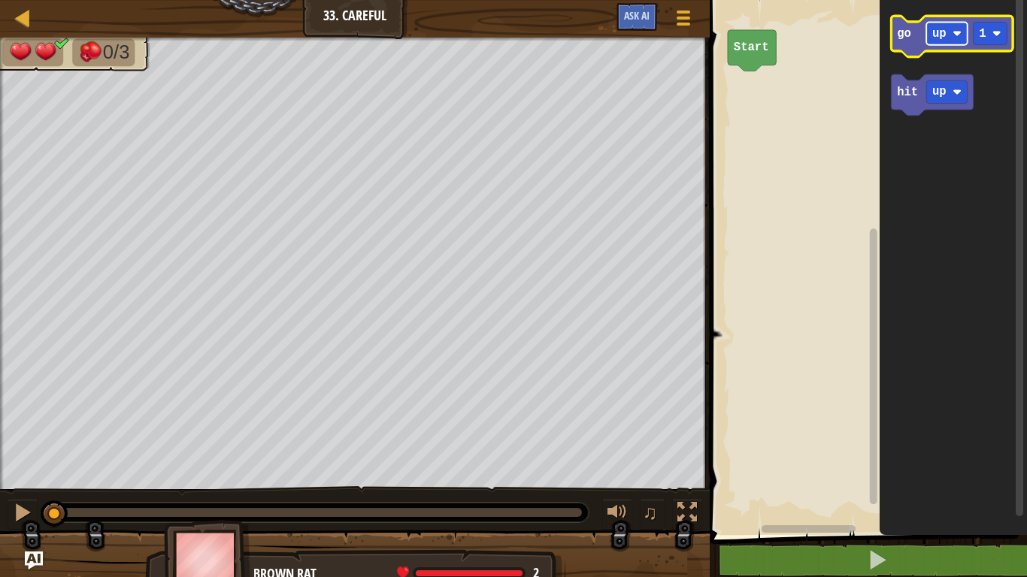
click at [944, 22] on rect "Blockly Workspace" at bounding box center [946, 33] width 41 height 23
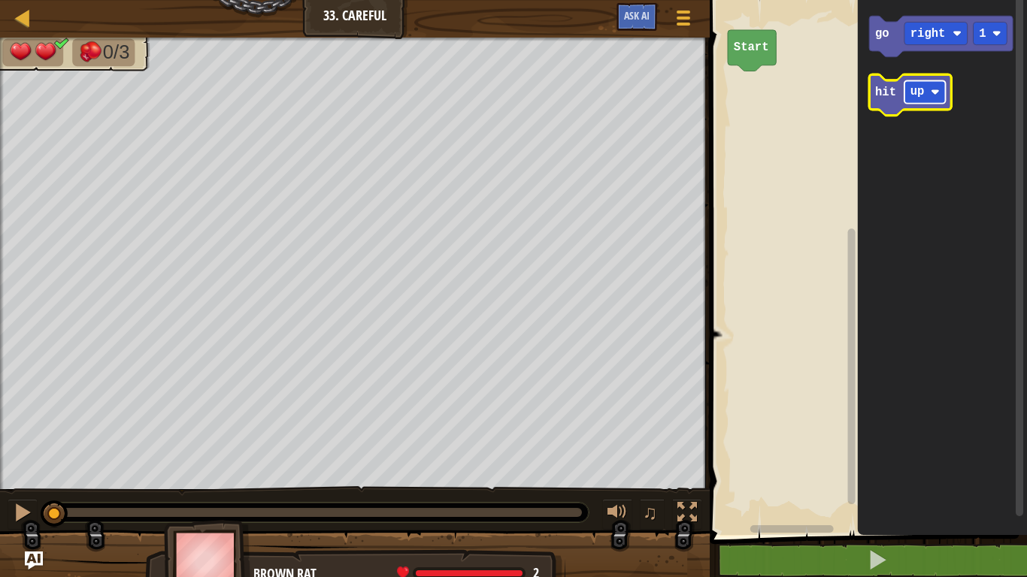
click at [931, 95] on image "Blockly Workspace" at bounding box center [934, 92] width 9 height 9
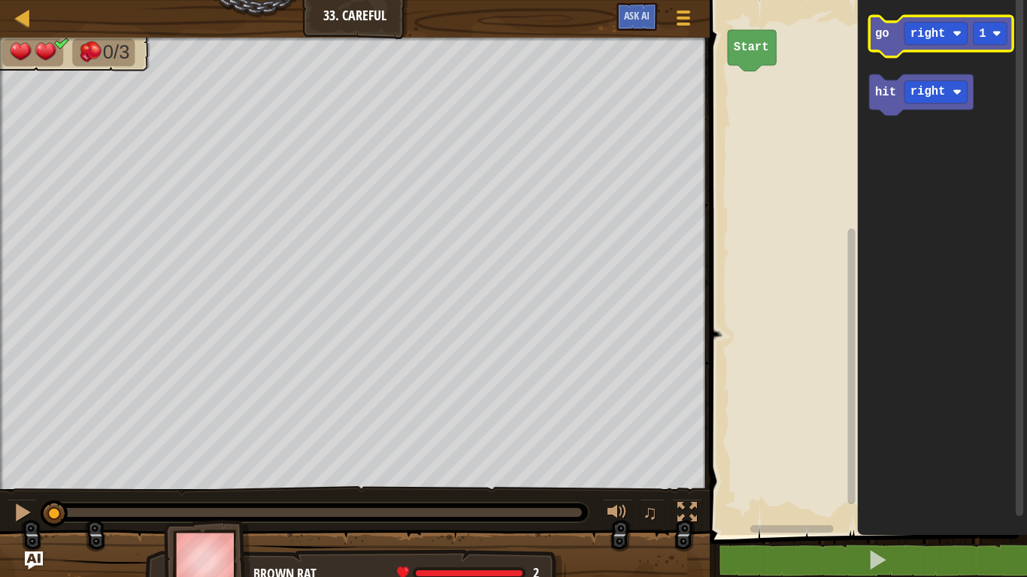
click at [876, 44] on icon "Blockly Workspace" at bounding box center [941, 36] width 144 height 41
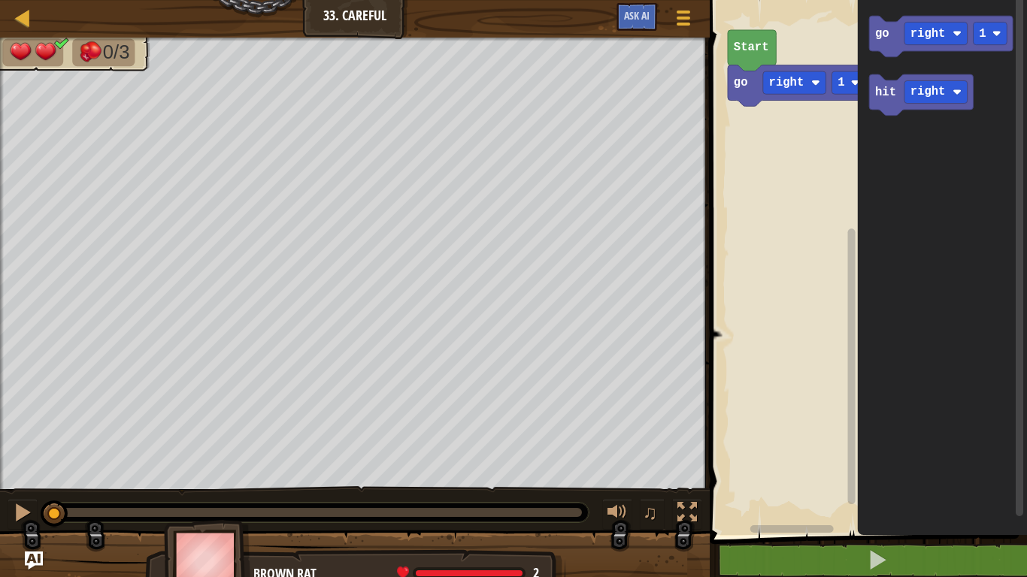
click at [868, 83] on icon "Blockly Workspace" at bounding box center [942, 263] width 169 height 543
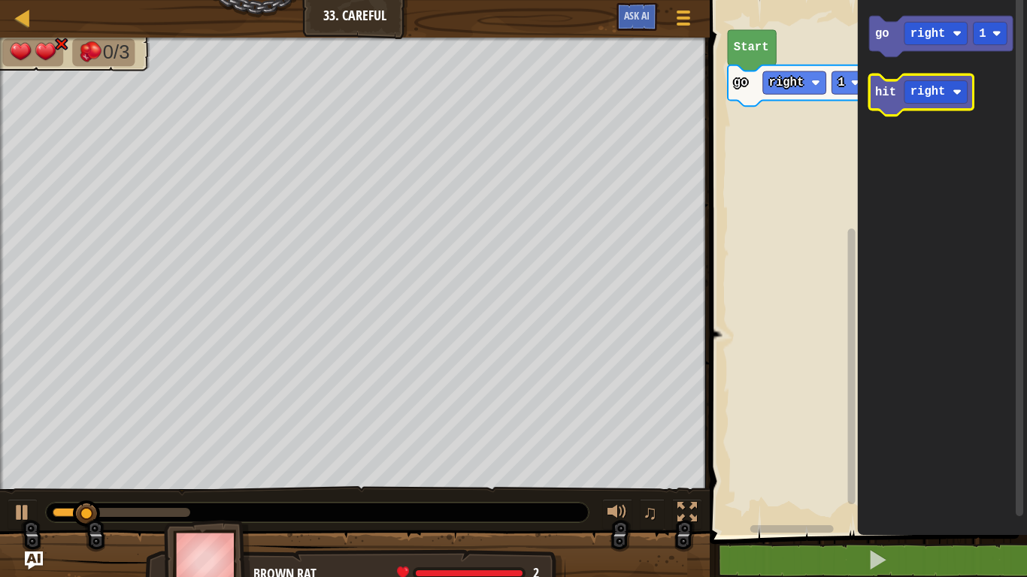
click at [874, 89] on icon "Blockly Workspace" at bounding box center [921, 94] width 104 height 41
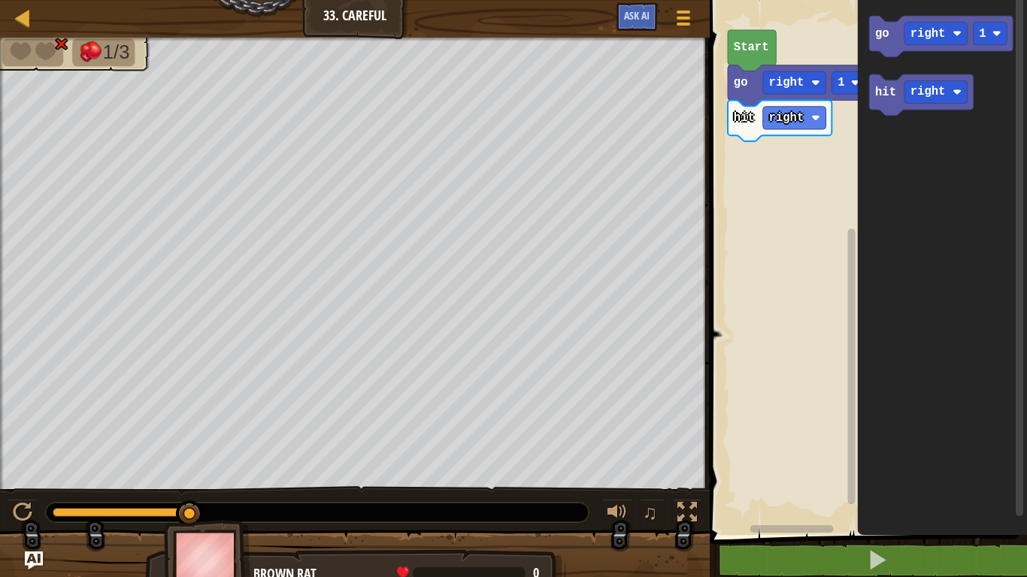
click at [480, 449] on div "1/3 ♫ Brown Rat 0 x: 22 y: 14 No target action: die" at bounding box center [513, 315] width 1027 height 554
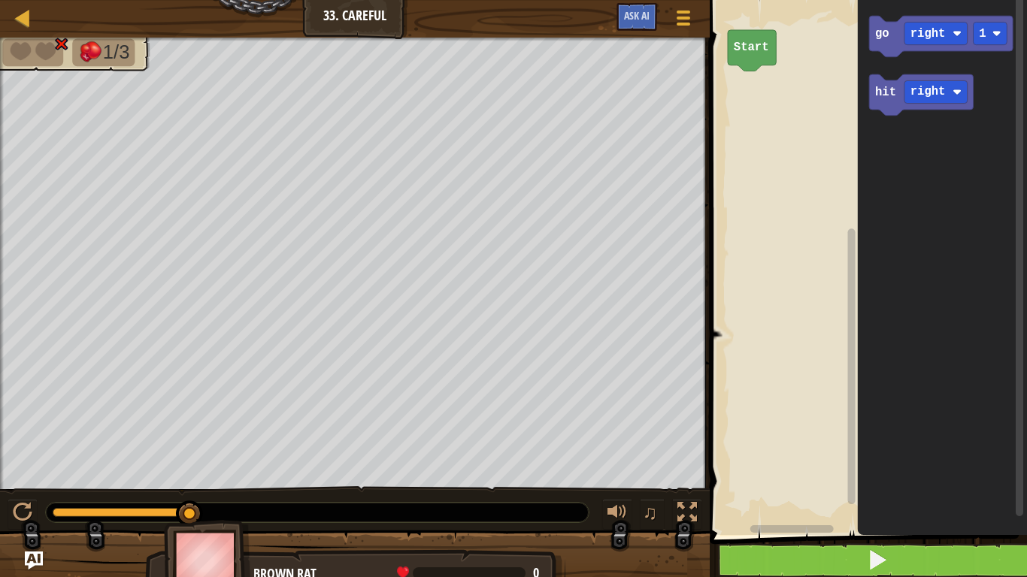
drag, startPoint x: 822, startPoint y: 561, endPoint x: 749, endPoint y: 561, distance: 73.7
click at [750, 449] on button at bounding box center [877, 560] width 322 height 35
click at [751, 449] on button at bounding box center [877, 560] width 322 height 35
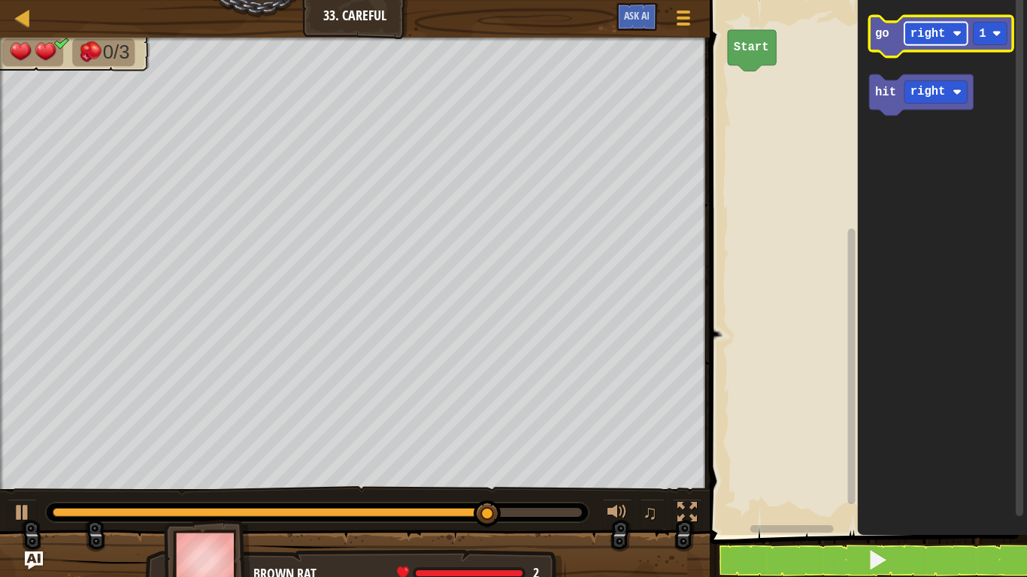
click at [929, 29] on text "right" at bounding box center [927, 34] width 35 height 14
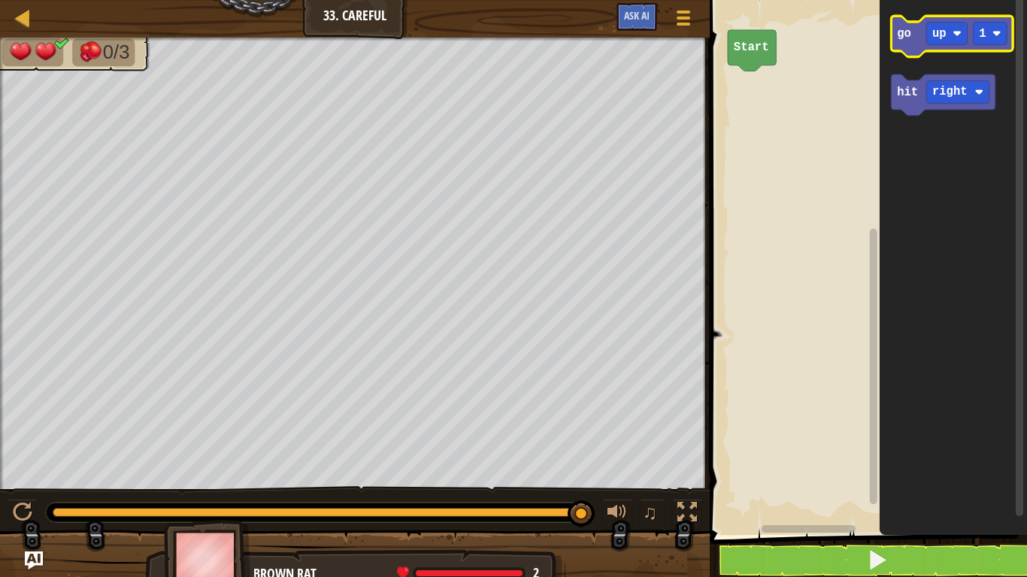
click at [895, 46] on icon "Blockly Workspace" at bounding box center [952, 36] width 122 height 41
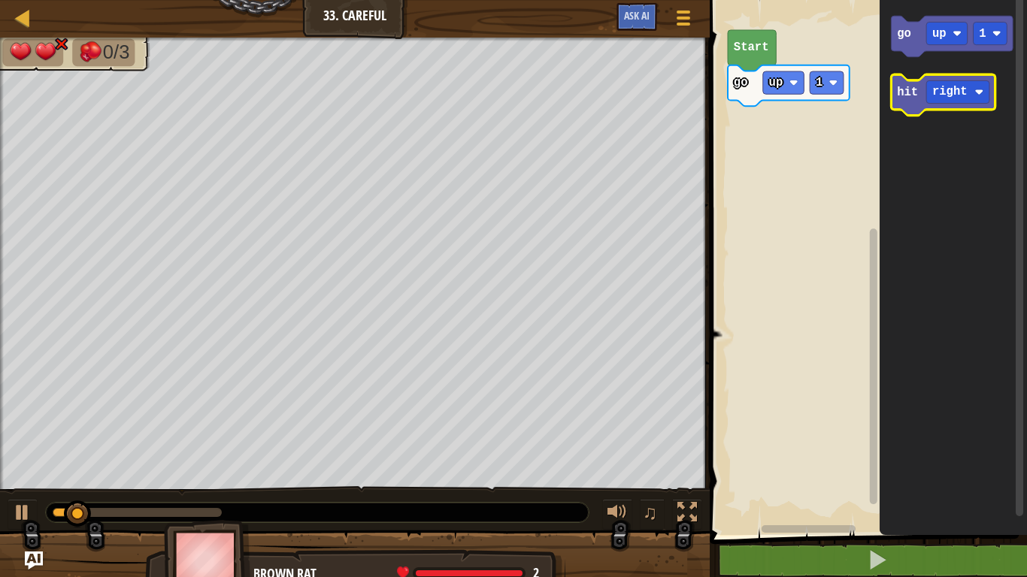
click at [905, 86] on g "hit right" at bounding box center [943, 94] width 104 height 41
click at [894, 103] on icon "Blockly Workspace" at bounding box center [943, 94] width 104 height 41
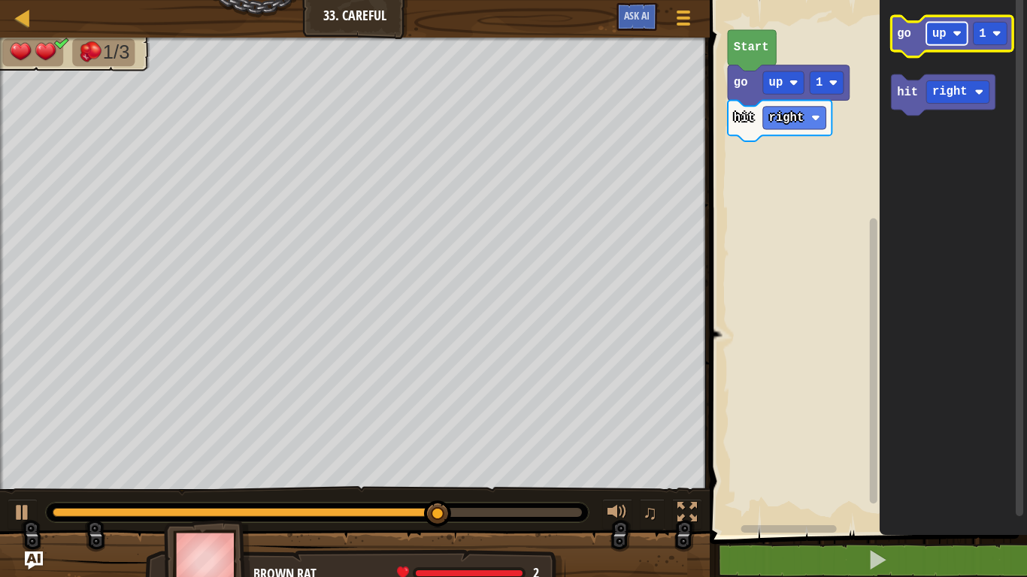
click at [954, 41] on rect "Blockly Workspace" at bounding box center [946, 33] width 41 height 23
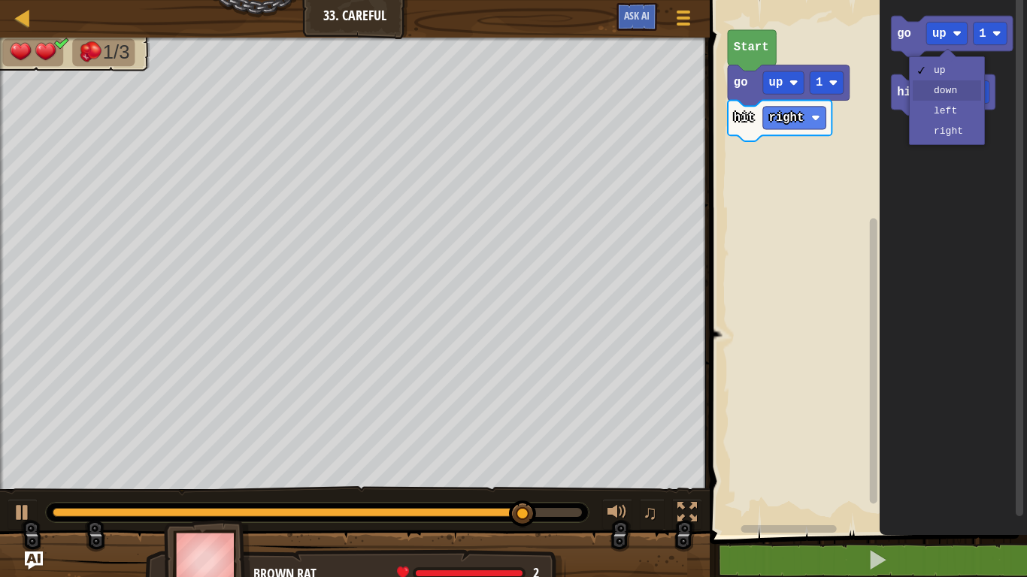
click at [974, 95] on div "down" at bounding box center [946, 90] width 68 height 20
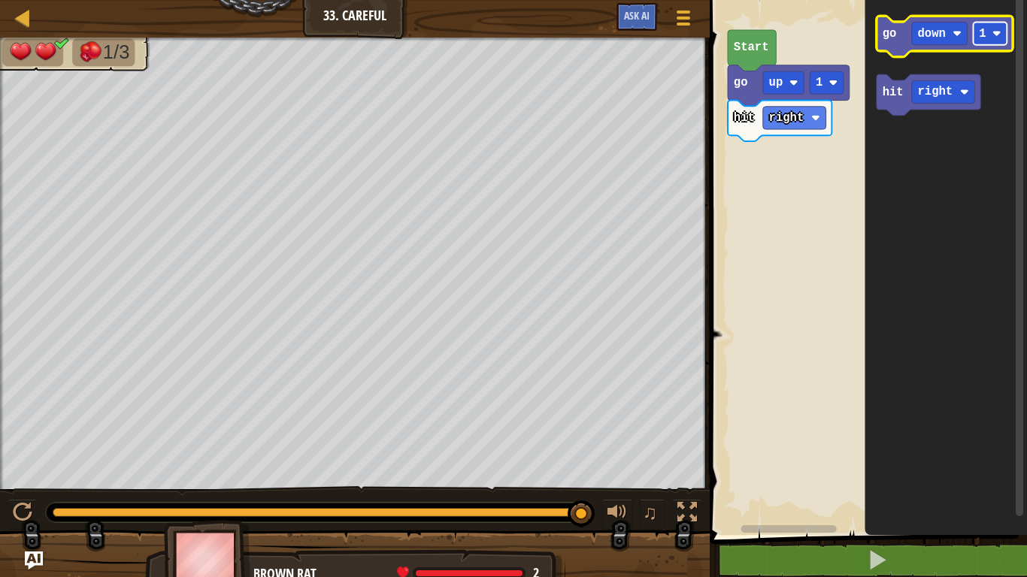
click at [992, 38] on image "Blockly Workspace" at bounding box center [996, 33] width 9 height 9
click at [888, 33] on text "go" at bounding box center [889, 34] width 14 height 14
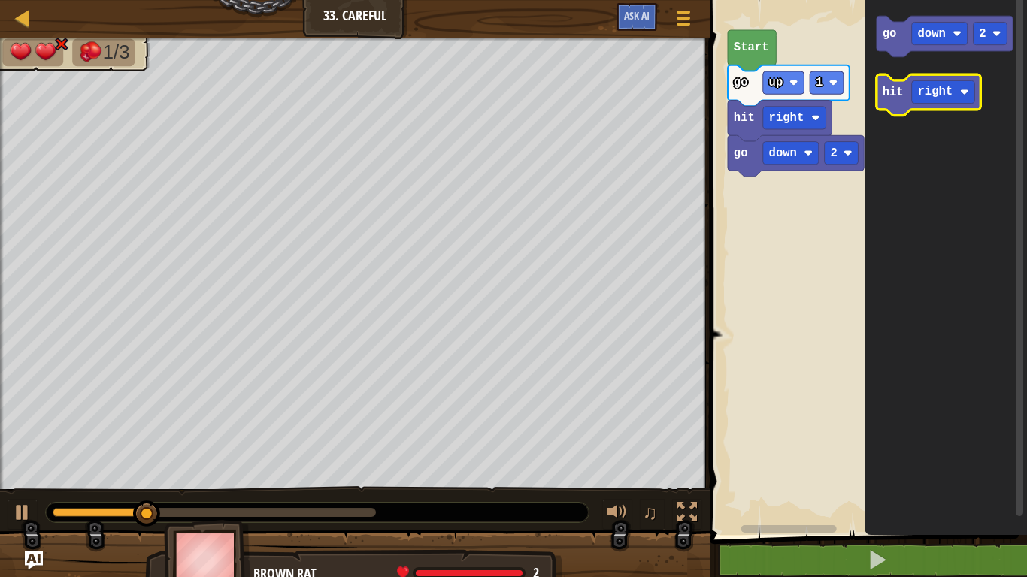
click at [884, 94] on text "hit" at bounding box center [892, 93] width 21 height 14
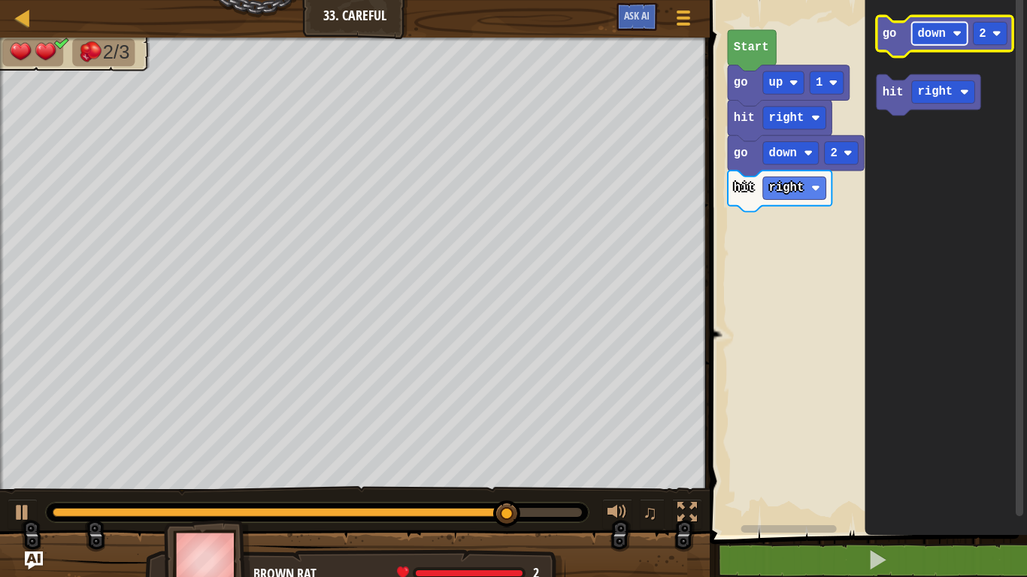
click at [933, 41] on rect "Blockly Workspace" at bounding box center [940, 33] width 56 height 23
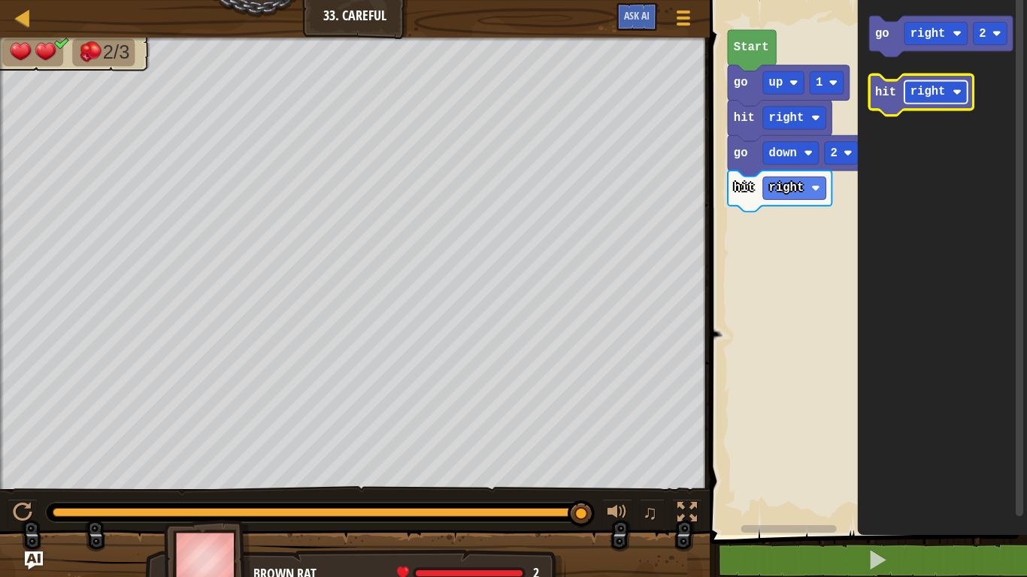
click at [941, 94] on text "right" at bounding box center [927, 93] width 35 height 14
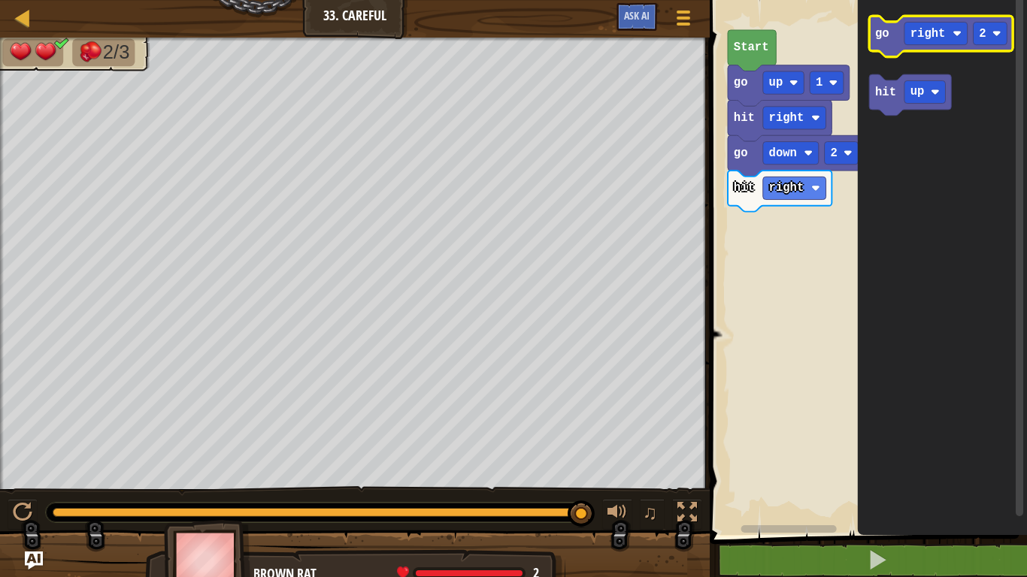
click at [878, 27] on text "go" at bounding box center [882, 34] width 14 height 14
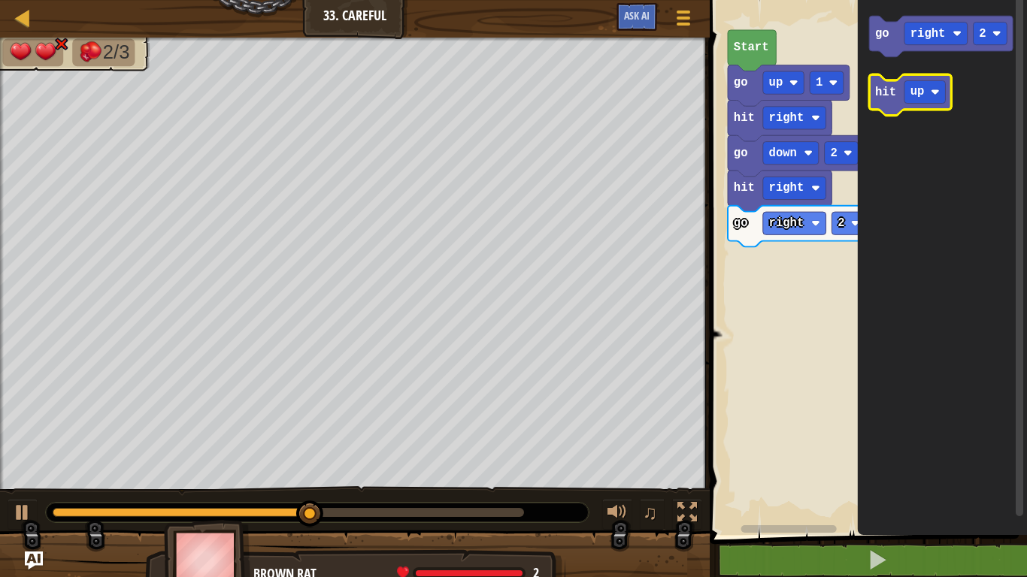
click at [882, 101] on icon "Blockly Workspace" at bounding box center [910, 94] width 82 height 41
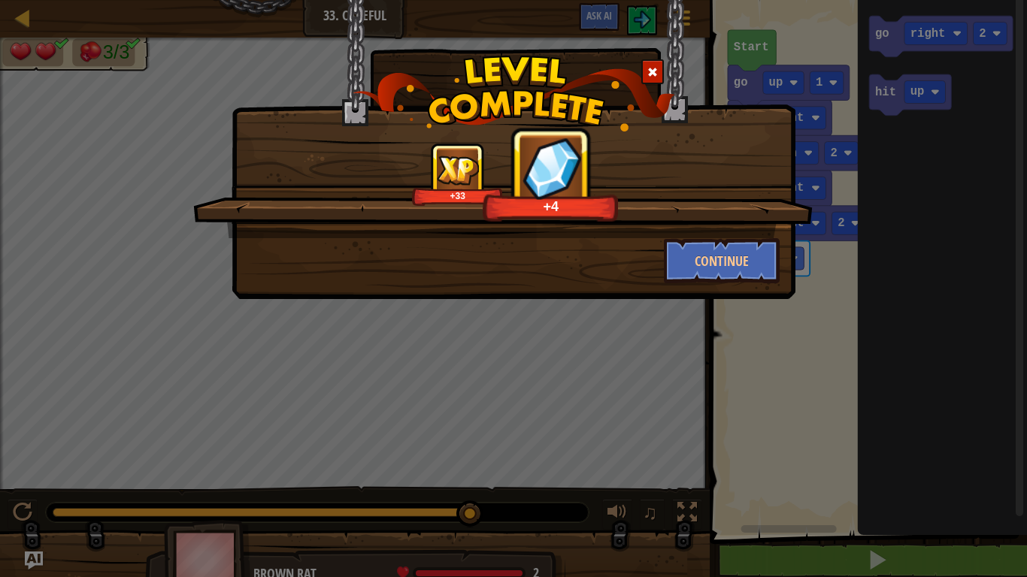
click at [718, 287] on div "+33 +4 Continue" at bounding box center [513, 149] width 564 height 299
click at [713, 256] on button "Continue" at bounding box center [722, 260] width 116 height 45
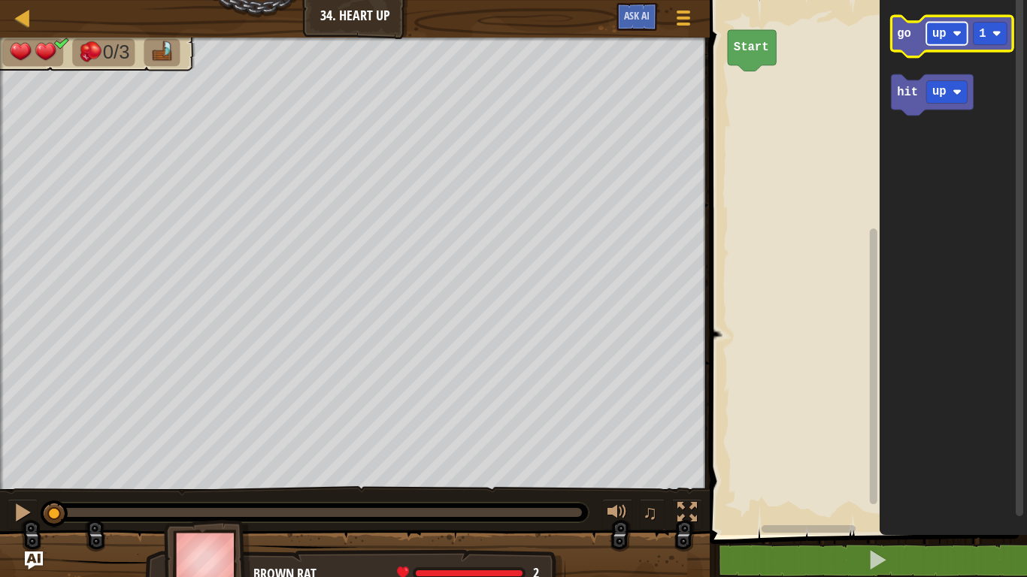
click at [945, 36] on text "up" at bounding box center [939, 34] width 14 height 14
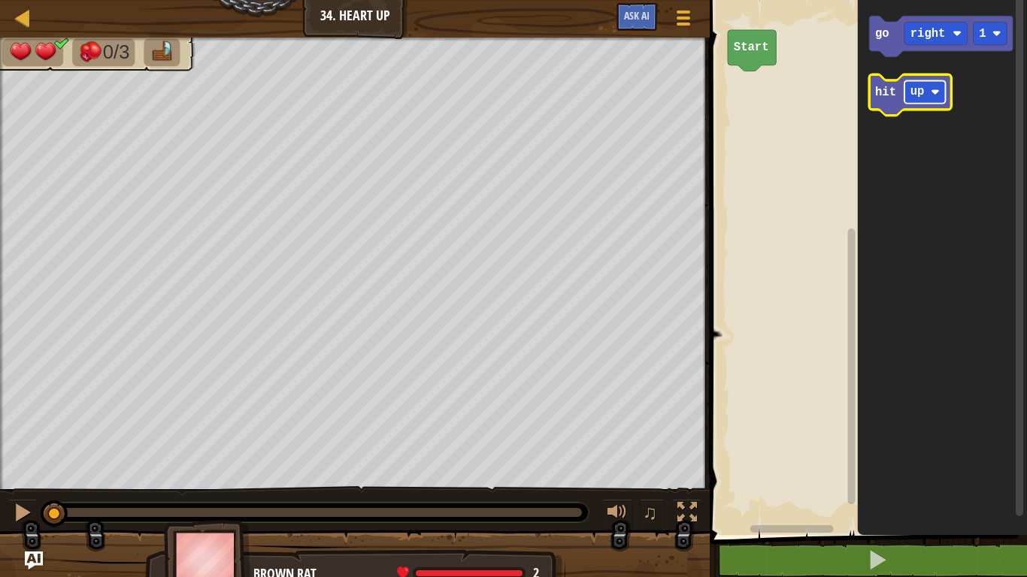
click at [916, 95] on text "up" at bounding box center [917, 93] width 14 height 14
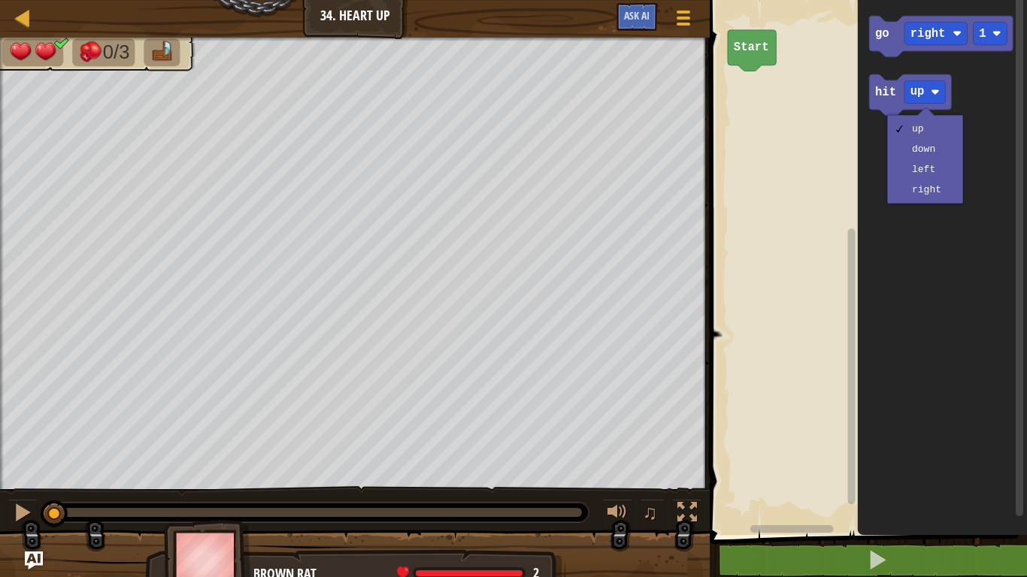
click at [925, 277] on icon "Blockly Workspace" at bounding box center [942, 263] width 169 height 543
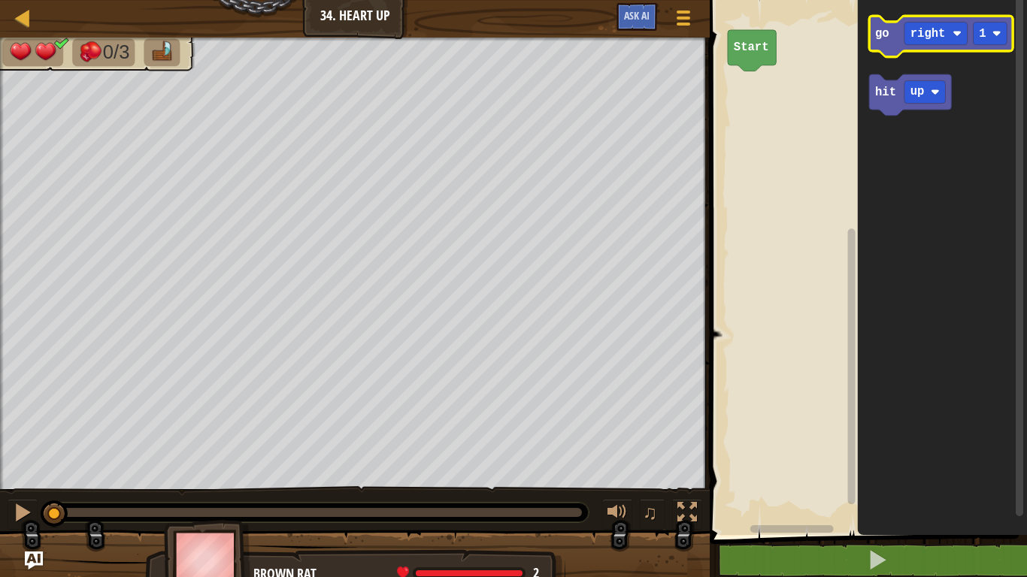
click at [874, 39] on icon "Blockly Workspace" at bounding box center [941, 36] width 144 height 41
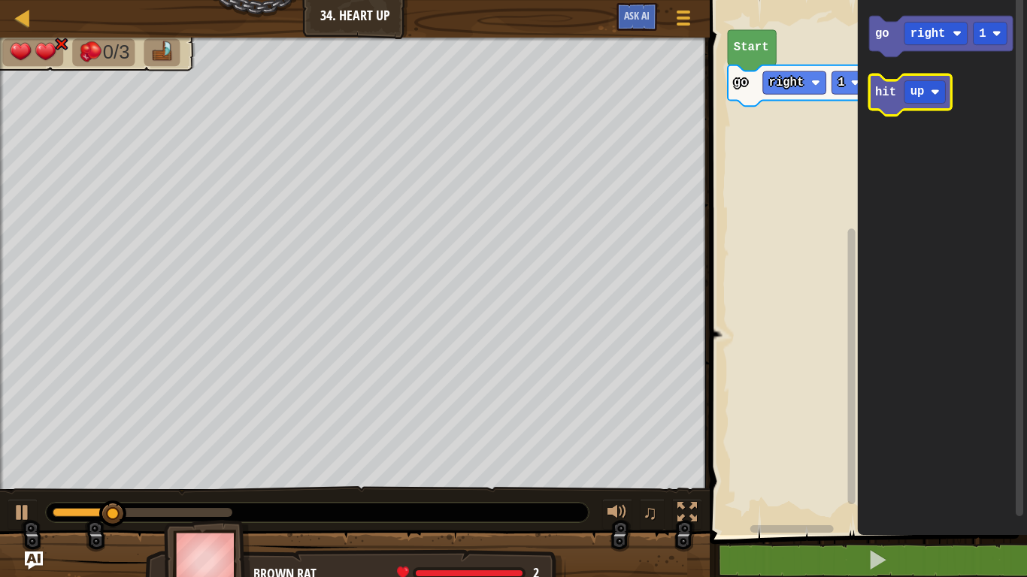
click at [901, 89] on icon "Blockly Workspace" at bounding box center [910, 94] width 82 height 41
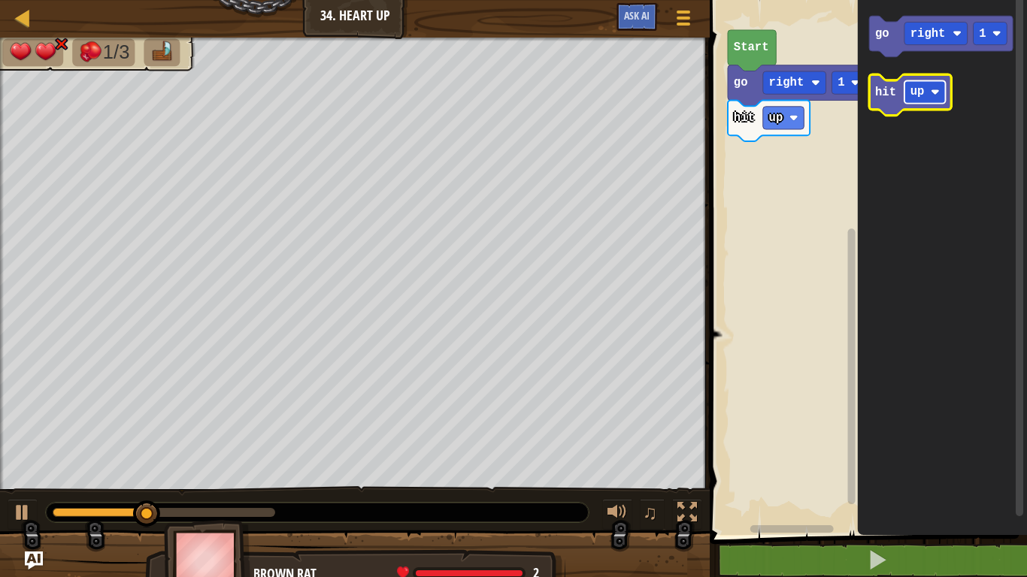
click at [906, 92] on rect "Blockly Workspace" at bounding box center [924, 91] width 41 height 23
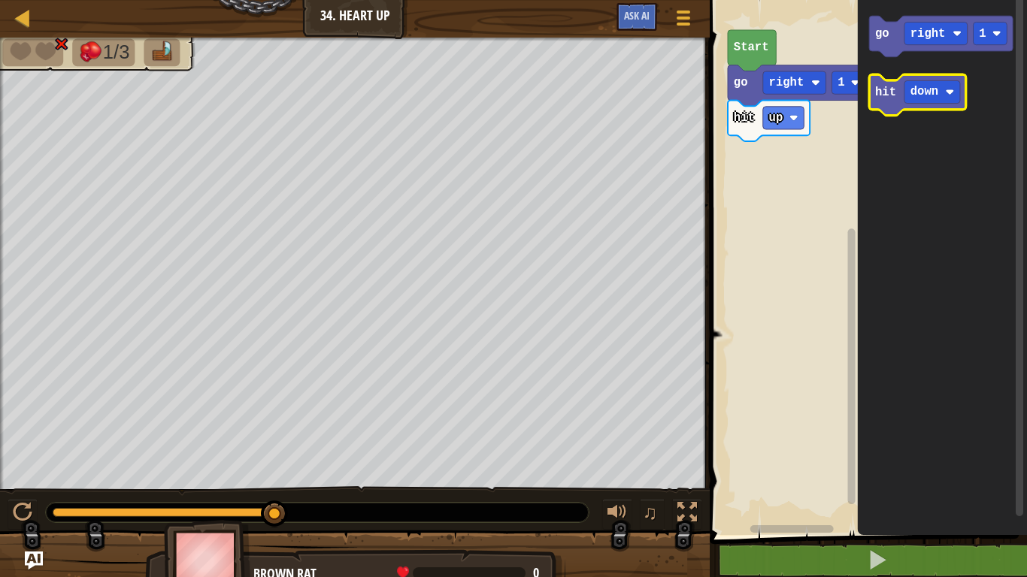
click at [879, 97] on text "hit" at bounding box center [885, 93] width 21 height 14
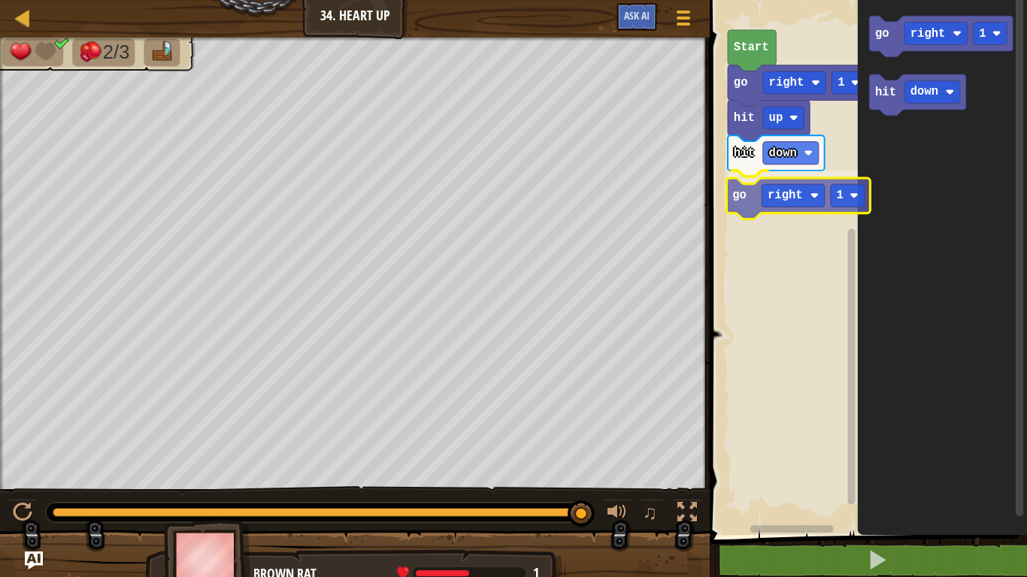
click at [728, 192] on div "Start go right 1 hit up hit down go right 1 go right 1 hit down go right 1" at bounding box center [866, 263] width 322 height 543
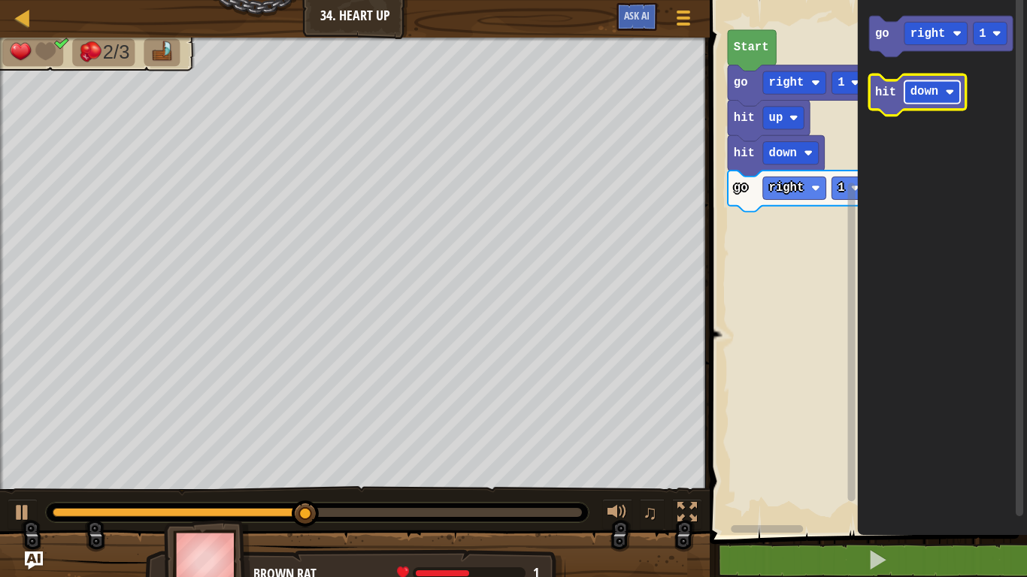
click at [941, 93] on rect "Blockly Workspace" at bounding box center [932, 91] width 56 height 23
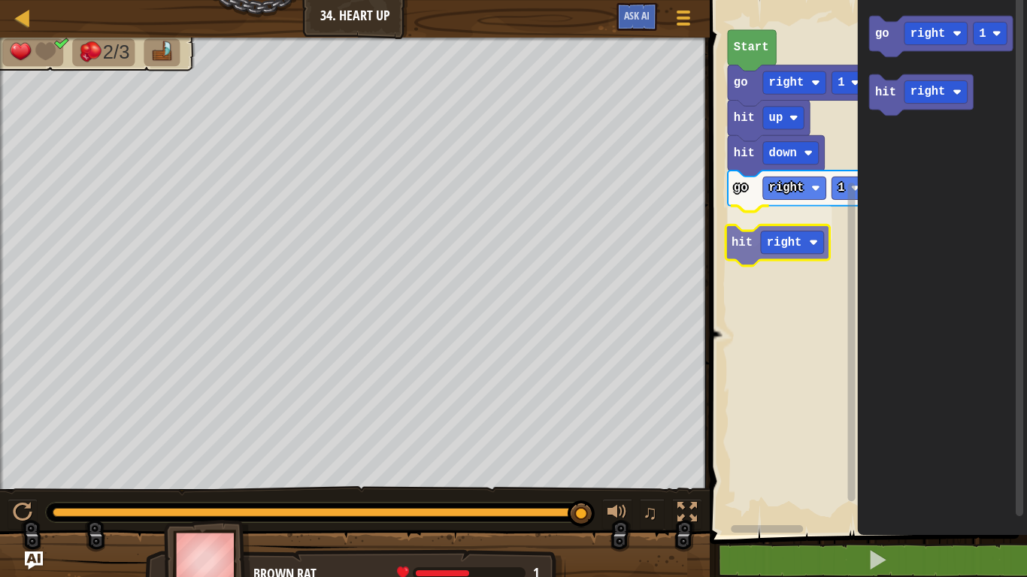
click at [737, 240] on div "Start go right 1 hit up hit down go right 1 hit right go right 1 hit right hit …" at bounding box center [866, 263] width 322 height 543
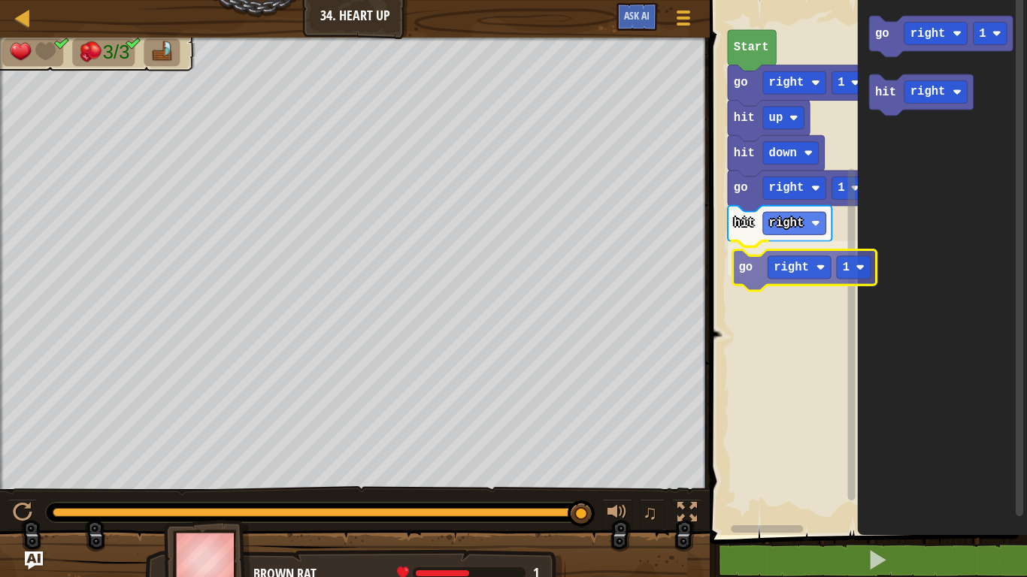
click at [743, 273] on div "Start go right 1 hit up hit down go right 1 hit right go right 1 go right 1 hit…" at bounding box center [866, 263] width 322 height 543
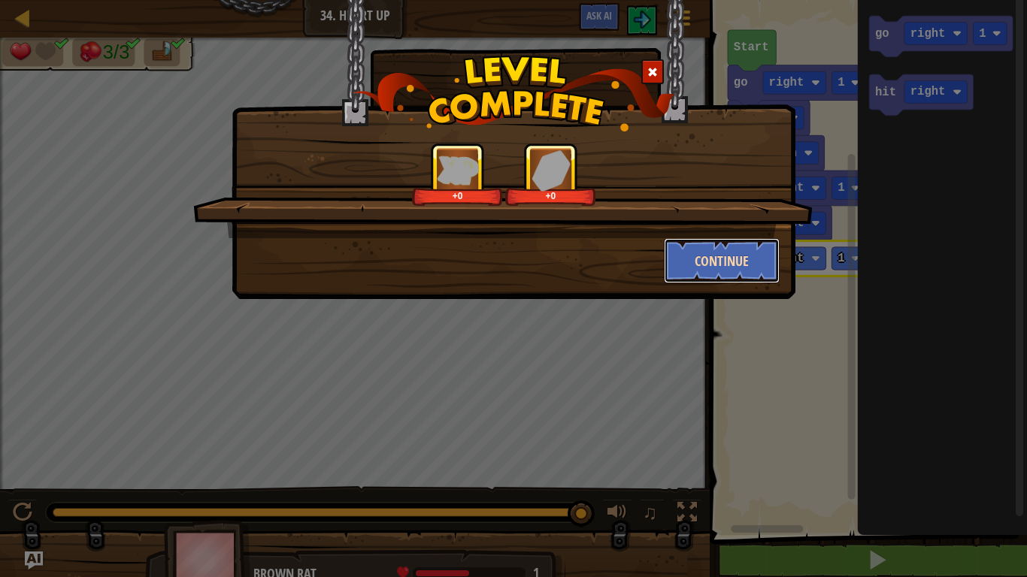
click at [763, 260] on button "Continue" at bounding box center [722, 260] width 116 height 45
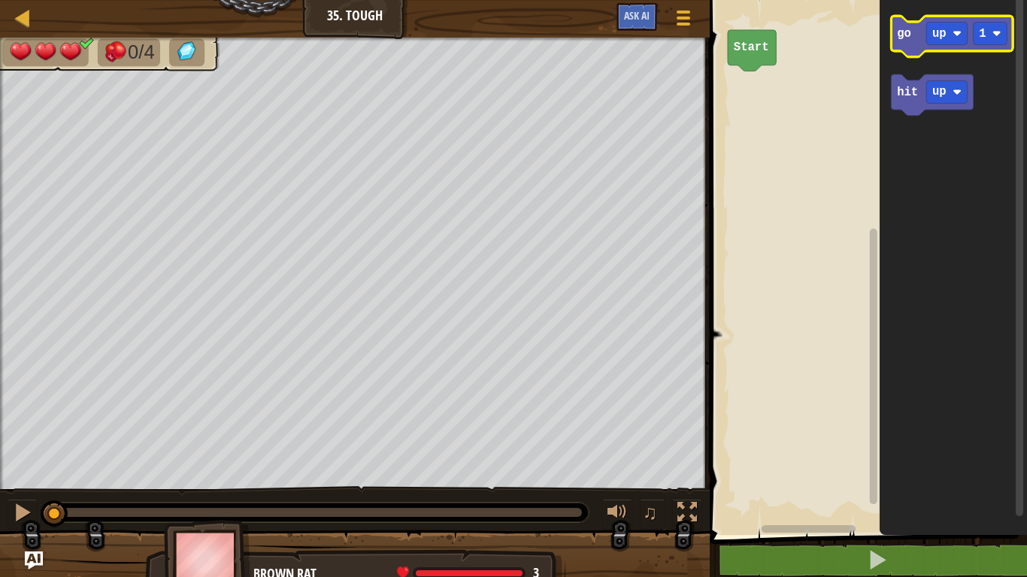
click at [898, 32] on text "go" at bounding box center [904, 34] width 14 height 14
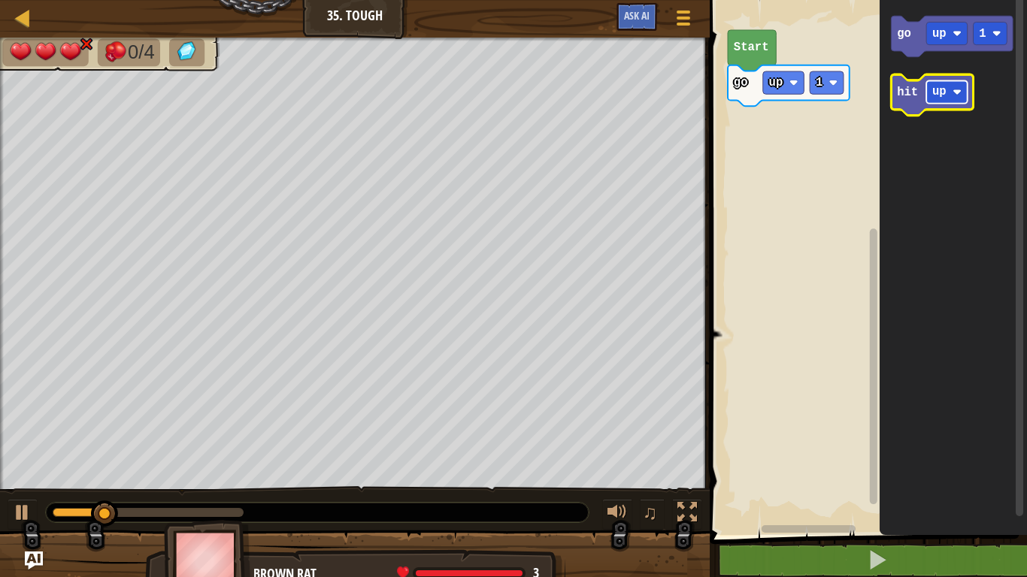
click at [936, 81] on rect "Blockly Workspace" at bounding box center [946, 91] width 41 height 23
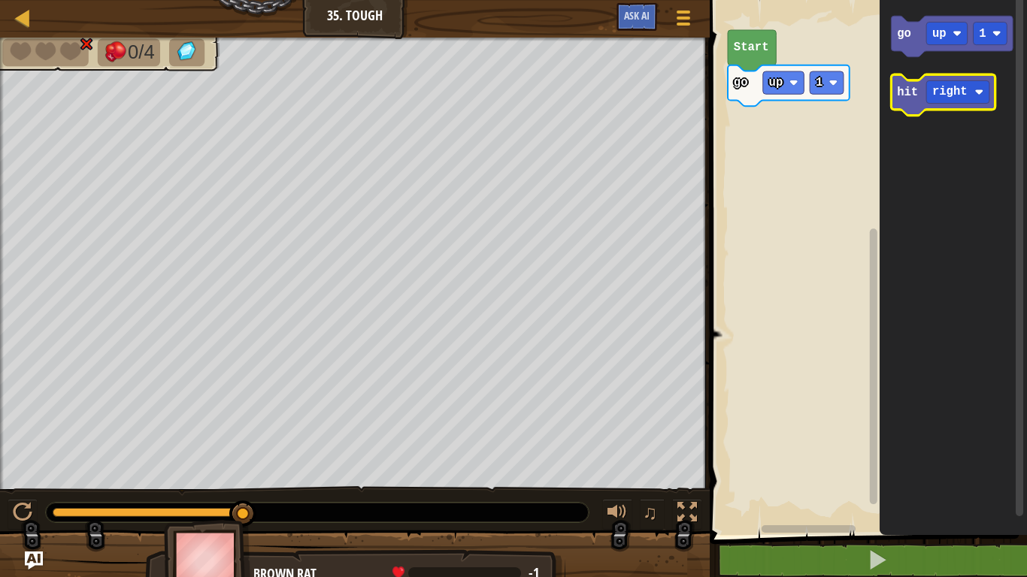
click at [901, 98] on text "hit" at bounding box center [907, 93] width 21 height 14
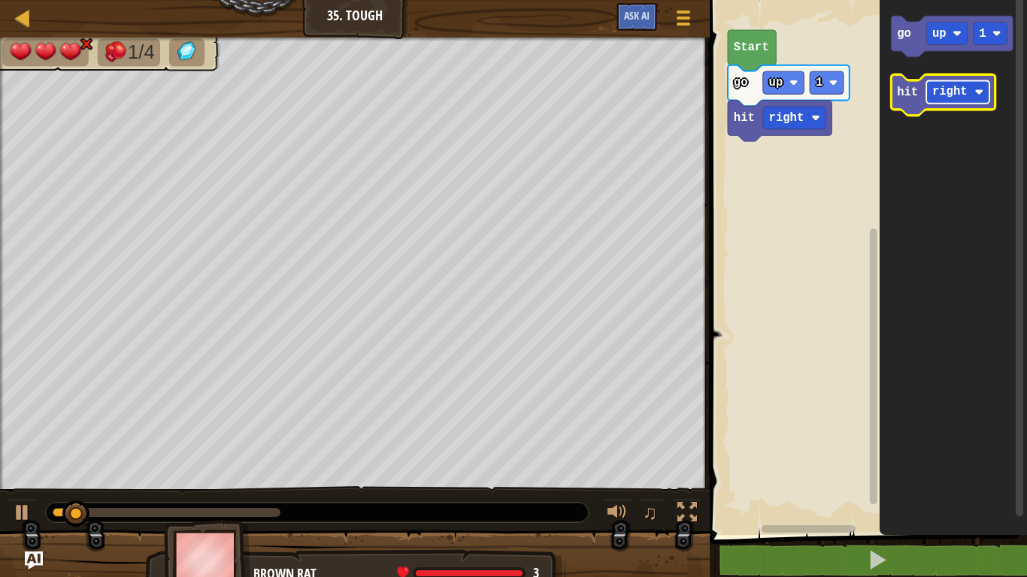
click at [945, 91] on text "right" at bounding box center [949, 93] width 35 height 14
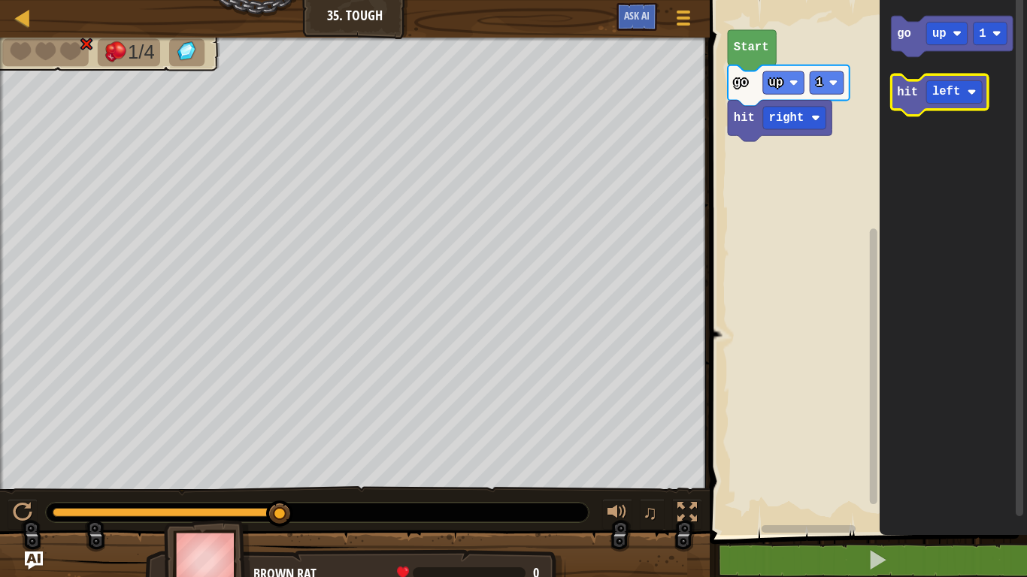
click at [904, 89] on text "hit" at bounding box center [907, 93] width 21 height 14
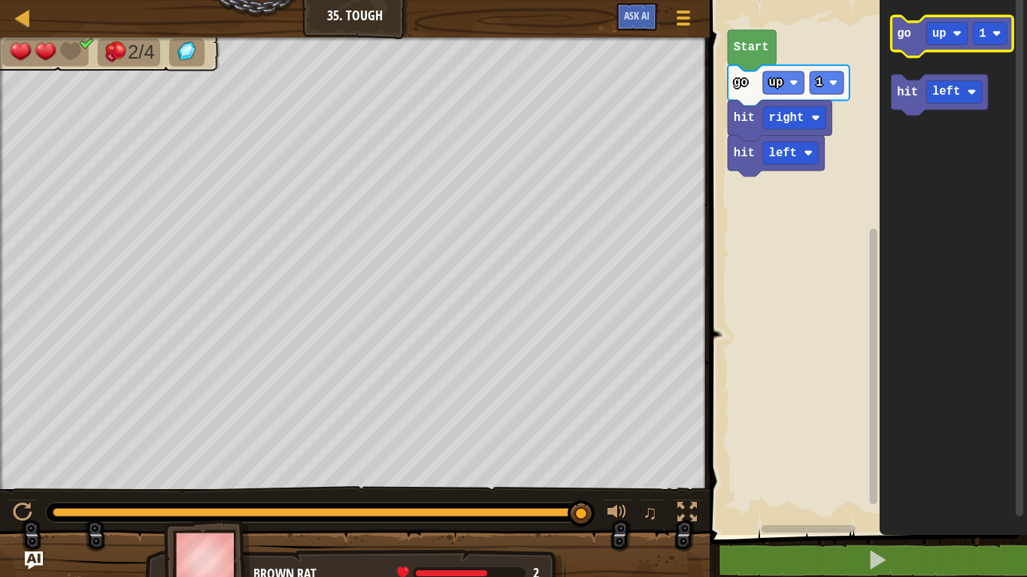
click at [905, 41] on icon "Blockly Workspace" at bounding box center [952, 36] width 122 height 41
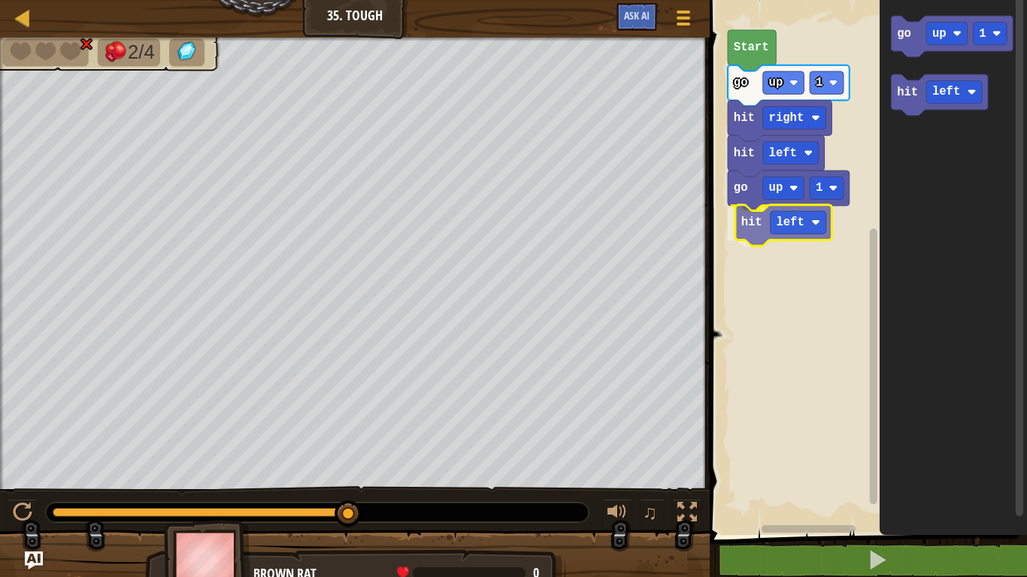
click at [742, 222] on div "Start go up 1 hit right hit left go up 1 hit left go up 1 hit left hit left" at bounding box center [866, 263] width 322 height 543
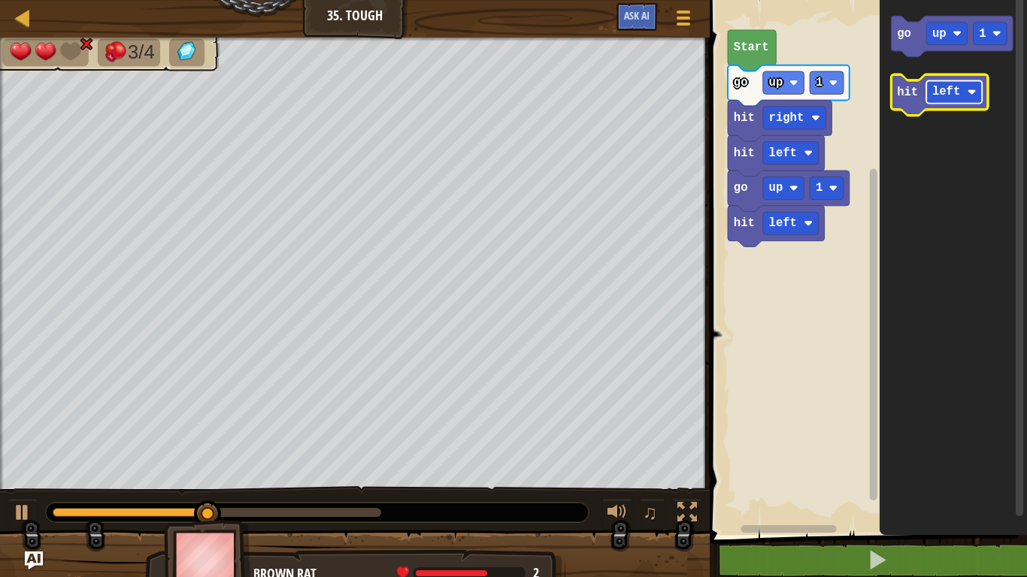
click at [934, 98] on rect "Blockly Workspace" at bounding box center [954, 91] width 56 height 23
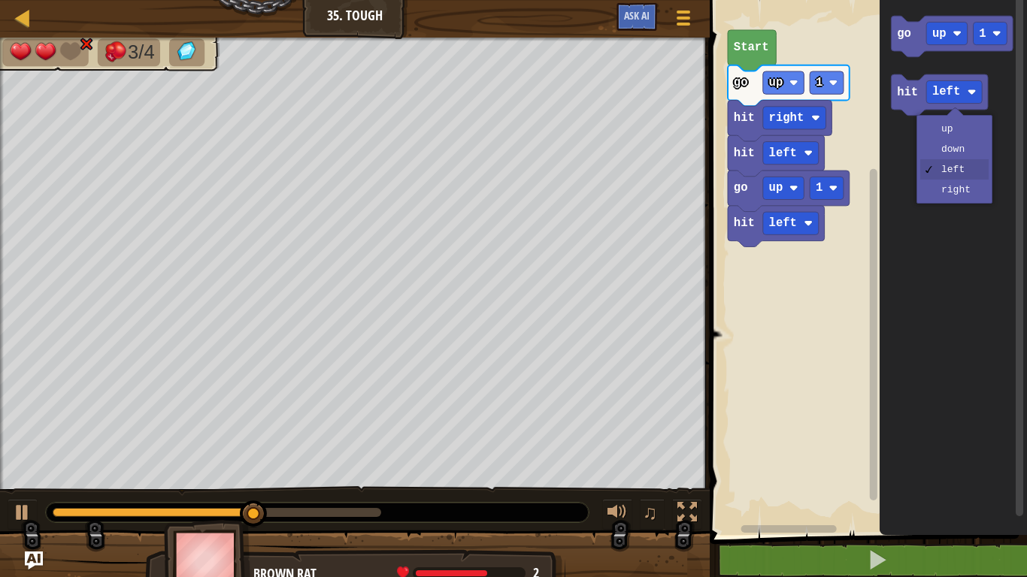
drag, startPoint x: 933, startPoint y: 166, endPoint x: 936, endPoint y: 174, distance: 7.8
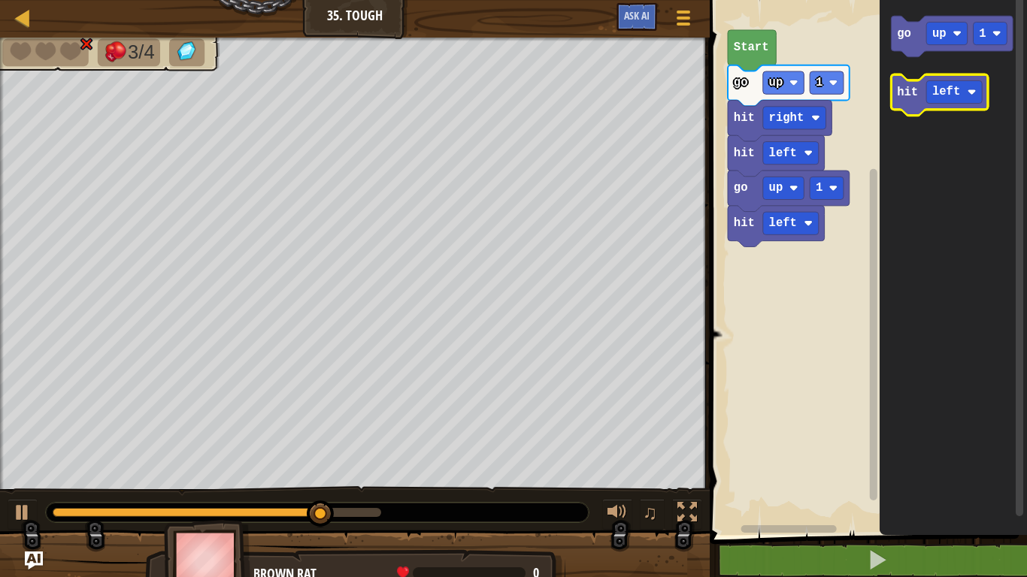
click at [947, 112] on g "go up 1 hit left" at bounding box center [952, 66] width 122 height 100
click at [948, 104] on icon "Blockly Workspace" at bounding box center [939, 94] width 97 height 41
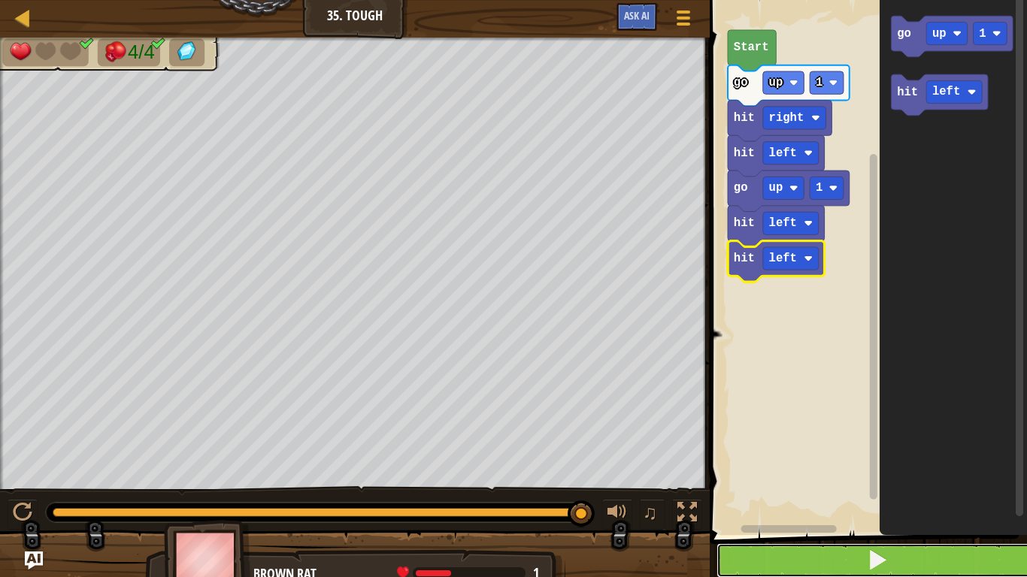
click at [931, 565] on button at bounding box center [877, 560] width 322 height 35
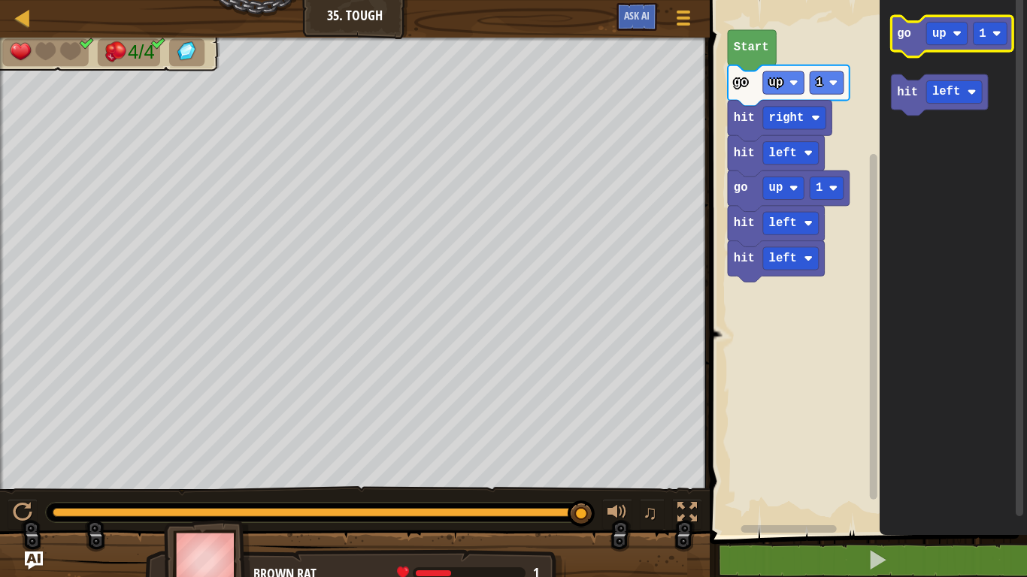
click at [900, 39] on text "go" at bounding box center [904, 34] width 14 height 14
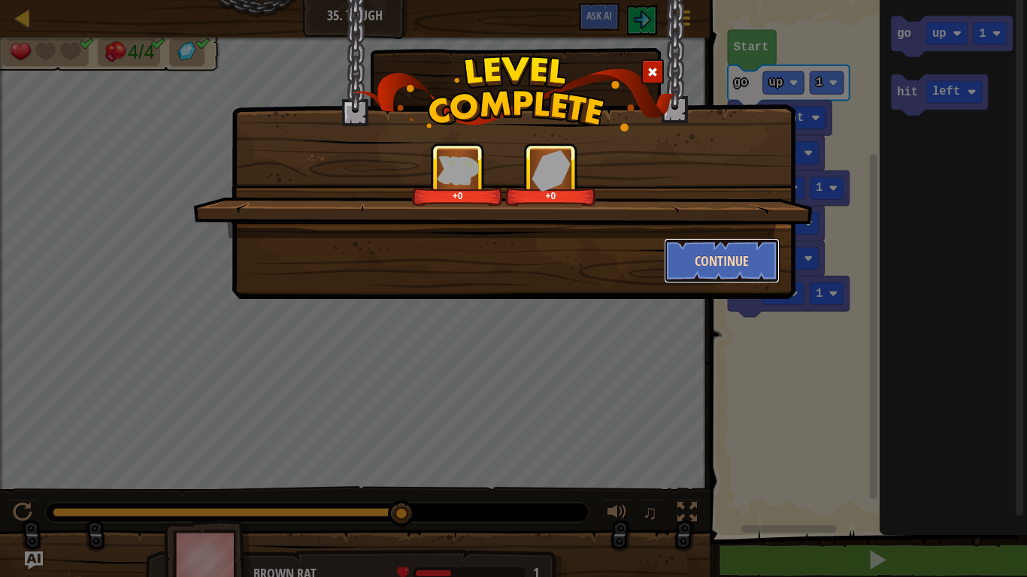
click at [721, 252] on button "Continue" at bounding box center [722, 260] width 116 height 45
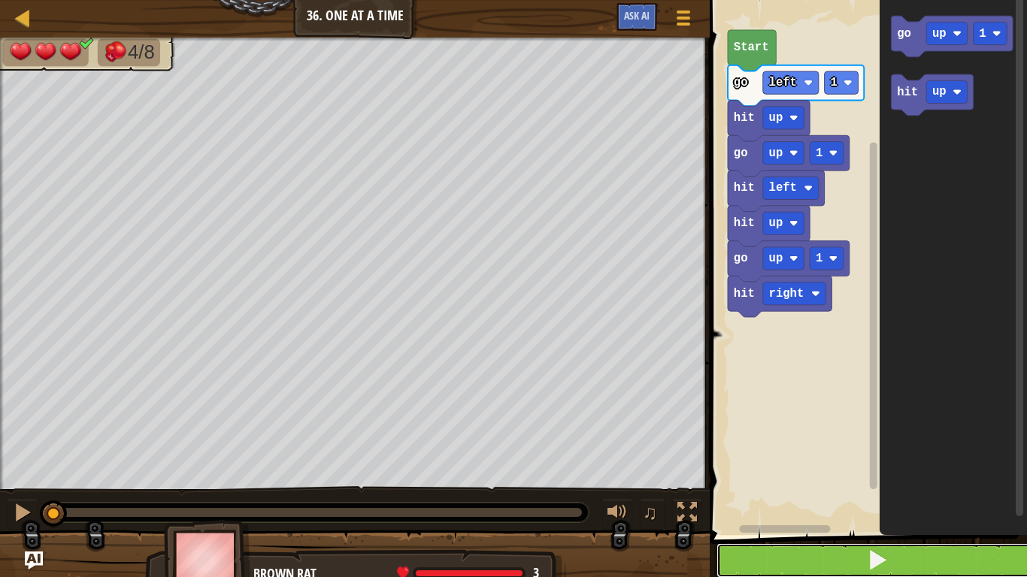
click at [848, 564] on button at bounding box center [877, 560] width 322 height 35
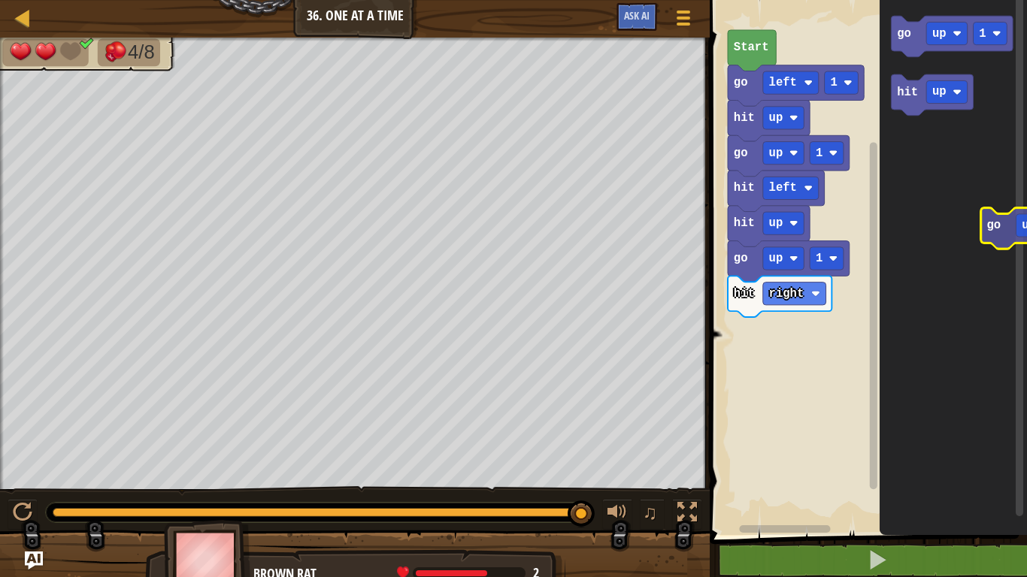
click at [992, 234] on icon "go up 1 hit up" at bounding box center [952, 263] width 147 height 543
click at [936, 35] on text "up" at bounding box center [939, 34] width 14 height 14
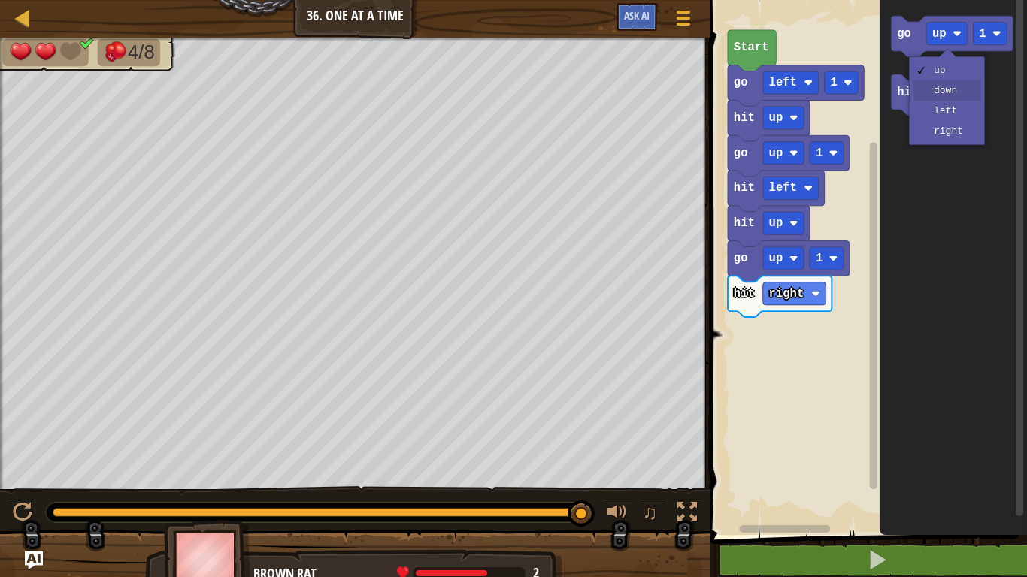
drag, startPoint x: 951, startPoint y: 90, endPoint x: 953, endPoint y: 104, distance: 14.5
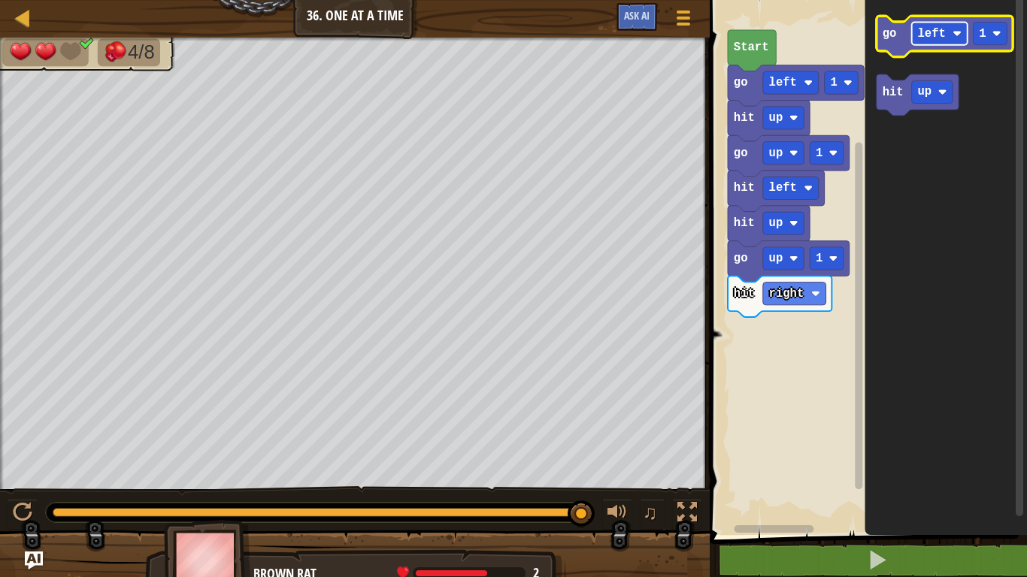
click at [912, 39] on rect "Blockly Workspace" at bounding box center [940, 33] width 56 height 23
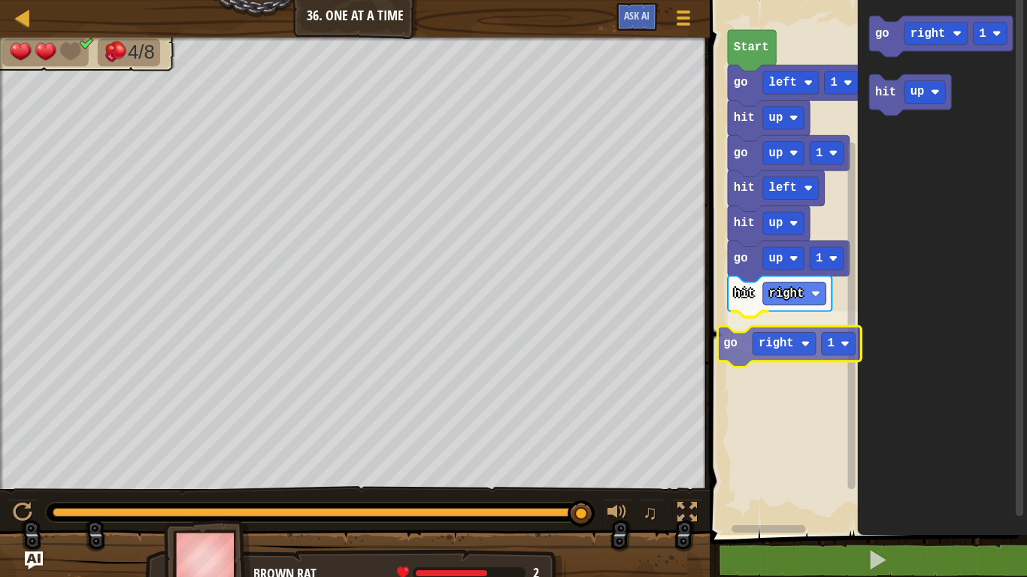
click at [733, 344] on div "go up 1 hit right go right 1 hit up hit left go up 1 hit up go left 1 Start go …" at bounding box center [866, 263] width 322 height 543
